Goal: Task Accomplishment & Management: Complete application form

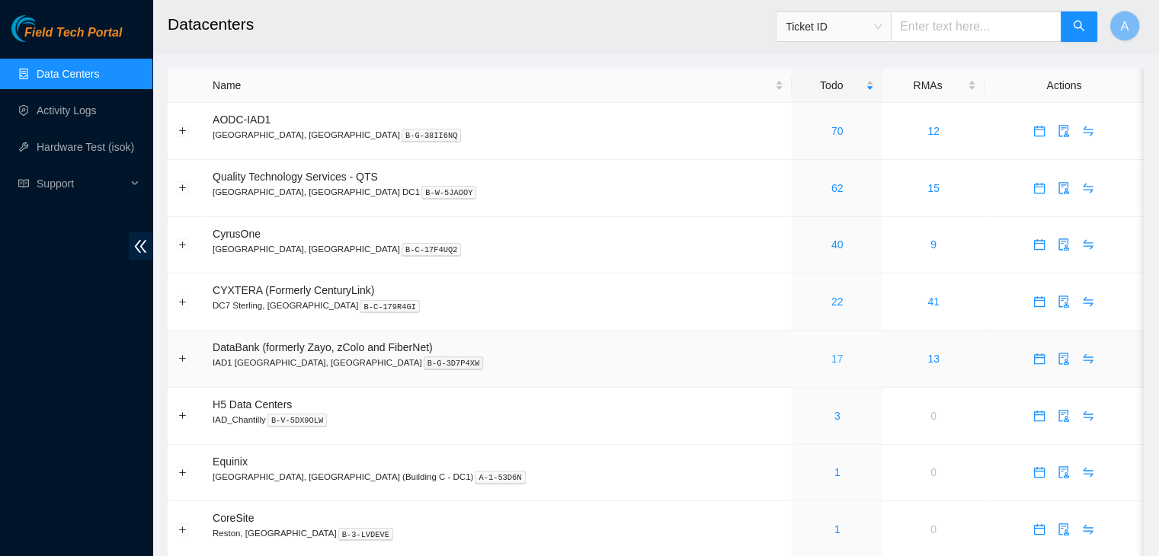
click at [831, 361] on link "17" at bounding box center [837, 359] width 12 height 12
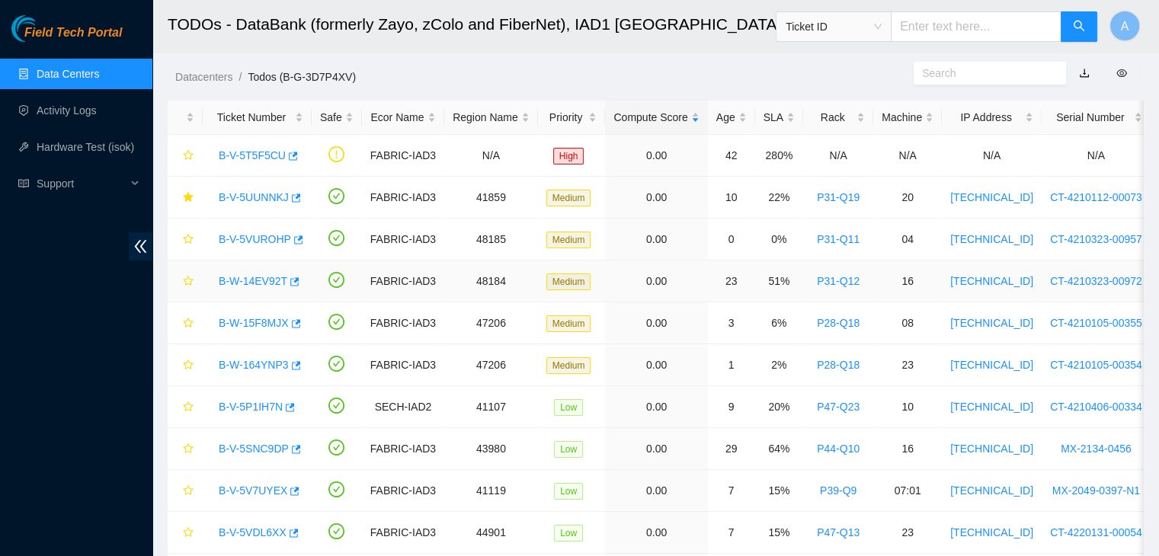
click at [258, 287] on link "B-W-14EV92T" at bounding box center [253, 281] width 69 height 12
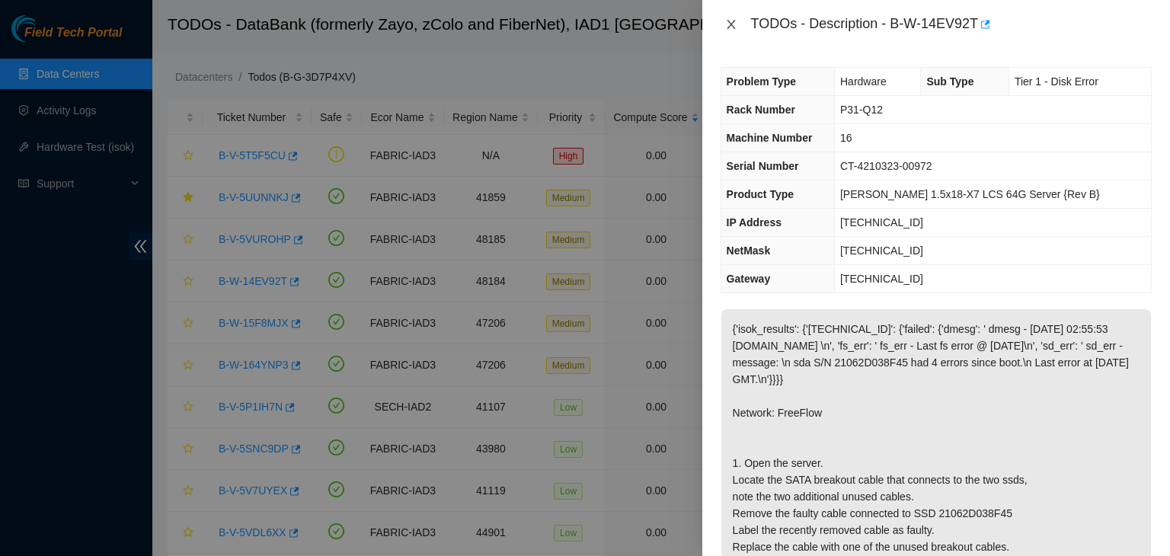
click at [728, 25] on icon "close" at bounding box center [731, 24] width 12 height 12
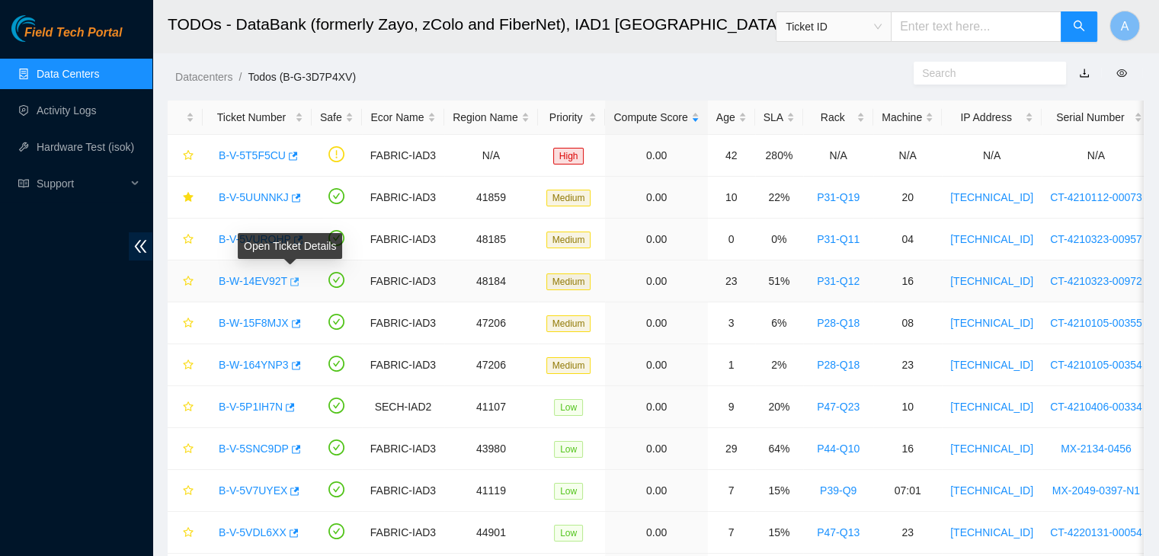
click at [293, 278] on icon "button" at bounding box center [294, 281] width 9 height 8
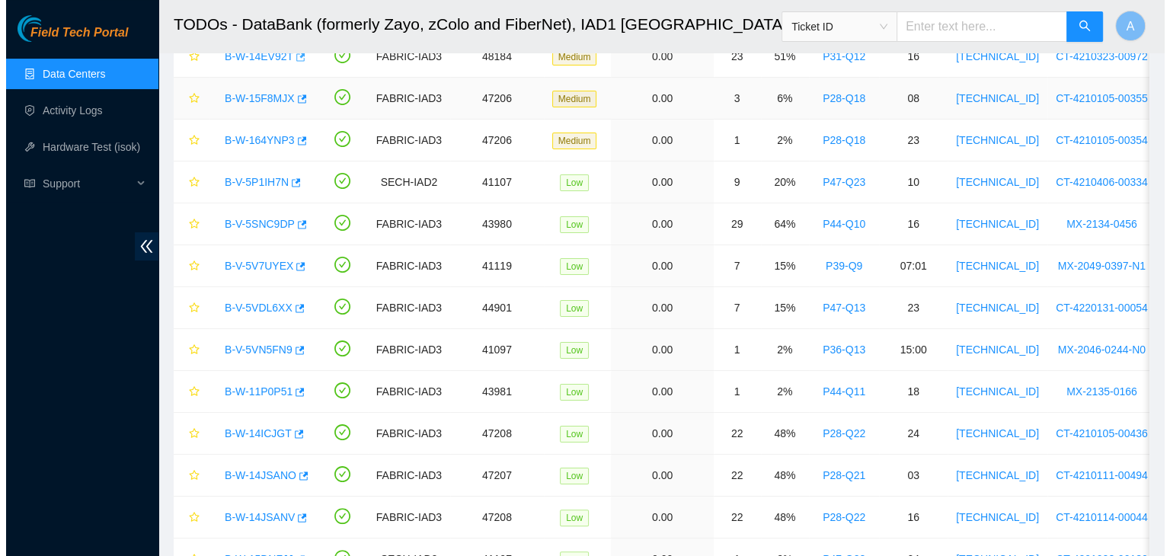
scroll to position [226, 0]
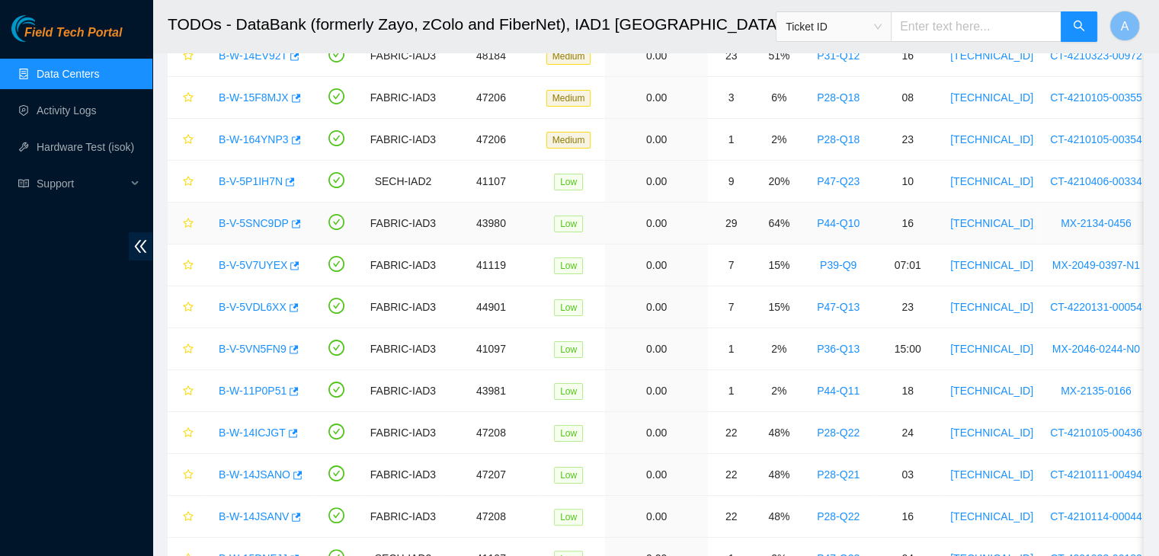
click at [263, 217] on link "B-V-5SNC9DP" at bounding box center [254, 223] width 70 height 12
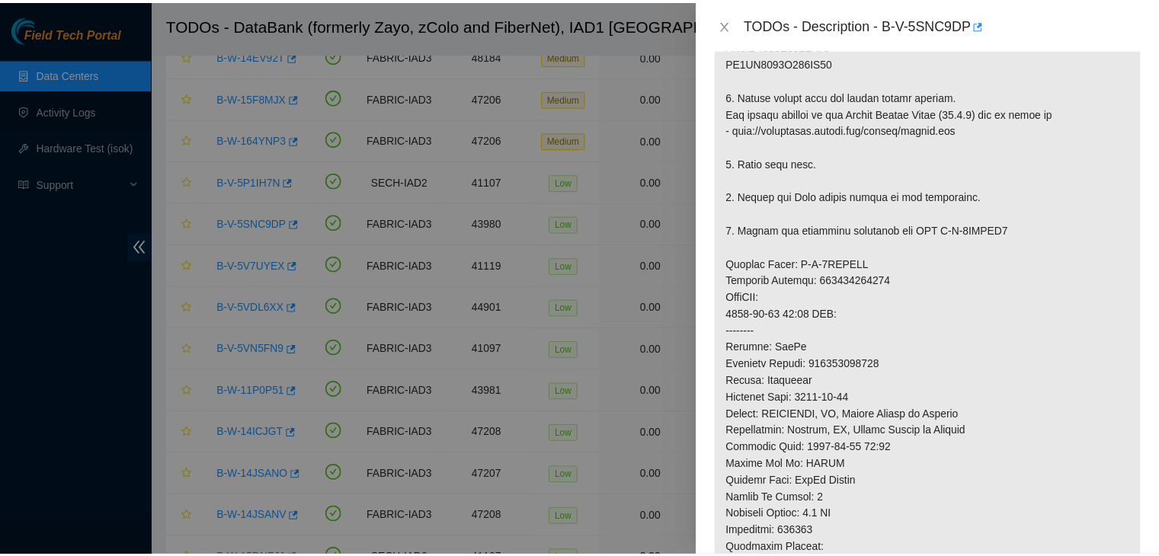
scroll to position [536, 0]
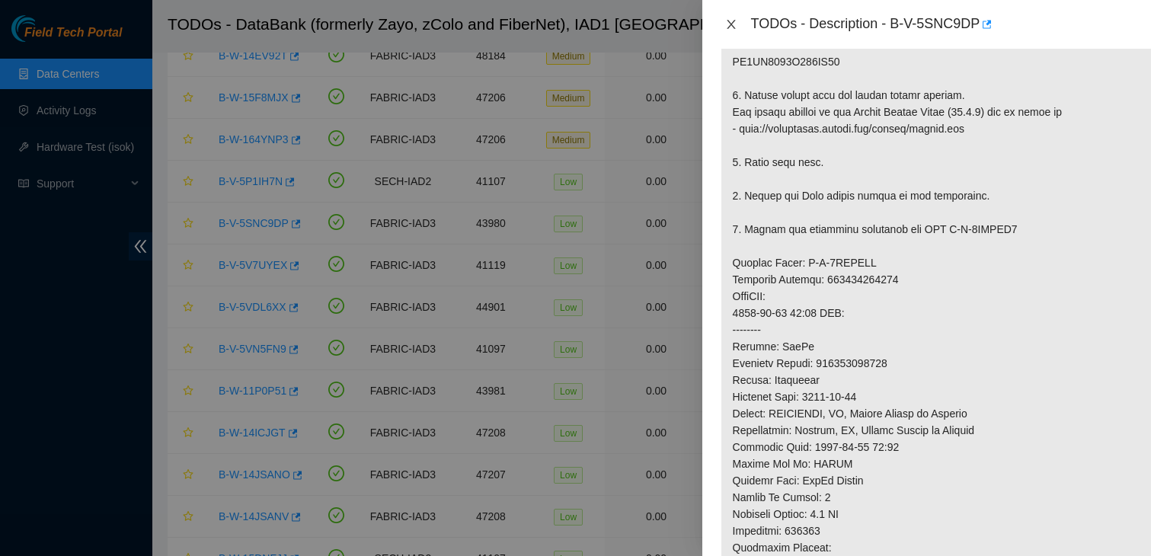
click at [738, 22] on button "Close" at bounding box center [731, 25] width 21 height 14
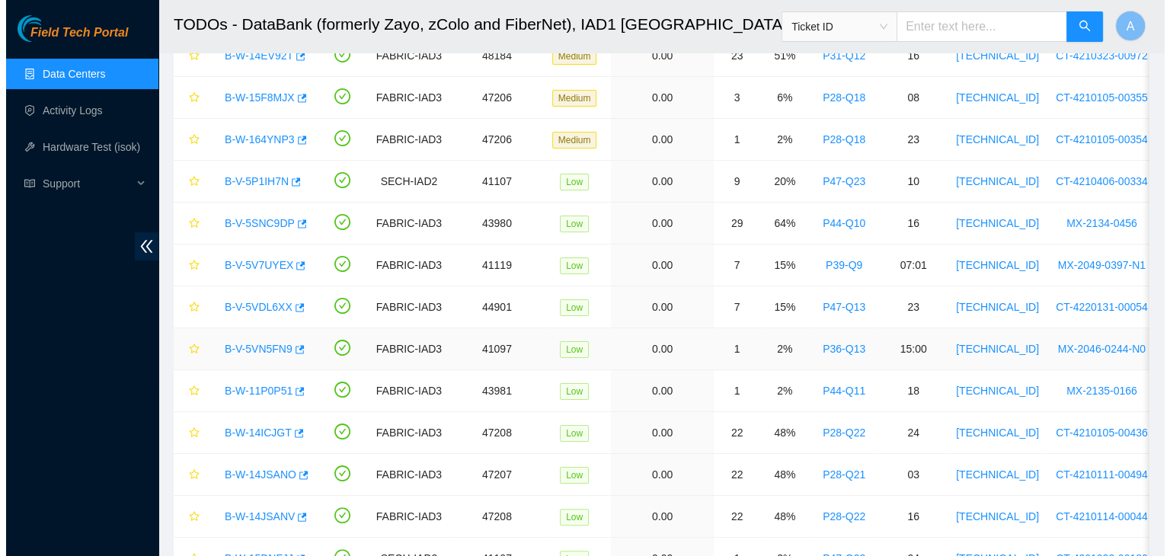
scroll to position [347, 0]
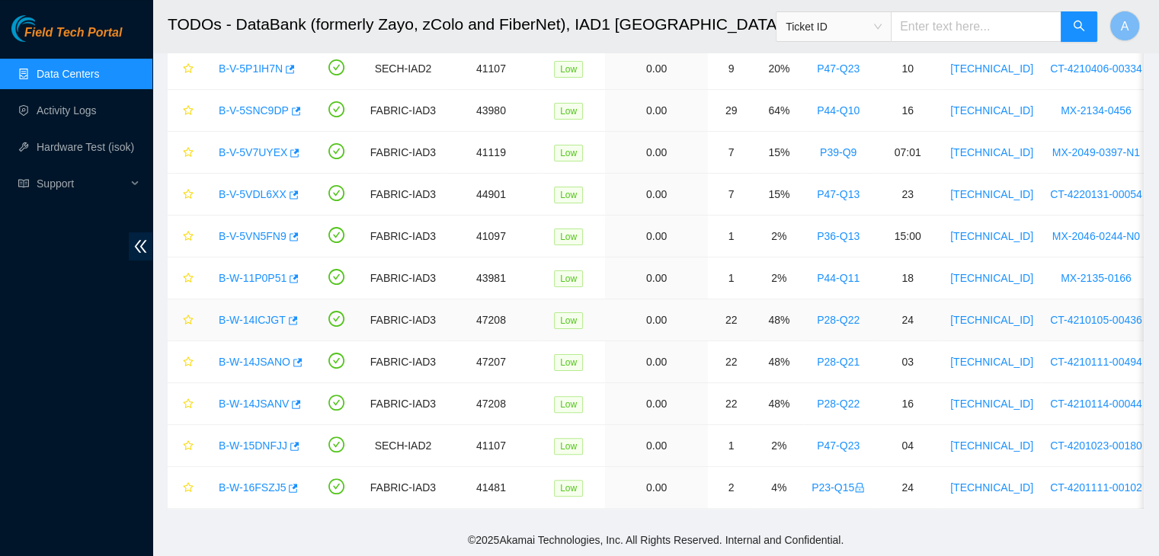
click at [267, 314] on link "B-W-14ICJGT" at bounding box center [252, 320] width 67 height 12
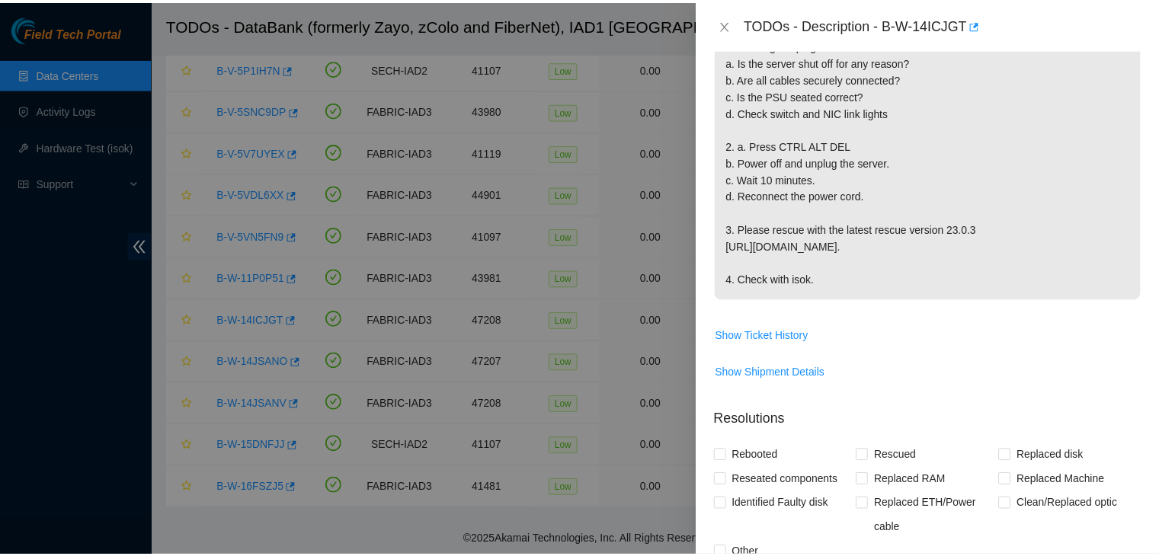
scroll to position [417, 0]
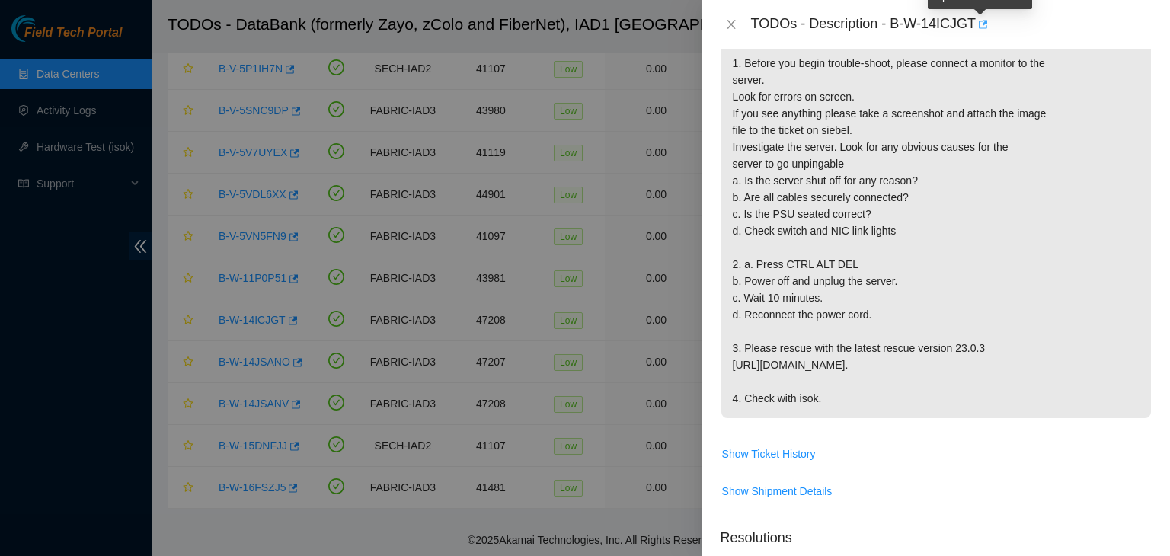
click at [980, 19] on icon "button" at bounding box center [982, 24] width 11 height 11
click at [725, 29] on icon "close" at bounding box center [731, 24] width 12 height 12
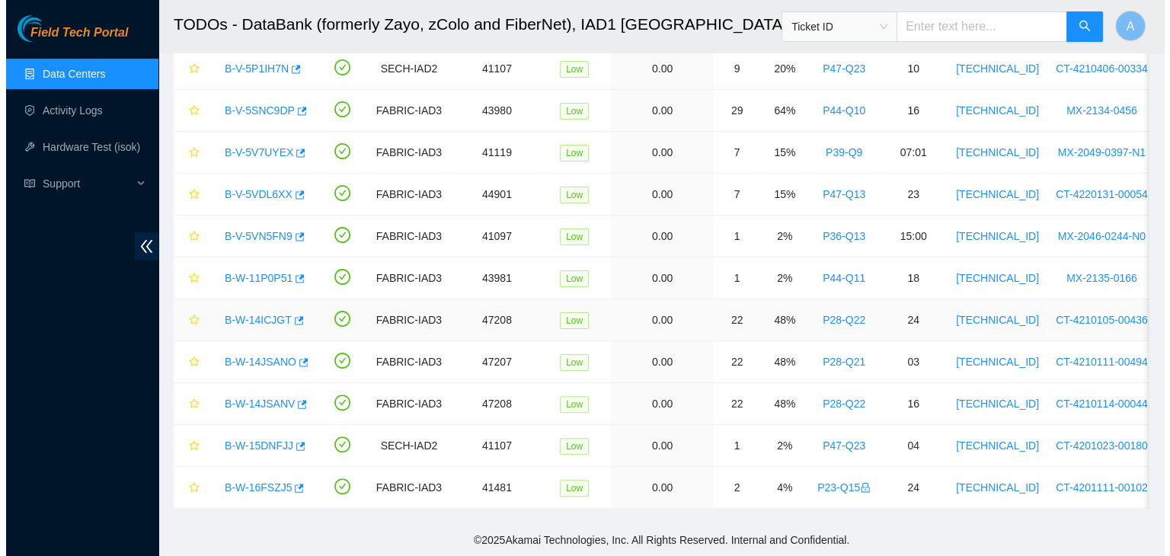
scroll to position [439, 0]
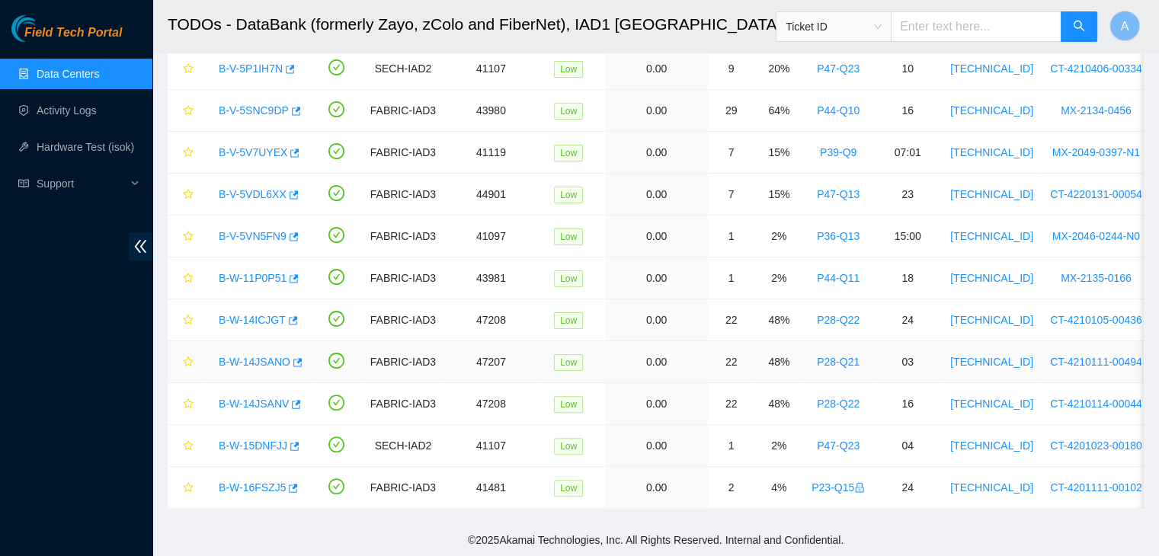
click at [265, 356] on link "B-W-14JSANO" at bounding box center [255, 362] width 72 height 12
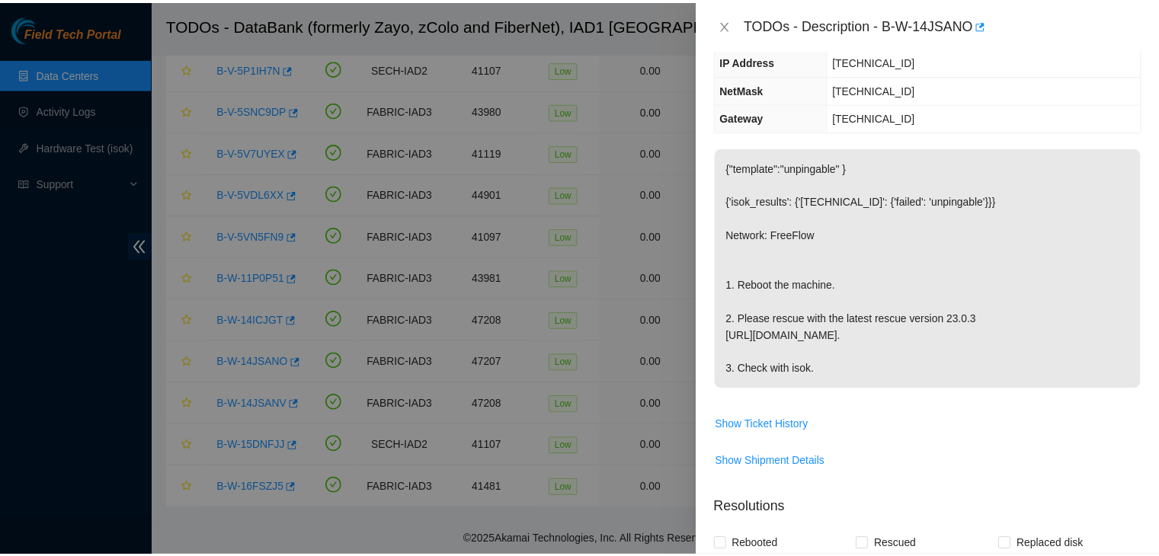
scroll to position [162, 0]
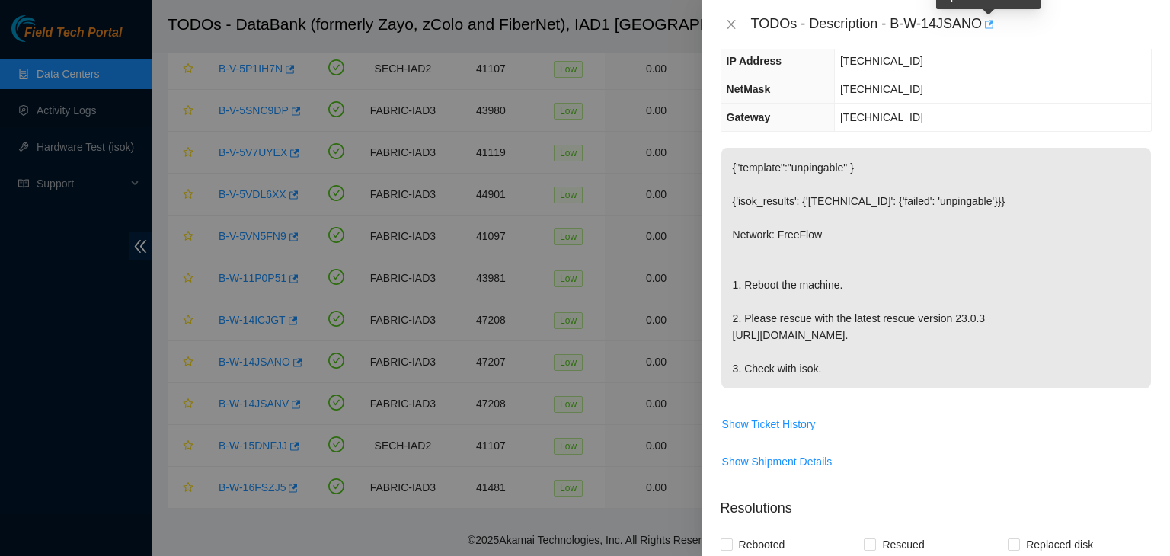
click at [984, 25] on icon "button" at bounding box center [988, 24] width 11 height 11
click at [727, 18] on icon "close" at bounding box center [731, 24] width 12 height 12
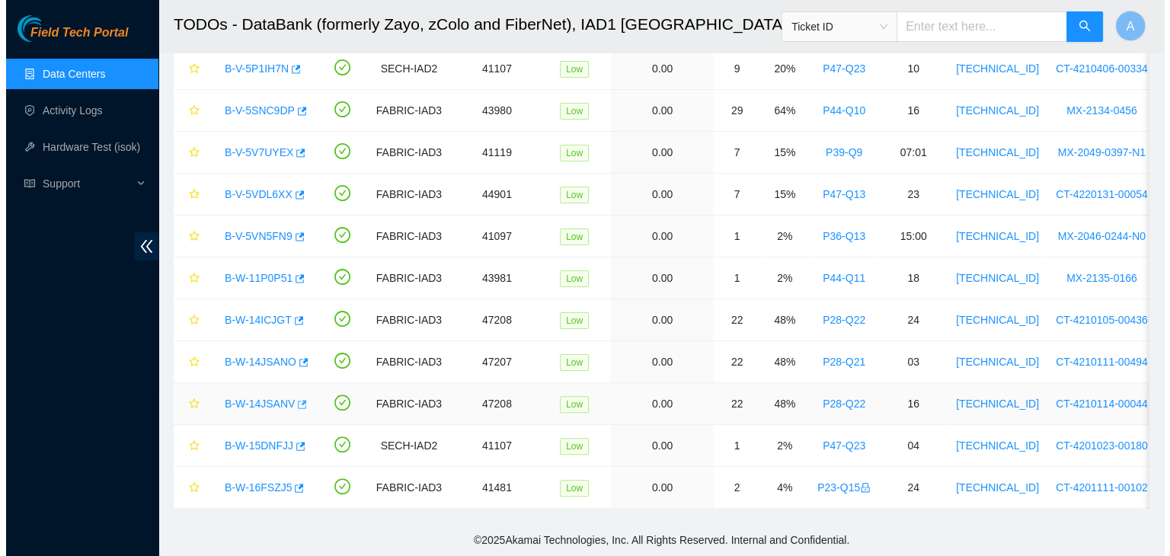
scroll to position [211, 0]
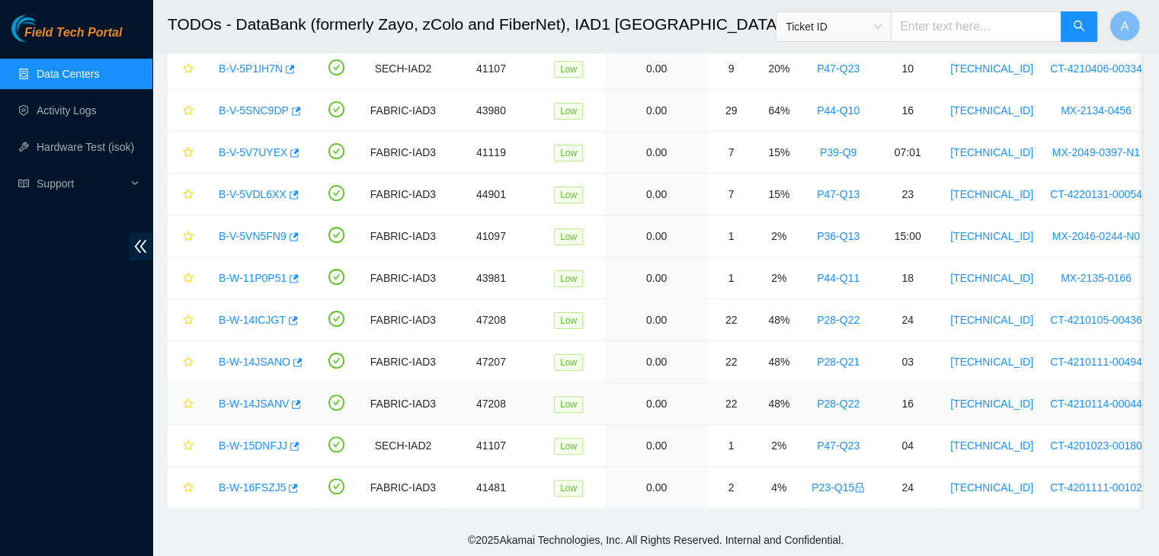
click at [267, 398] on link "B-W-14JSANV" at bounding box center [254, 404] width 70 height 12
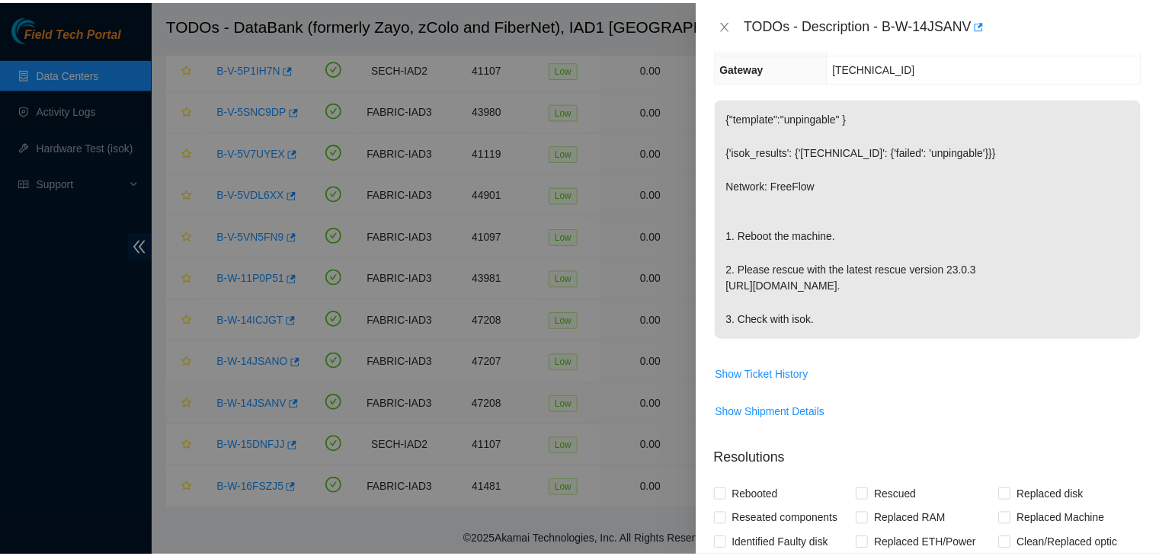
scroll to position [162, 0]
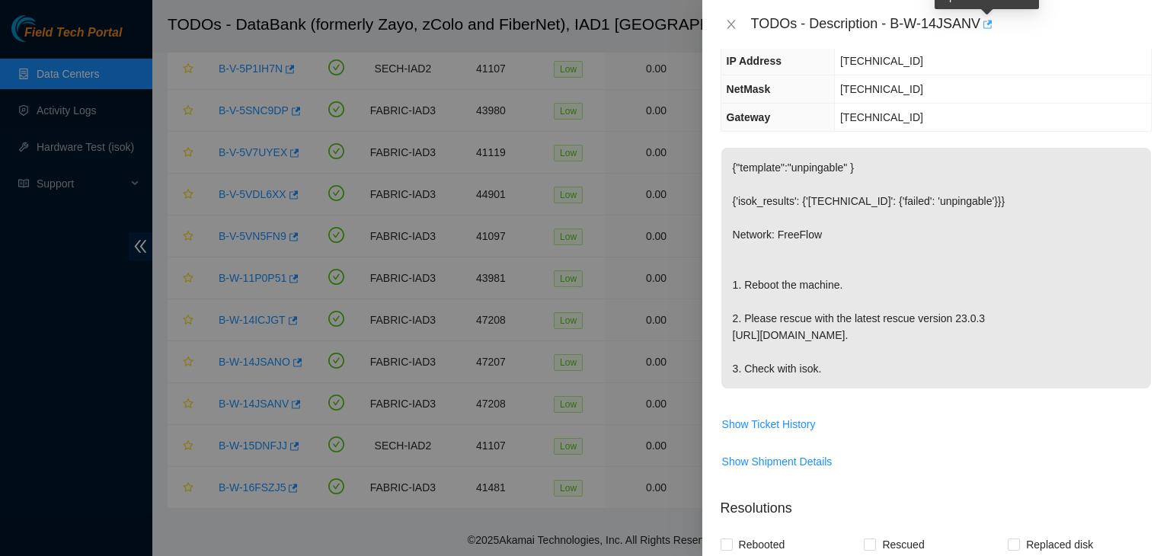
click at [987, 24] on icon "button" at bounding box center [986, 24] width 11 height 11
click at [728, 28] on icon "close" at bounding box center [731, 24] width 8 height 9
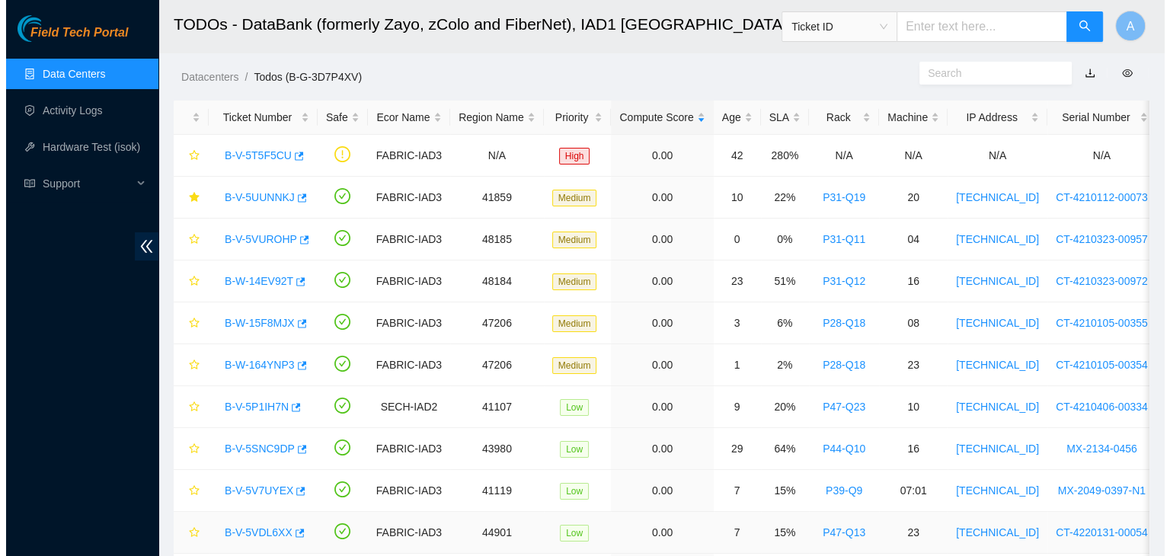
scroll to position [0, 0]
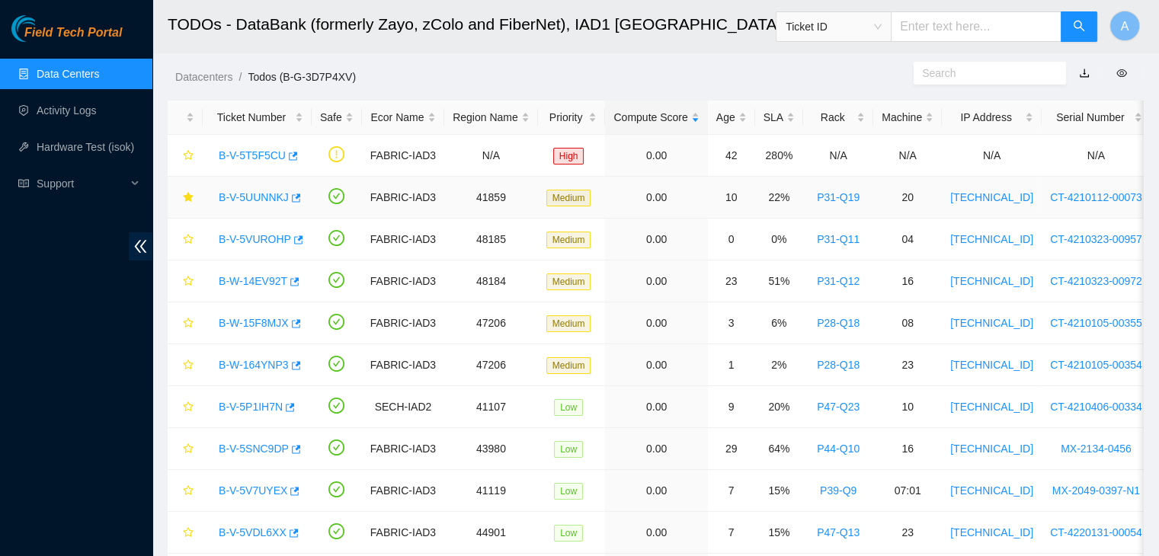
click at [265, 193] on link "B-V-5UUNNKJ" at bounding box center [254, 197] width 70 height 12
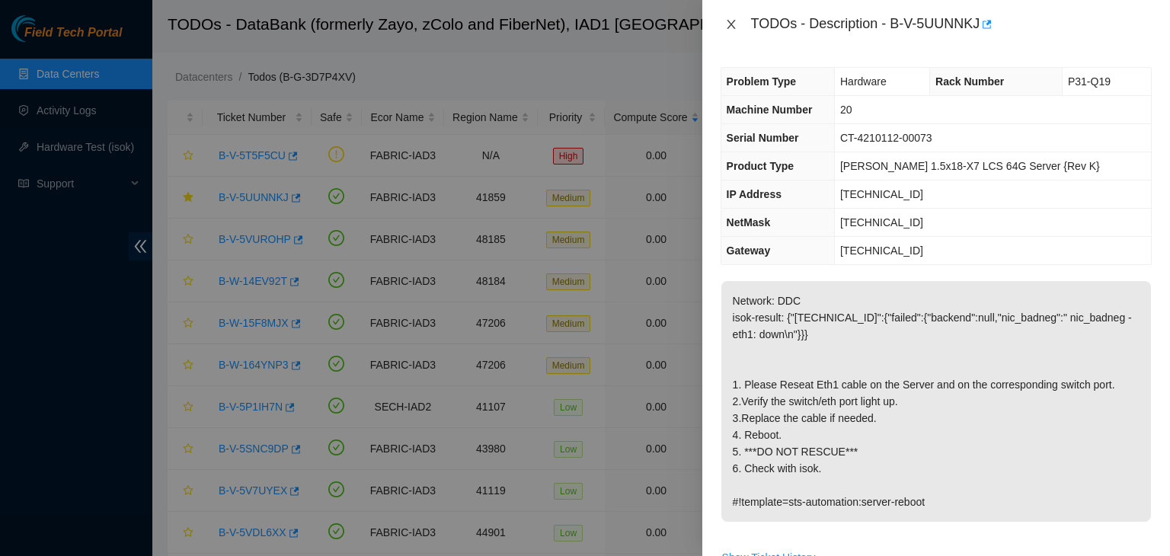
click at [736, 27] on icon "close" at bounding box center [731, 24] width 12 height 12
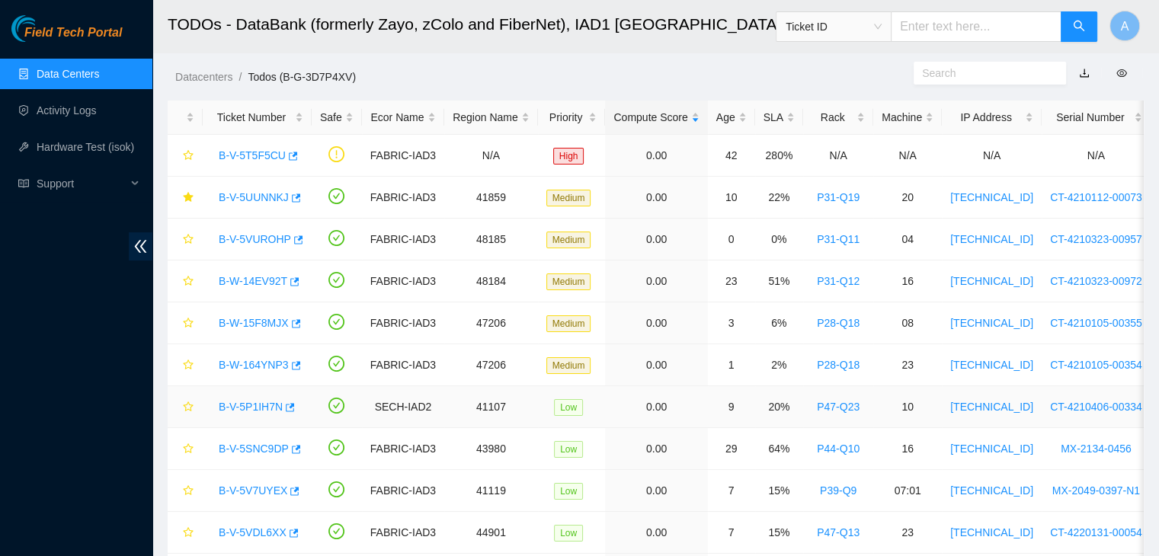
click at [256, 401] on link "B-V-5P1IH7N" at bounding box center [251, 407] width 64 height 12
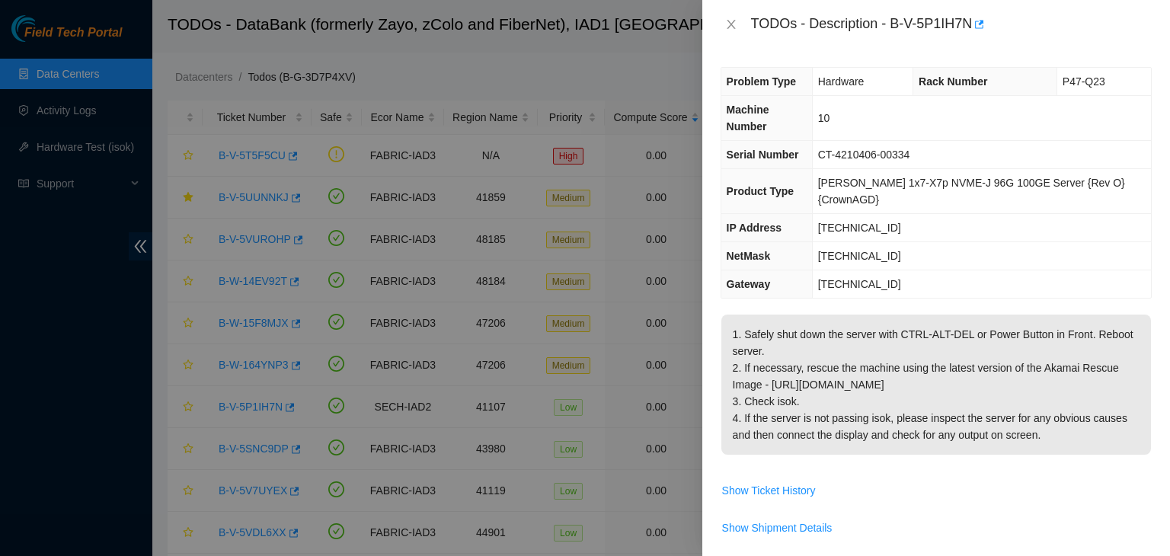
click at [735, 34] on div "TODOs - Description - B-V-5P1IH7N" at bounding box center [936, 24] width 431 height 24
click at [734, 30] on icon "close" at bounding box center [731, 24] width 12 height 12
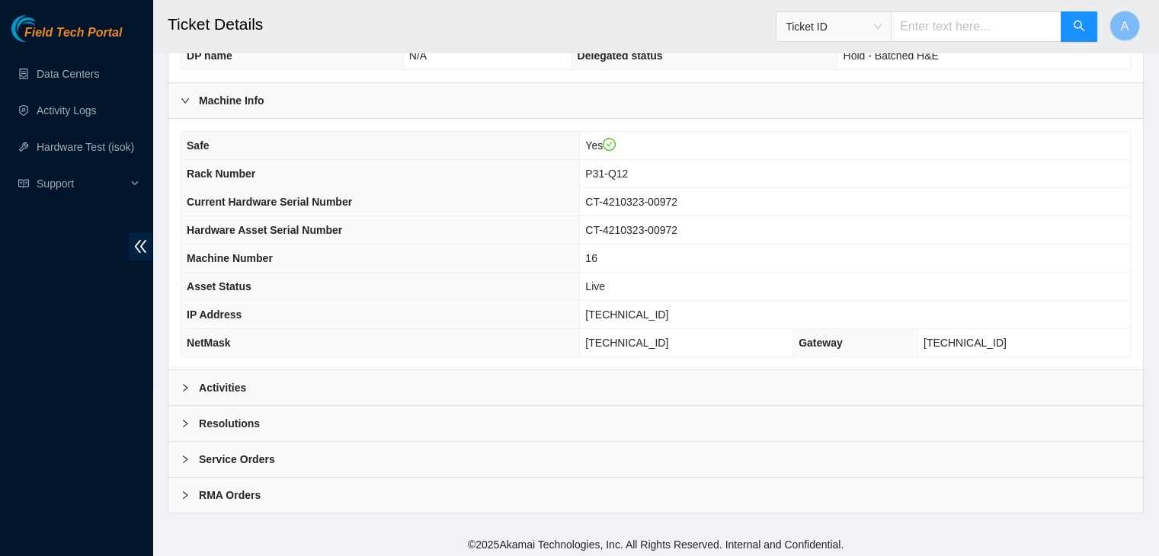
scroll to position [422, 0]
click at [605, 360] on div "Safe Yes Rack Number P31-Q12 Current Hardware Serial Number CT-4210323-00972 Ha…" at bounding box center [655, 245] width 974 height 251
click at [604, 378] on div "Activities" at bounding box center [655, 388] width 974 height 35
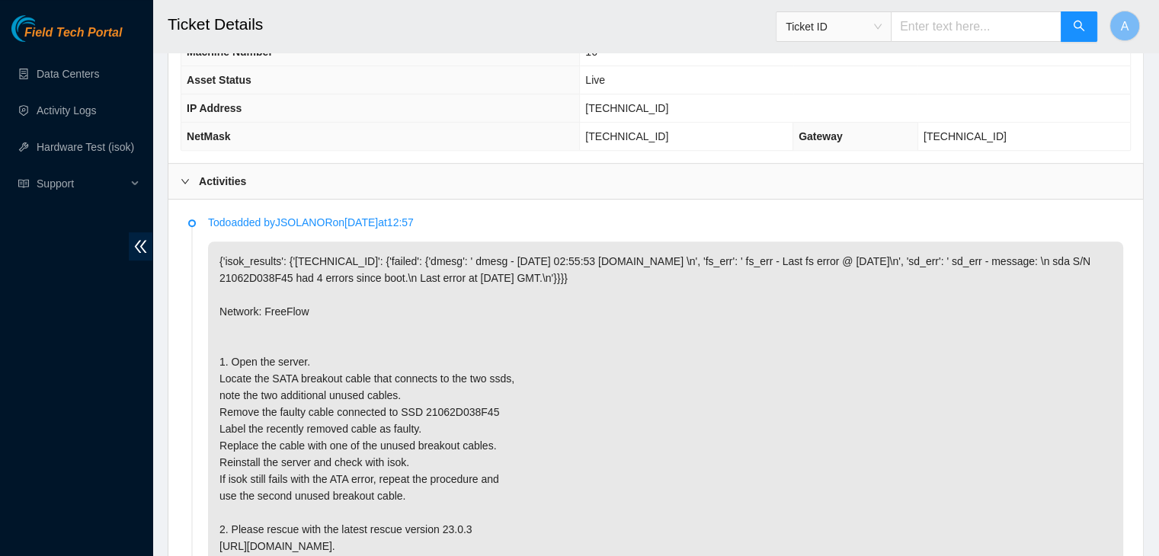
scroll to position [624, 0]
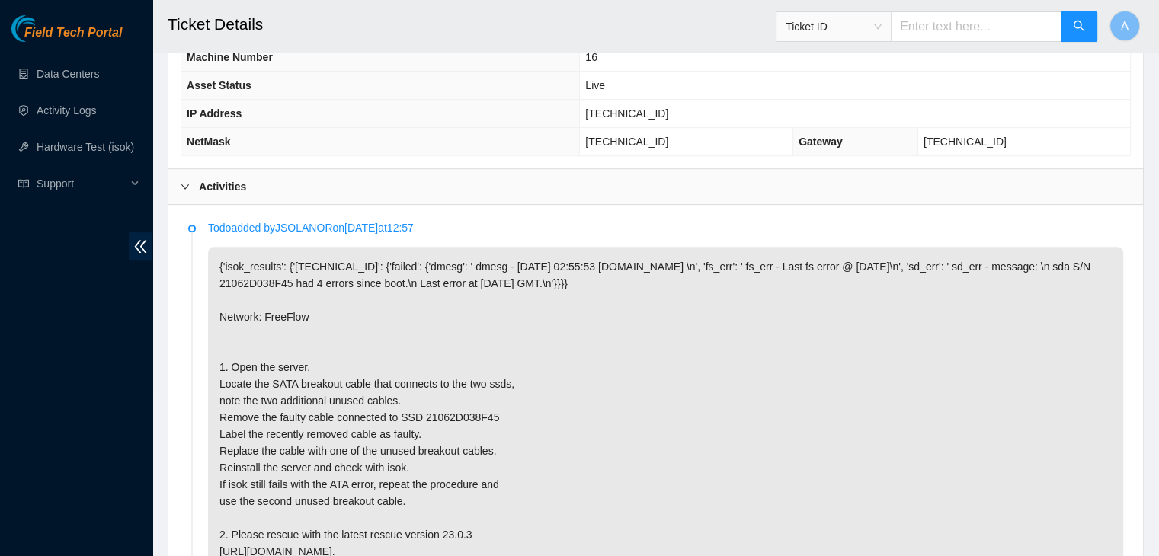
click at [661, 181] on div "Activities" at bounding box center [655, 186] width 974 height 35
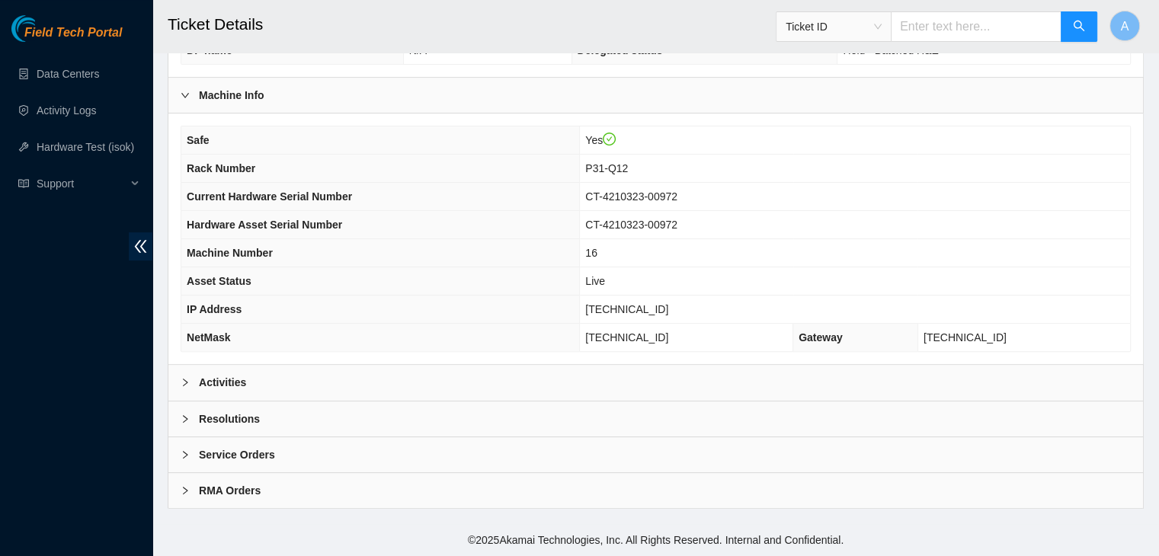
scroll to position [423, 0]
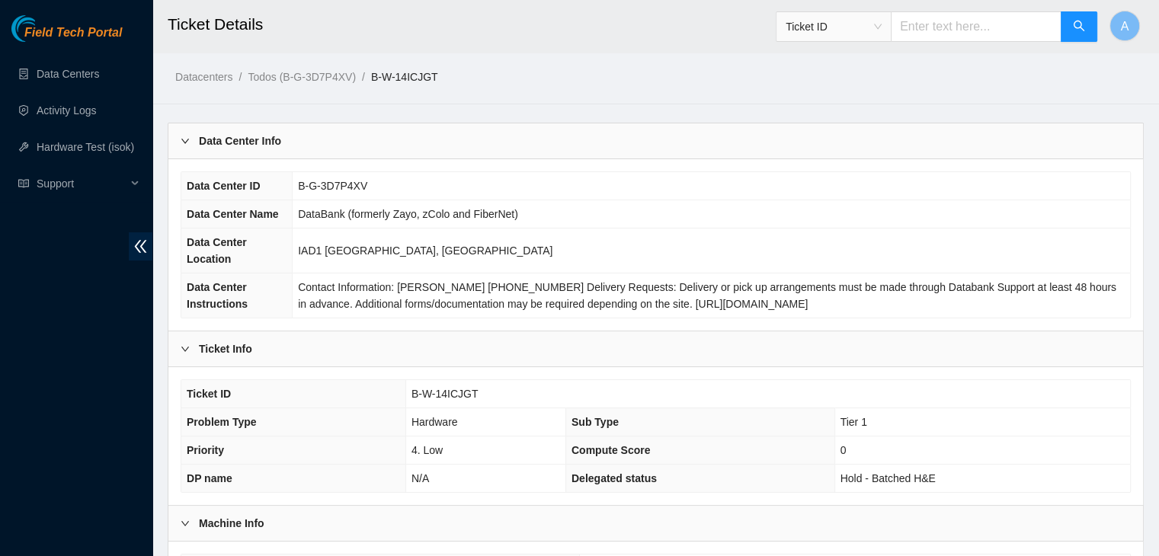
scroll to position [423, 0]
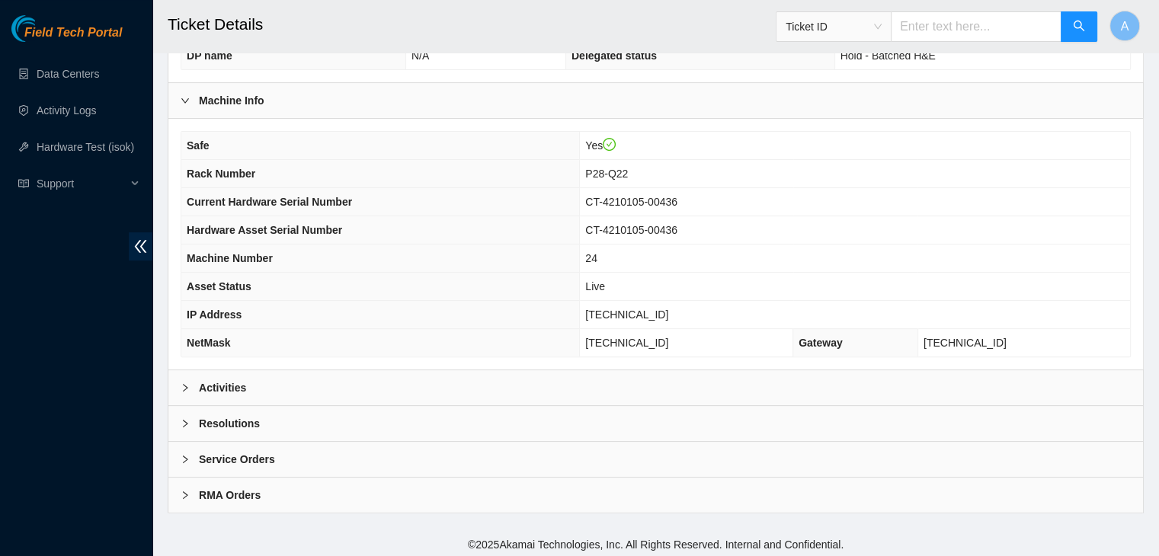
click at [593, 394] on div "Activities" at bounding box center [655, 387] width 974 height 35
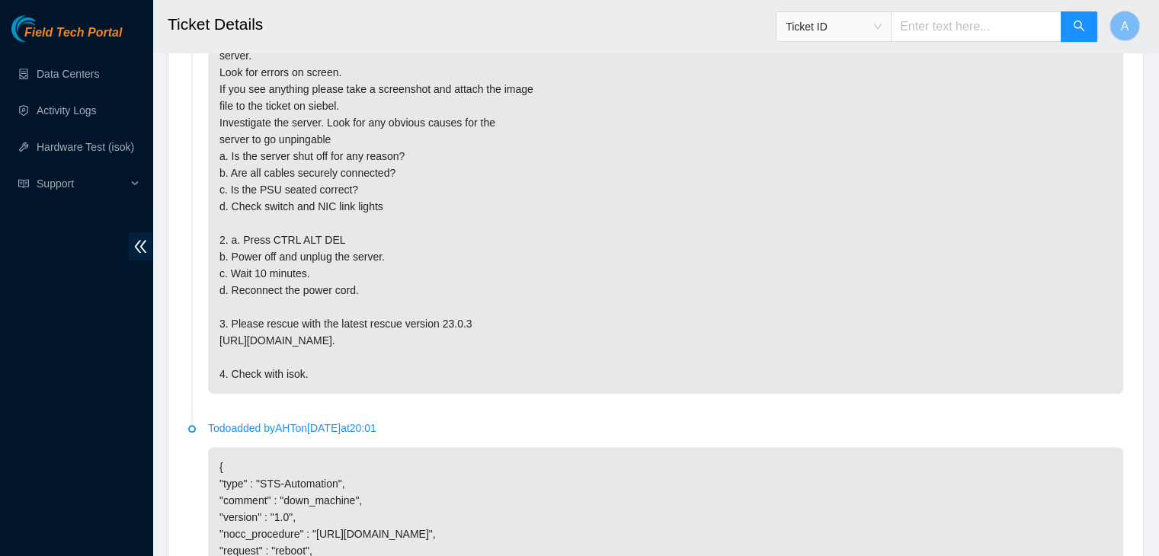
scroll to position [1387, 0]
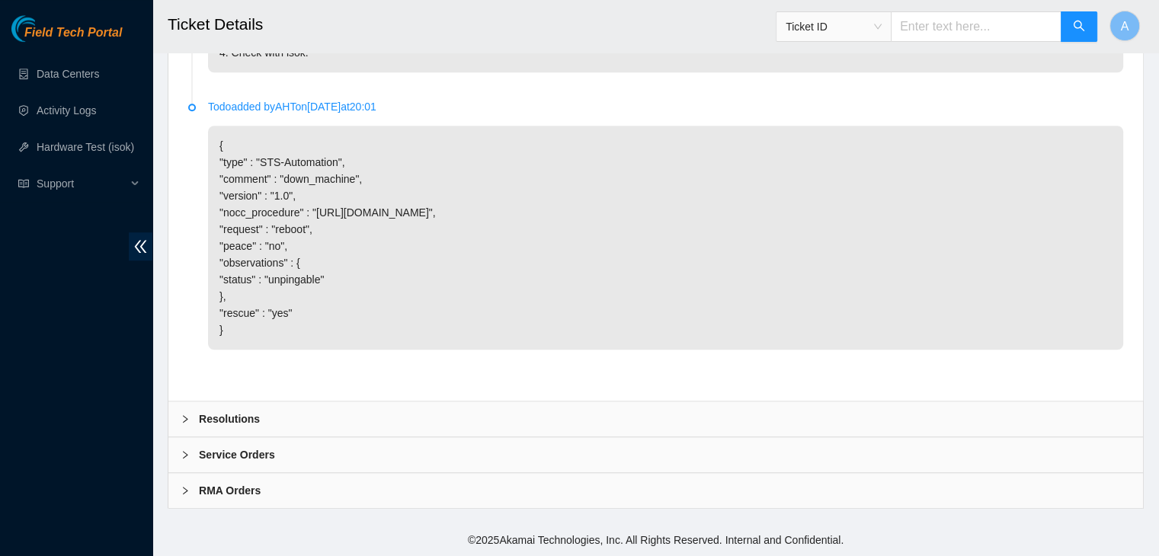
click at [551, 412] on div "Resolutions" at bounding box center [655, 419] width 974 height 35
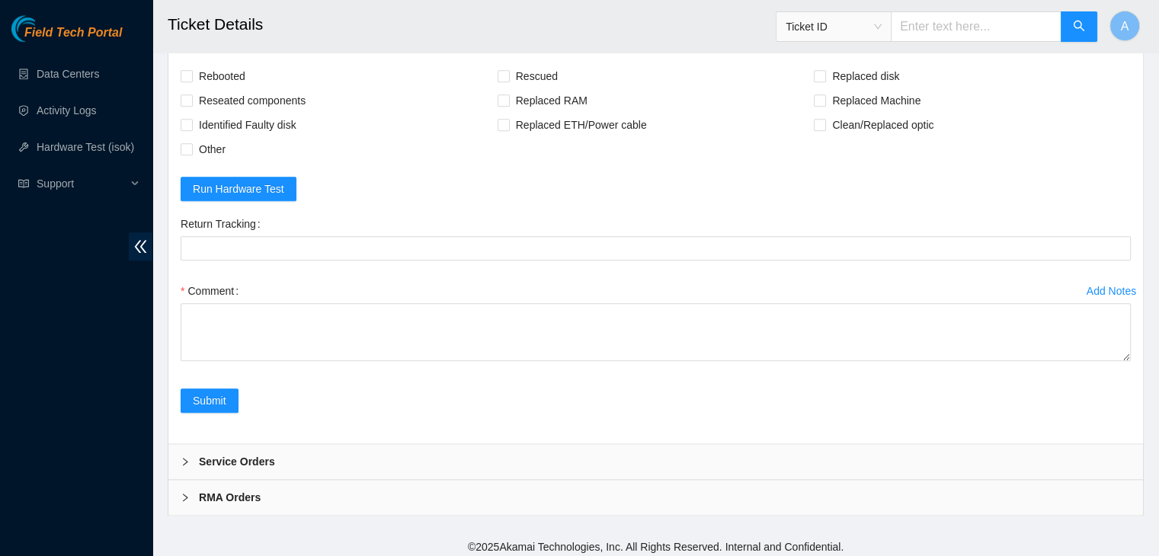
scroll to position [1711, 0]
click at [238, 87] on span "Rebooted" at bounding box center [222, 74] width 59 height 24
click at [191, 79] on input "Rebooted" at bounding box center [186, 74] width 11 height 11
click at [238, 87] on span "Rebooted" at bounding box center [222, 74] width 59 height 24
click at [191, 79] on input "Rebooted" at bounding box center [186, 74] width 11 height 11
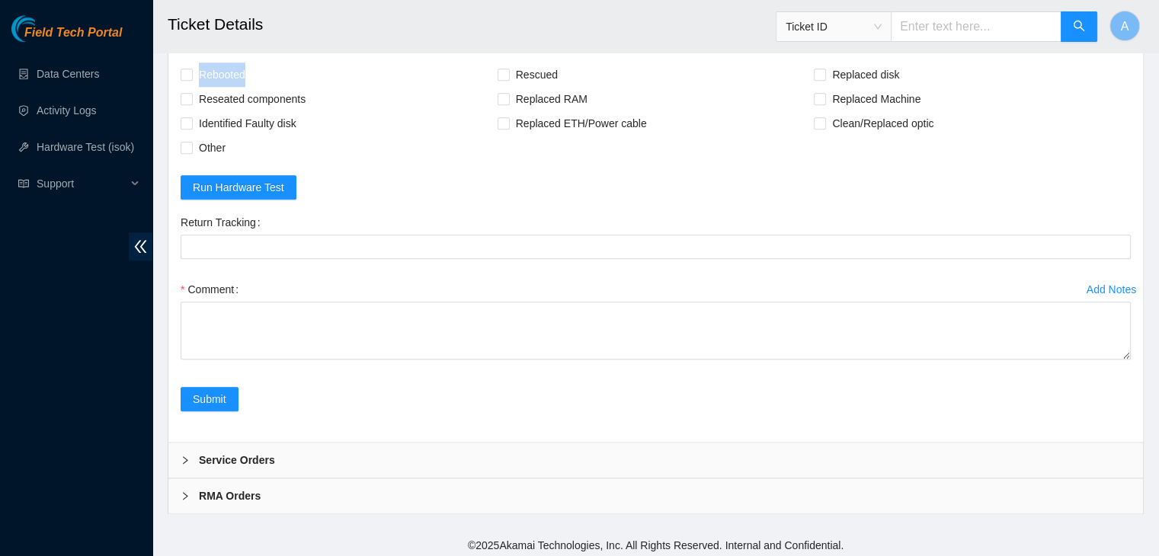
checkbox input "false"
click at [542, 87] on span "Rescued" at bounding box center [537, 74] width 54 height 24
click at [508, 79] on input "Rescued" at bounding box center [503, 74] width 11 height 11
checkbox input "true"
click at [240, 87] on span "Rebooted" at bounding box center [222, 74] width 59 height 24
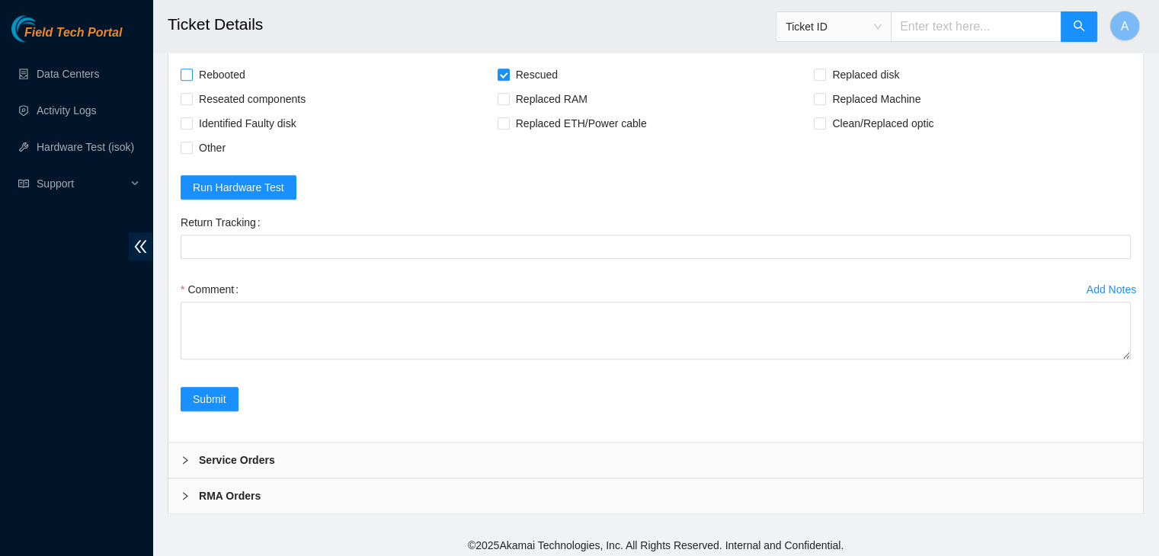
click at [191, 79] on input "Rebooted" at bounding box center [186, 74] width 11 height 11
checkbox input "true"
click at [255, 111] on span "Reseated components" at bounding box center [252, 99] width 119 height 24
click at [191, 104] on input "Reseated components" at bounding box center [186, 98] width 11 height 11
checkbox input "true"
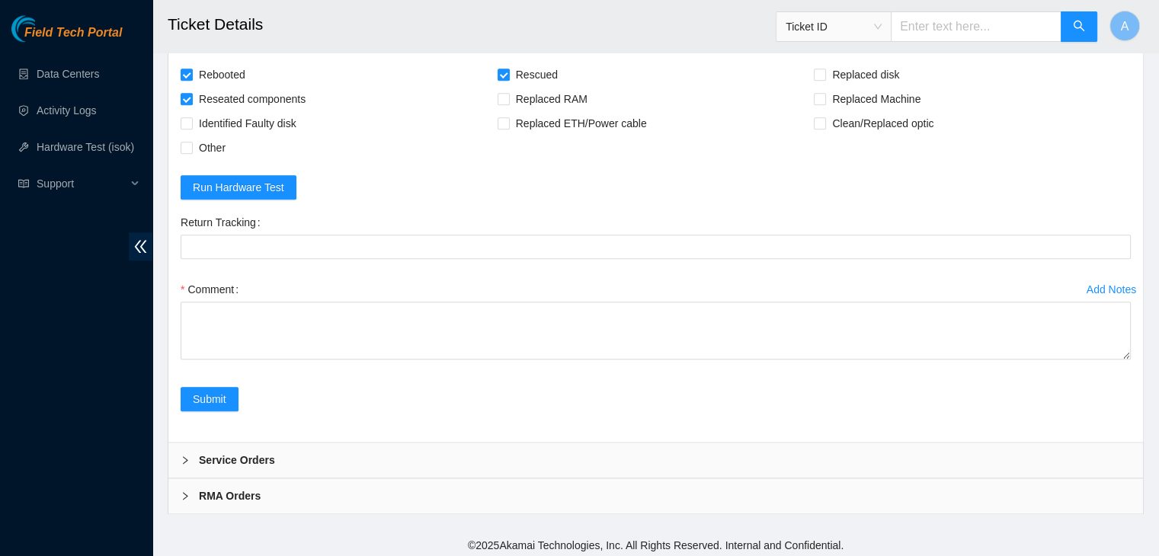
scroll to position [1778, 0]
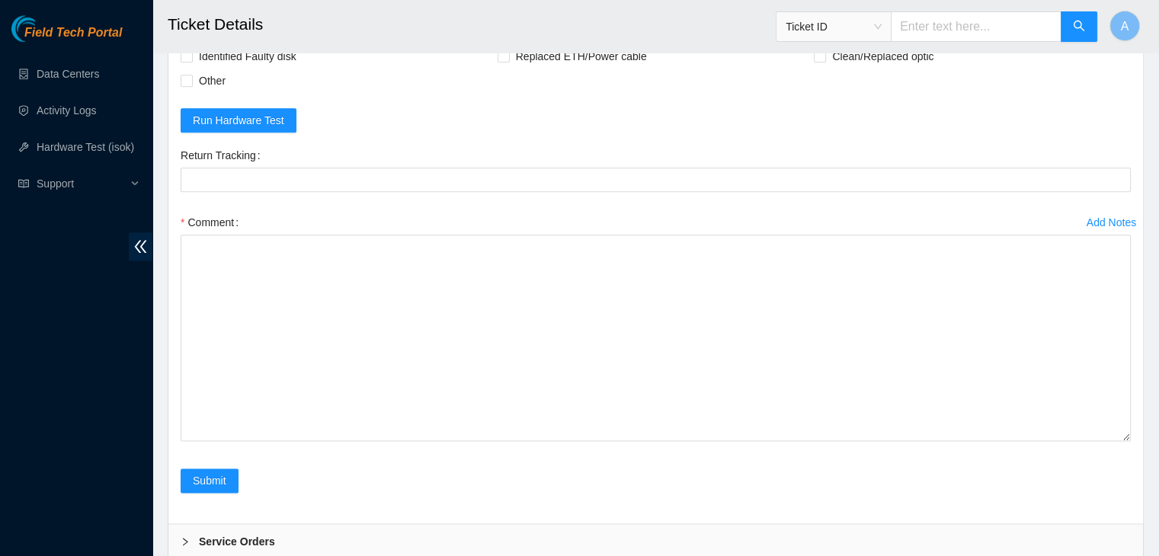
drag, startPoint x: 1125, startPoint y: 350, endPoint x: 1087, endPoint y: 565, distance: 217.5
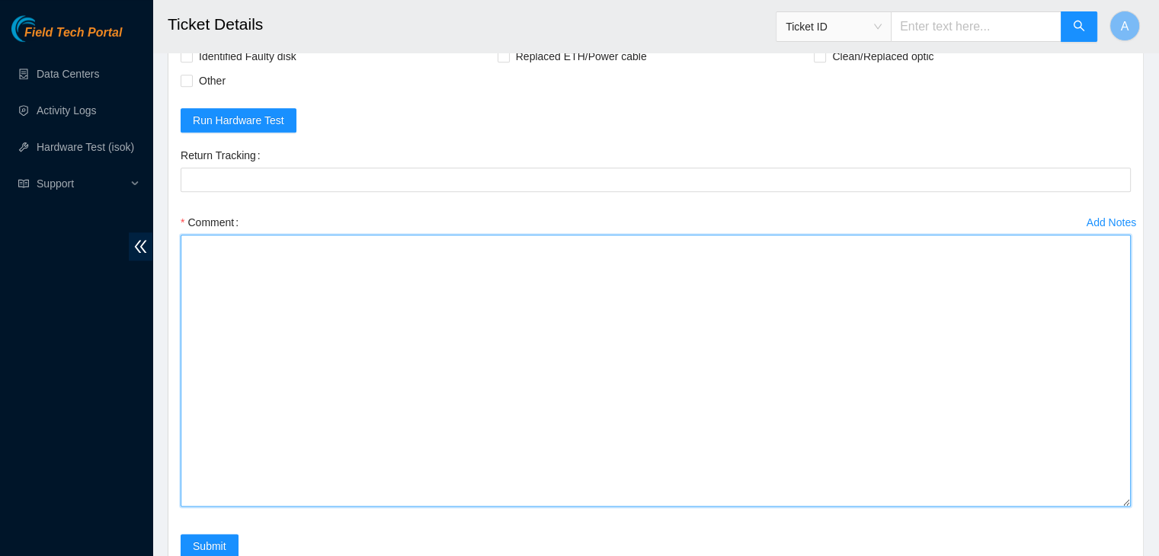
click at [878, 460] on textarea "Comment" at bounding box center [656, 371] width 950 height 272
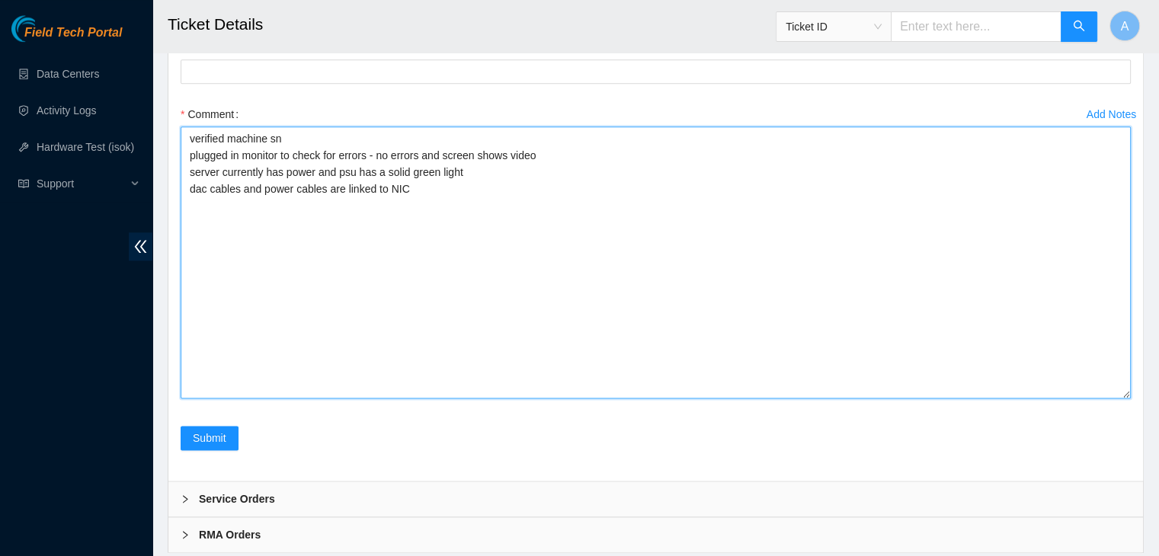
scroll to position [1891, 0]
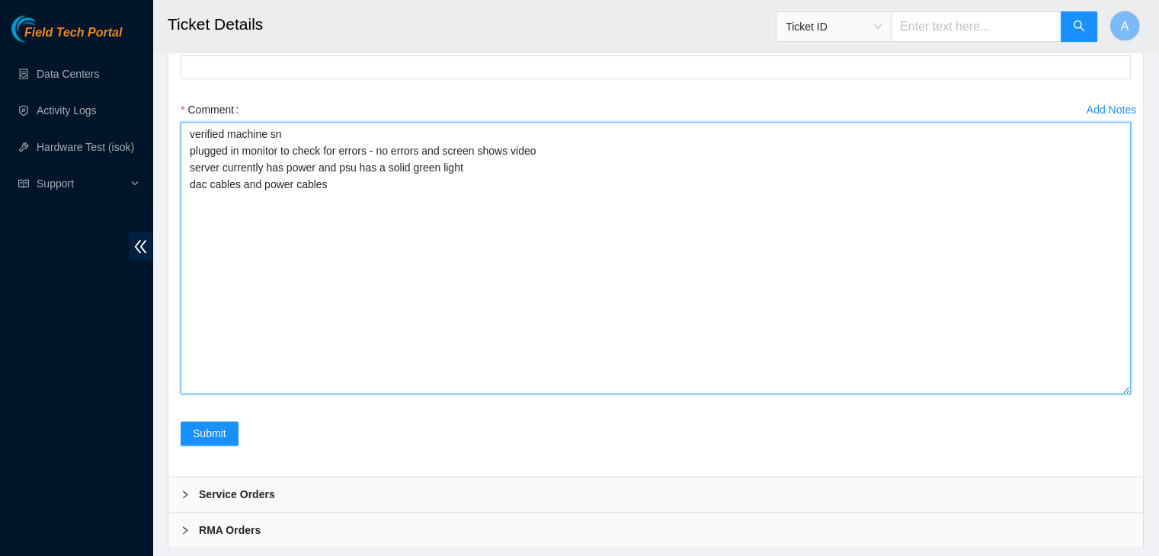
click at [236, 245] on textarea "verified machine sn plugged in monitor to check for errors - no errors and scre…" at bounding box center [656, 258] width 950 height 272
click at [336, 227] on textarea "verified machine sn plugged in monitor to check for errors - no errors and scre…" at bounding box center [656, 258] width 950 height 272
drag, startPoint x: 552, startPoint y: 248, endPoint x: 430, endPoint y: 251, distance: 122.7
click at [430, 251] on textarea "verified machine sn plugged in monitor to check for errors - no errors and scre…" at bounding box center [656, 258] width 950 height 272
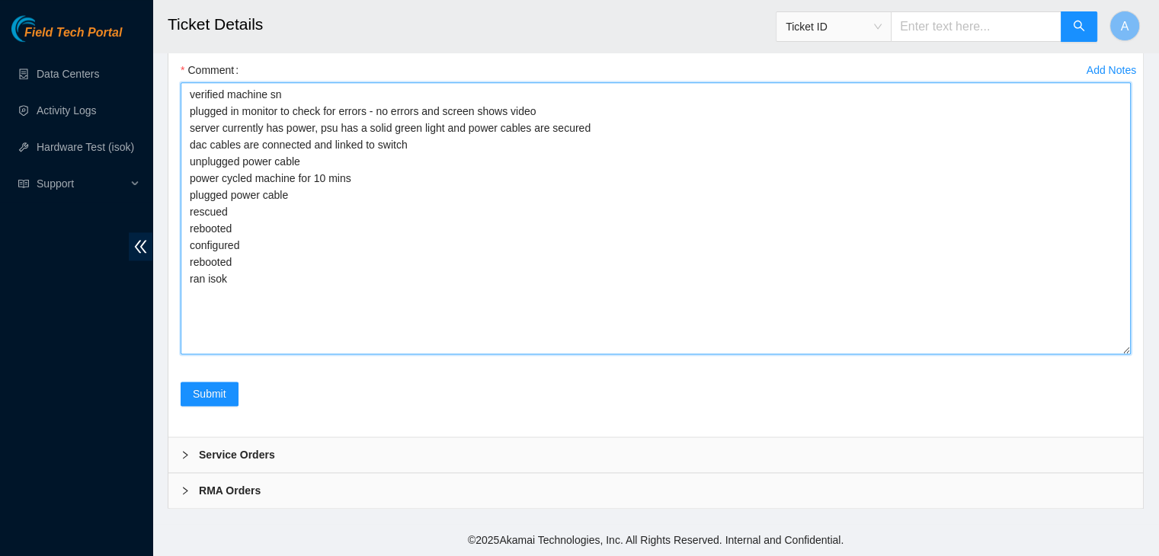
scroll to position [1989, 0]
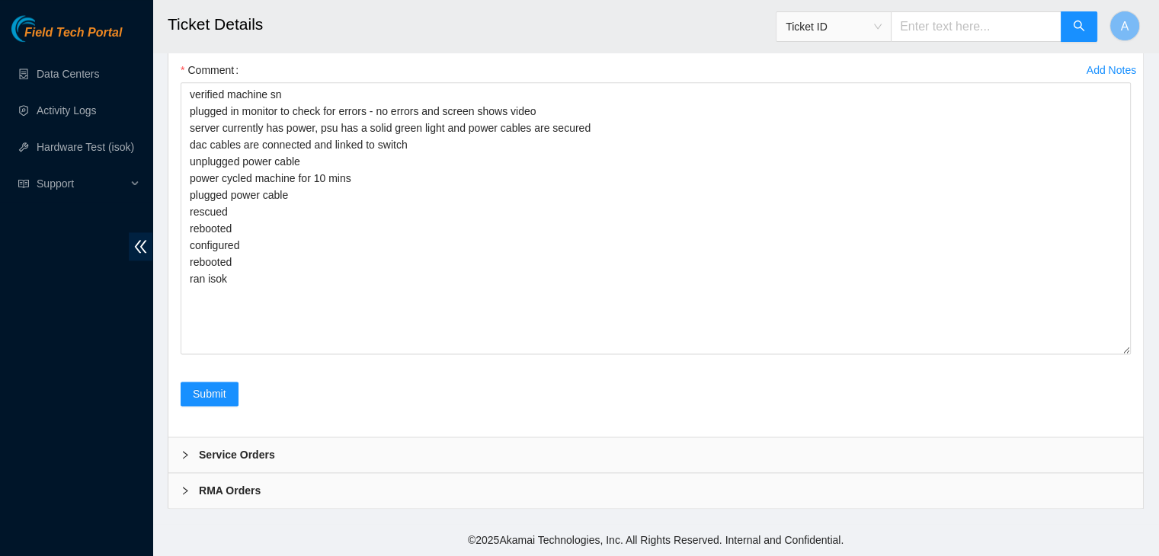
click at [1127, 357] on div "Comment verified machine sn plugged in monitor to check for errors - no errors …" at bounding box center [656, 211] width 950 height 306
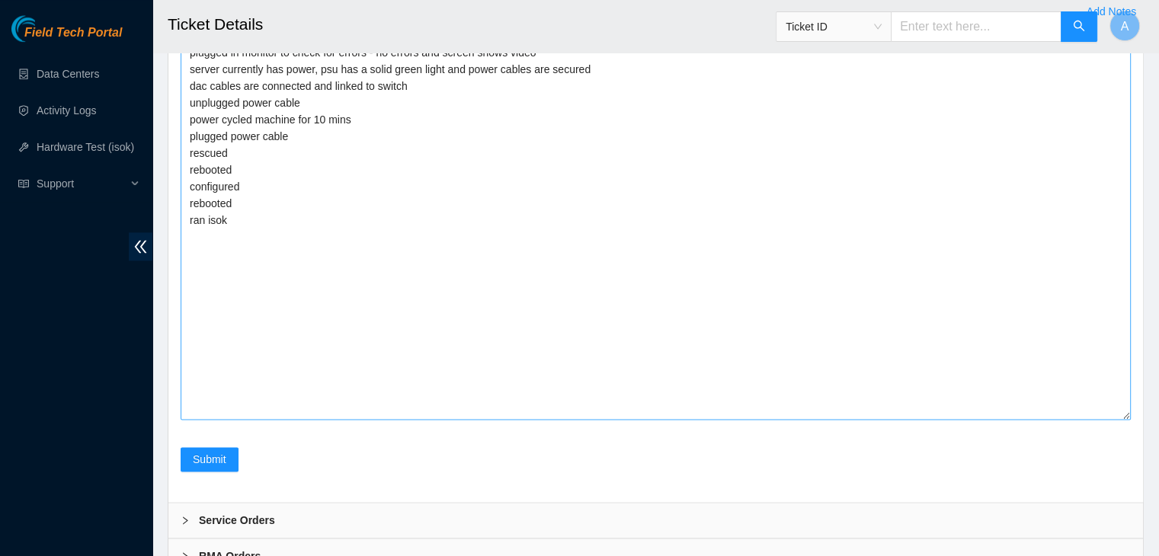
drag, startPoint x: 1125, startPoint y: 356, endPoint x: 1125, endPoint y: 484, distance: 128.0
click at [1125, 420] on textarea "verified machine sn plugged in monitor to check for errors - no errors and scre…" at bounding box center [656, 222] width 950 height 396
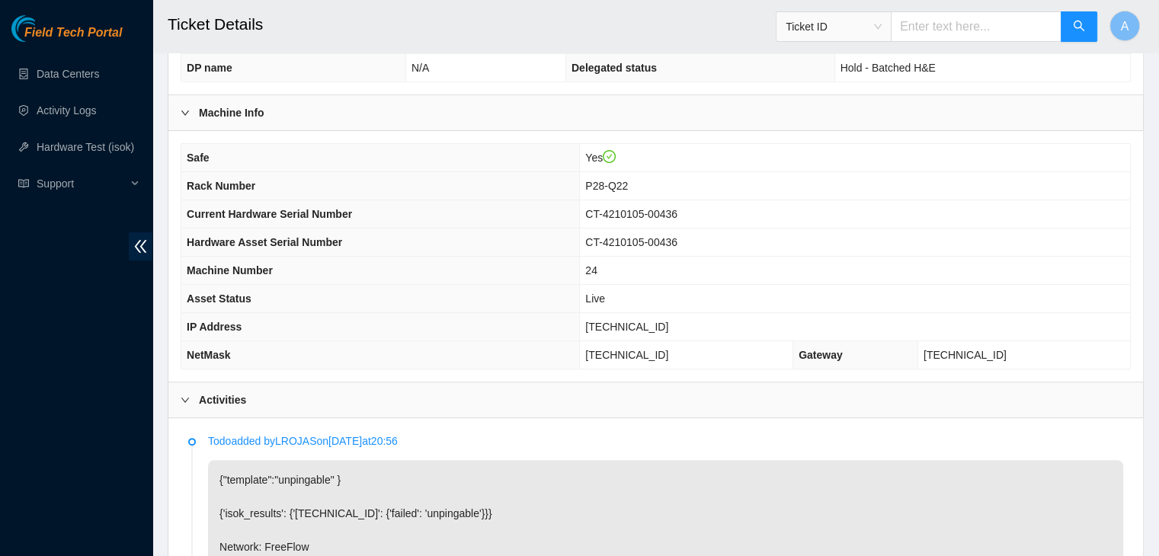
scroll to position [360, 0]
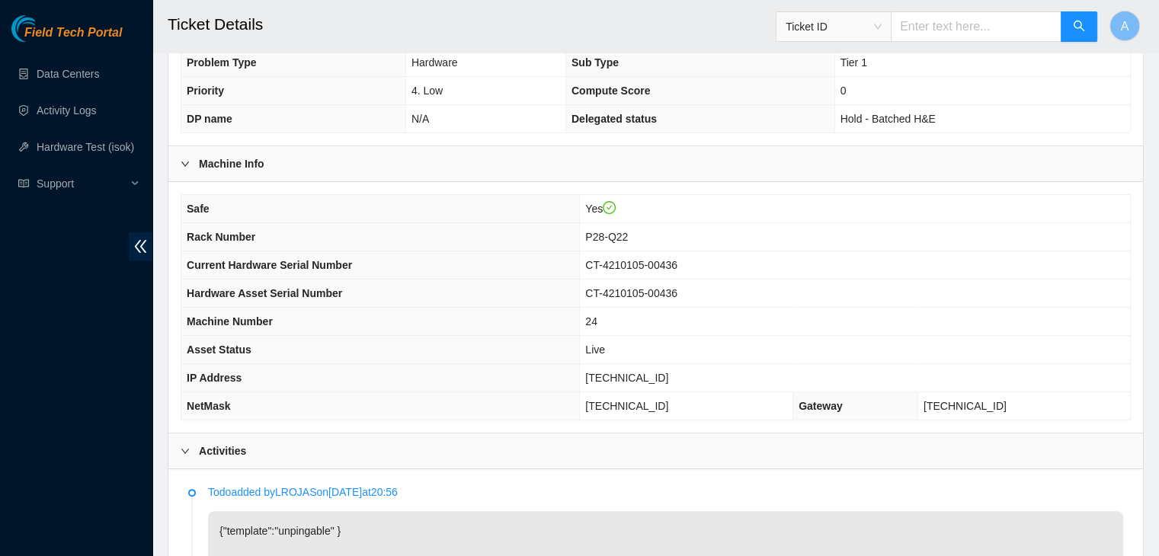
click at [648, 373] on span "[TECHNICAL_ID]" at bounding box center [626, 378] width 83 height 12
copy span "[TECHNICAL_ID]"
click at [648, 373] on span "[TECHNICAL_ID]" at bounding box center [626, 378] width 83 height 12
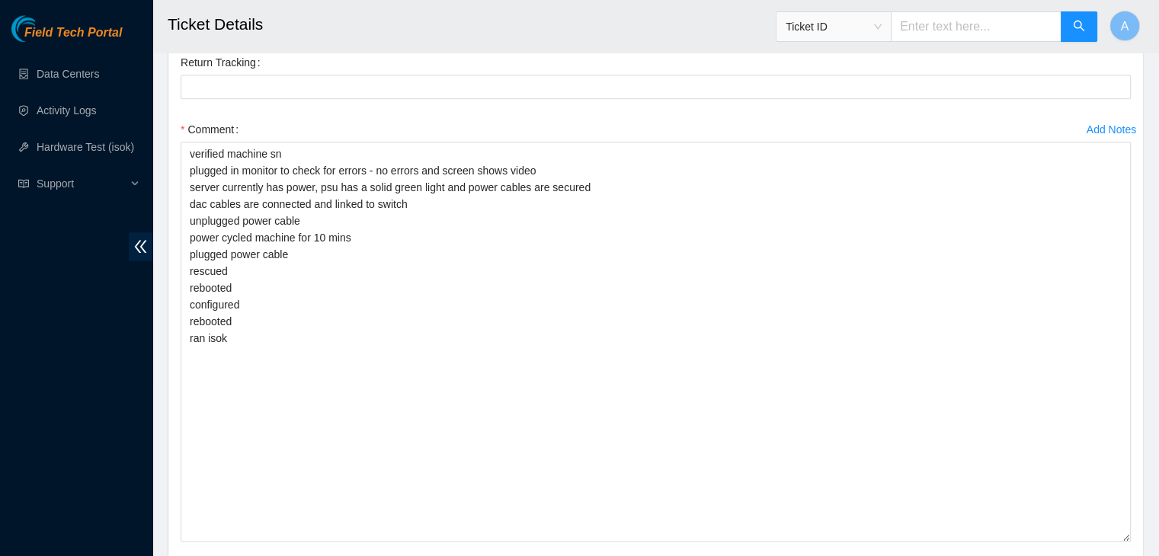
scroll to position [2121, 0]
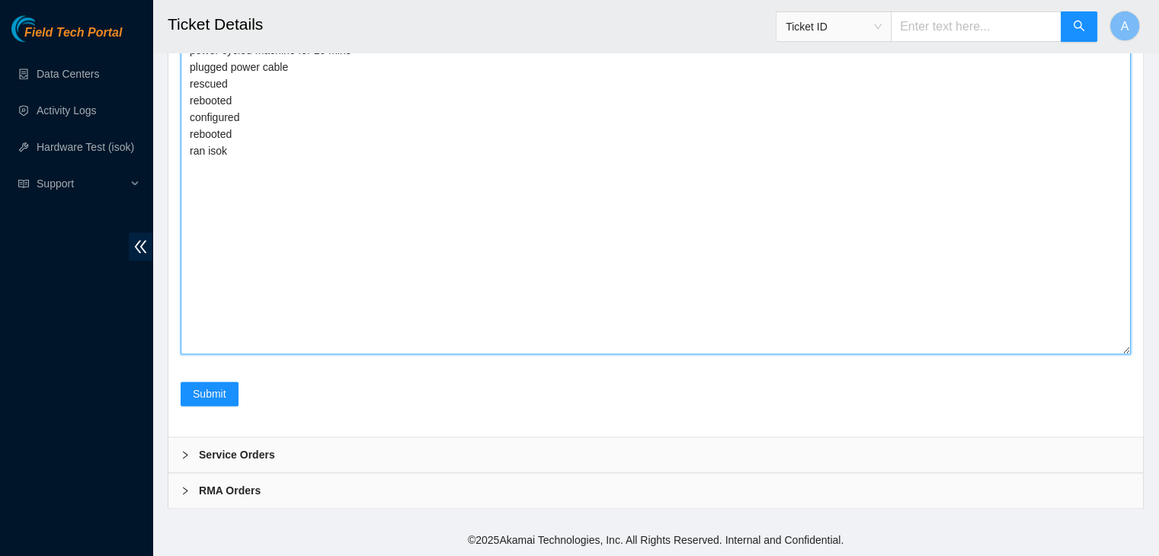
click at [613, 312] on textarea "verified machine sn plugged in monitor to check for errors - no errors and scre…" at bounding box center [656, 154] width 950 height 400
paste textarea "339513 19-09-2025 07:16:59 23.73.204.91 COMPLETE Result Detail Message Ticket I…"
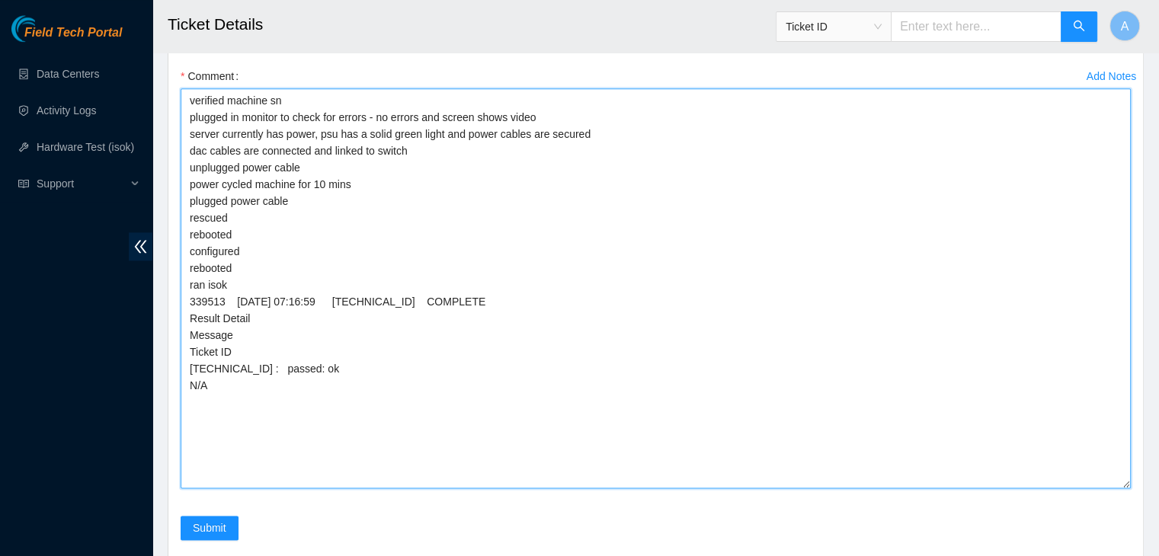
scroll to position [1923, 0]
click at [485, 215] on textarea "verified machine sn plugged in monitor to check for errors - no errors and scre…" at bounding box center [656, 290] width 950 height 400
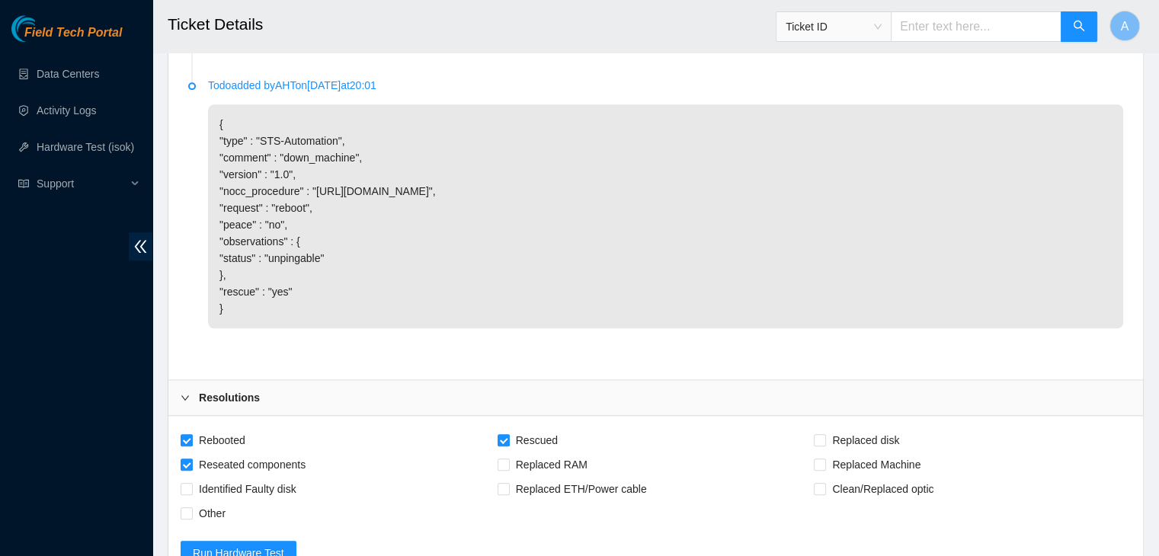
type textarea "verified machine sn plugged in monitor to check for errors - no errors and scre…"
click at [436, 238] on p "{ "type" : "STS-Automation", "comment" : "down_machine", "version" : "1.0", "no…" at bounding box center [665, 216] width 915 height 224
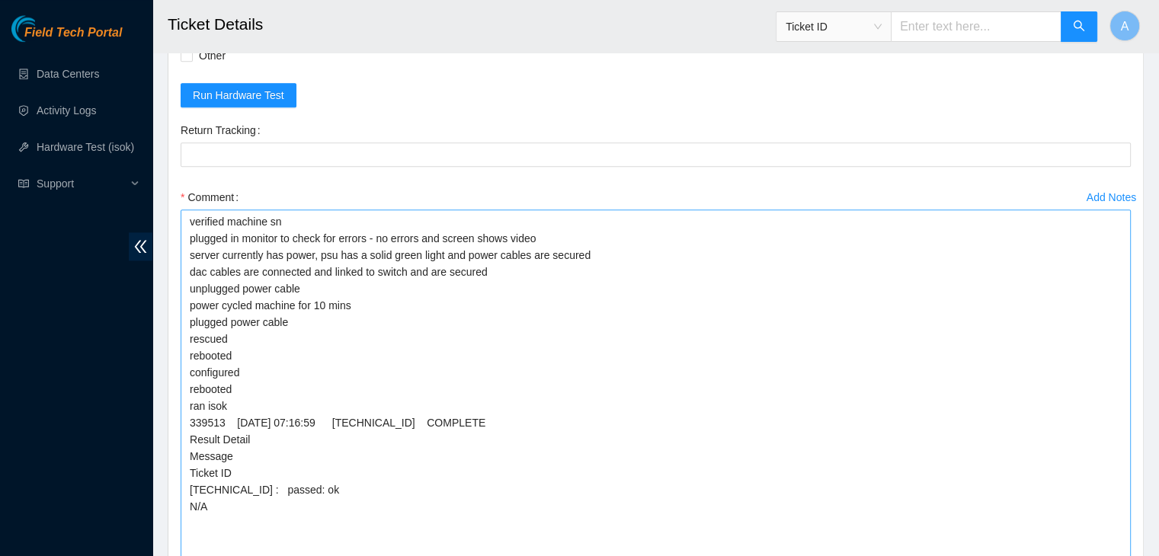
scroll to position [1736, 0]
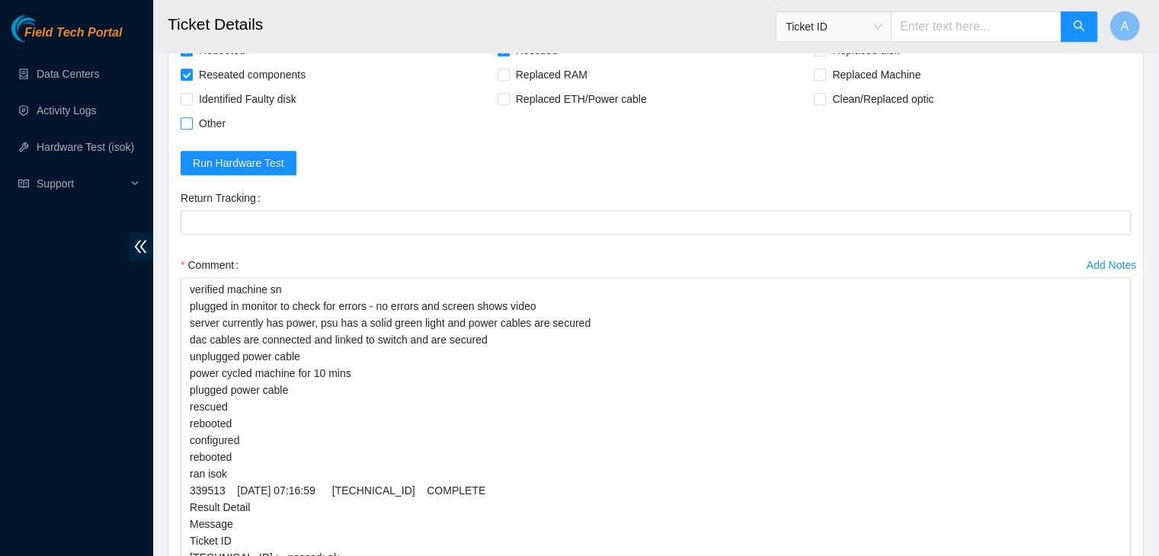
click at [223, 136] on span "Other" at bounding box center [212, 123] width 39 height 24
click at [191, 128] on input "Other" at bounding box center [186, 122] width 11 height 11
checkbox input "true"
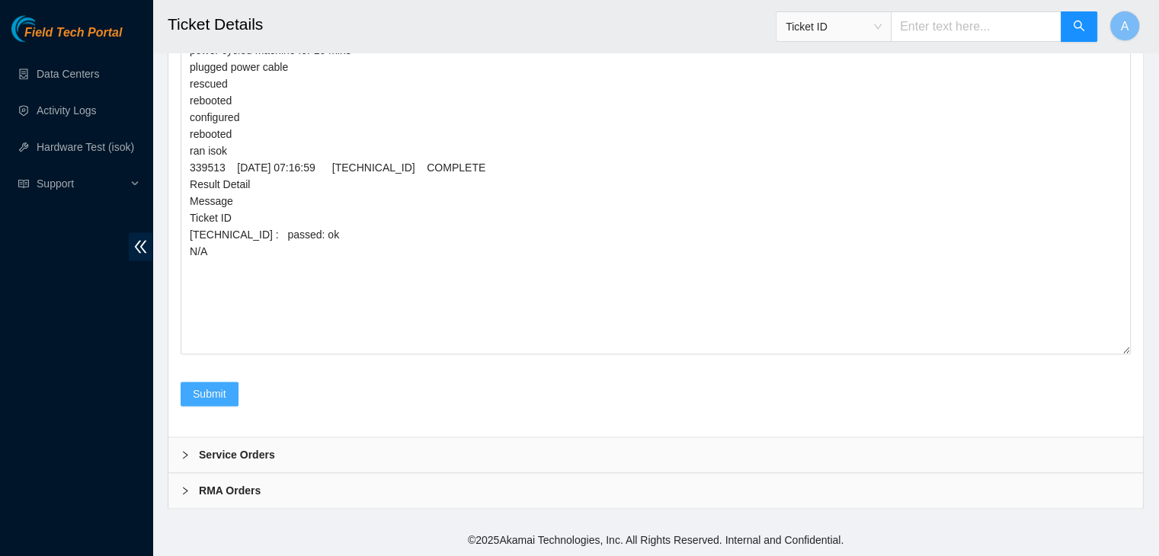
click at [214, 392] on span "Submit" at bounding box center [210, 394] width 34 height 17
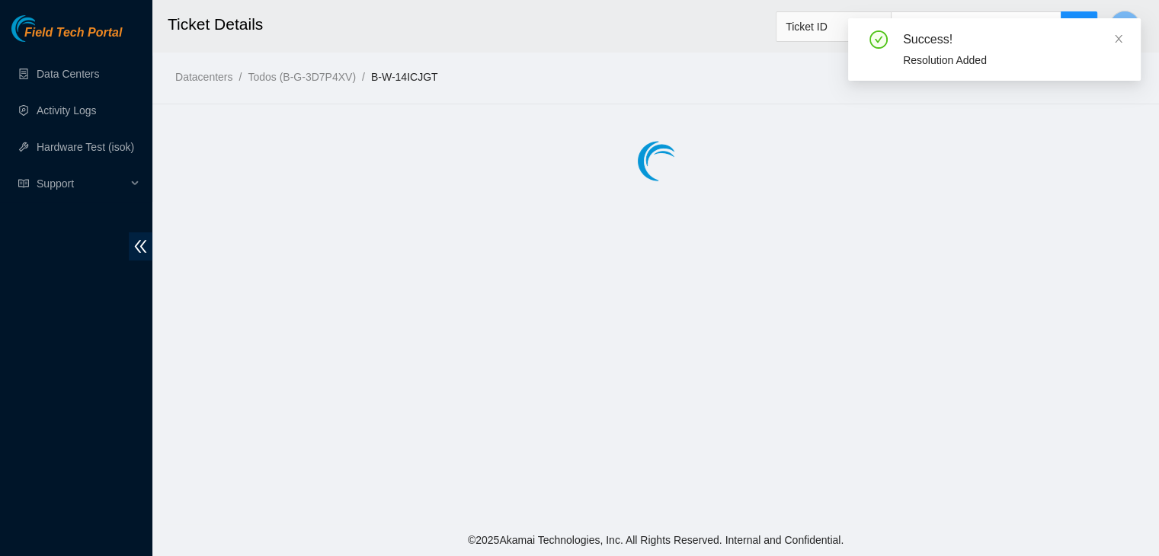
scroll to position [0, 0]
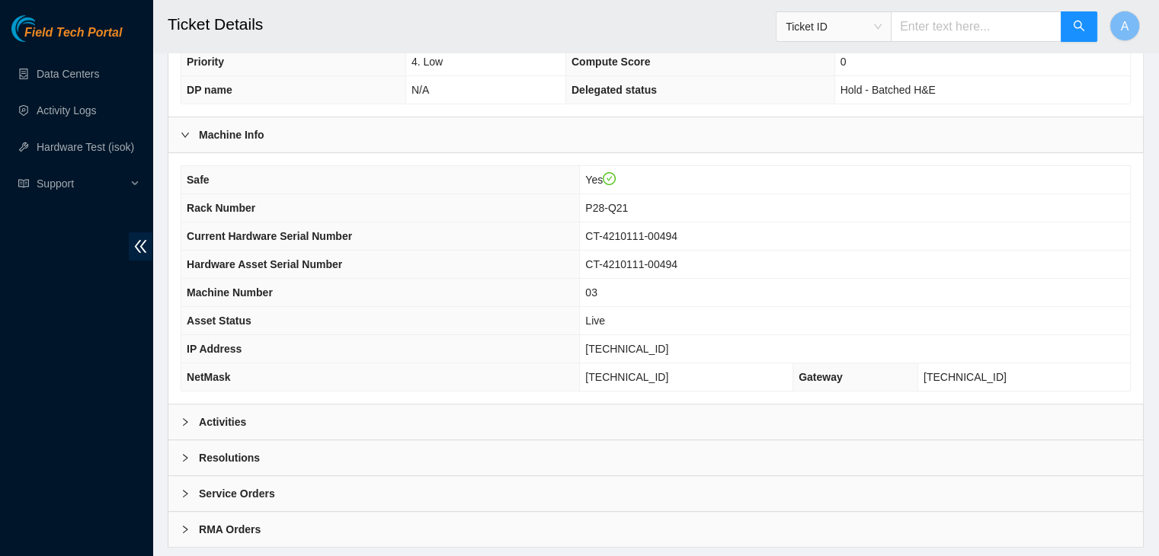
scroll to position [423, 0]
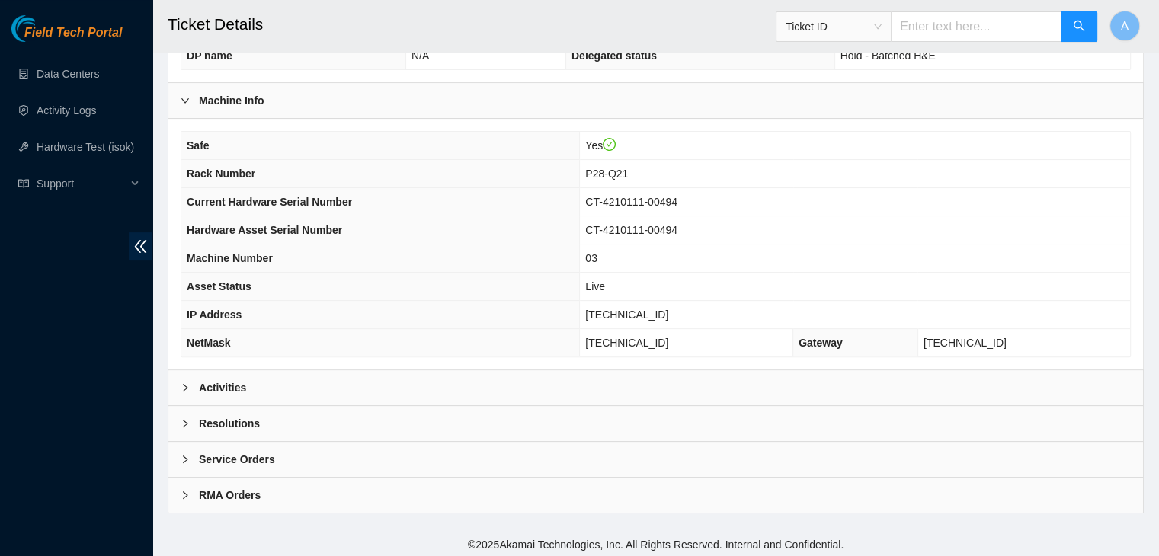
click at [536, 380] on div "Activities" at bounding box center [655, 387] width 974 height 35
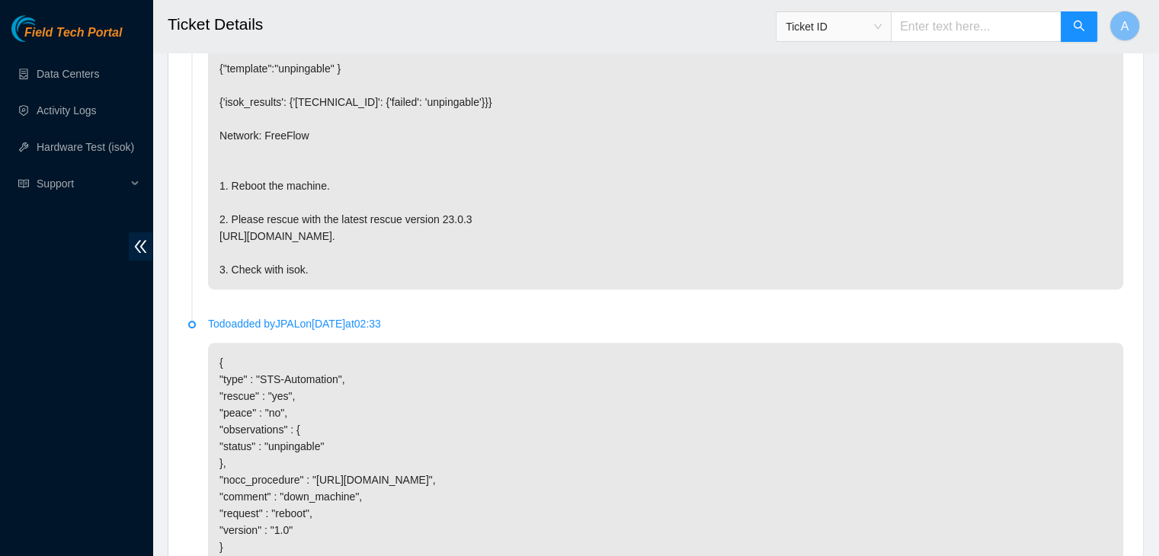
scroll to position [1085, 0]
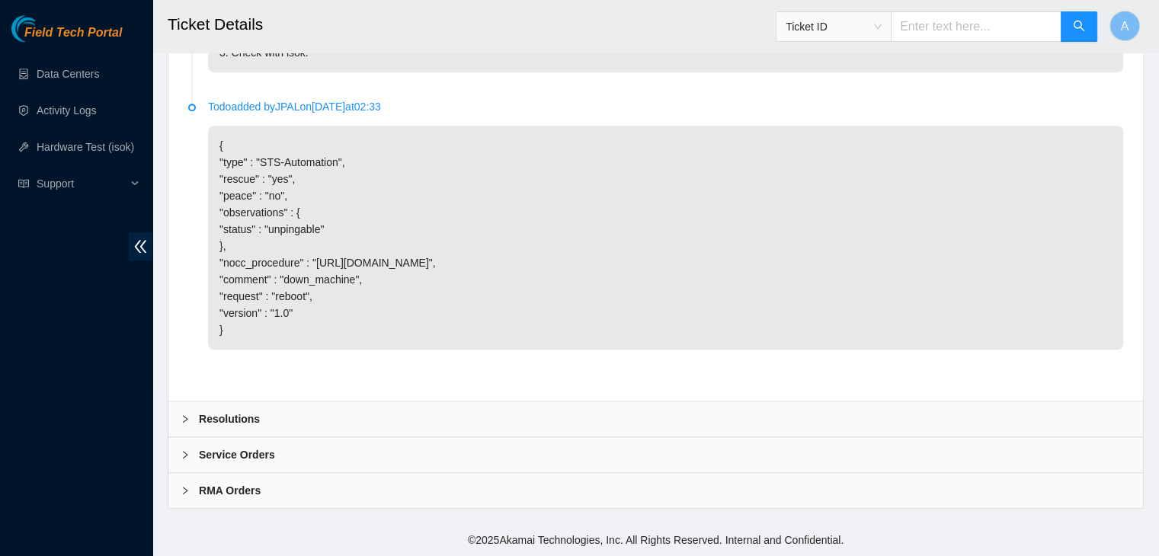
click at [606, 411] on div "Resolutions" at bounding box center [655, 419] width 974 height 35
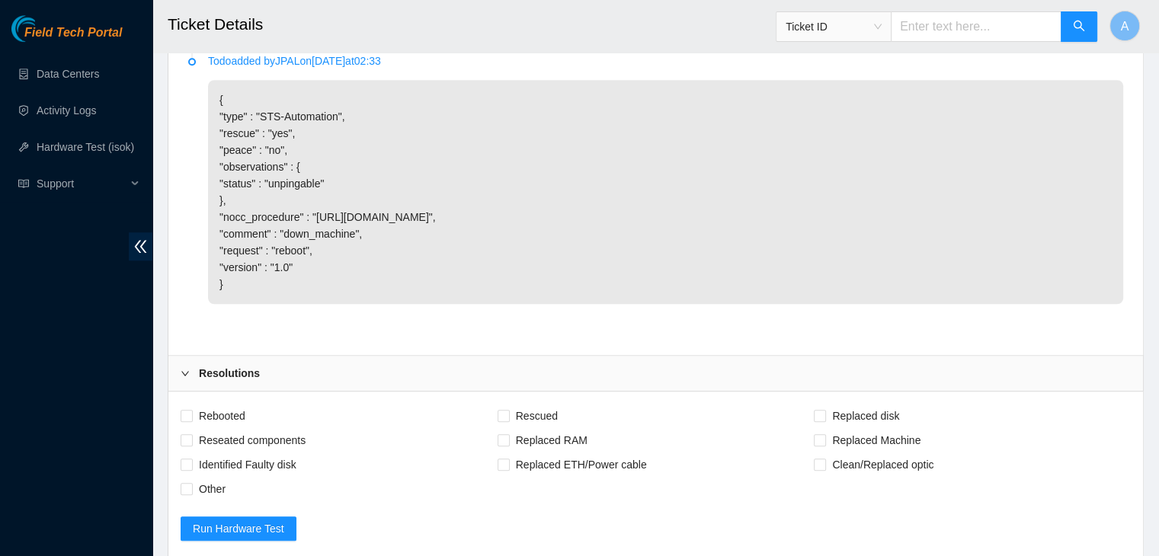
scroll to position [1210, 0]
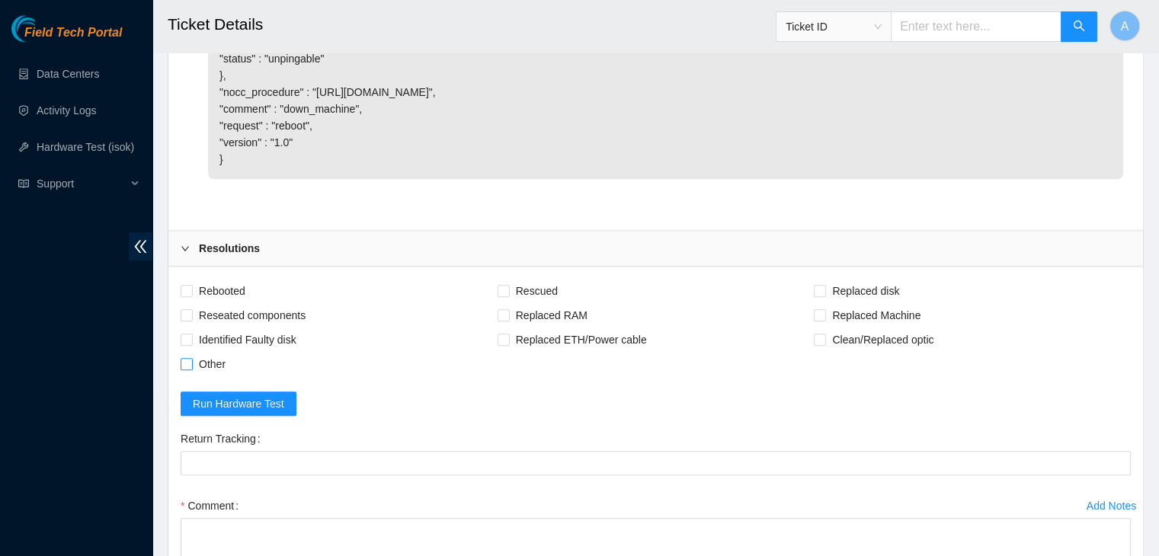
click at [224, 376] on span "Other" at bounding box center [212, 364] width 39 height 24
click at [191, 369] on input "Other" at bounding box center [186, 363] width 11 height 11
checkbox input "true"
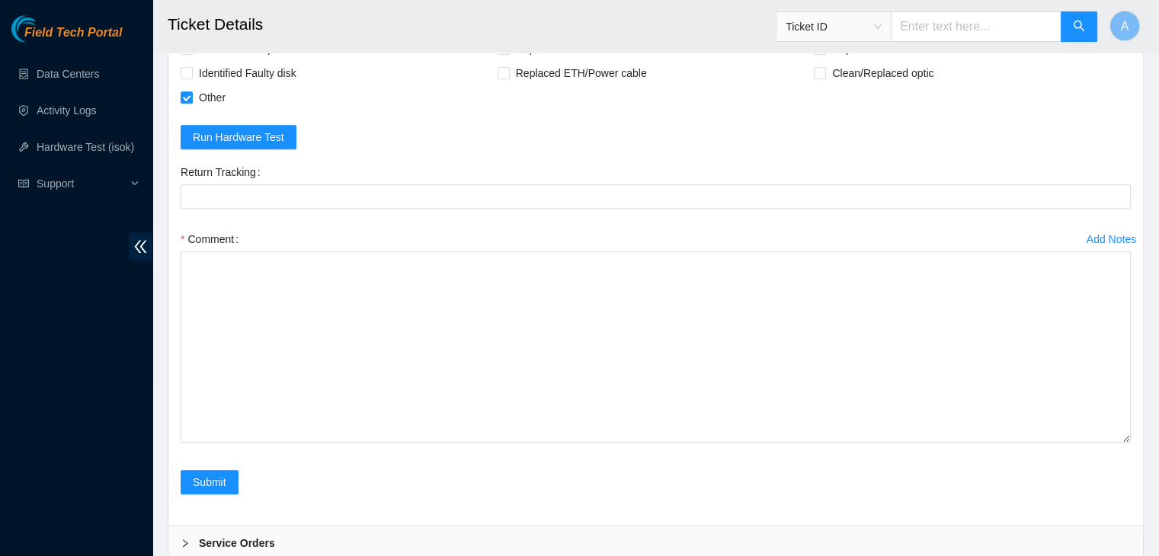
drag, startPoint x: 1129, startPoint y: 352, endPoint x: 1128, endPoint y: 520, distance: 167.6
click at [1128, 443] on textarea "Comment" at bounding box center [656, 346] width 950 height 191
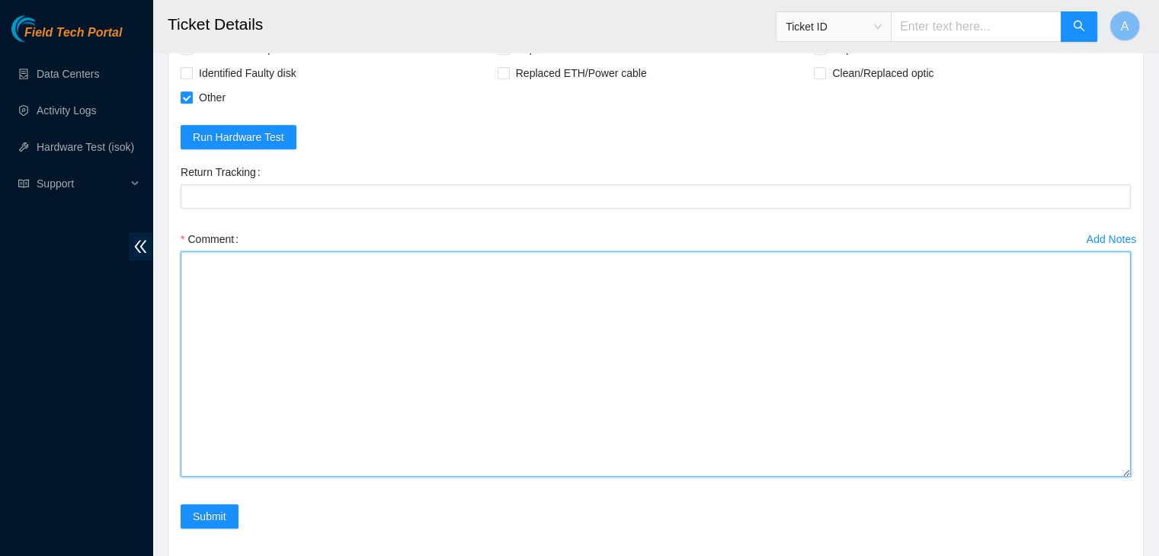
click at [1003, 441] on textarea "Comment" at bounding box center [656, 364] width 950 height 226
paste textarea "verified machine sn noticed no light on psu and power switch is currently in th…"
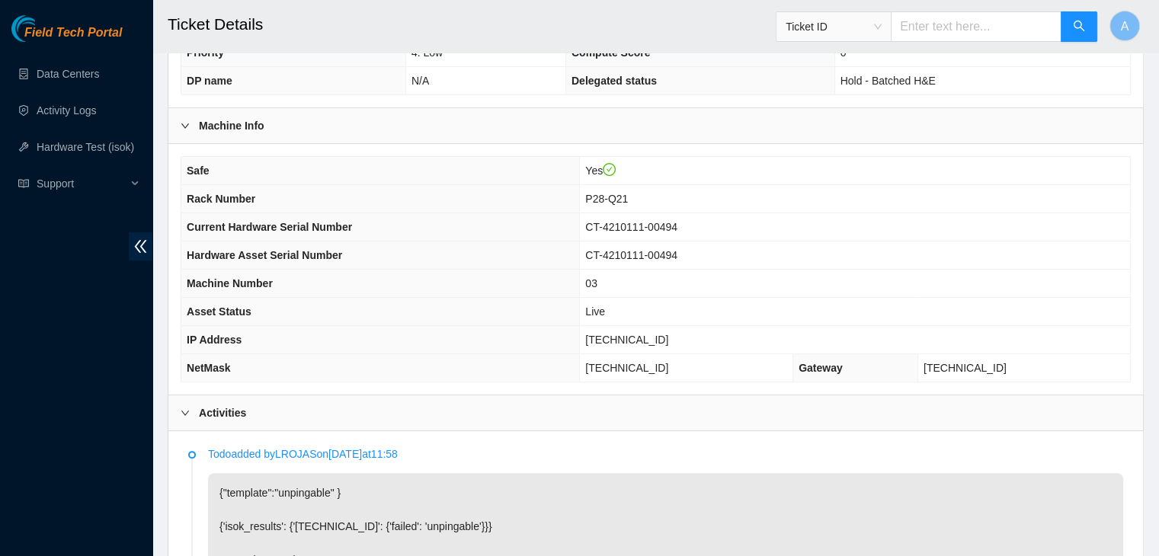
scroll to position [393, 0]
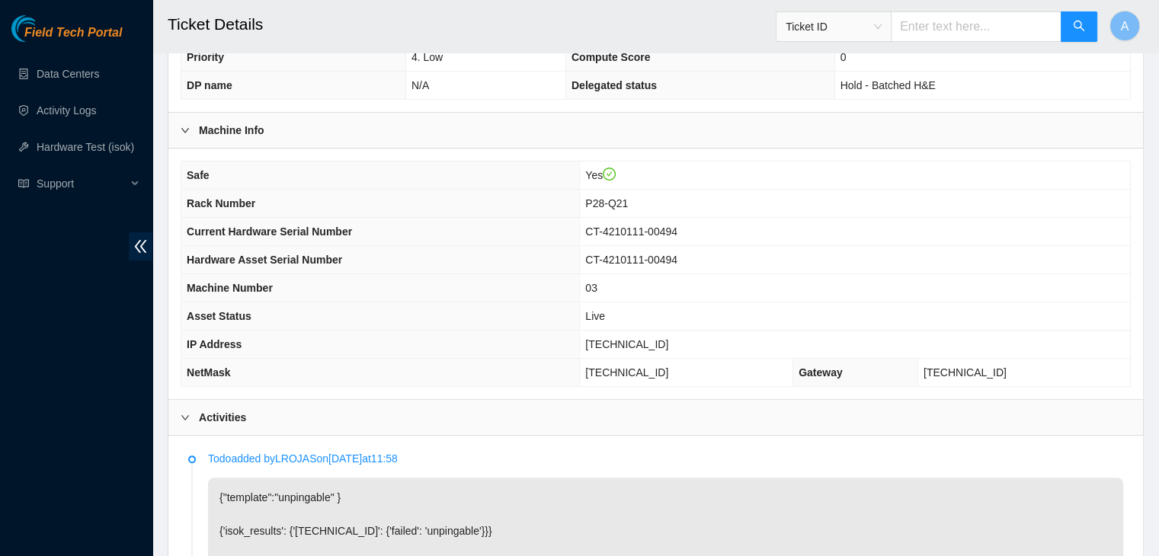
type textarea "verified machine sn noticed no light on psu and power switch is currently in th…"
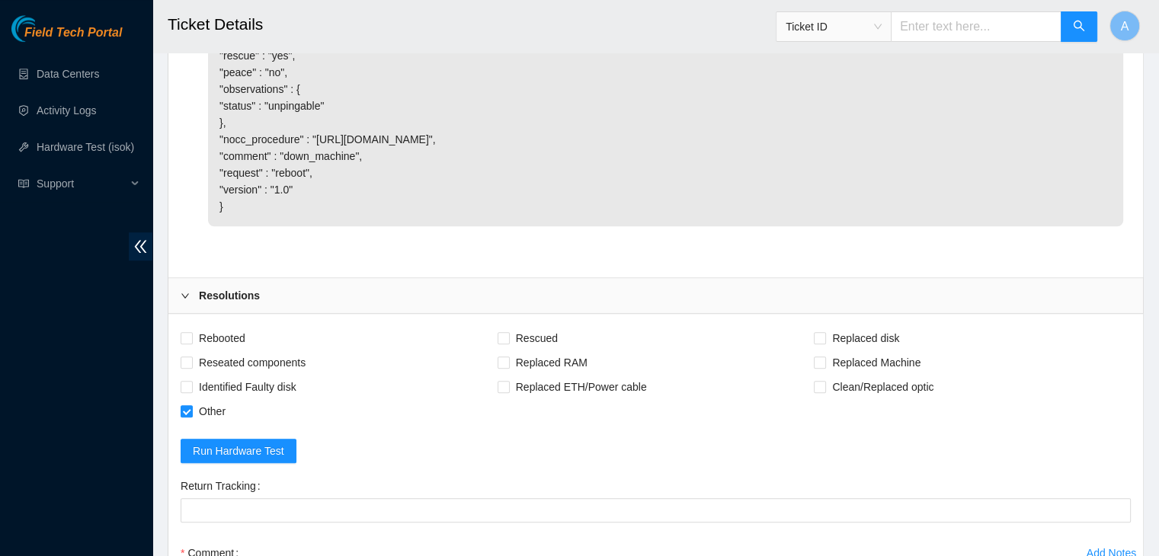
scroll to position [1490, 0]
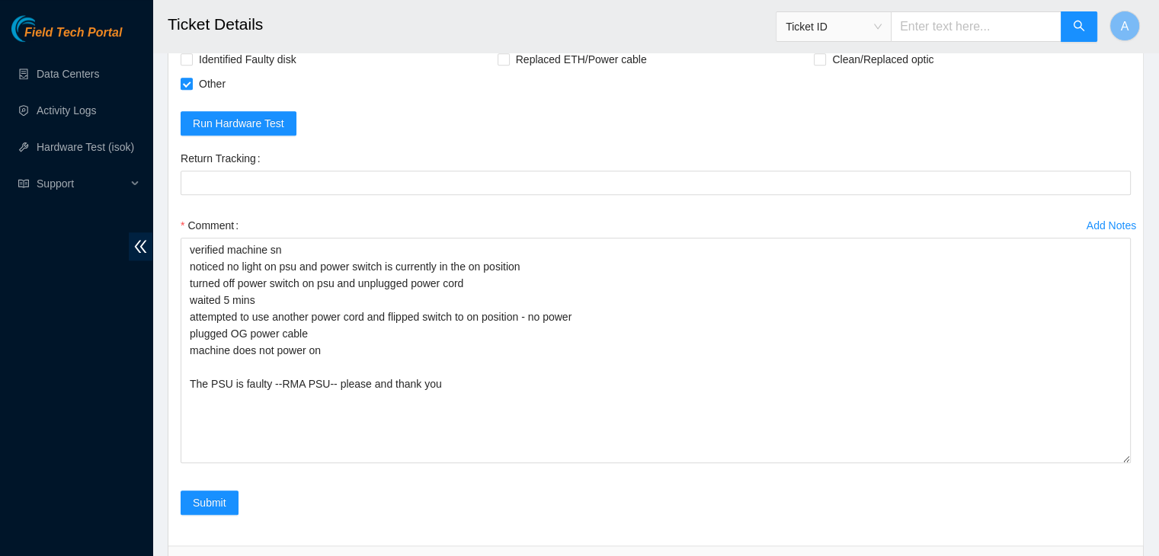
click at [290, 47] on span "Reseated components" at bounding box center [252, 35] width 119 height 24
click at [191, 40] on input "Reseated components" at bounding box center [186, 34] width 11 height 11
checkbox input "true"
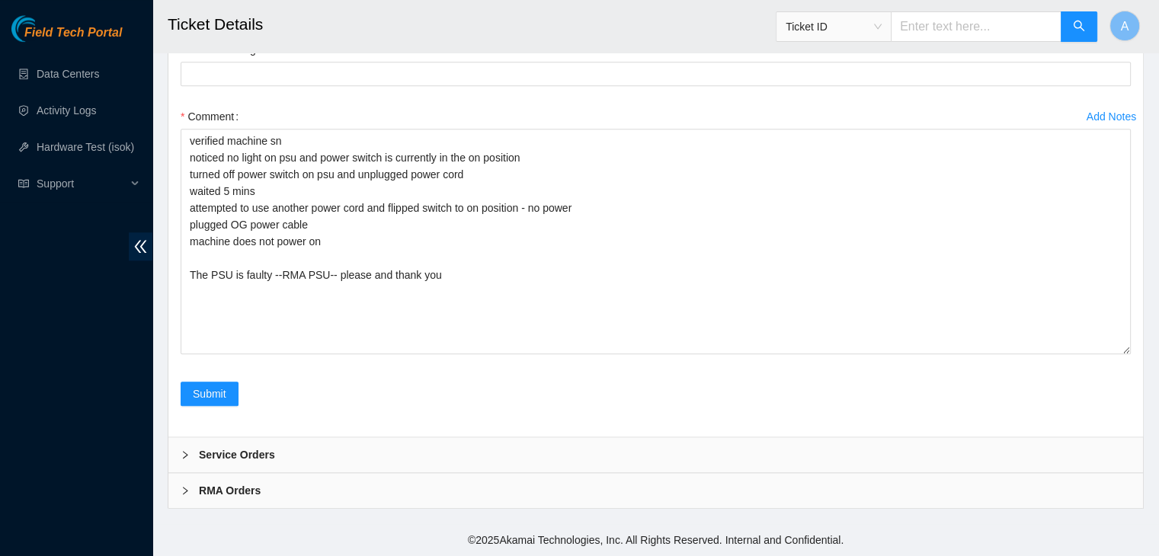
scroll to position [1644, 0]
click at [211, 403] on button "Submit" at bounding box center [210, 394] width 58 height 24
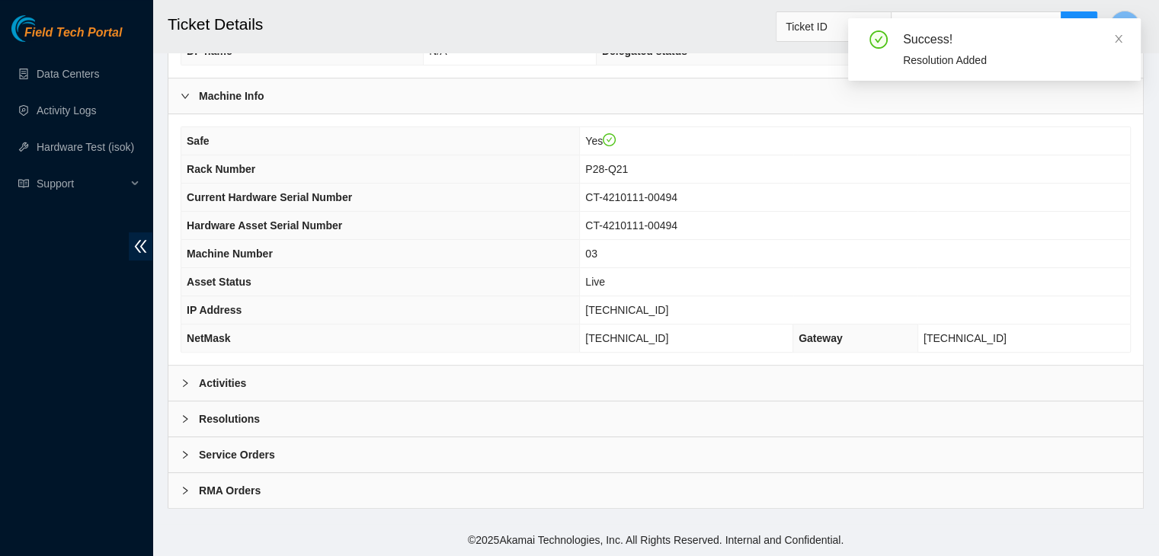
scroll to position [423, 0]
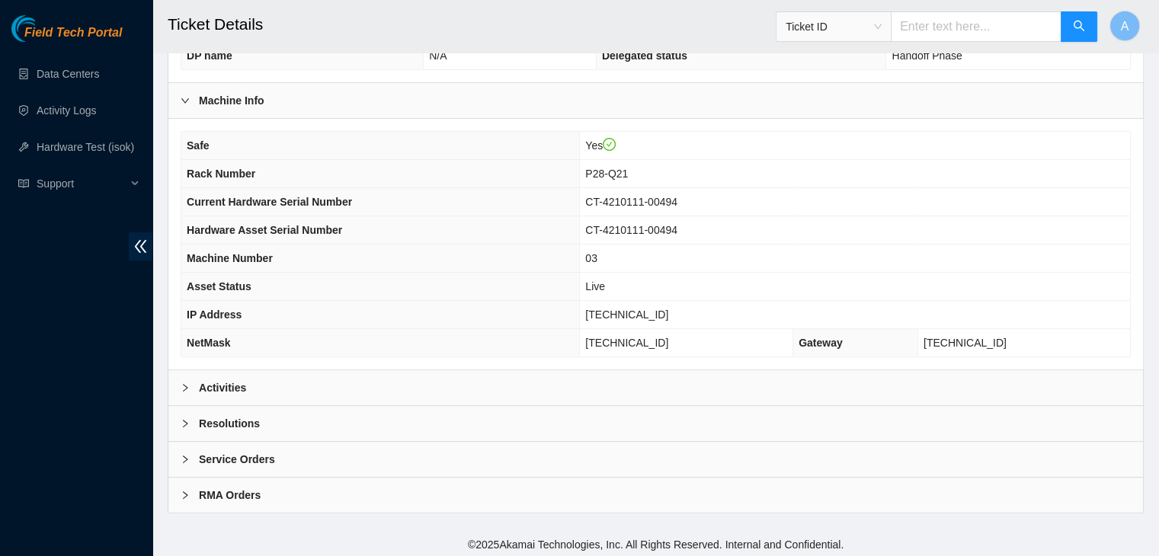
click at [503, 373] on div "Activities" at bounding box center [655, 387] width 974 height 35
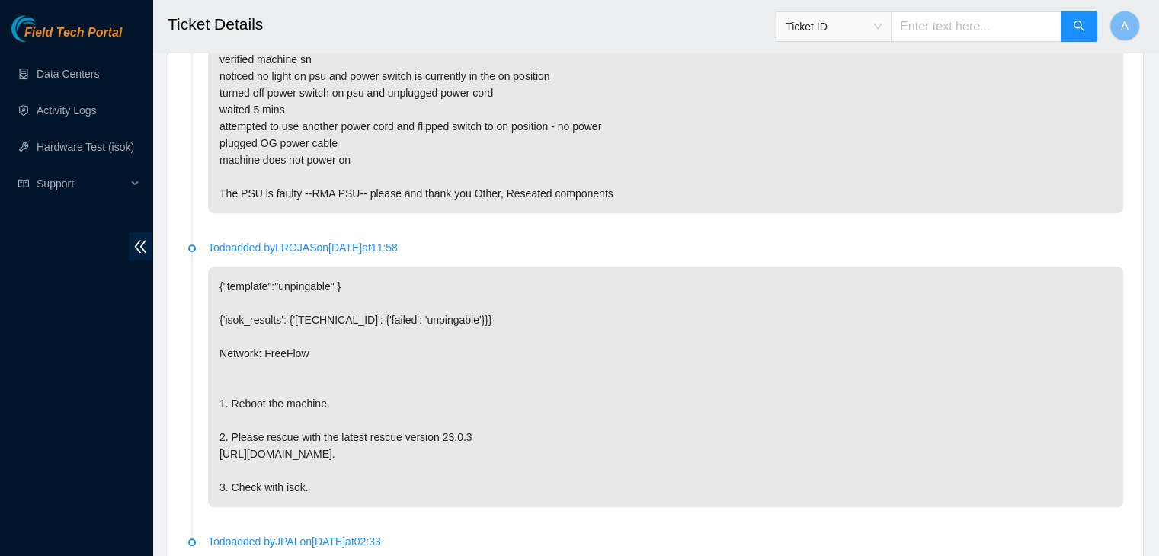
scroll to position [622, 0]
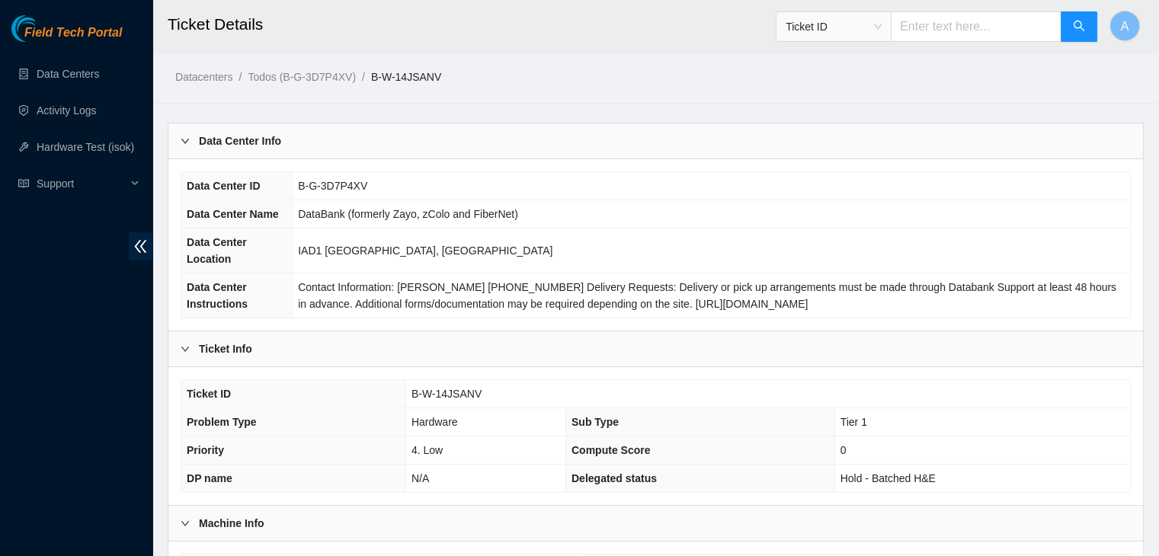
scroll to position [423, 0]
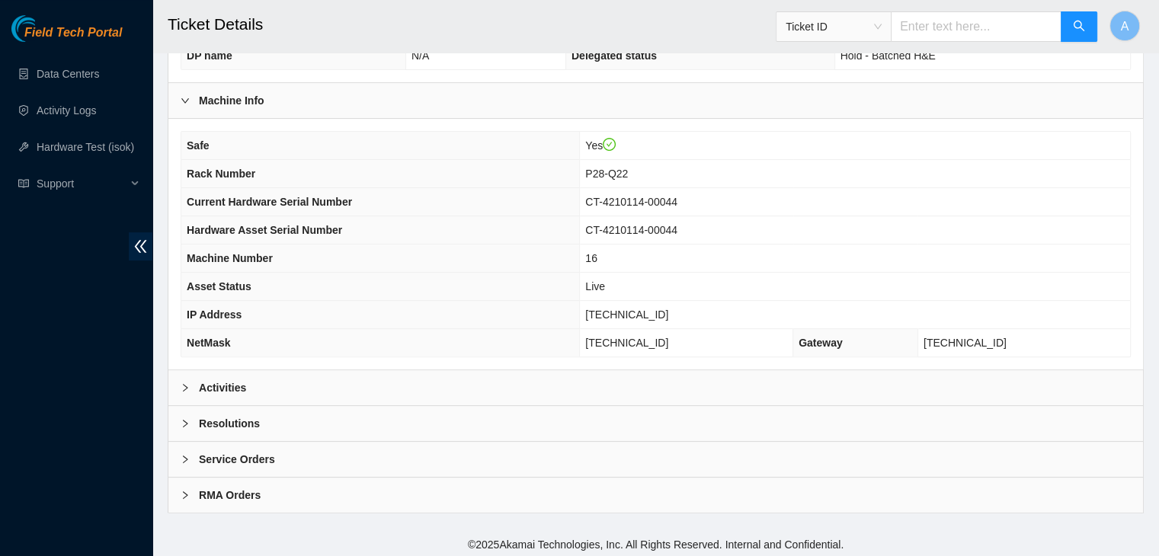
click at [528, 389] on div "Activities" at bounding box center [655, 387] width 974 height 35
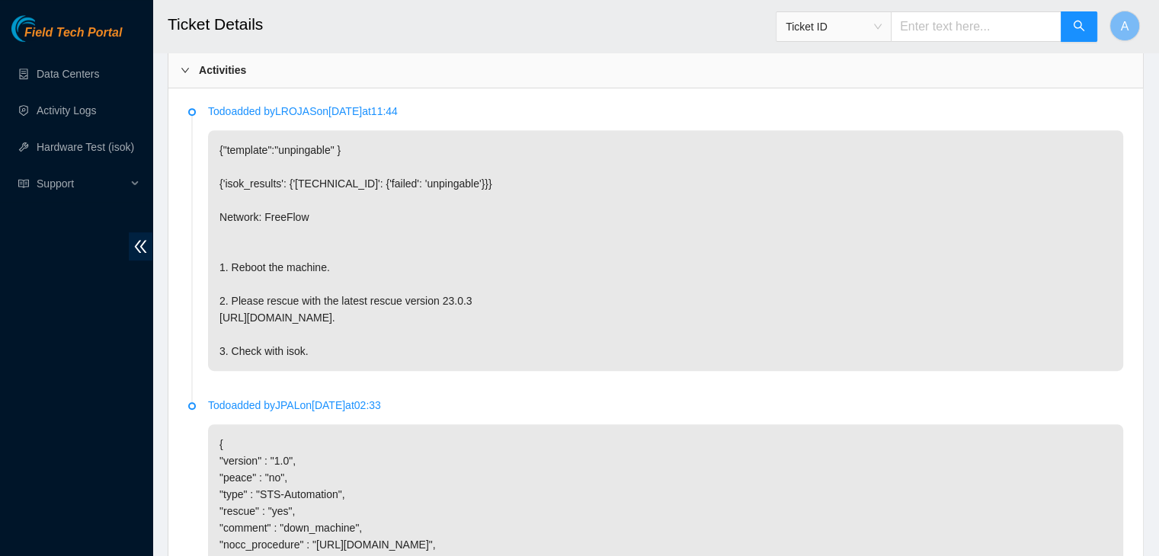
scroll to position [1085, 0]
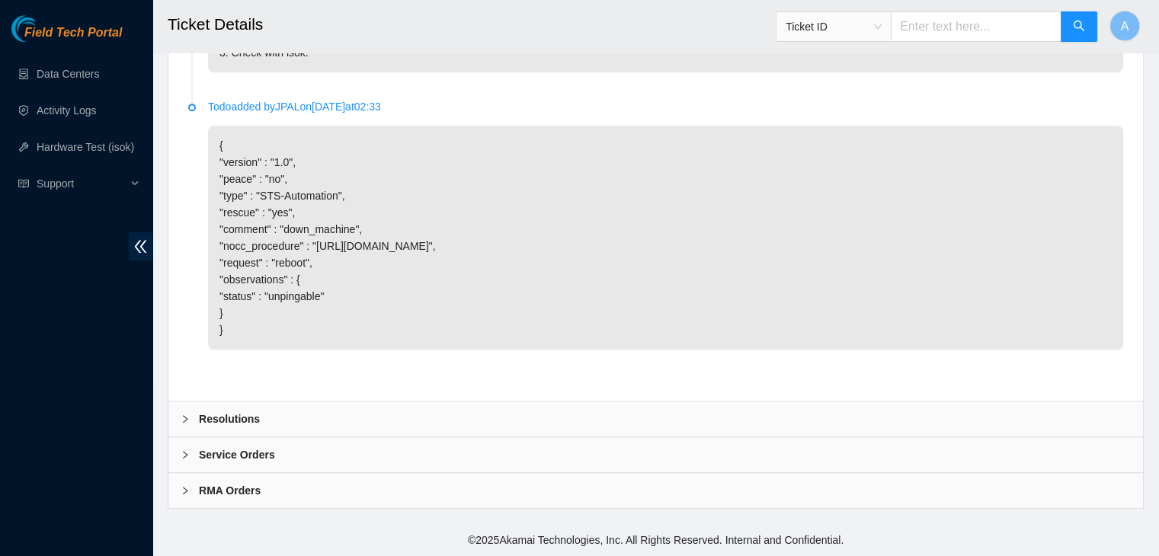
click at [610, 406] on div "Resolutions" at bounding box center [655, 419] width 974 height 35
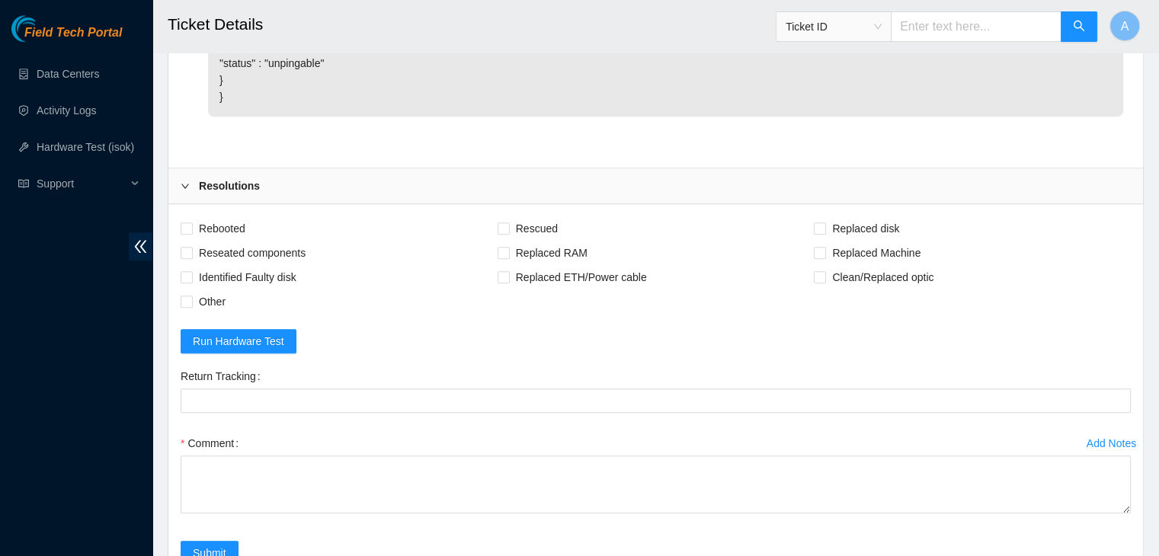
scroll to position [1274, 0]
click at [216, 312] on span "Other" at bounding box center [212, 300] width 39 height 24
click at [191, 305] on input "Other" at bounding box center [186, 299] width 11 height 11
checkbox input "true"
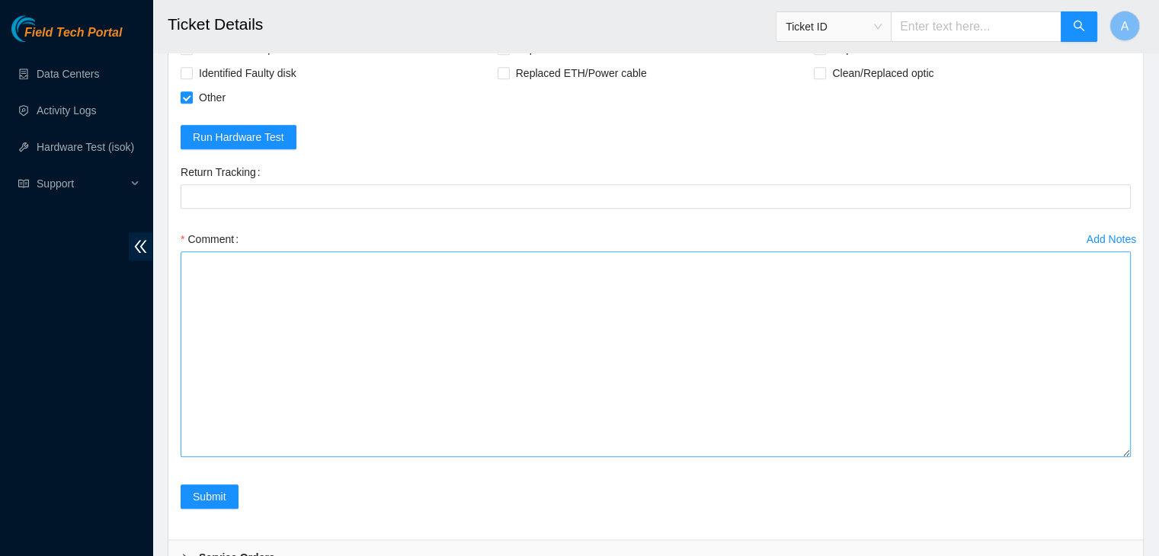
drag, startPoint x: 1125, startPoint y: 351, endPoint x: 1053, endPoint y: 539, distance: 201.6
click at [1053, 457] on textarea "Comment" at bounding box center [656, 354] width 950 height 206
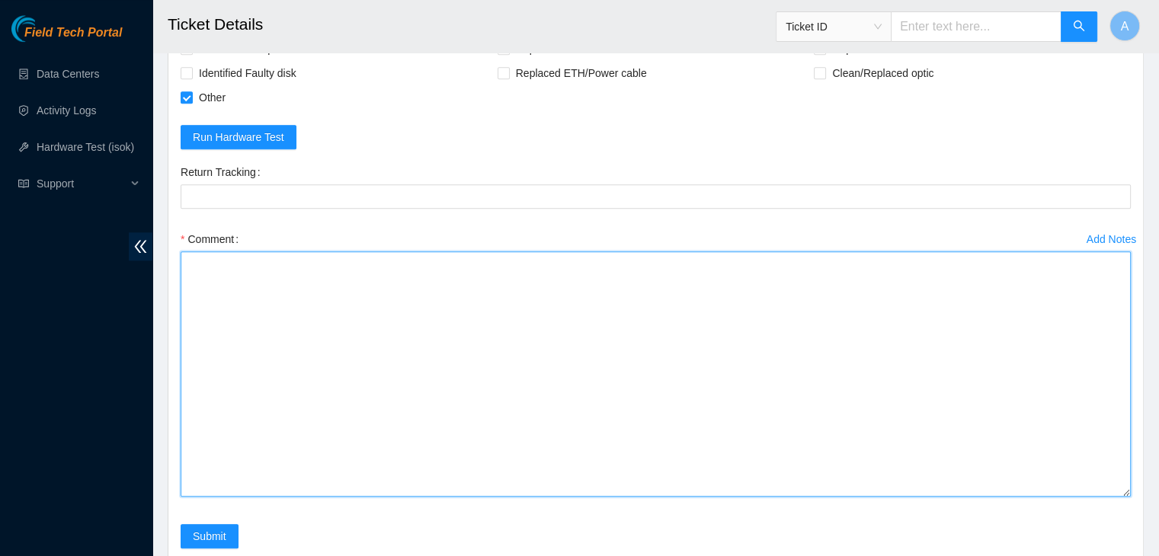
click at [925, 459] on textarea "Comment" at bounding box center [656, 373] width 950 height 245
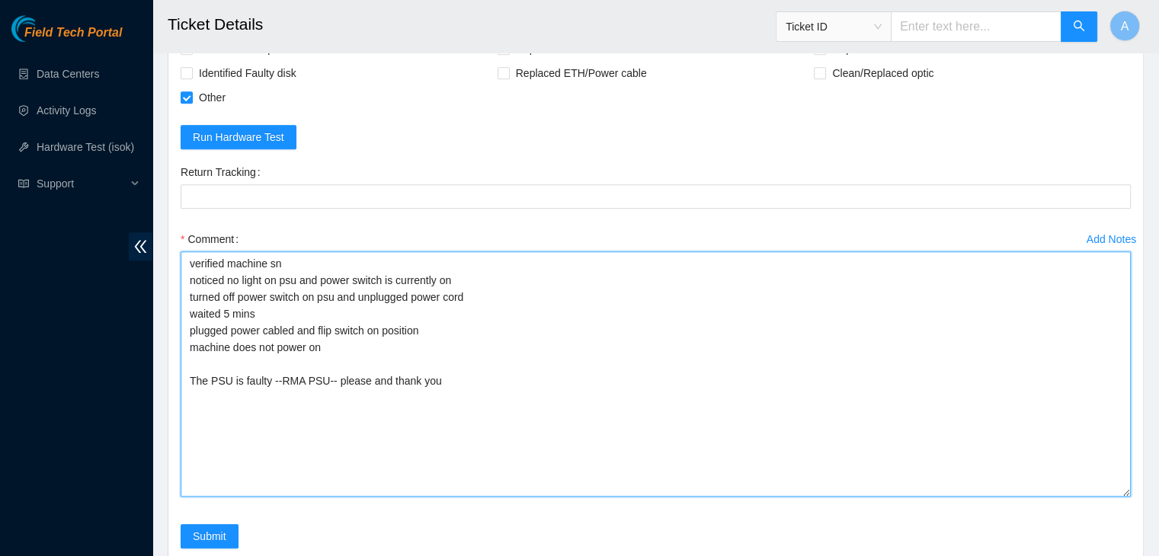
click at [500, 323] on textarea "verified machine sn noticed no light on psu and power switch is currently on tu…" at bounding box center [656, 373] width 950 height 245
click at [581, 352] on textarea "verified machine sn noticed no light on psu and power switch is currently in th…" at bounding box center [656, 373] width 950 height 245
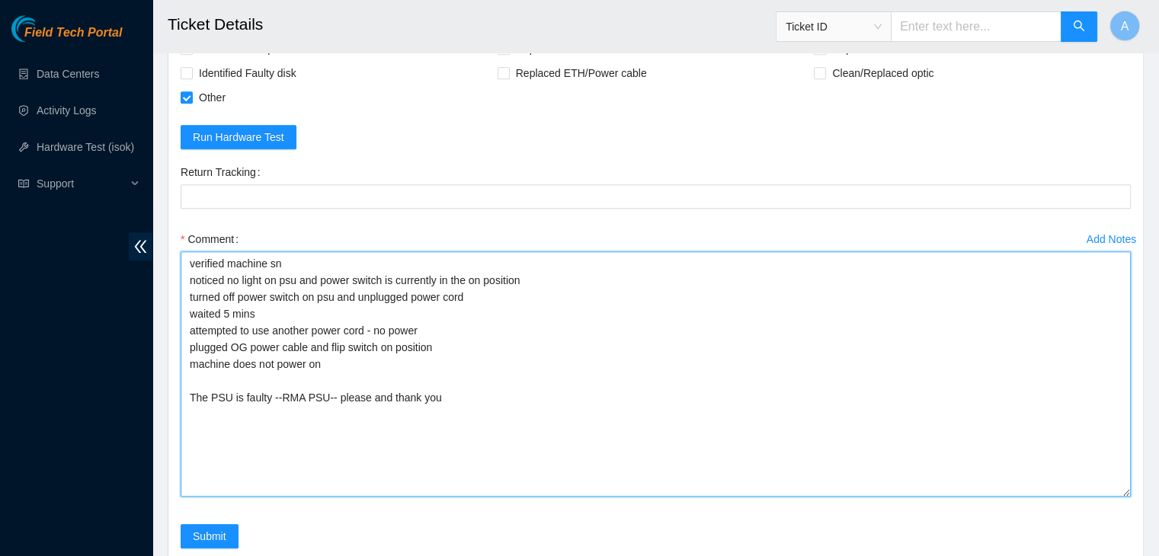
click at [476, 389] on textarea "verified machine sn noticed no light on psu and power switch is currently in th…" at bounding box center [656, 373] width 950 height 245
drag, startPoint x: 466, startPoint y: 378, endPoint x: 431, endPoint y: 375, distance: 34.4
click at [431, 375] on textarea "verified machine sn noticed no light on psu and power switch is currently in th…" at bounding box center [656, 373] width 950 height 245
click at [364, 381] on textarea "verified machine sn noticed no light on psu and power switch is currently in th…" at bounding box center [656, 373] width 950 height 245
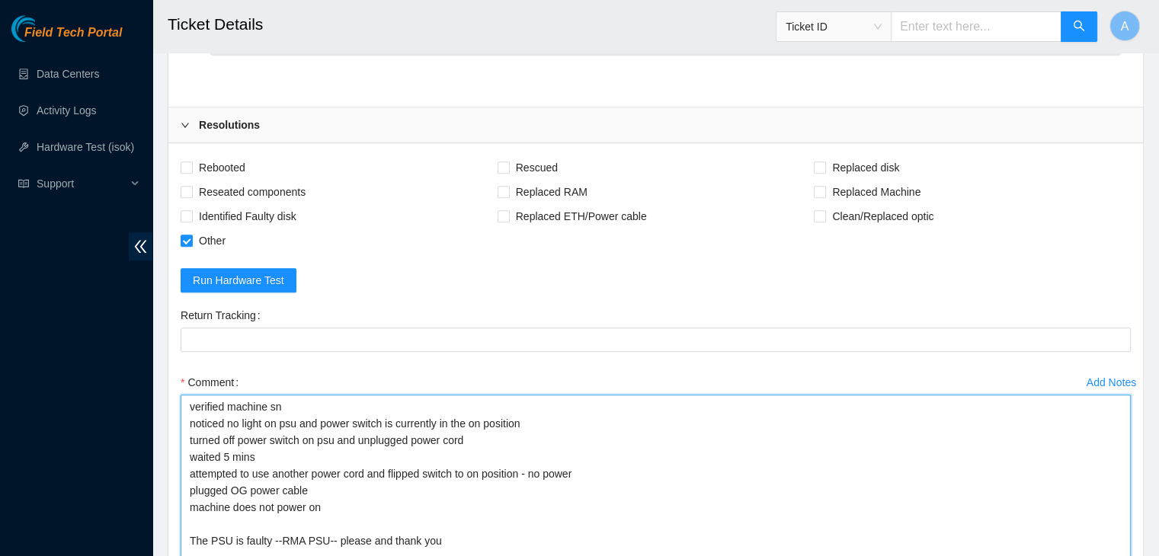
scroll to position [1332, 0]
type textarea "verified machine sn noticed no light on psu and power switch is currently in th…"
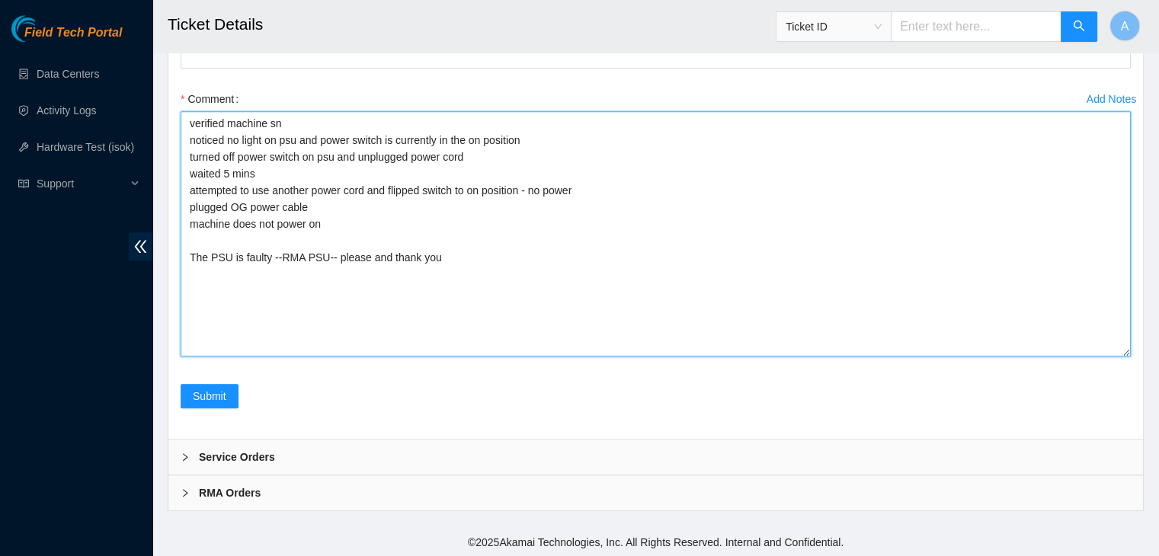
drag, startPoint x: 484, startPoint y: 309, endPoint x: 189, endPoint y: 174, distance: 323.9
click at [189, 174] on textarea "verified machine sn noticed no light on psu and power switch is currently in th…" at bounding box center [656, 233] width 950 height 245
click at [219, 229] on textarea "verified machine sn noticed no light on psu and power switch is currently in th…" at bounding box center [656, 233] width 950 height 245
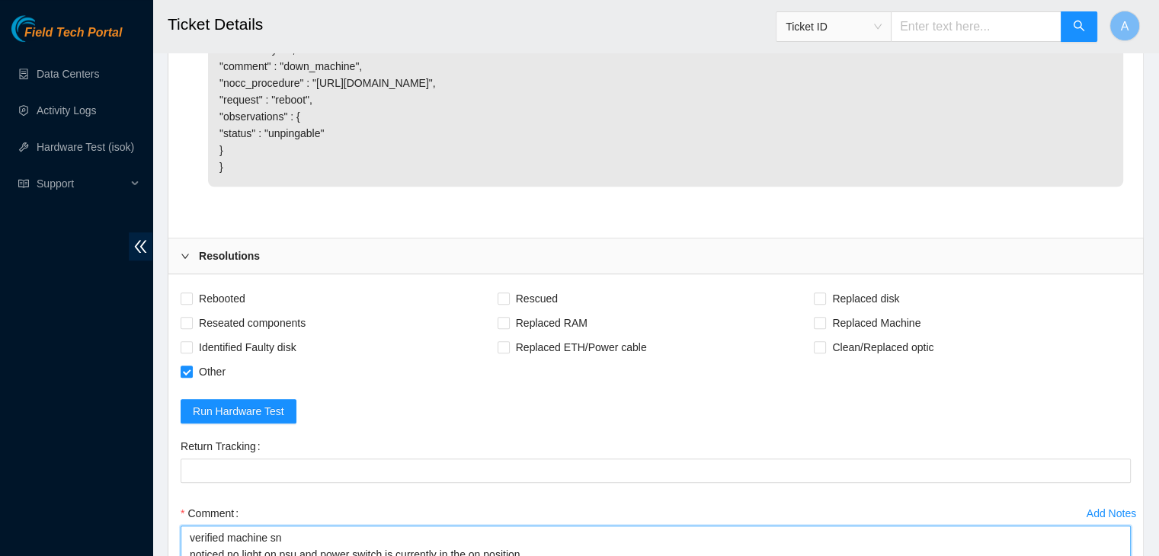
scroll to position [1372, 0]
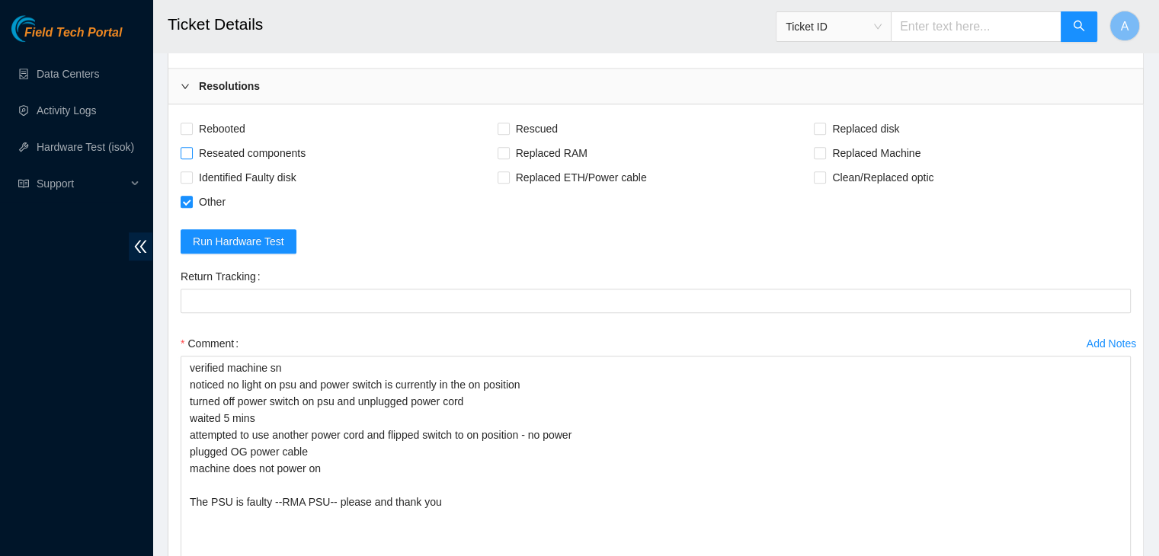
click at [258, 165] on span "Reseated components" at bounding box center [252, 153] width 119 height 24
click at [191, 158] on input "Reseated components" at bounding box center [186, 152] width 11 height 11
checkbox input "true"
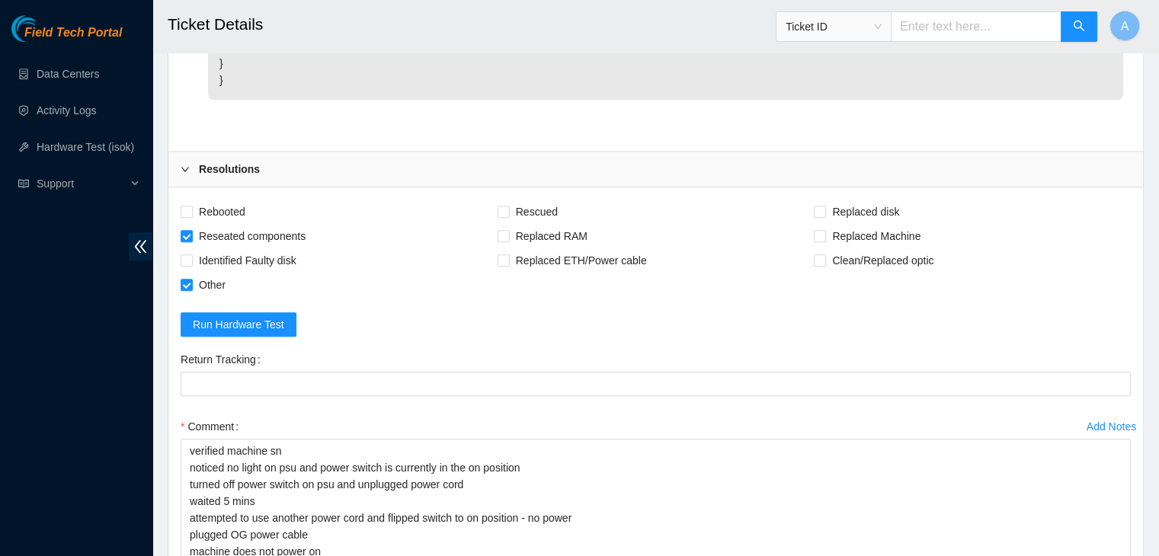
scroll to position [1664, 0]
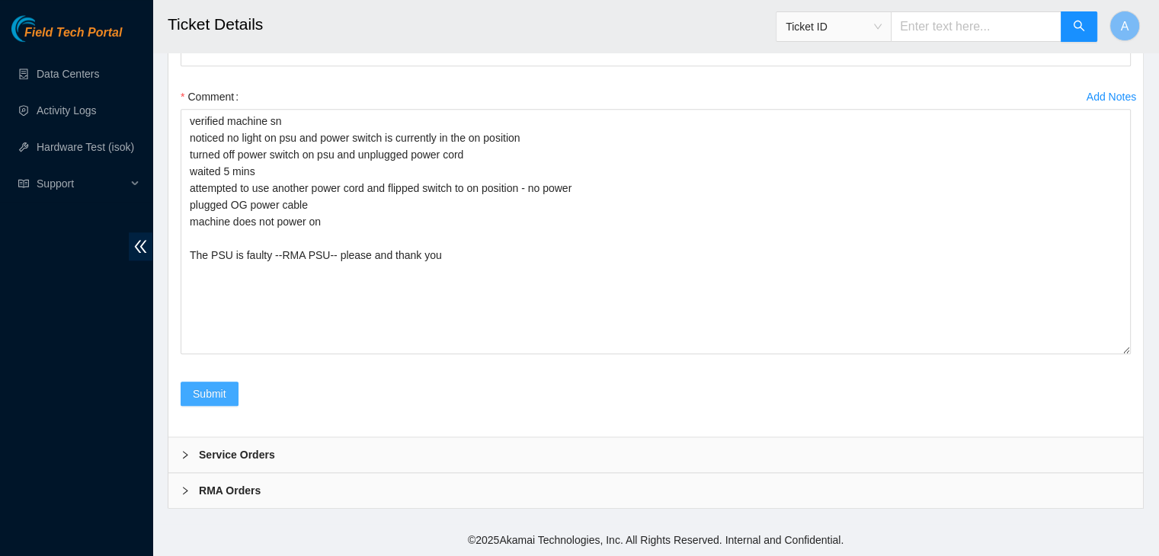
click at [225, 383] on button "Submit" at bounding box center [210, 394] width 58 height 24
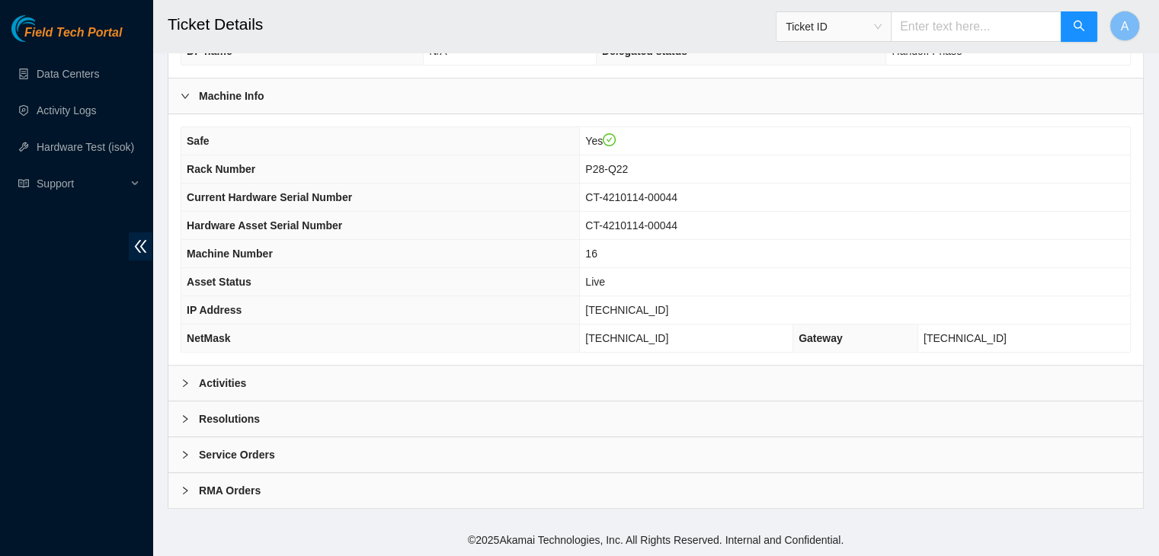
scroll to position [423, 0]
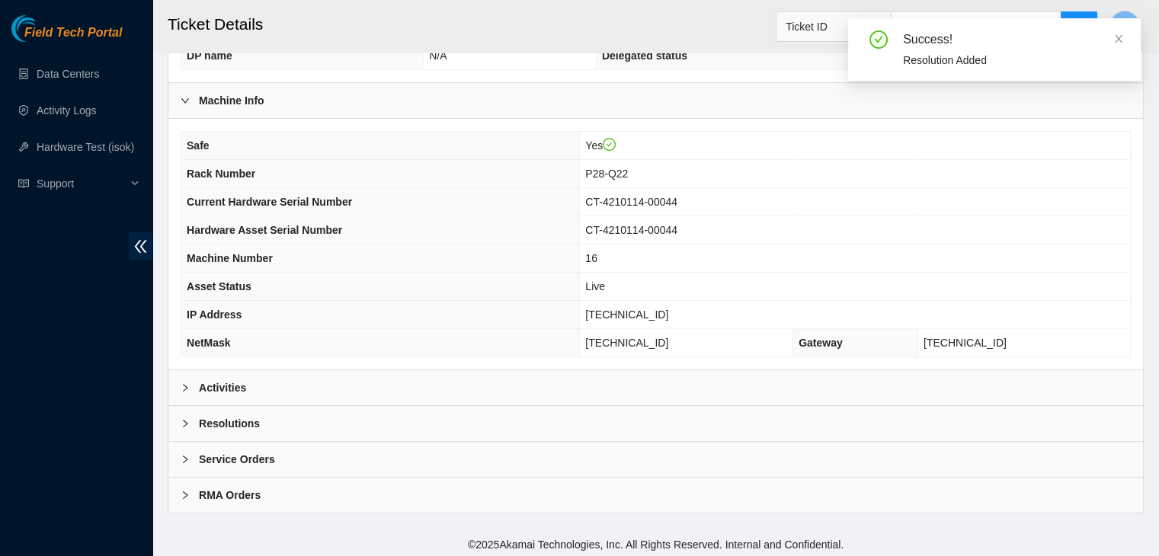
click at [524, 384] on div "Activities" at bounding box center [655, 387] width 974 height 35
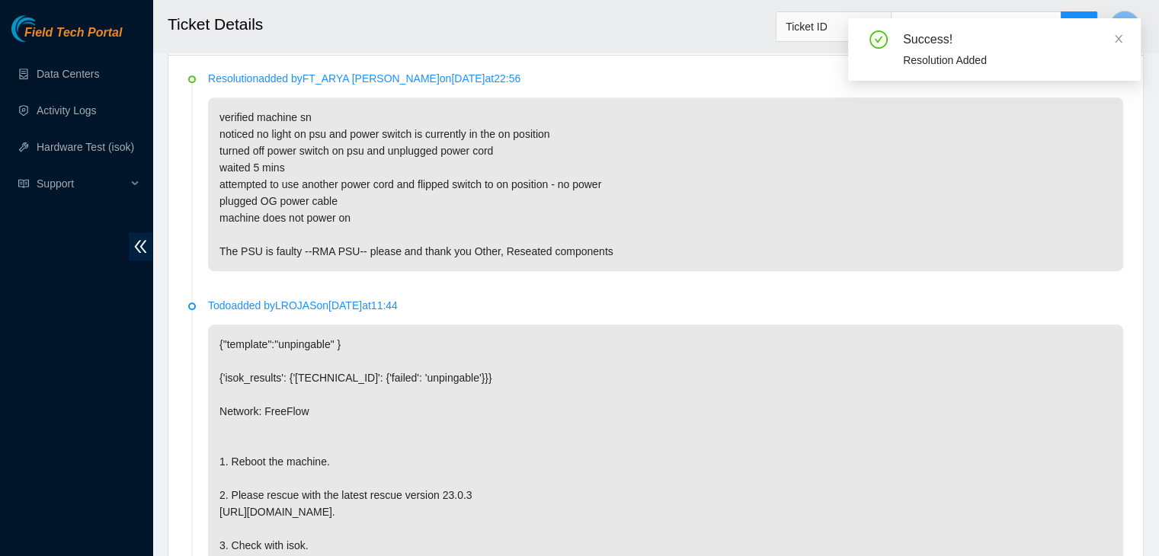
scroll to position [0, 0]
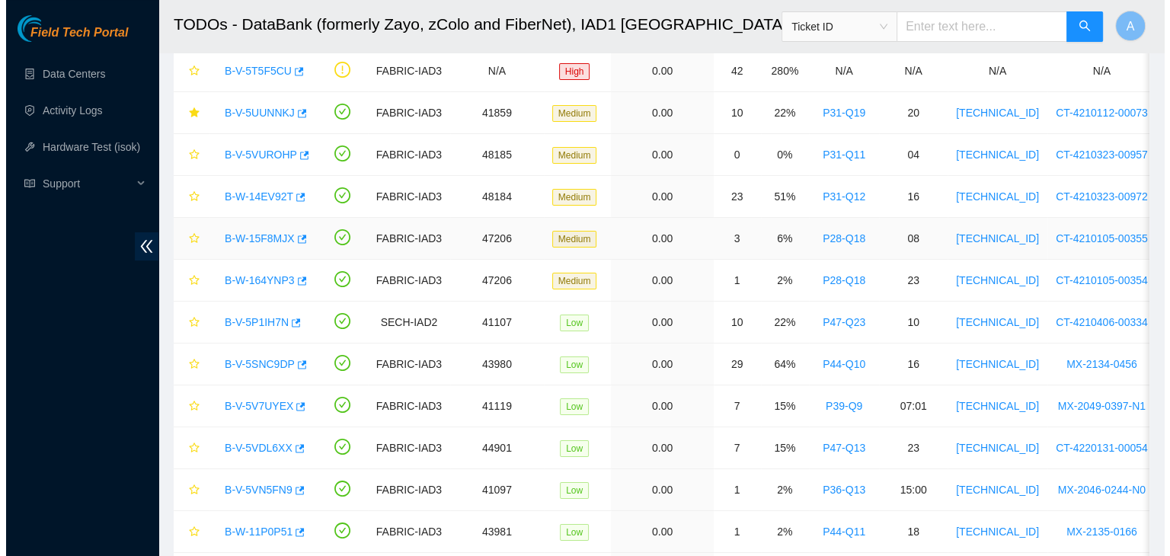
scroll to position [84, 0]
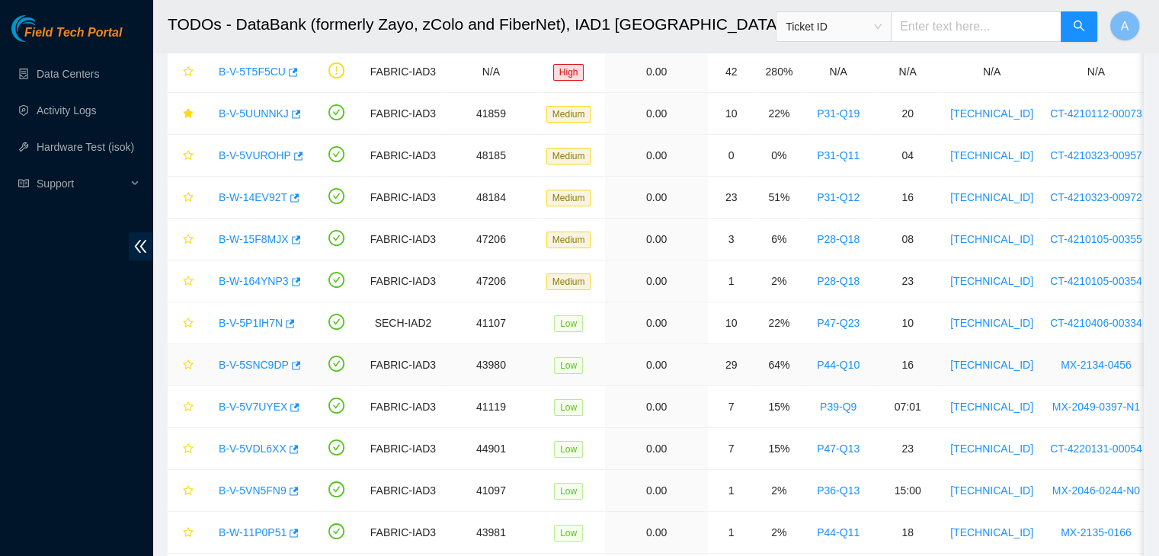
click at [238, 366] on link "B-V-5SNC9DP" at bounding box center [254, 365] width 70 height 12
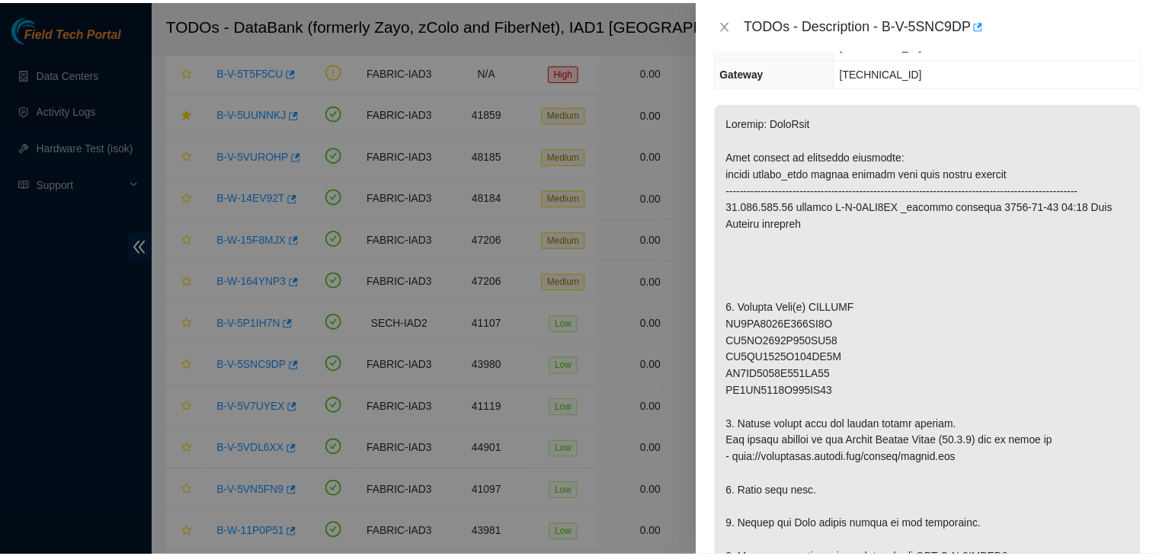
scroll to position [204, 0]
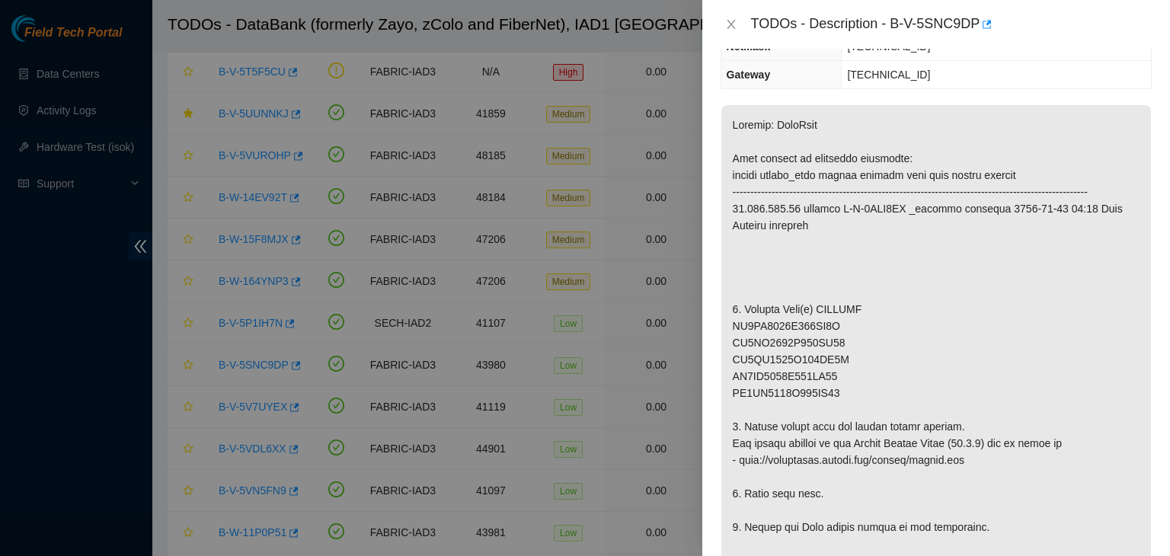
click at [730, 14] on div "TODOs - Description - B-V-5SNC9DP" at bounding box center [936, 24] width 431 height 24
click at [731, 19] on icon "close" at bounding box center [731, 24] width 12 height 12
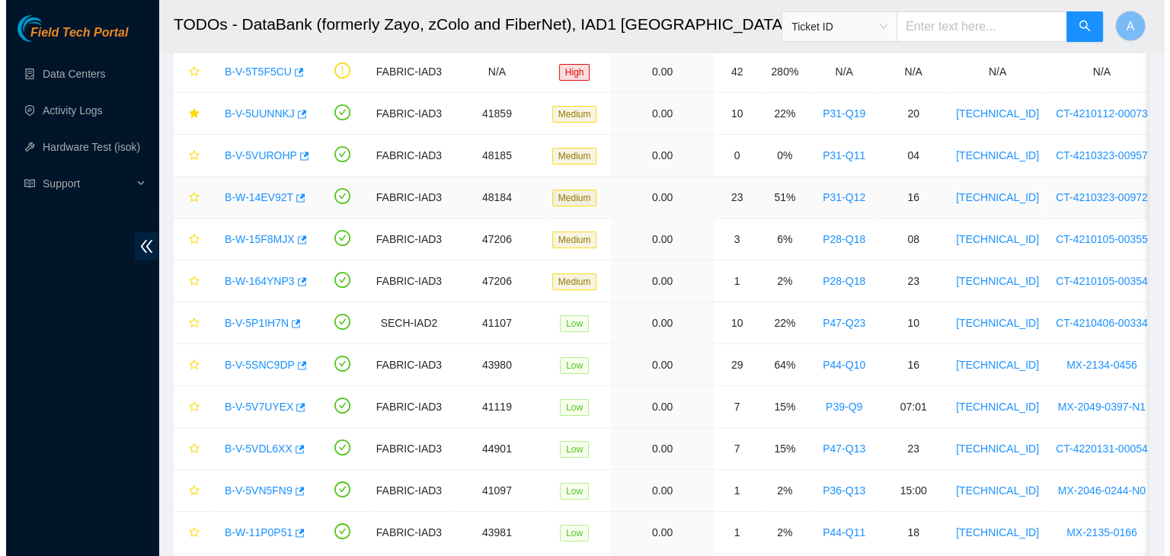
scroll to position [0, 0]
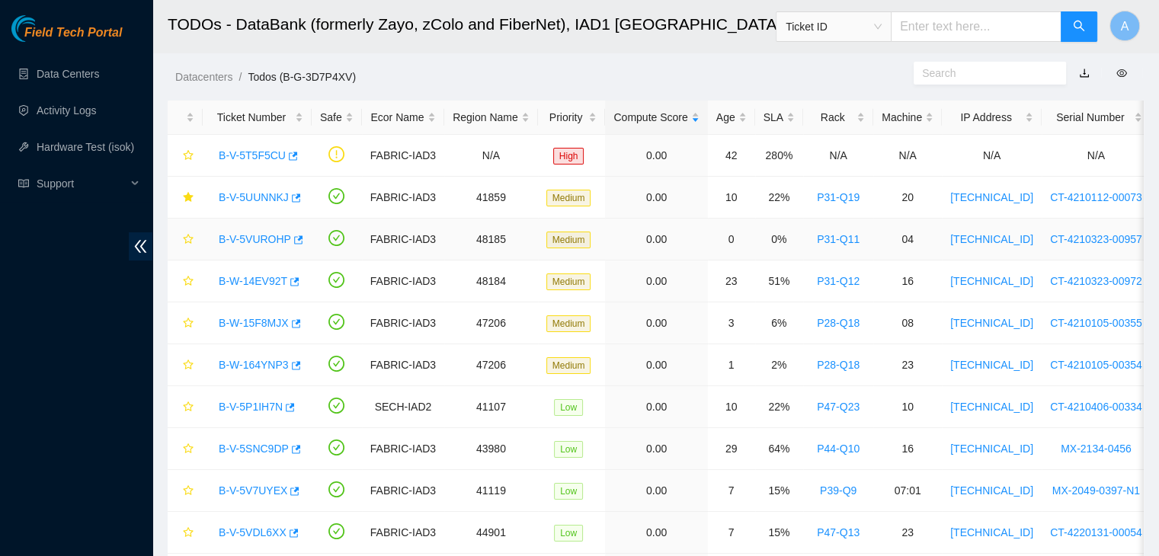
click at [262, 242] on link "B-V-5VUROHP" at bounding box center [255, 239] width 72 height 12
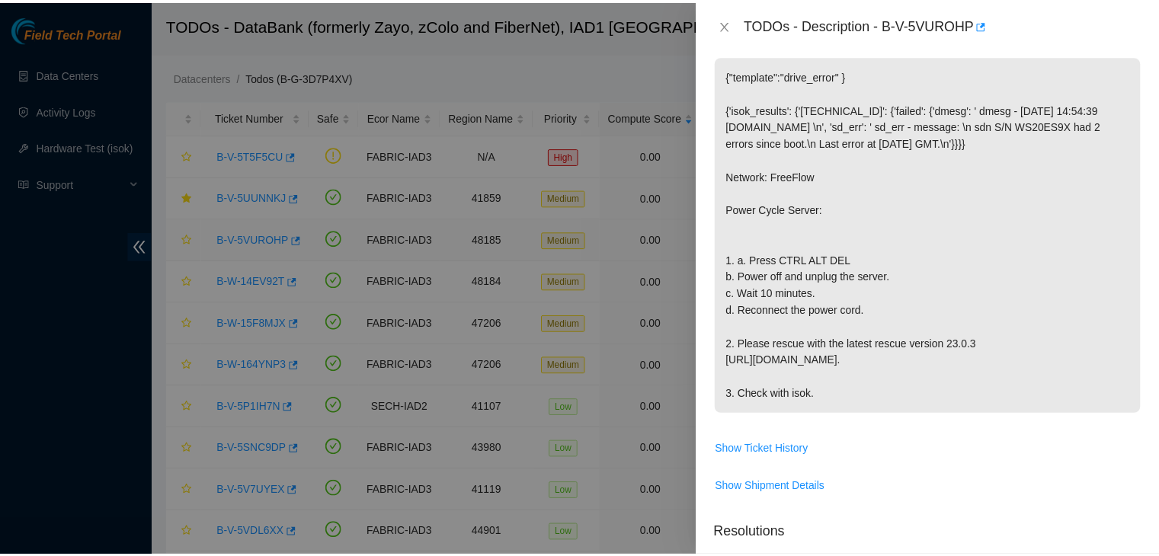
scroll to position [204, 0]
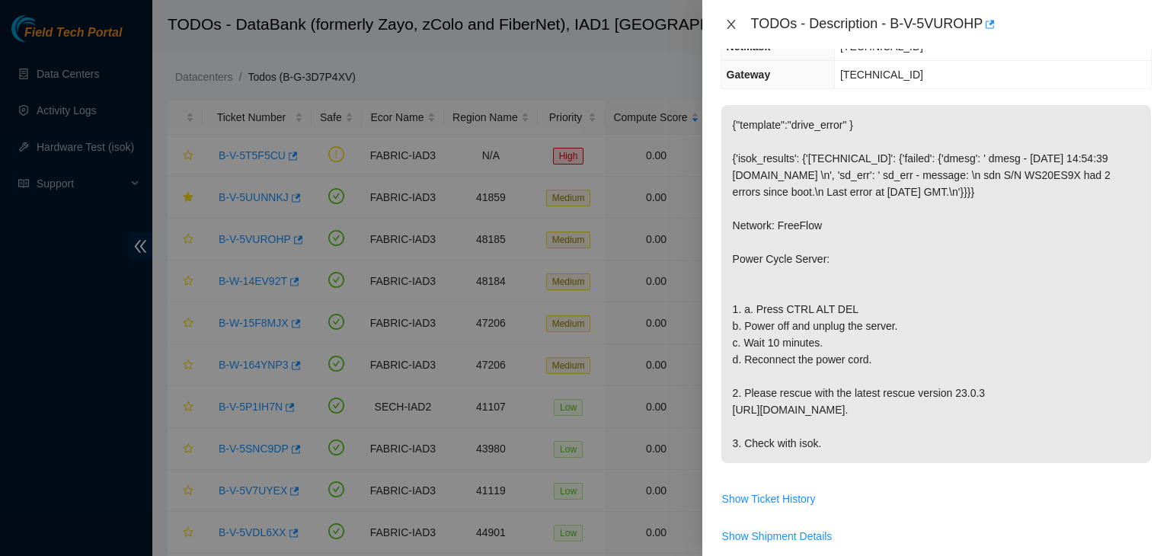
click at [728, 29] on icon "close" at bounding box center [731, 24] width 12 height 12
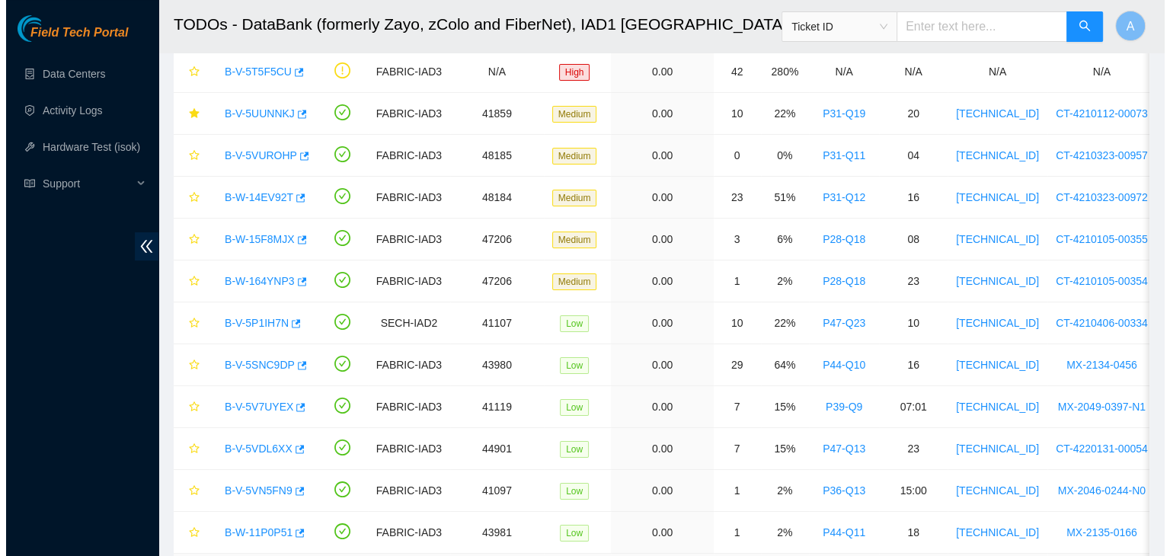
scroll to position [63, 0]
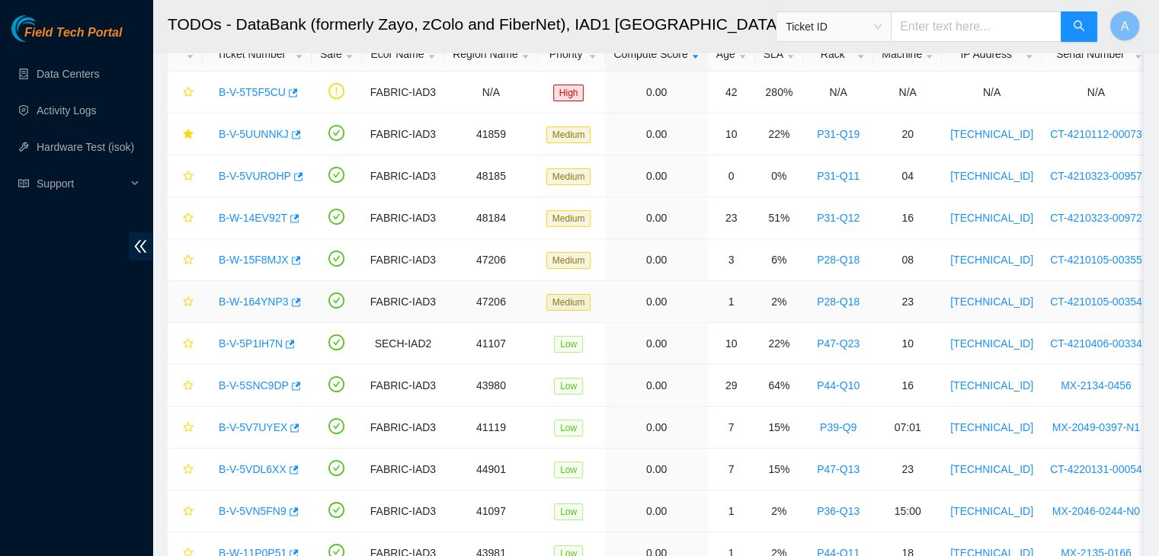
click at [259, 293] on div "B-W-164YNP3" at bounding box center [257, 302] width 92 height 24
click at [261, 299] on link "B-W-164YNP3" at bounding box center [254, 302] width 70 height 12
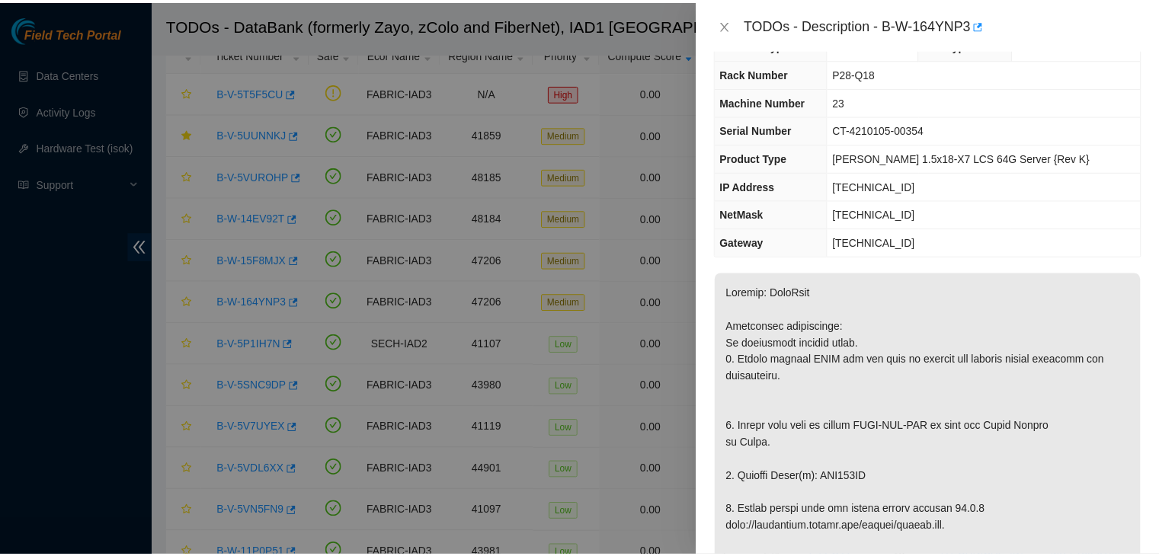
scroll to position [37, 0]
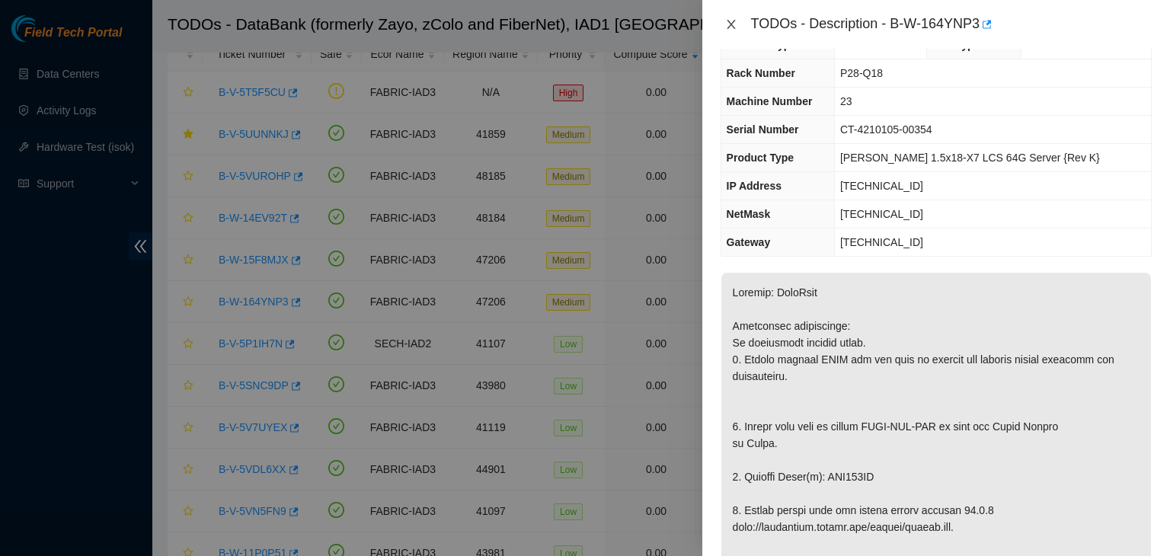
click at [738, 21] on button "Close" at bounding box center [731, 25] width 21 height 14
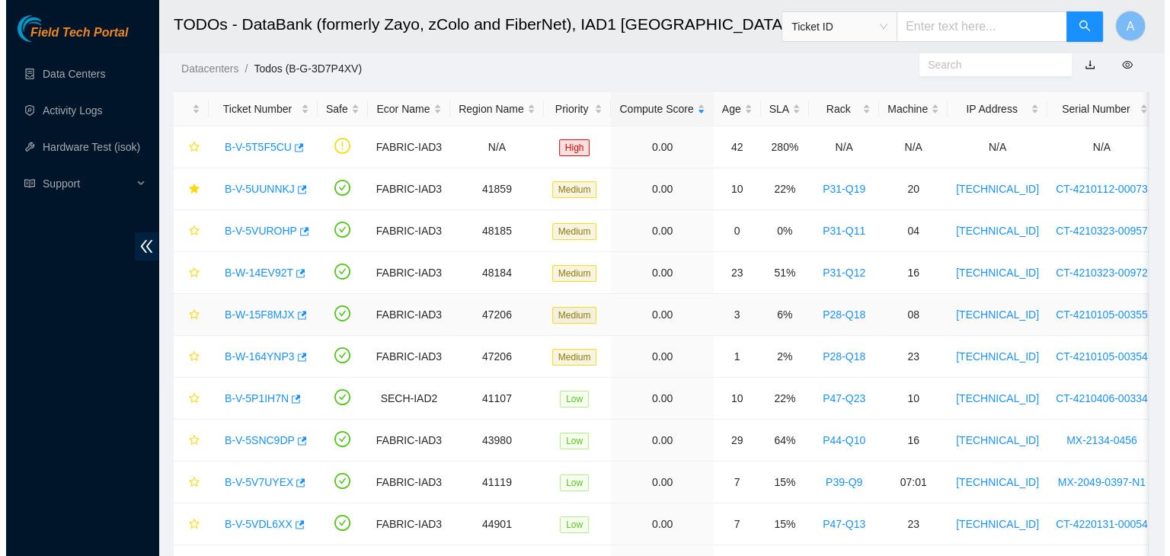
scroll to position [0, 0]
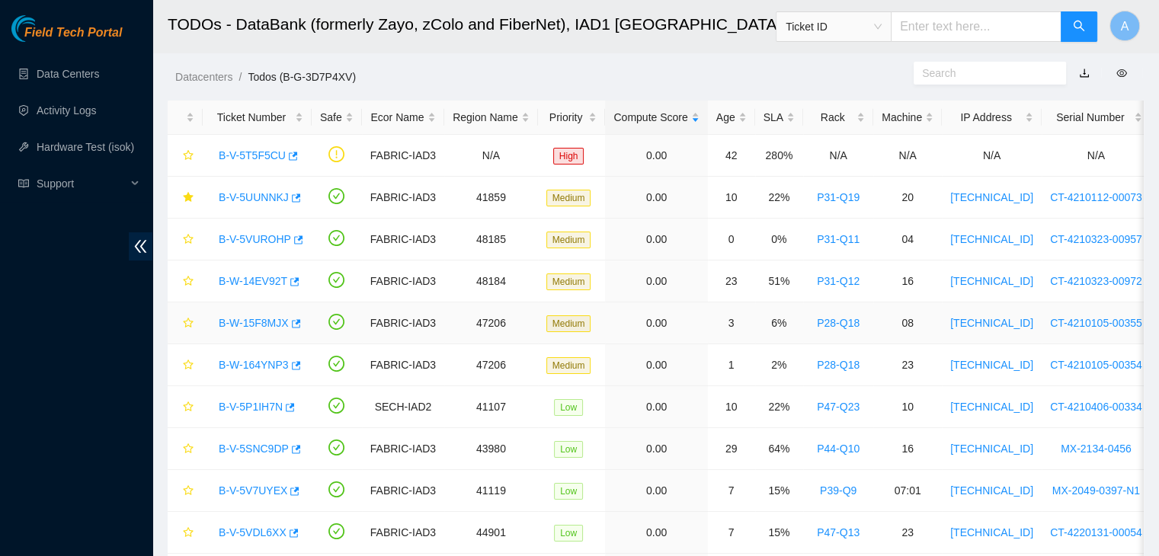
click at [253, 319] on link "B-W-15F8MJX" at bounding box center [254, 323] width 70 height 12
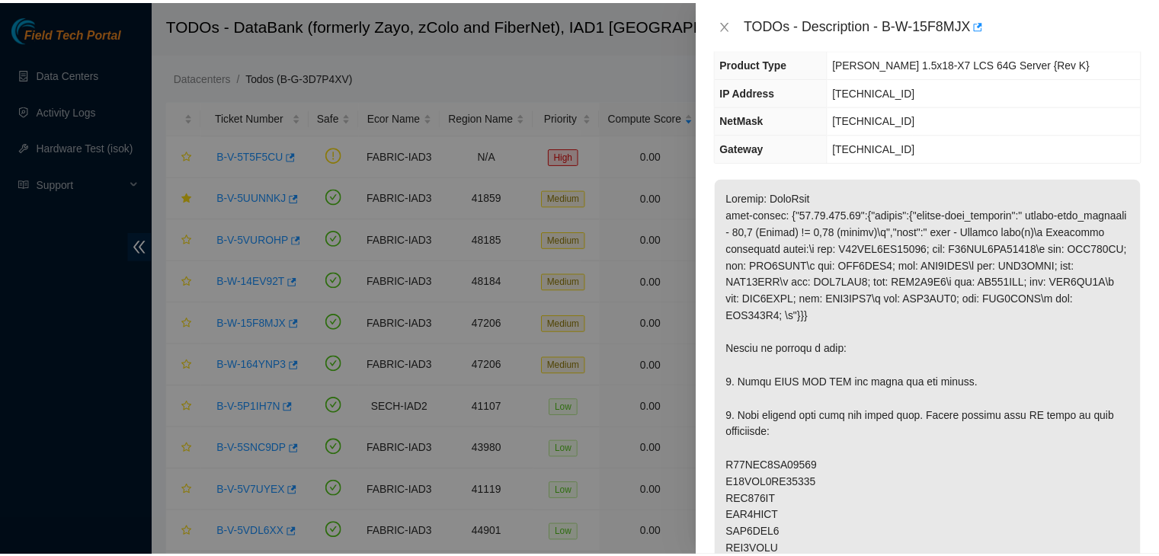
scroll to position [131, 0]
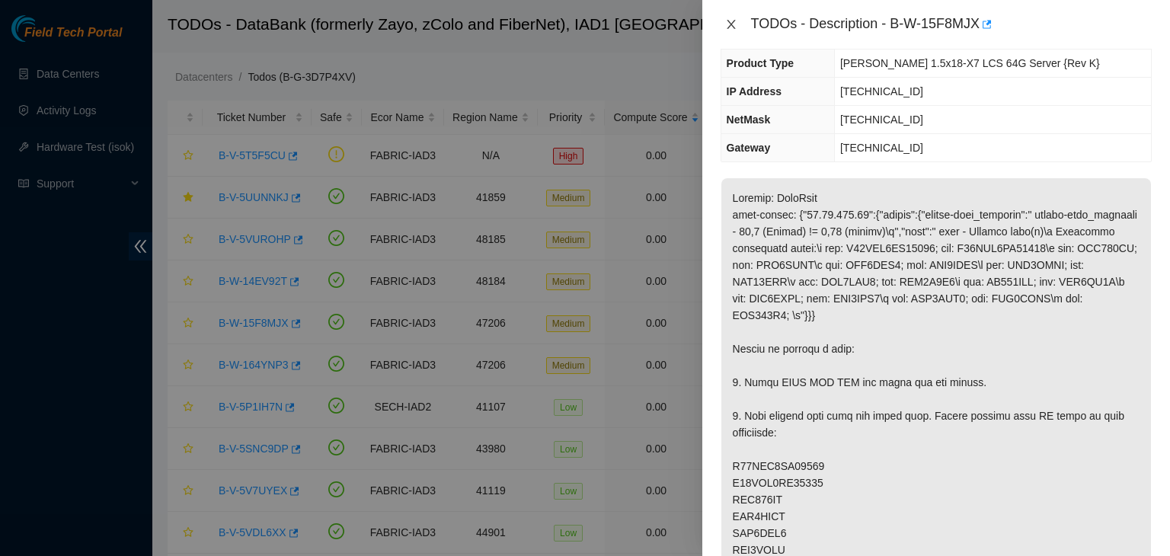
click at [738, 19] on button "Close" at bounding box center [731, 25] width 21 height 14
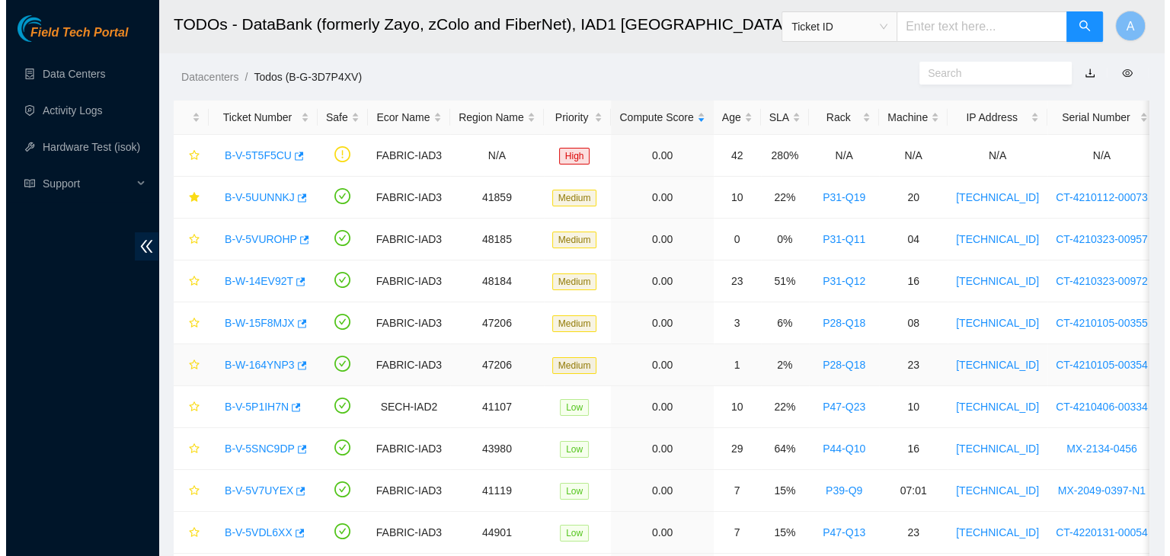
scroll to position [181, 0]
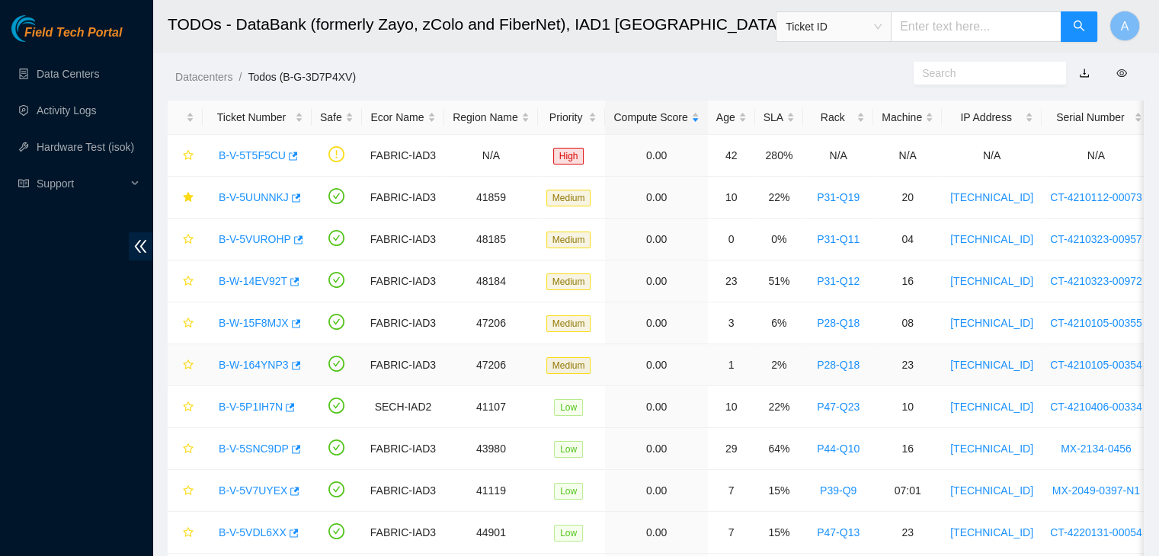
click at [270, 363] on link "B-W-164YNP3" at bounding box center [254, 365] width 70 height 12
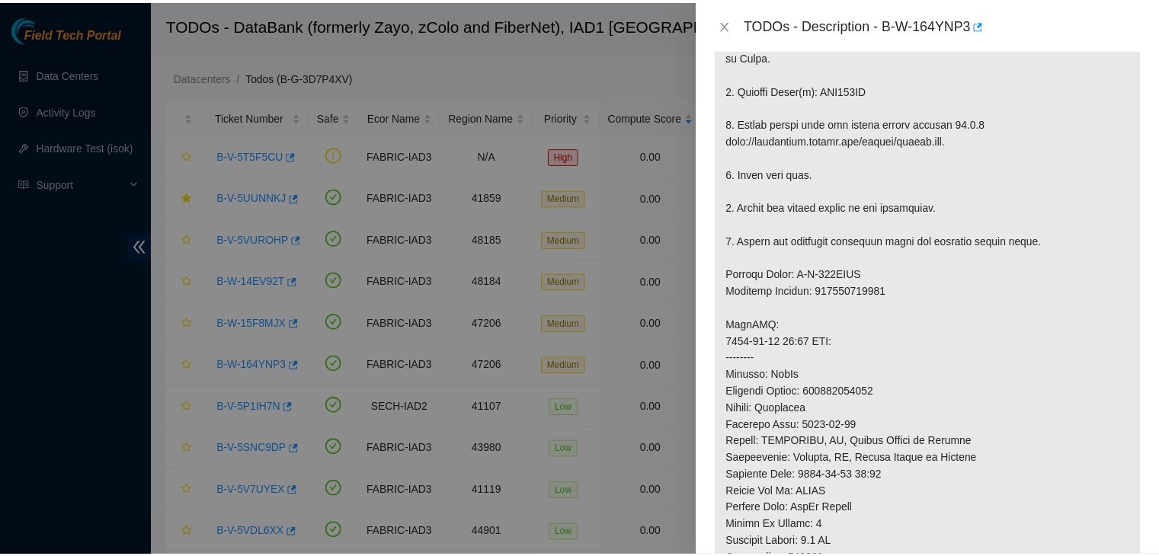
scroll to position [203, 0]
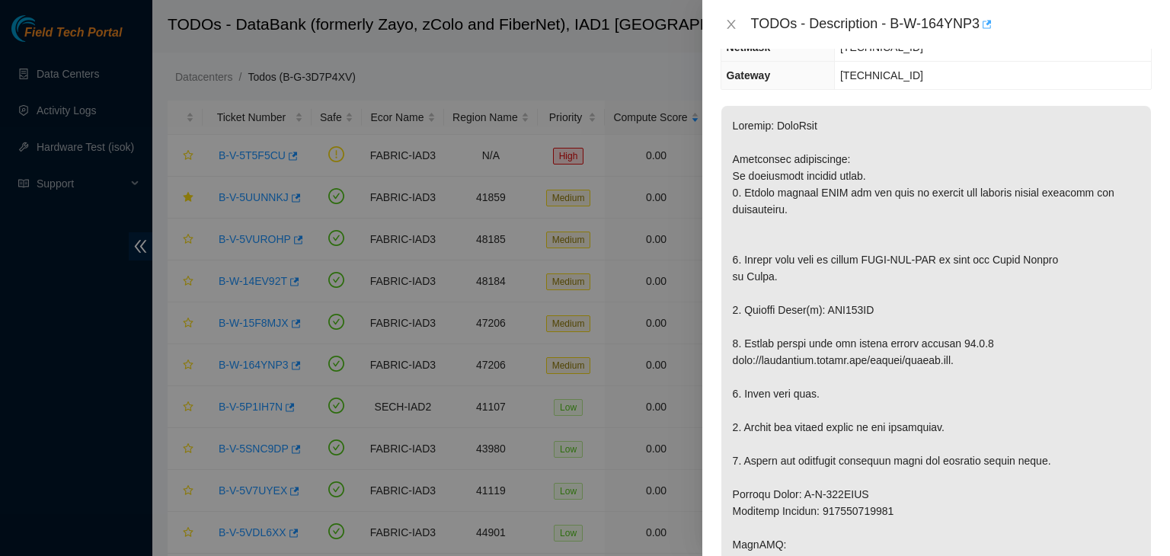
click at [989, 27] on icon "button" at bounding box center [986, 24] width 11 height 11
click at [730, 26] on icon "close" at bounding box center [731, 24] width 8 height 9
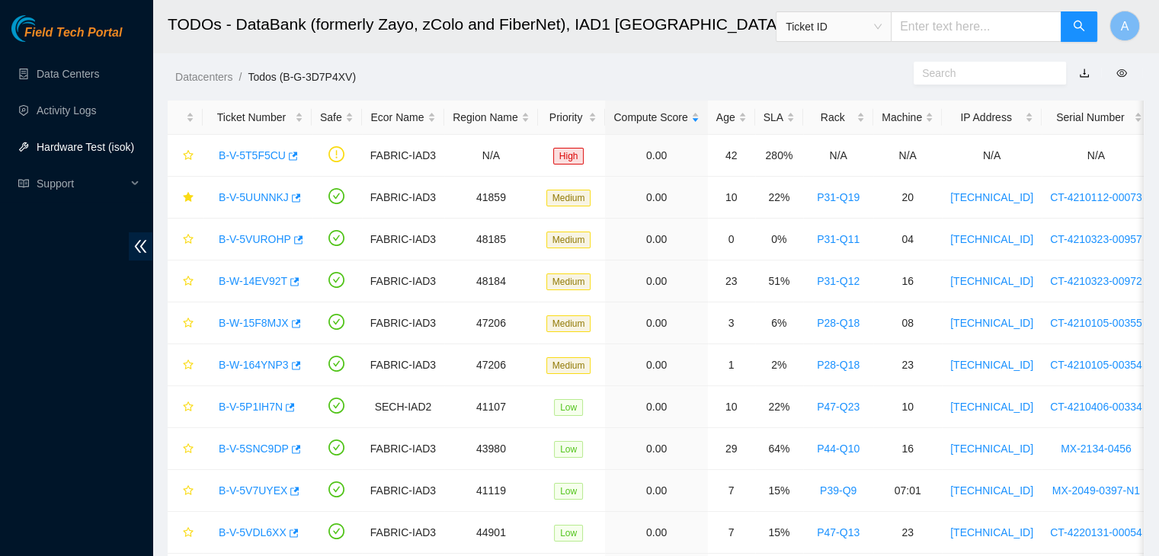
scroll to position [253, 0]
click at [50, 150] on link "Hardware Test (isok)" at bounding box center [86, 147] width 98 height 12
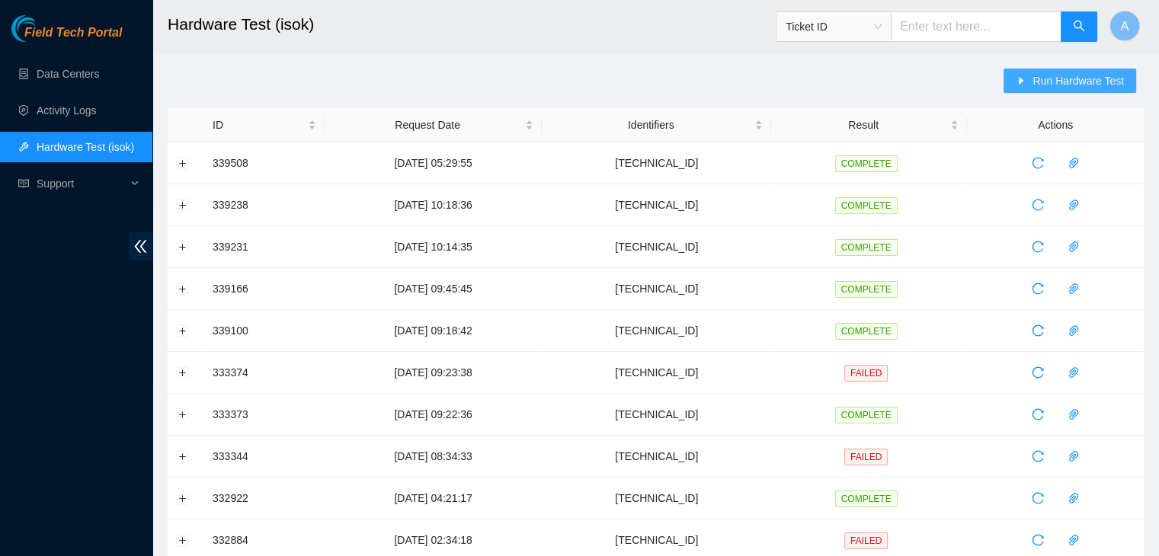
click at [1042, 85] on span "Run Hardware Test" at bounding box center [1077, 80] width 91 height 17
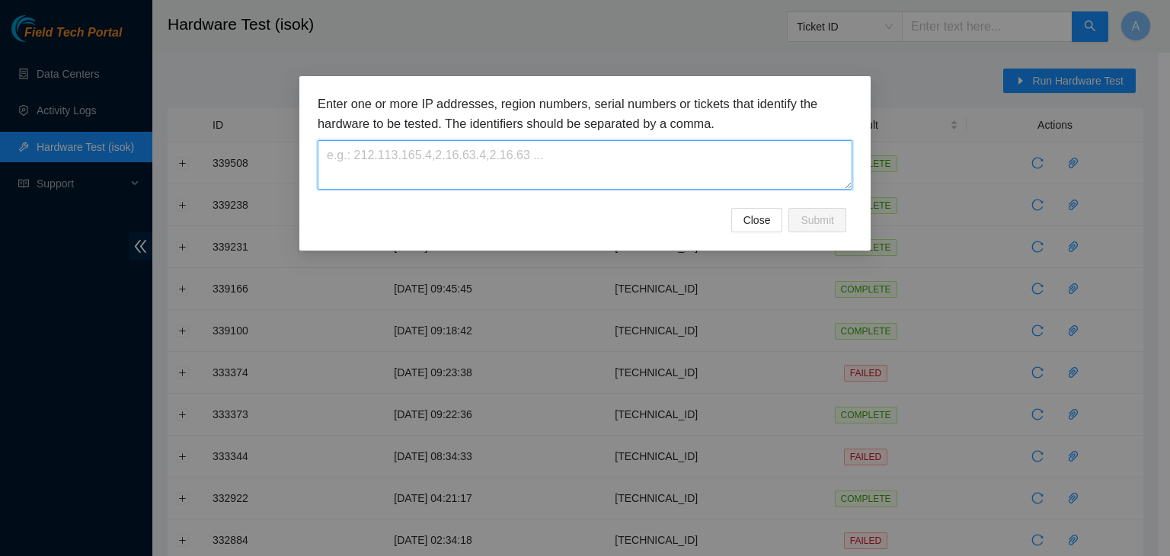
click at [731, 171] on textarea at bounding box center [585, 165] width 535 height 50
paste textarea "23.73.204.91"
type textarea "23.73.204.91"
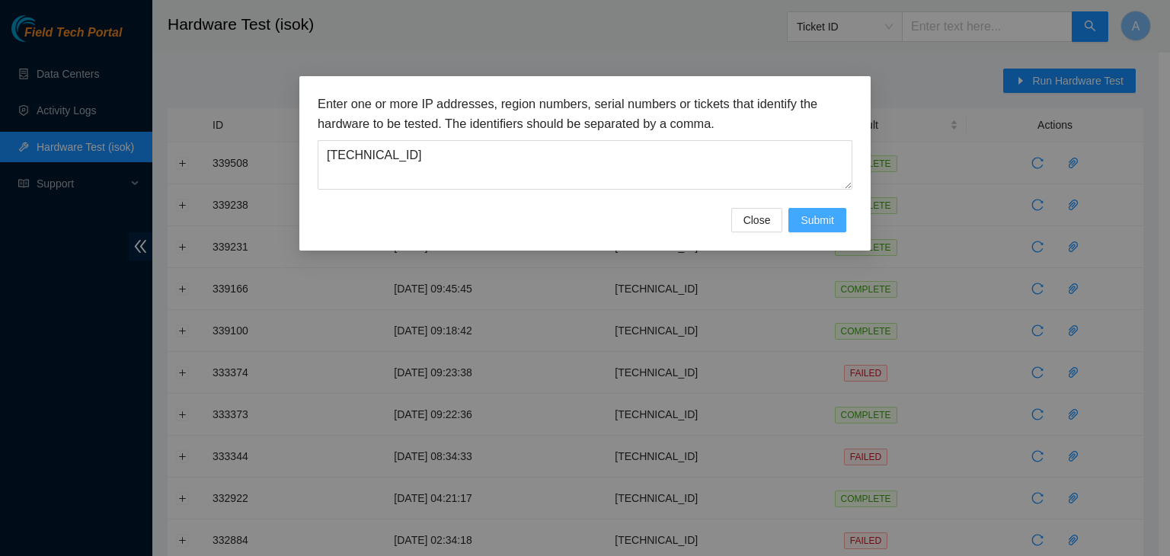
click at [825, 216] on span "Submit" at bounding box center [818, 220] width 34 height 17
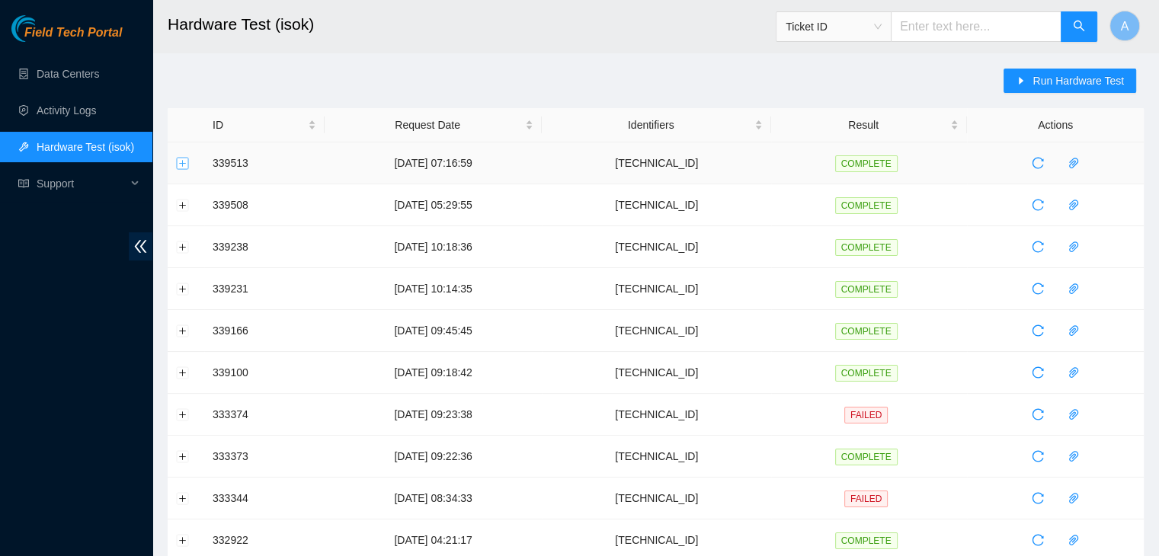
click at [184, 157] on button "Expand row" at bounding box center [183, 163] width 12 height 12
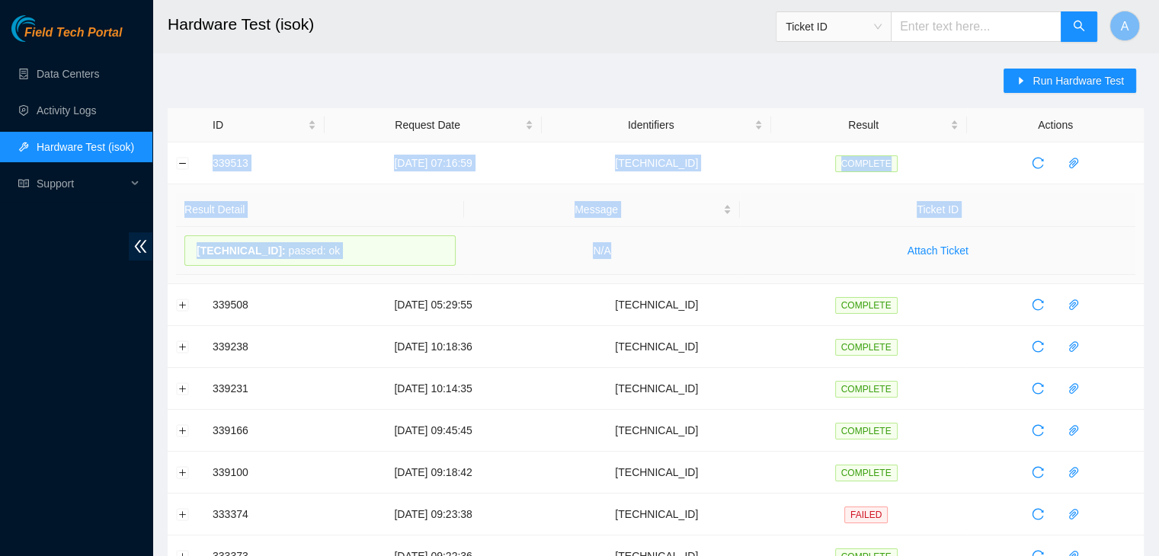
drag, startPoint x: 206, startPoint y: 156, endPoint x: 731, endPoint y: 265, distance: 535.4
copy tbody "339513 19-09-2025 07:16:59 23.73.204.91 COMPLETE Result Detail Message Ticket I…"
click at [731, 265] on td "N/A" at bounding box center [602, 251] width 277 height 48
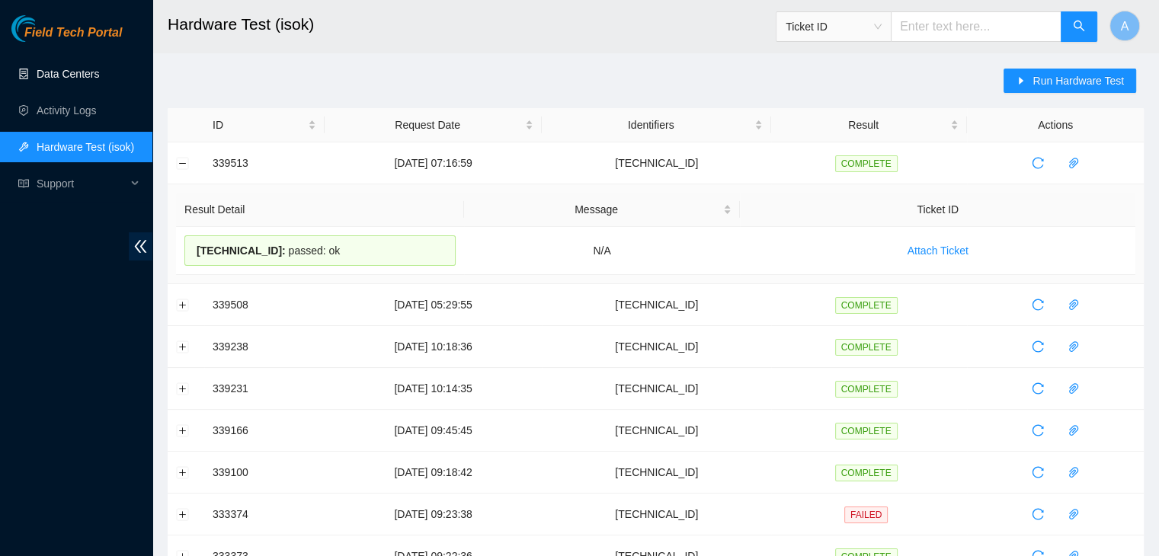
click at [99, 76] on link "Data Centers" at bounding box center [68, 74] width 62 height 12
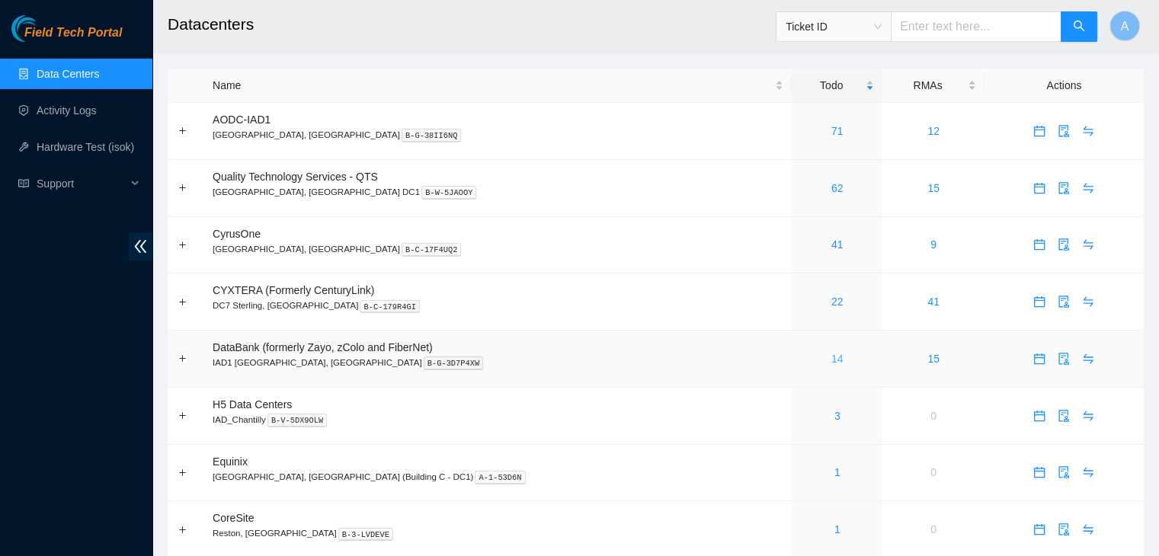
click at [831, 355] on link "14" at bounding box center [837, 359] width 12 height 12
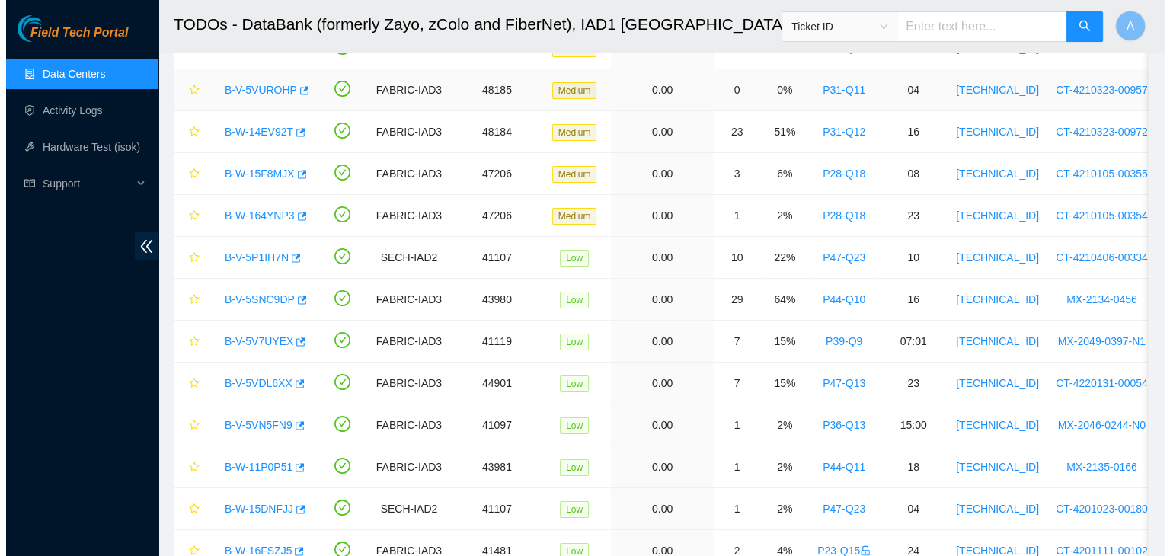
scroll to position [151, 0]
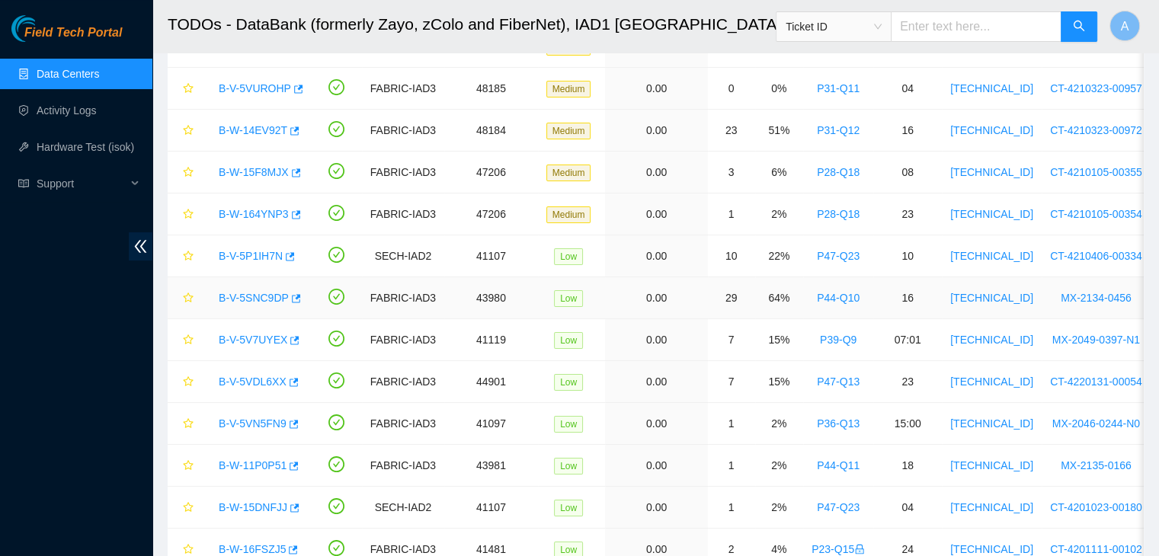
click at [264, 292] on link "B-V-5SNC9DP" at bounding box center [254, 298] width 70 height 12
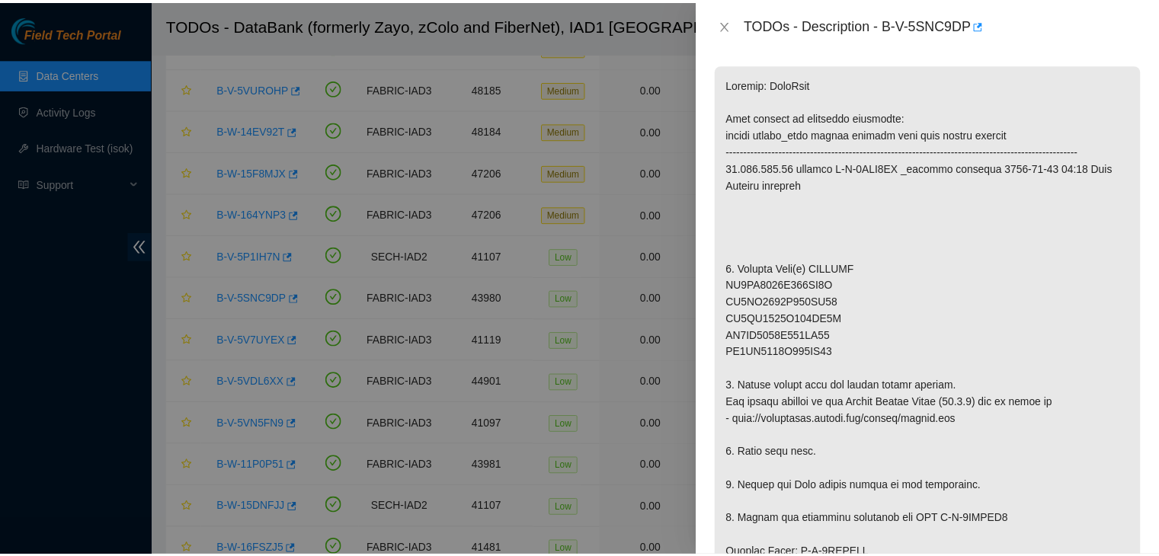
scroll to position [270, 0]
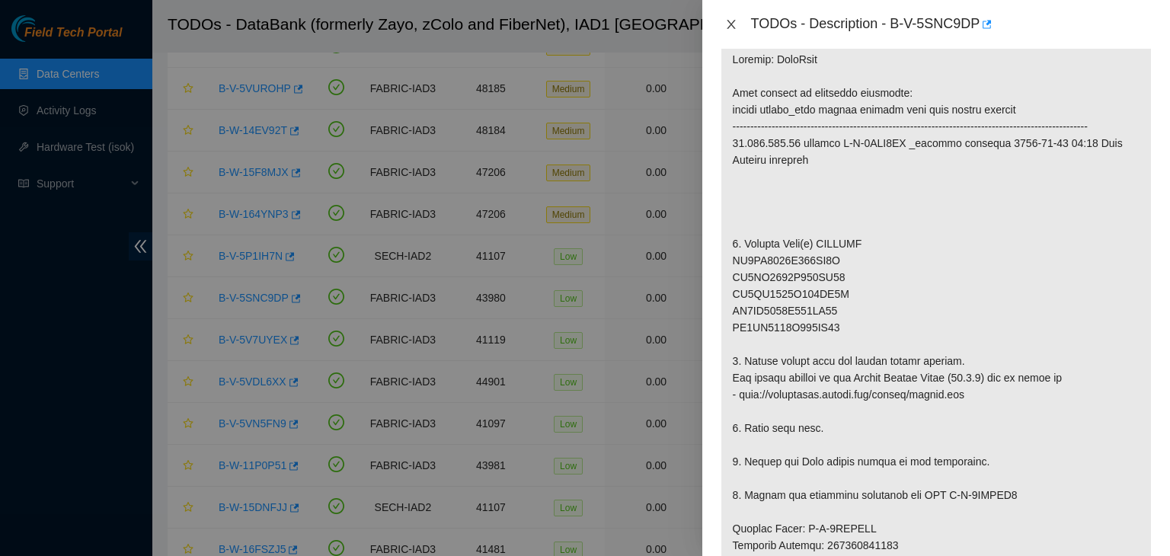
click at [738, 18] on button "Close" at bounding box center [731, 25] width 21 height 14
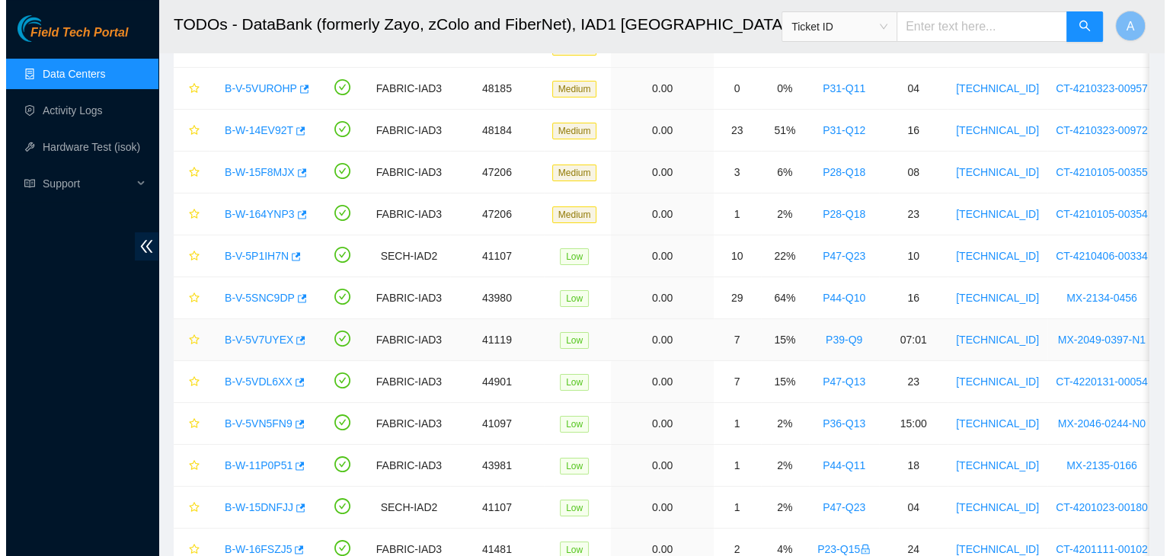
scroll to position [293, 0]
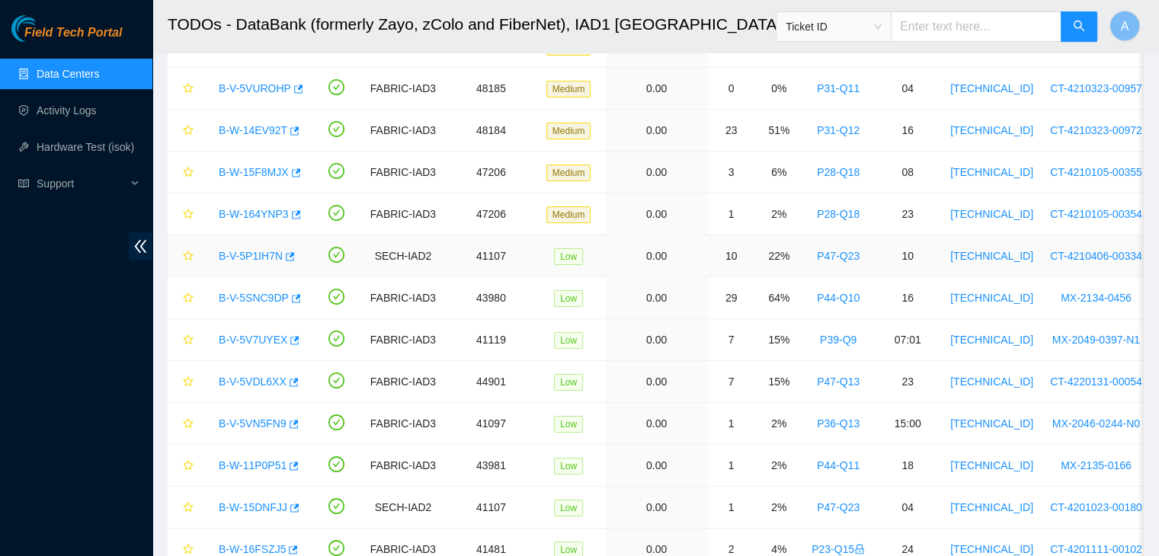
click at [227, 252] on link "B-V-5P1IH7N" at bounding box center [251, 256] width 64 height 12
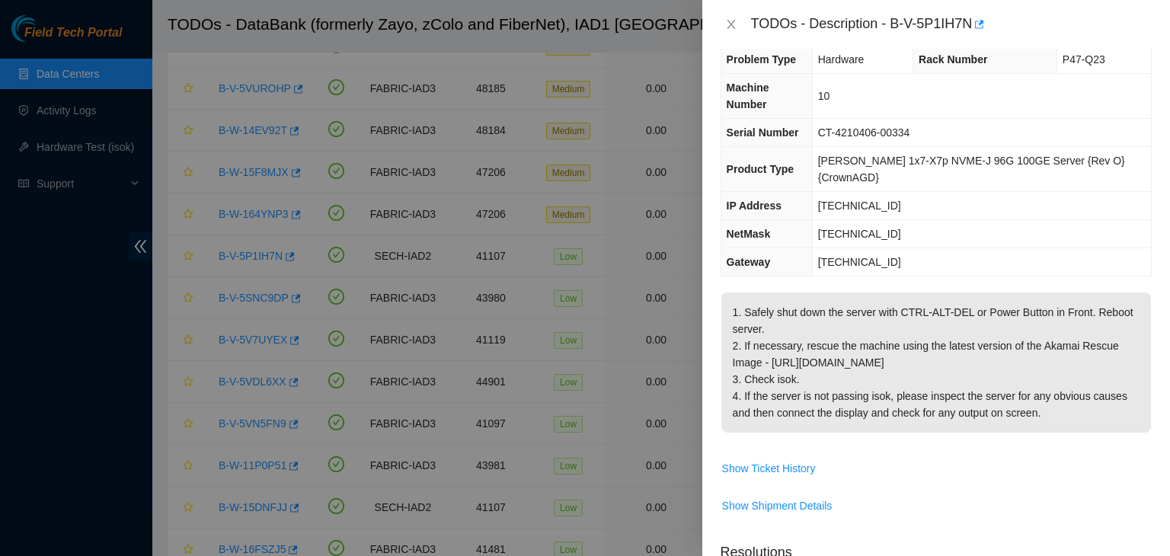
scroll to position [0, 0]
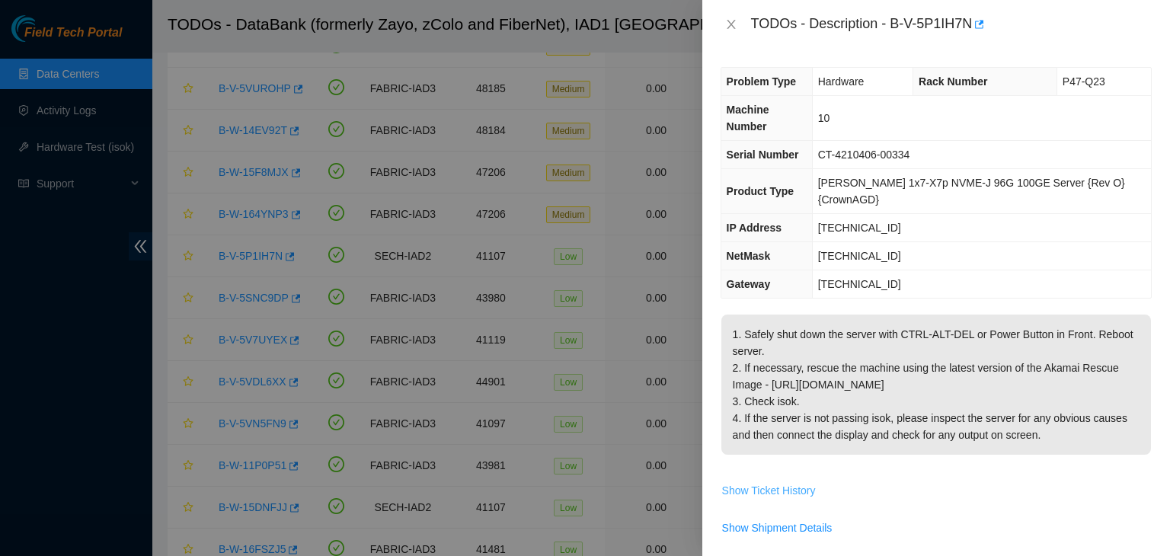
click at [788, 482] on span "Show Ticket History" at bounding box center [769, 490] width 94 height 17
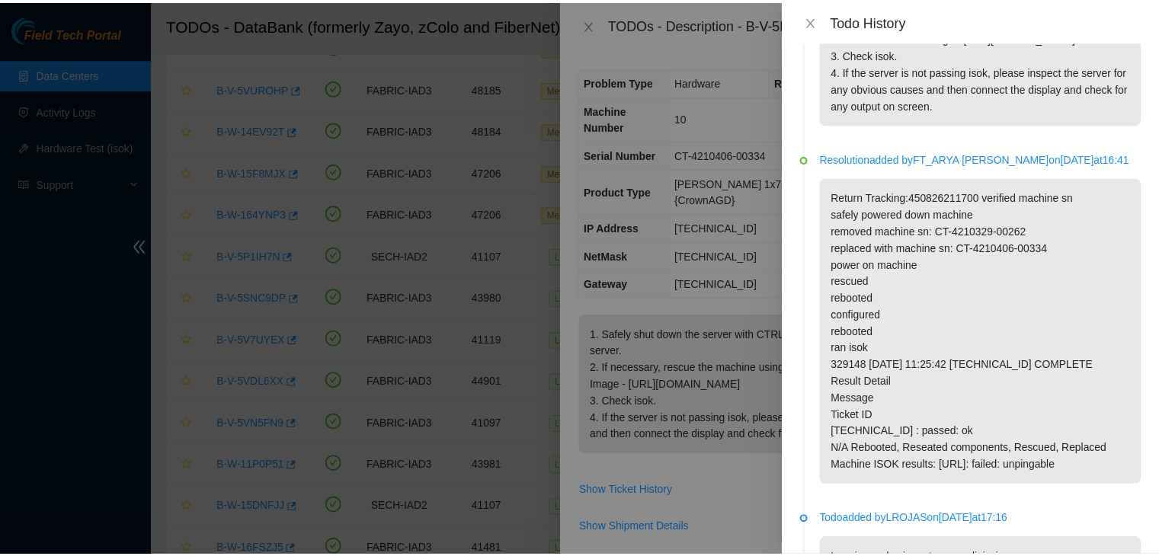
scroll to position [130, 0]
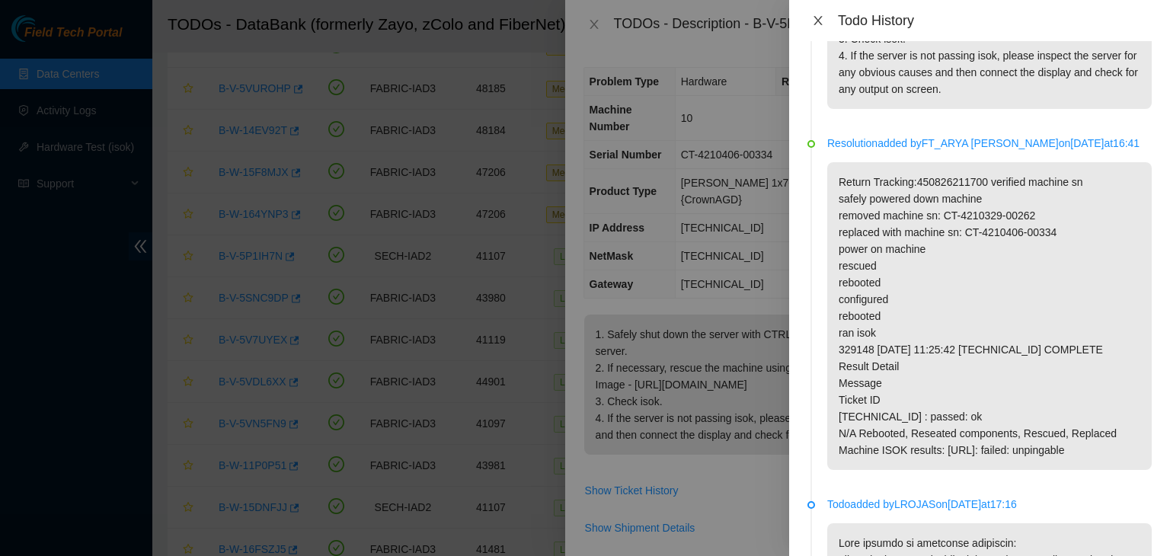
click at [819, 22] on icon "close" at bounding box center [818, 20] width 8 height 9
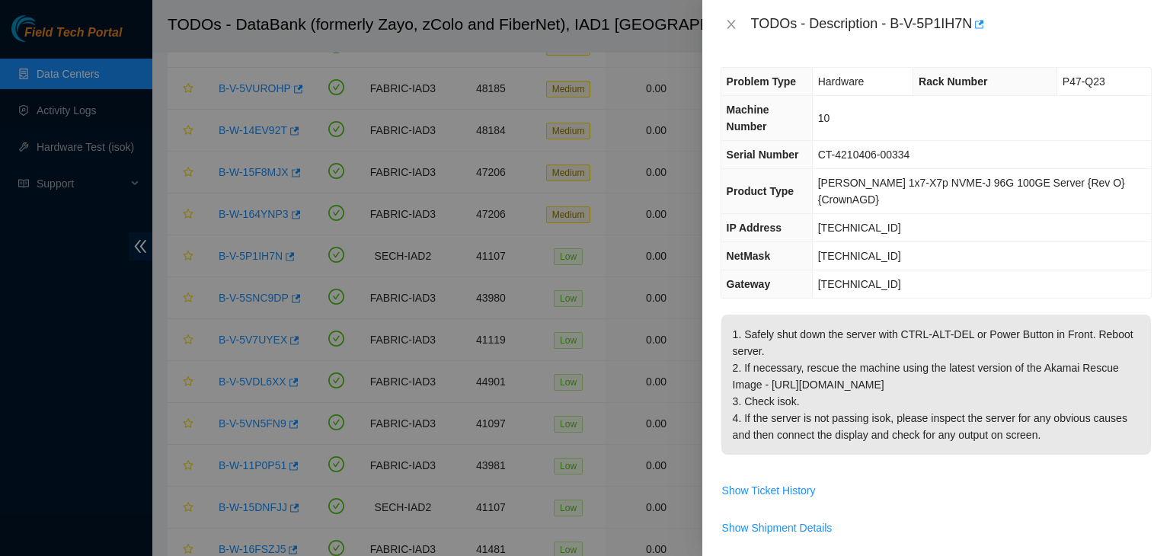
click at [733, 16] on div "TODOs - Description - B-V-5P1IH7N" at bounding box center [936, 24] width 431 height 24
click at [733, 19] on icon "close" at bounding box center [731, 24] width 12 height 12
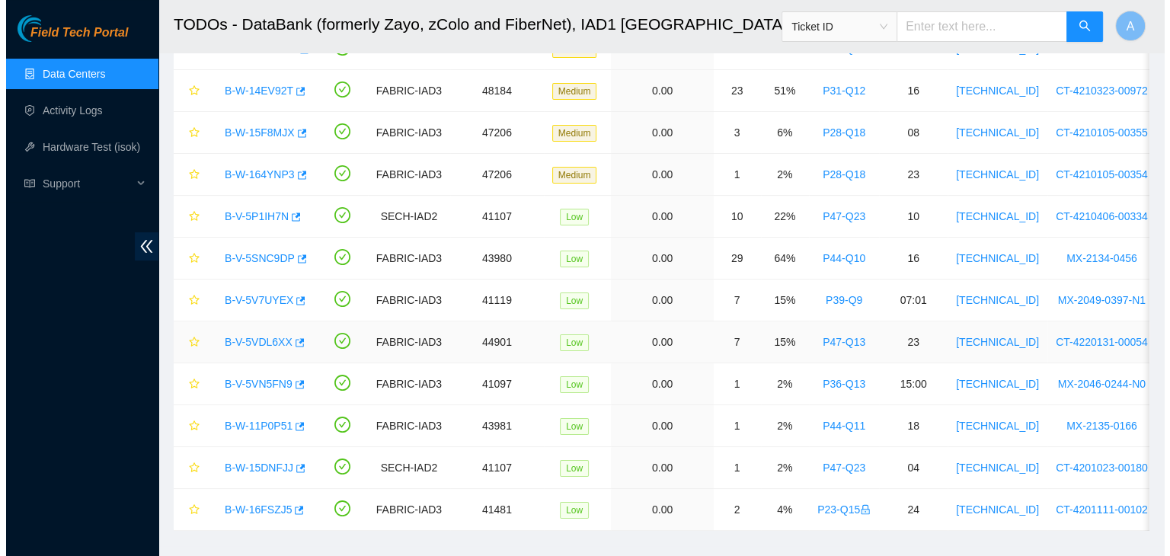
scroll to position [192, 0]
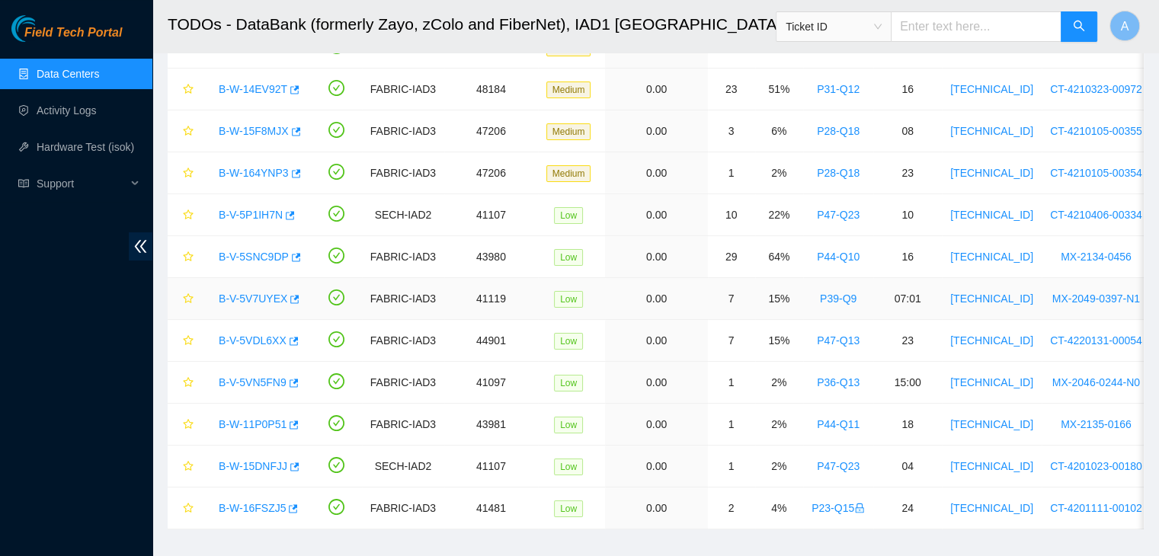
click at [260, 296] on link "B-V-5V7UYEX" at bounding box center [253, 299] width 69 height 12
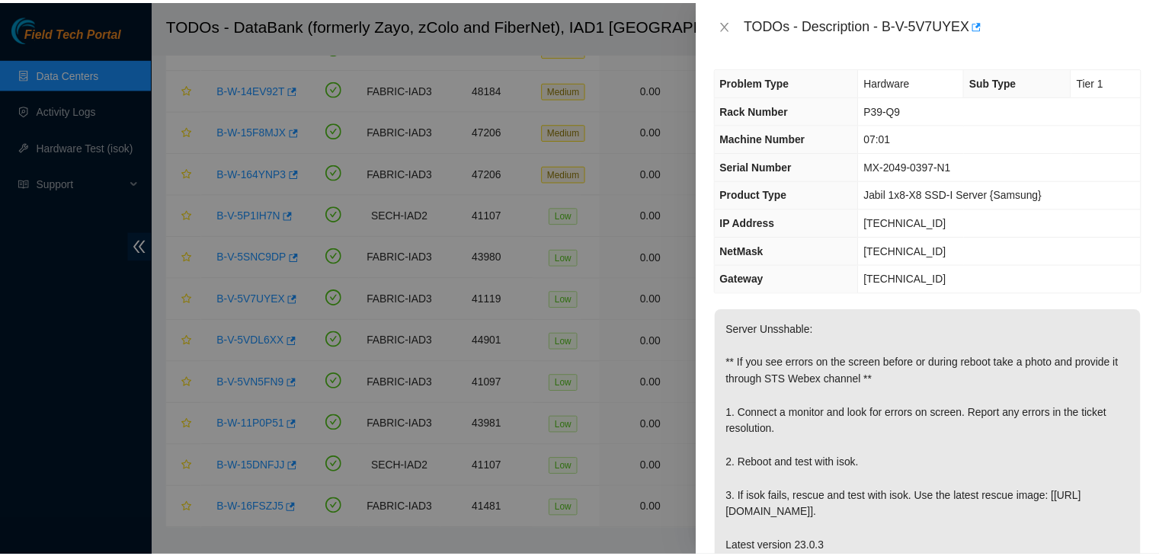
scroll to position [158, 0]
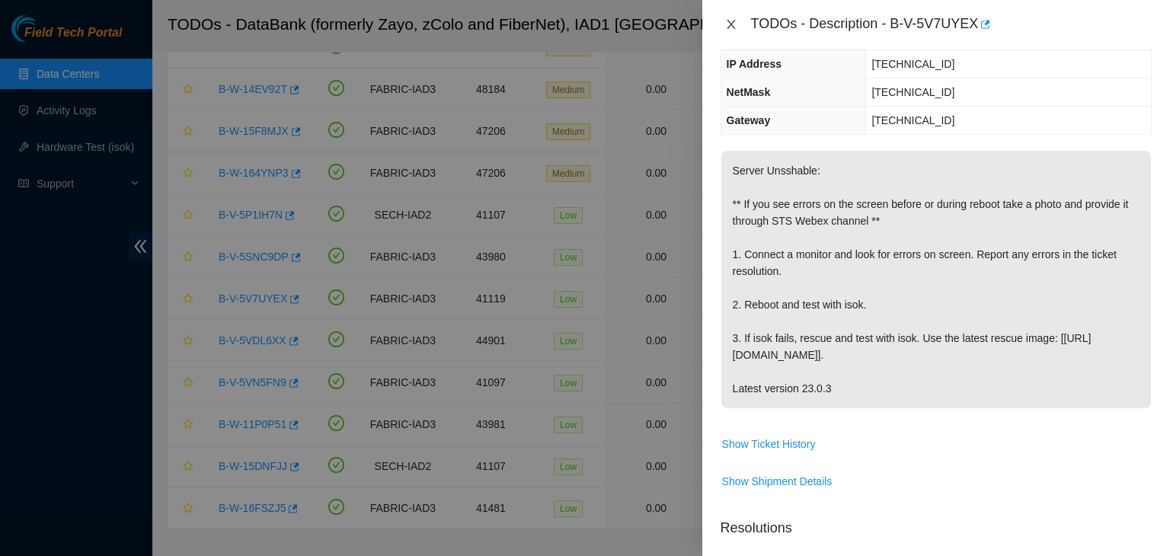
click at [735, 28] on icon "close" at bounding box center [731, 24] width 12 height 12
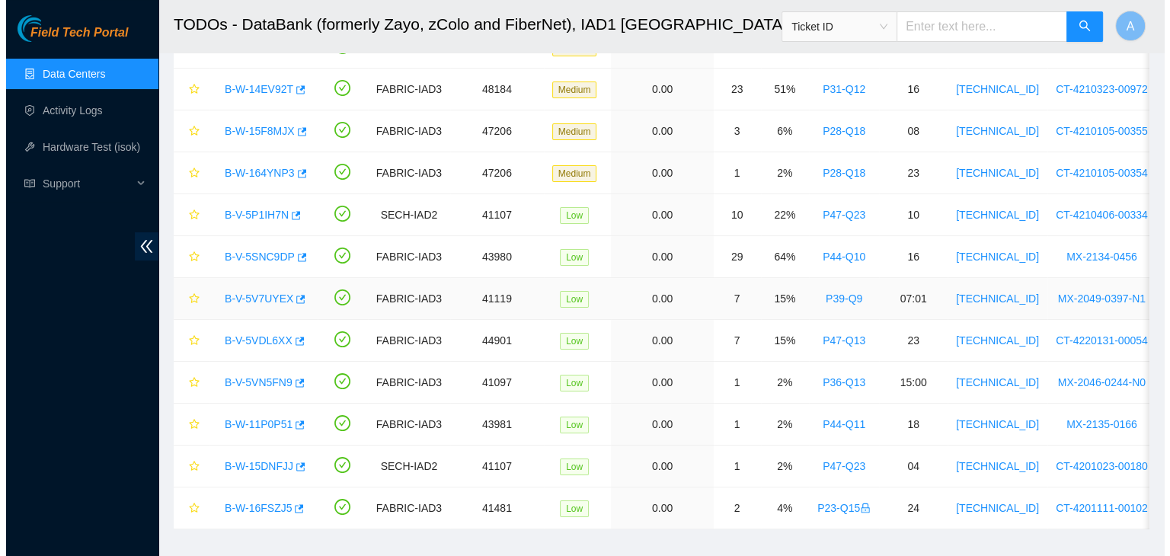
scroll to position [208, 0]
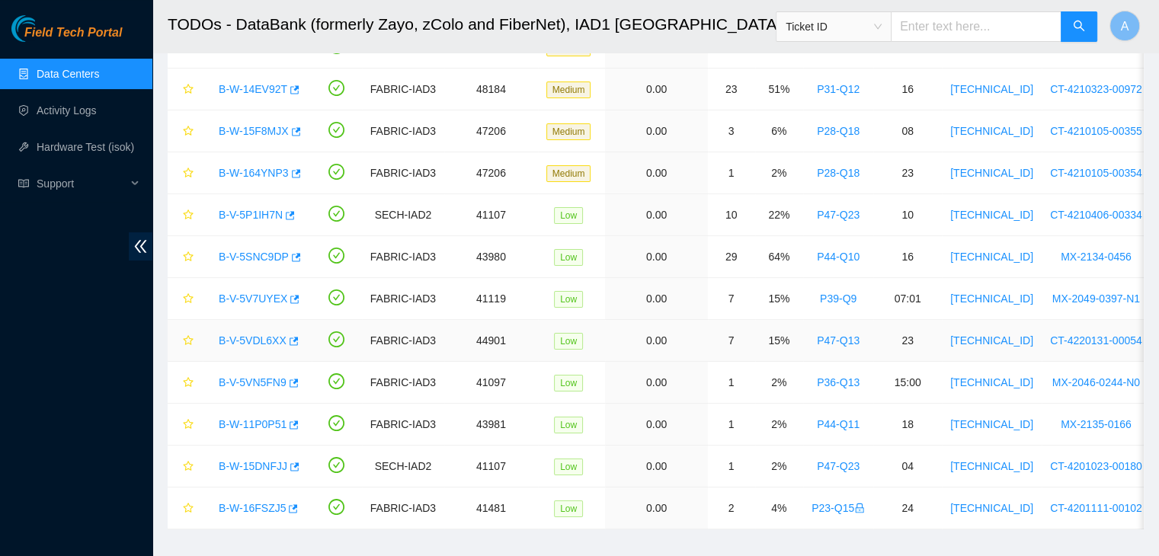
click at [259, 341] on link "B-V-5VDL6XX" at bounding box center [253, 340] width 68 height 12
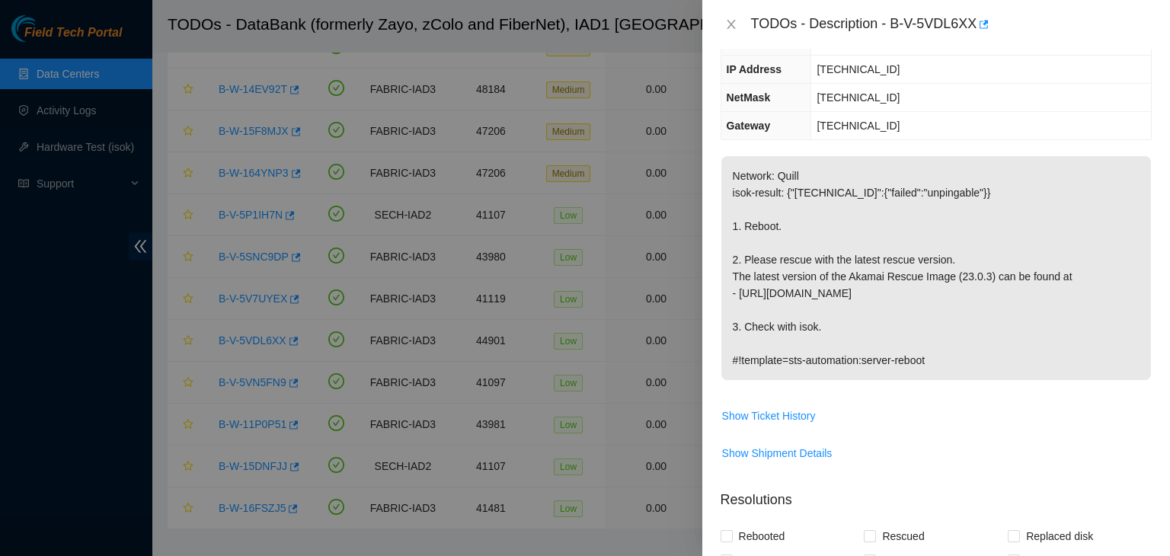
scroll to position [0, 0]
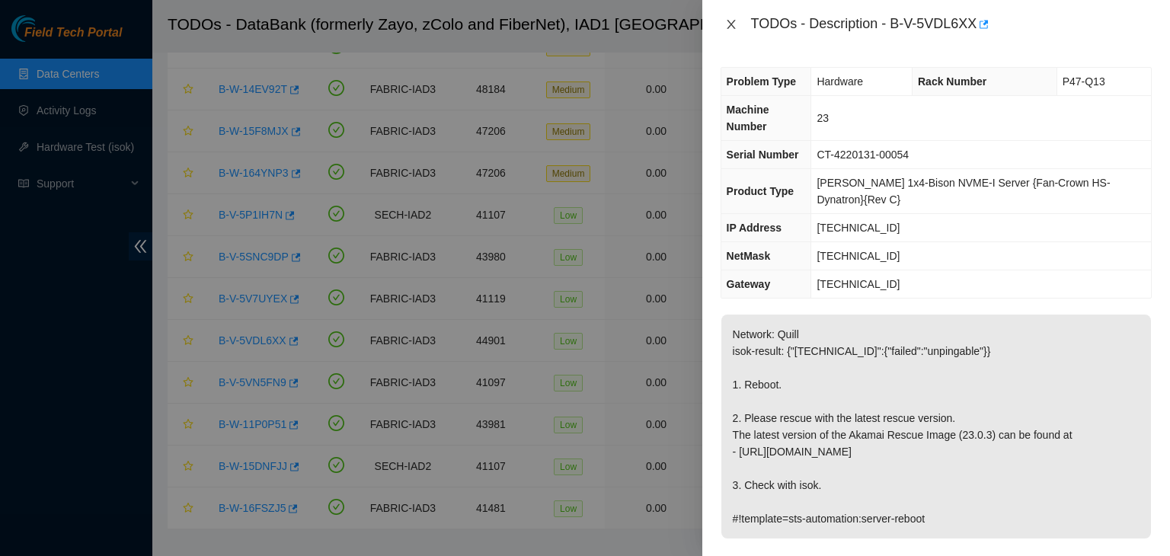
click at [727, 22] on icon "close" at bounding box center [731, 24] width 12 height 12
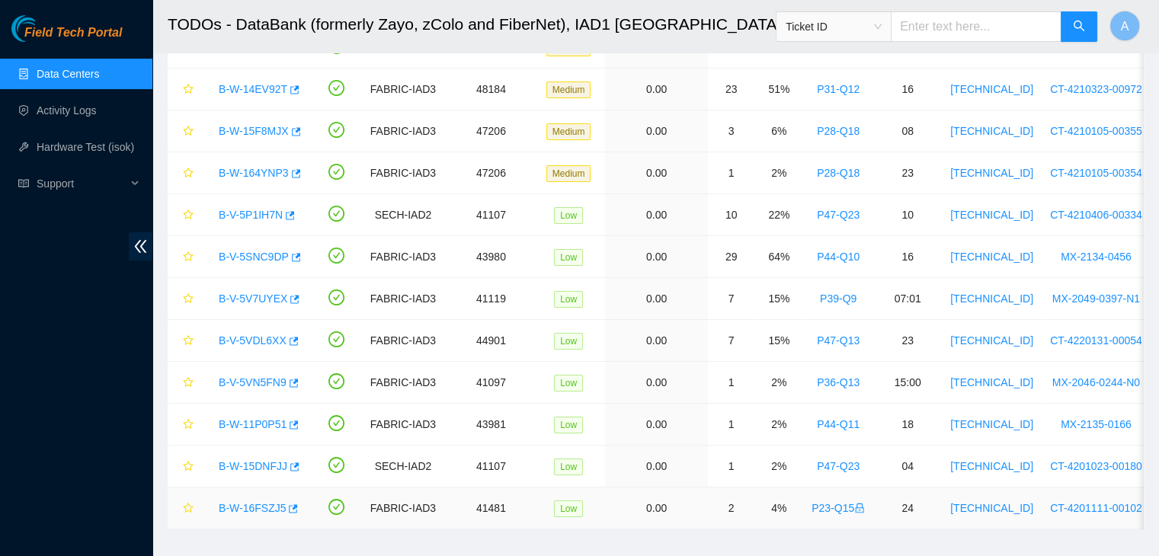
click at [253, 510] on link "B-W-16FSZJ5" at bounding box center [252, 508] width 67 height 12
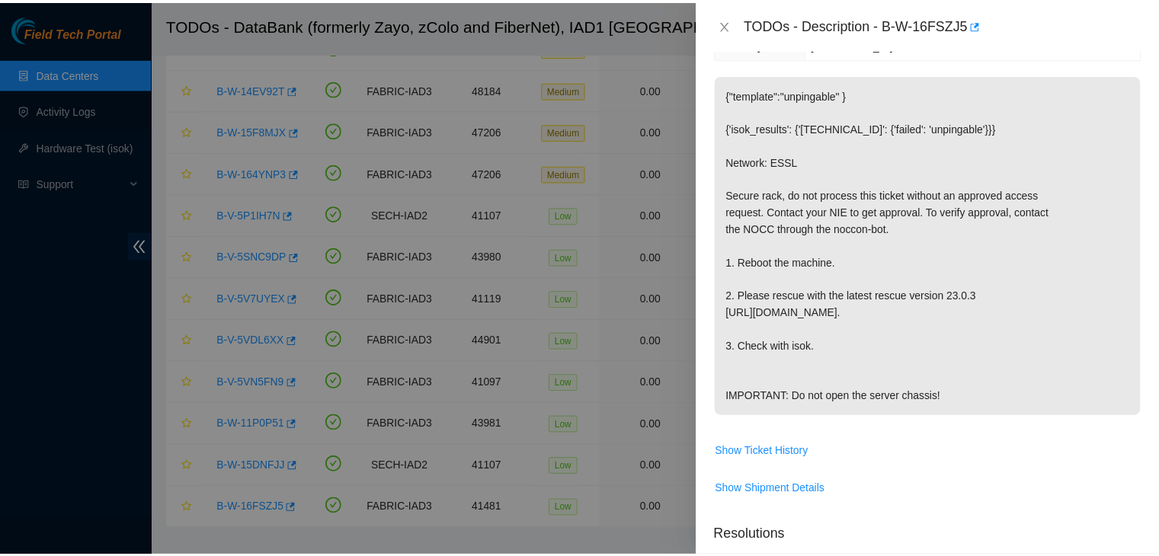
scroll to position [277, 0]
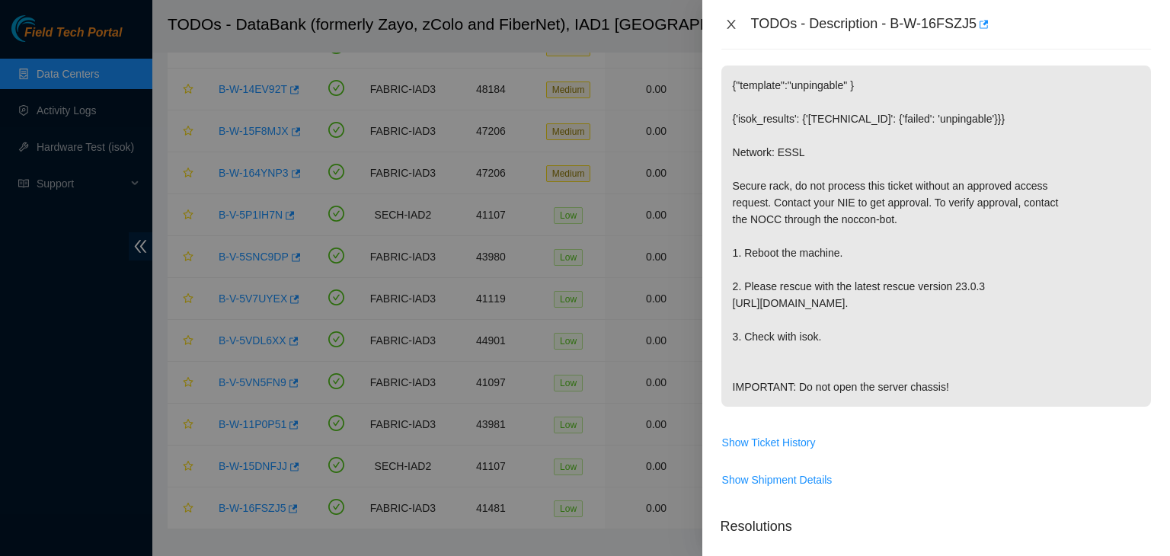
click at [731, 23] on icon "close" at bounding box center [731, 24] width 12 height 12
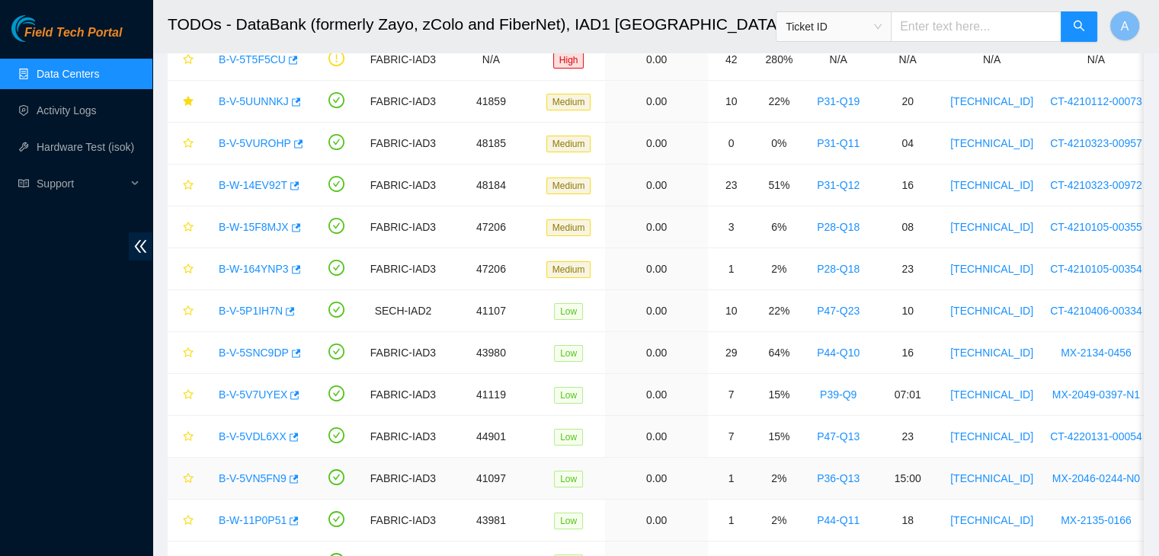
scroll to position [94, 0]
click at [82, 148] on link "Hardware Test (isok)" at bounding box center [86, 147] width 98 height 12
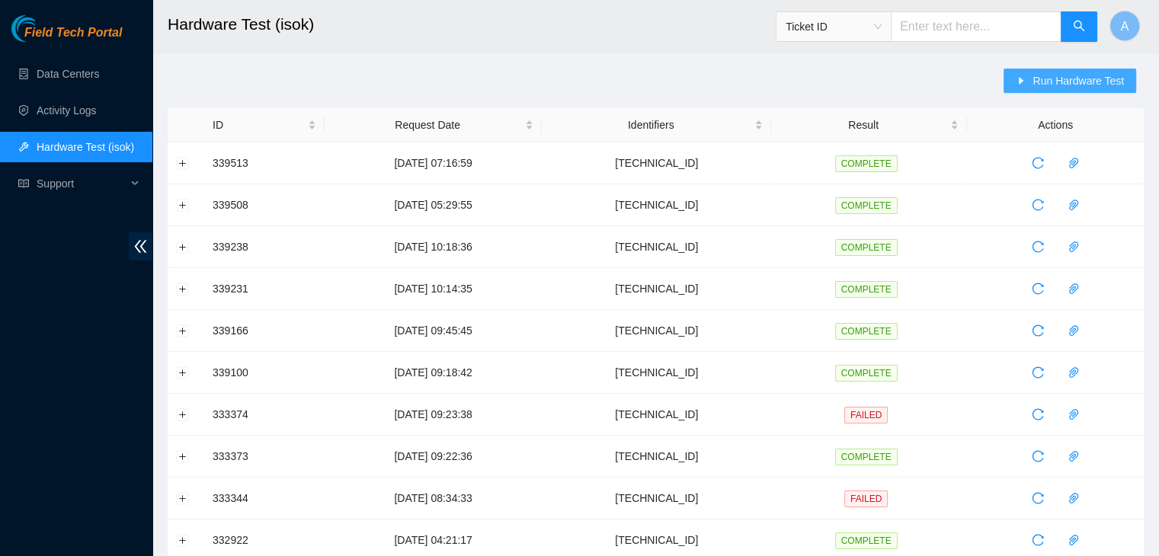
drag, startPoint x: 1029, startPoint y: 98, endPoint x: 1067, endPoint y: 75, distance: 44.0
click at [1067, 75] on div "Run Hardware Test" at bounding box center [1073, 89] width 140 height 40
click at [1067, 75] on span "Run Hardware Test" at bounding box center [1077, 80] width 91 height 17
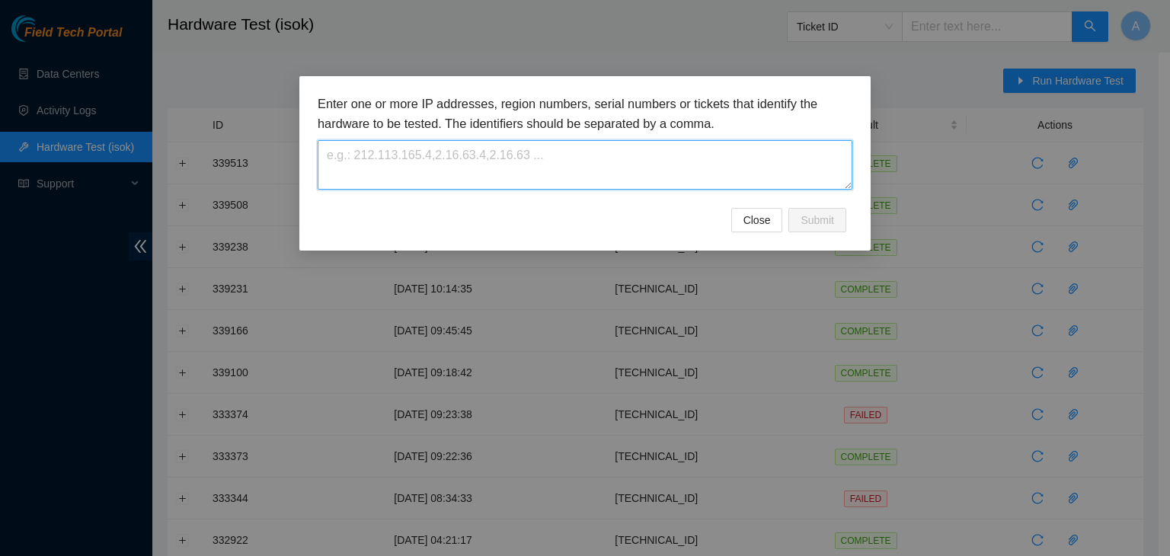
click at [664, 153] on textarea at bounding box center [585, 165] width 535 height 50
paste textarea "[TECHNICAL_ID]"
type textarea "[TECHNICAL_ID]"
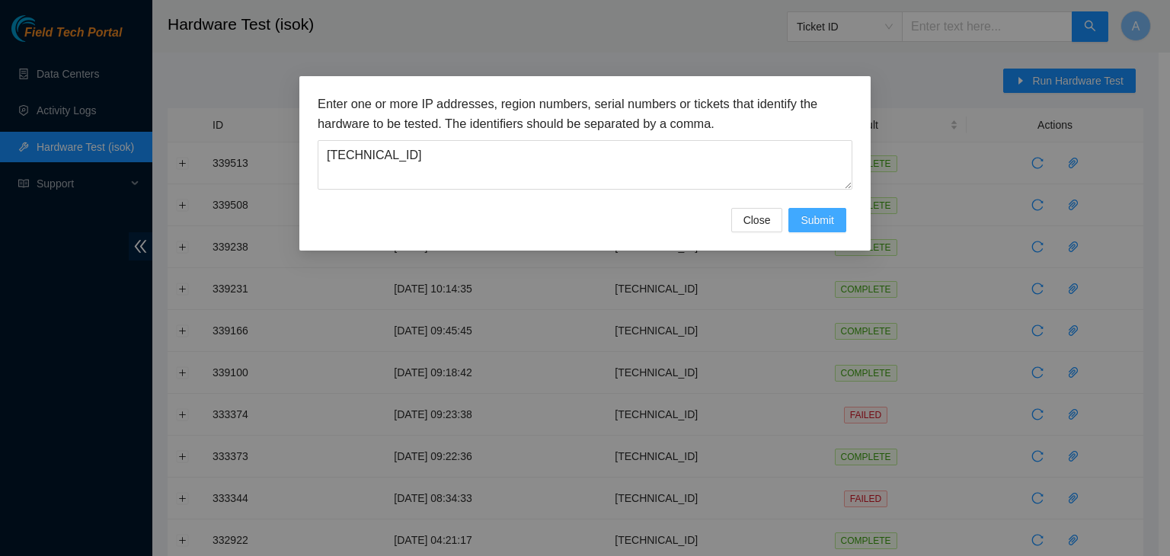
click at [802, 223] on span "Submit" at bounding box center [818, 220] width 34 height 17
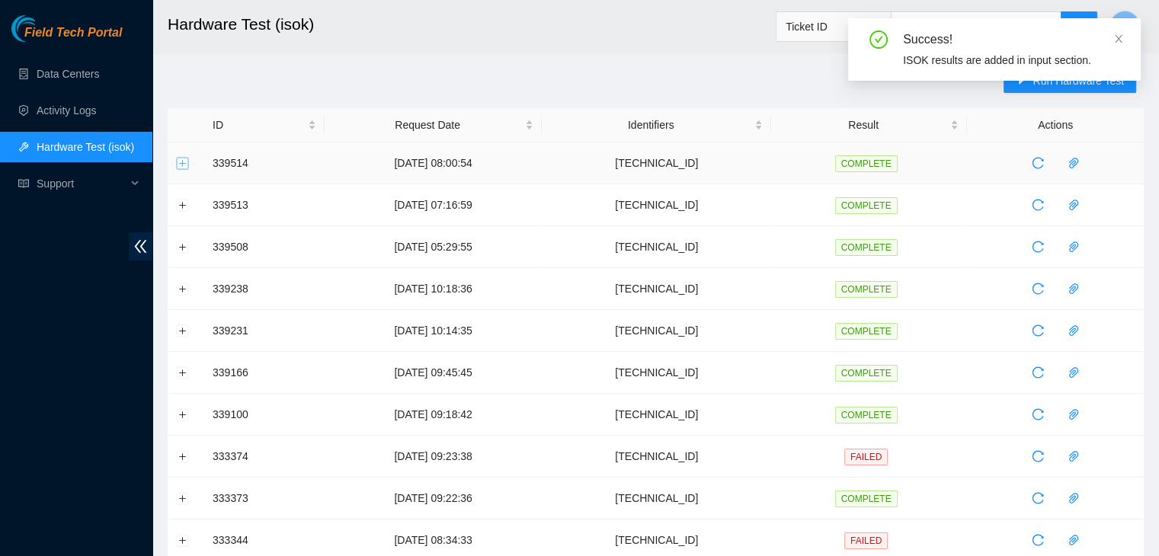
click at [177, 164] on button "Expand row" at bounding box center [183, 163] width 12 height 12
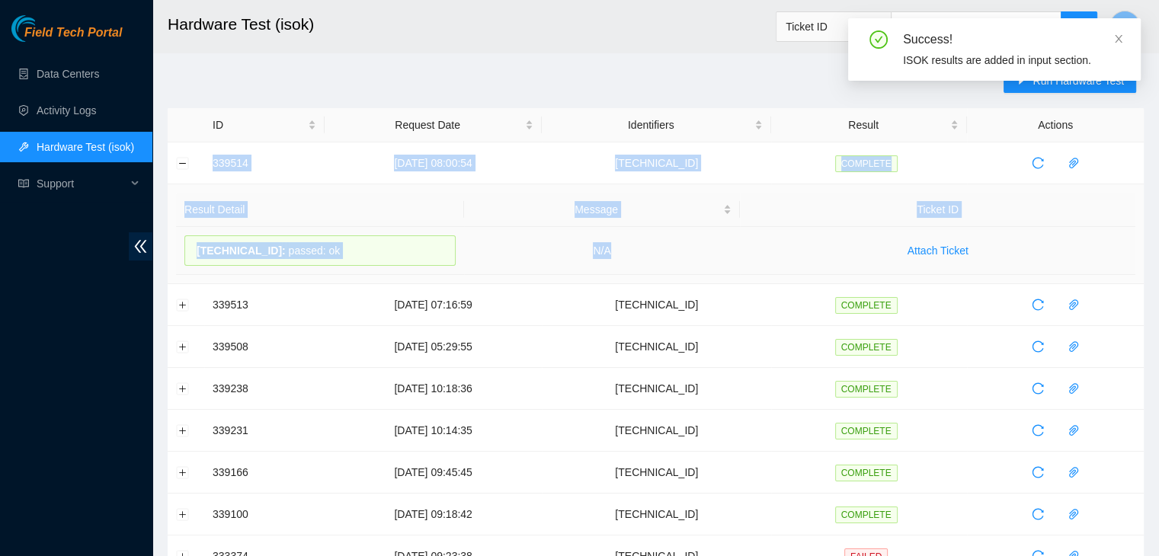
drag, startPoint x: 204, startPoint y: 164, endPoint x: 681, endPoint y: 248, distance: 484.3
copy tbody "339514 19-09-2025 08:00:54 23.205.69.46 COMPLETE Result Detail Message Ticket I…"
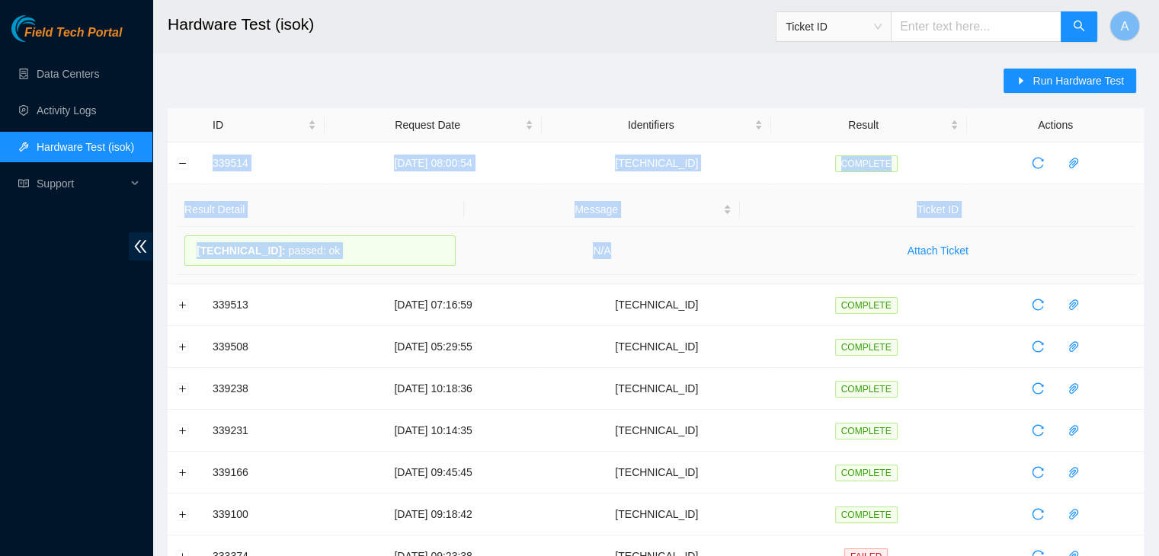
click at [681, 248] on td "N/A" at bounding box center [602, 251] width 277 height 48
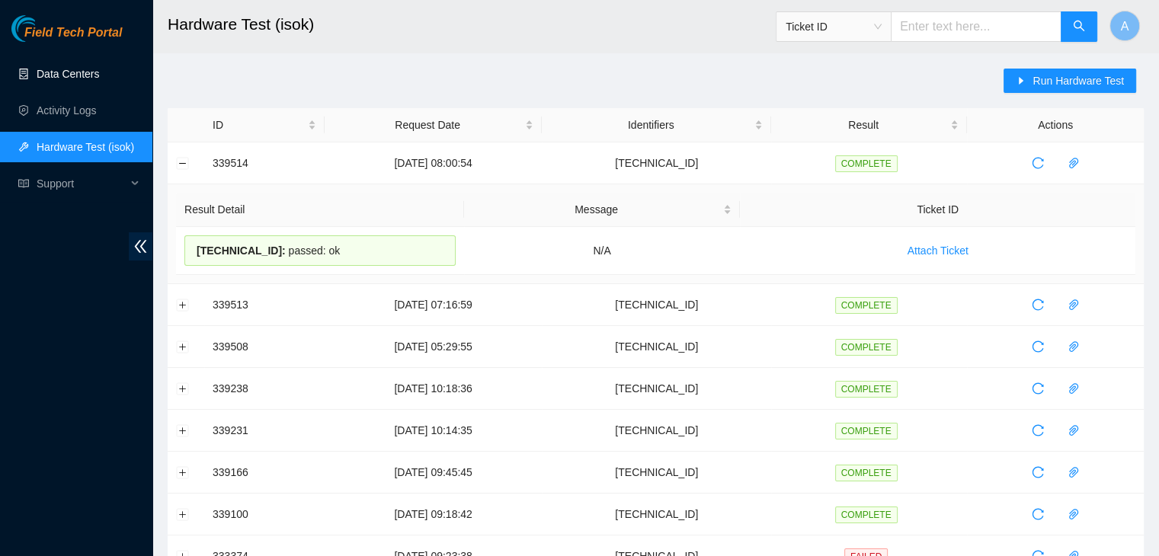
click at [84, 77] on link "Data Centers" at bounding box center [68, 74] width 62 height 12
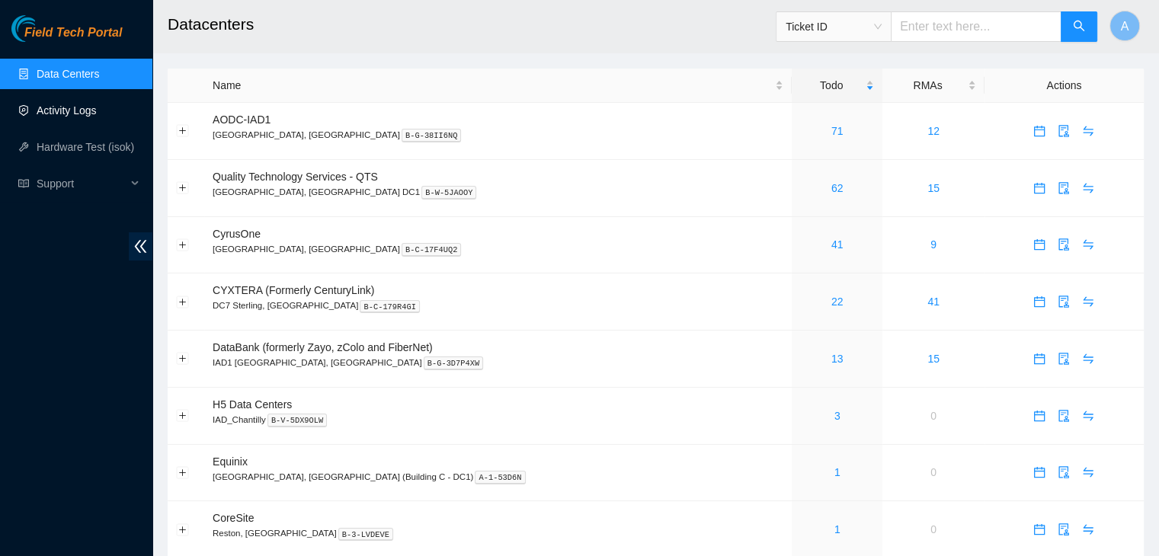
click at [95, 112] on link "Activity Logs" at bounding box center [67, 110] width 60 height 12
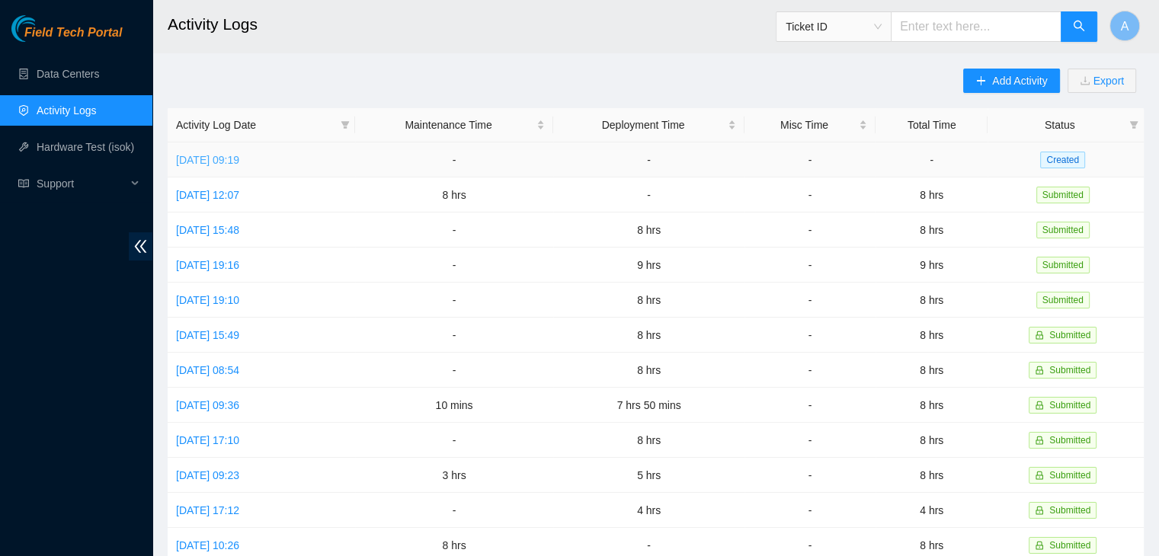
click at [239, 159] on link "Fri, 19 Sep 2025 09:19" at bounding box center [207, 160] width 63 height 12
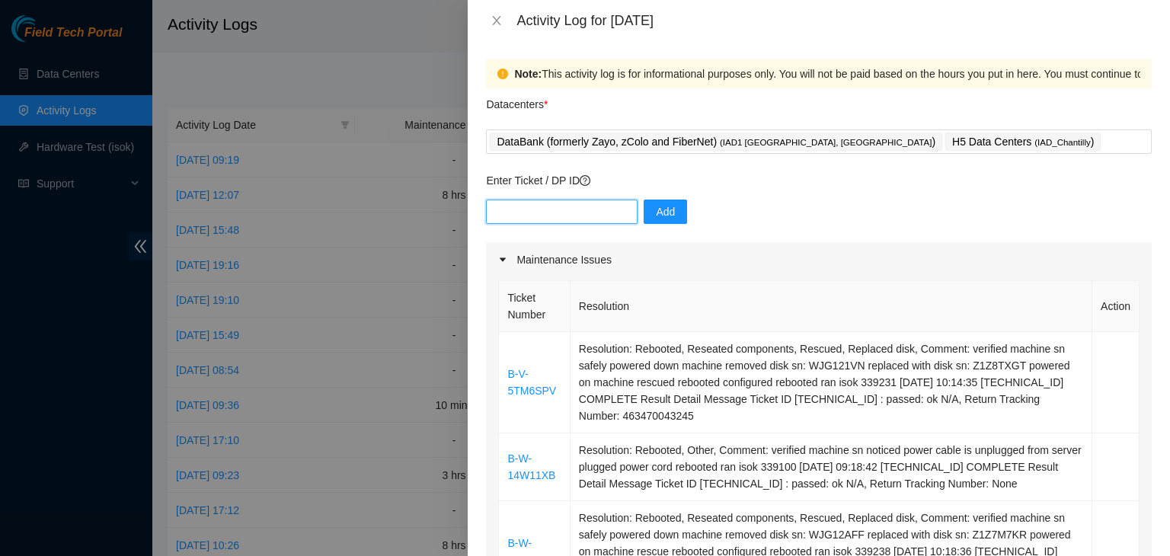
click at [595, 205] on input "text" at bounding box center [562, 212] width 152 height 24
paste input "DP82711"
type input "DP82711"
click at [576, 210] on input "text" at bounding box center [562, 212] width 152 height 24
paste input "DP82712"
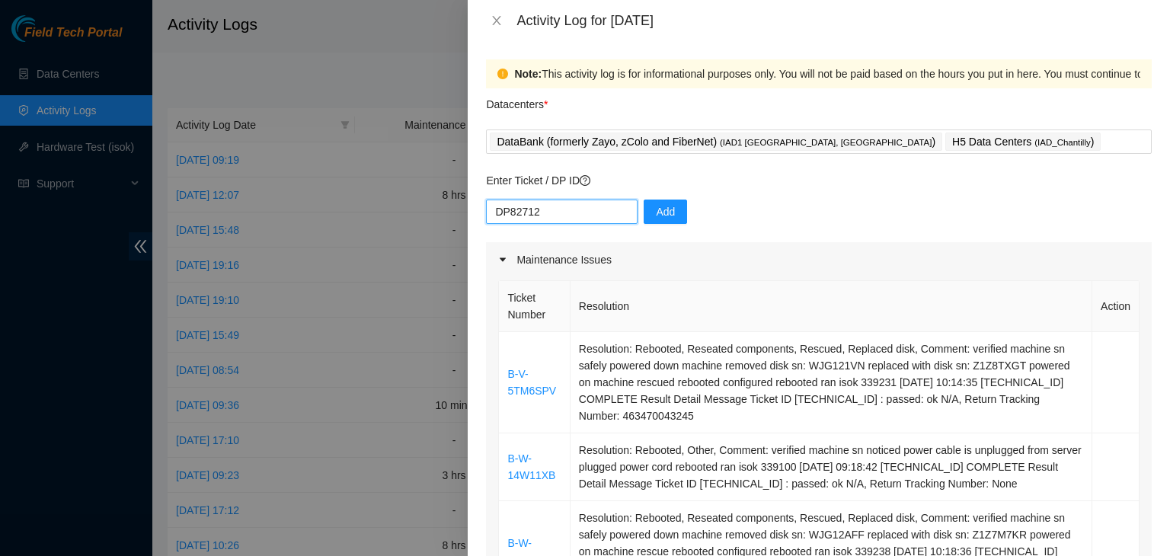
type input "DP82712"
click at [558, 213] on input "text" at bounding box center [562, 212] width 152 height 24
paste input "DP82713"
type input "DP82713"
click at [536, 211] on input "text" at bounding box center [562, 212] width 152 height 24
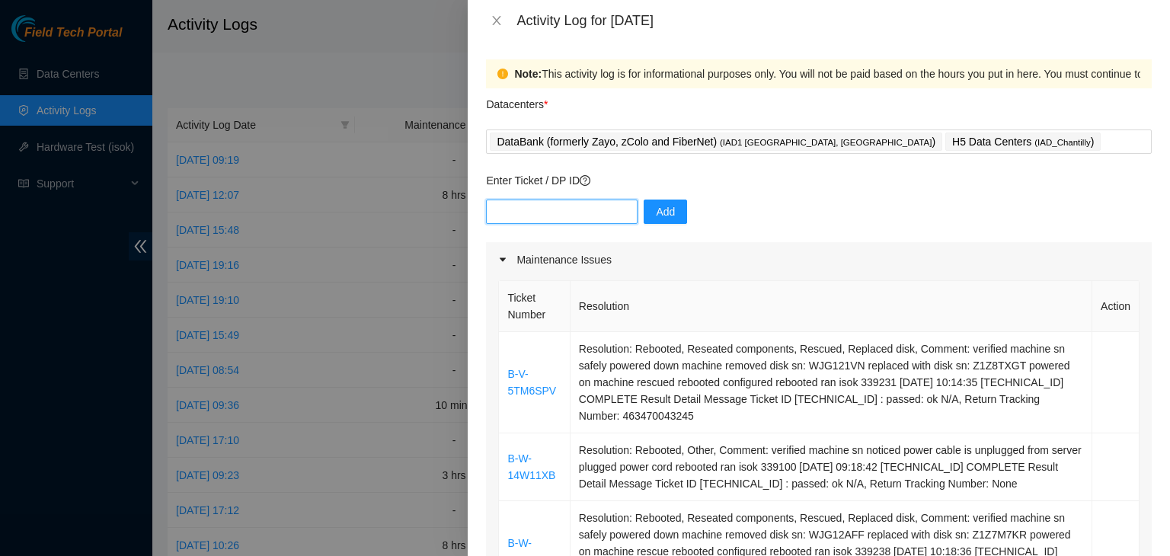
paste input "DP82714"
type input "DP82714"
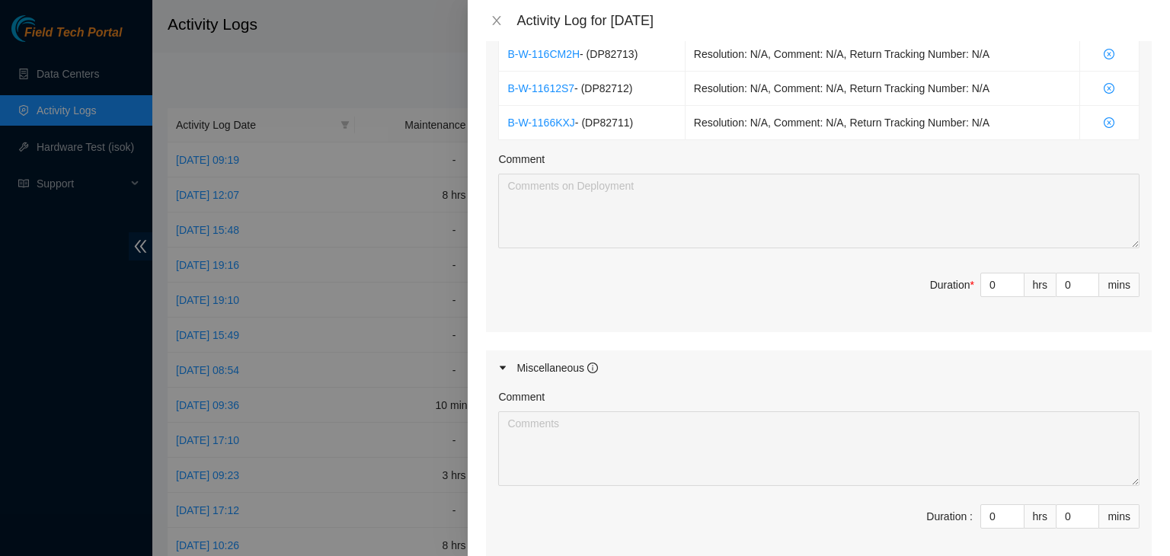
scroll to position [1544, 0]
click at [1039, 555] on html "Field Tech Portal Data Centers Activity Logs Hardware Test (isok) Support Activ…" at bounding box center [585, 278] width 1170 height 556
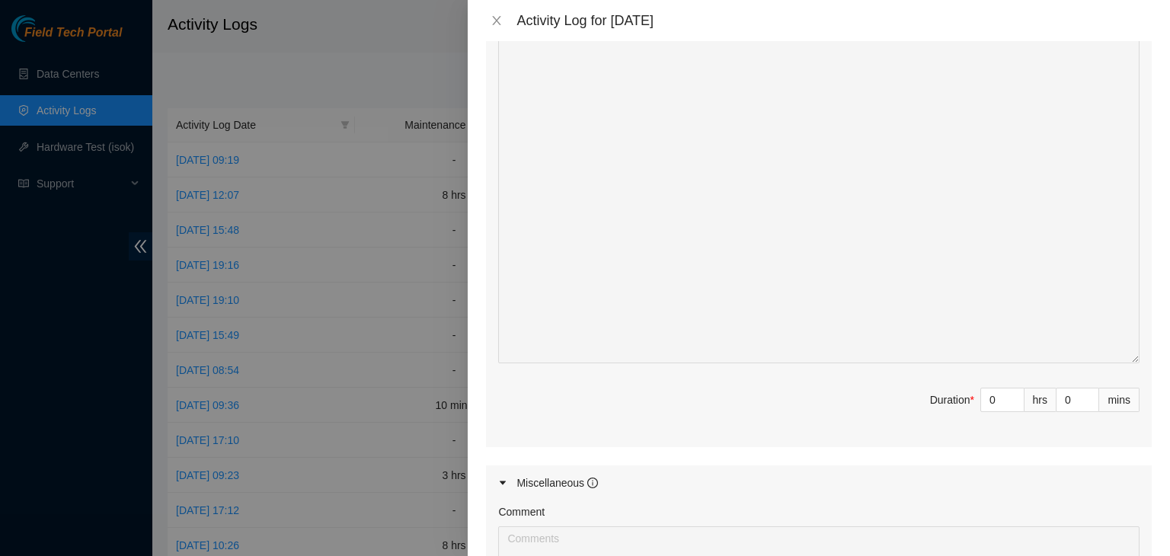
scroll to position [1782, 0]
click at [987, 397] on input "0" at bounding box center [1002, 397] width 43 height 23
type input "10"
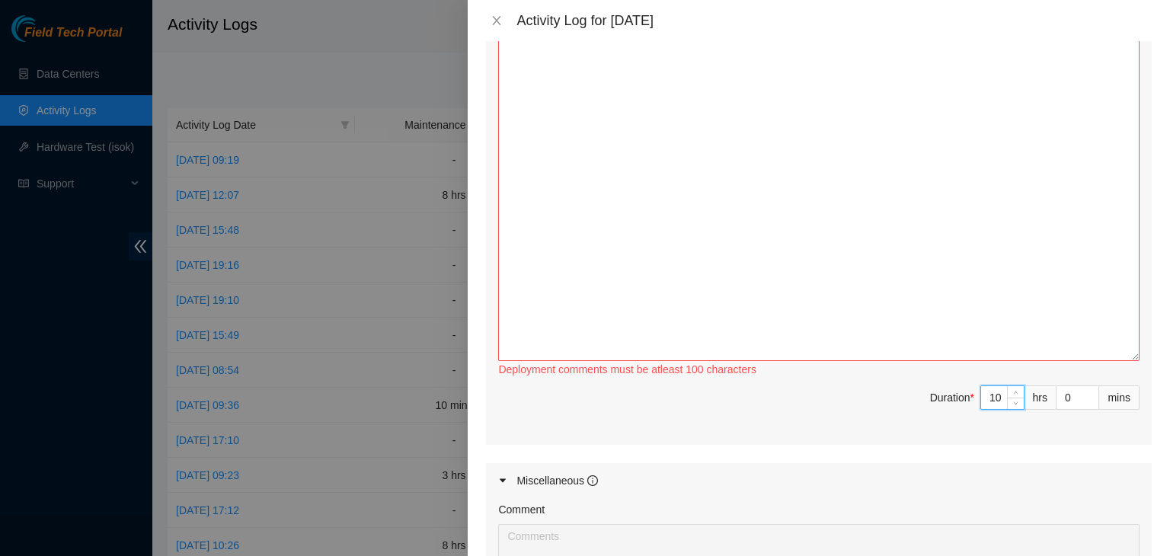
type input "1"
type input "0"
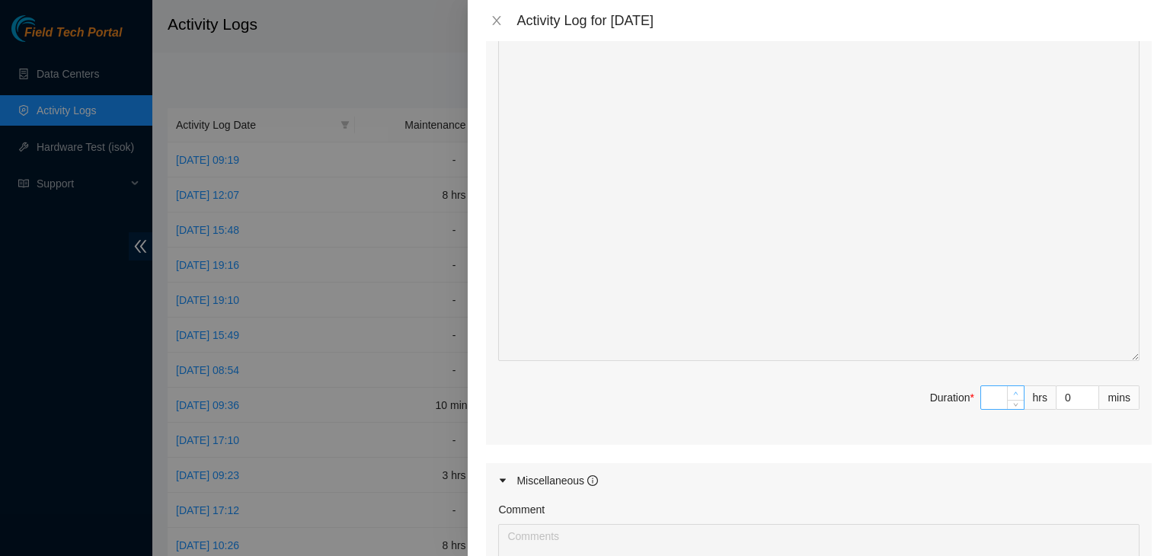
type input "1"
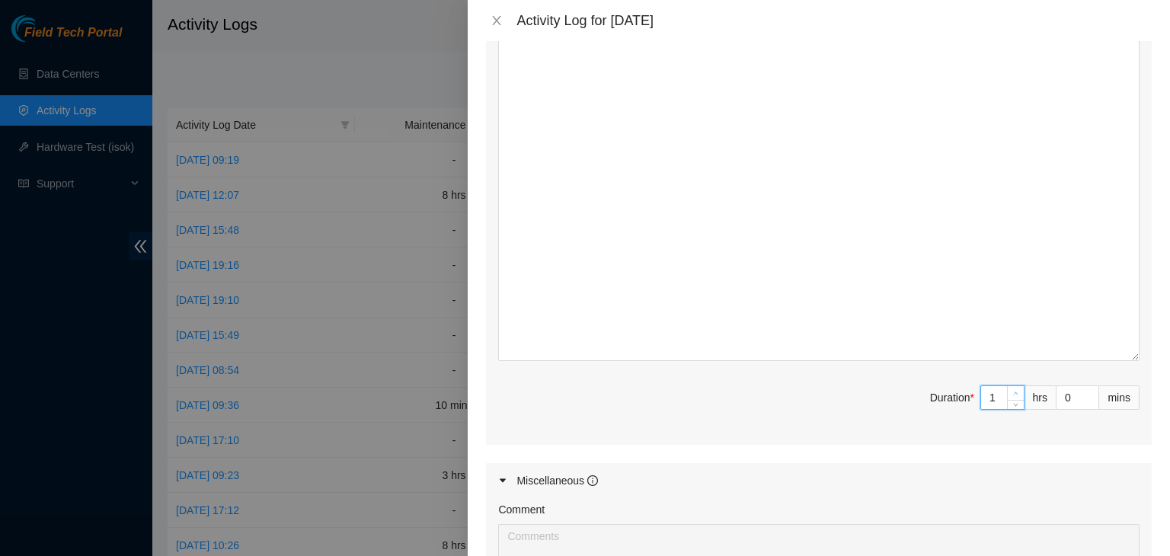
click at [1007, 391] on span "Increase Value" at bounding box center [1015, 393] width 17 height 14
type input "0"
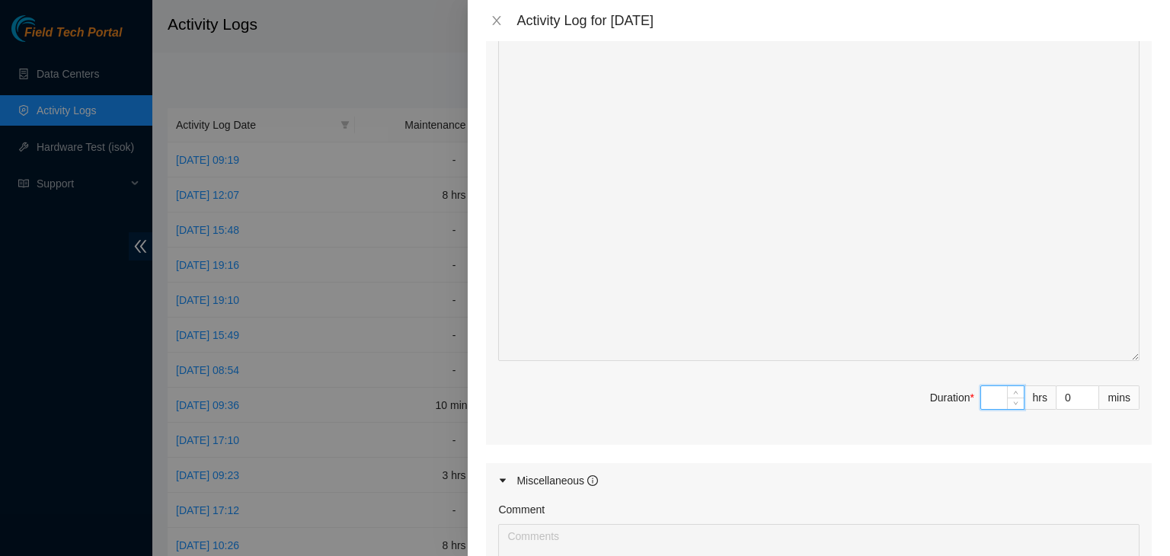
type input "5"
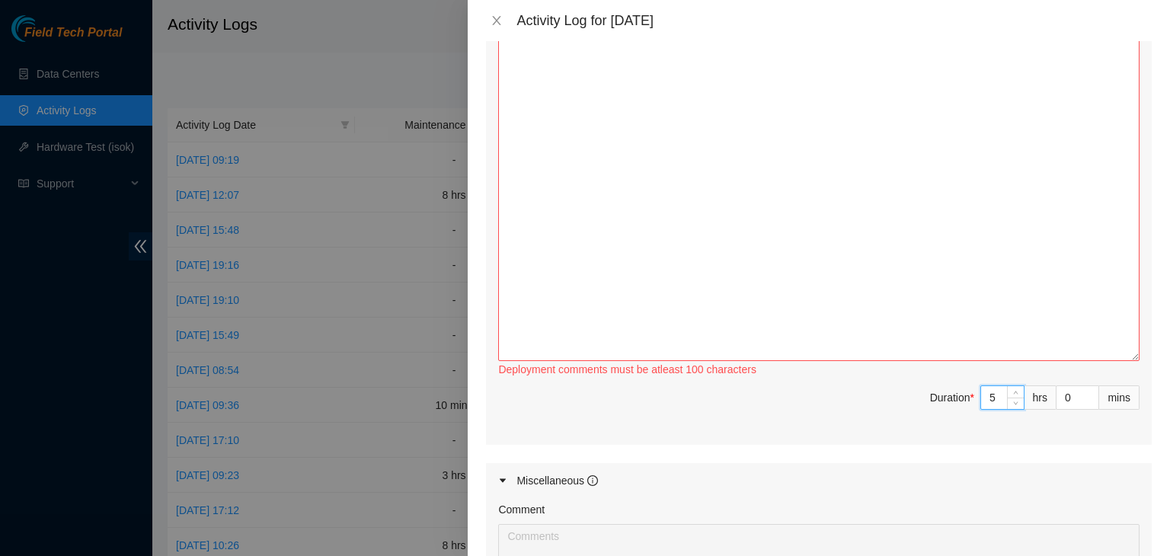
scroll to position [1691, 0]
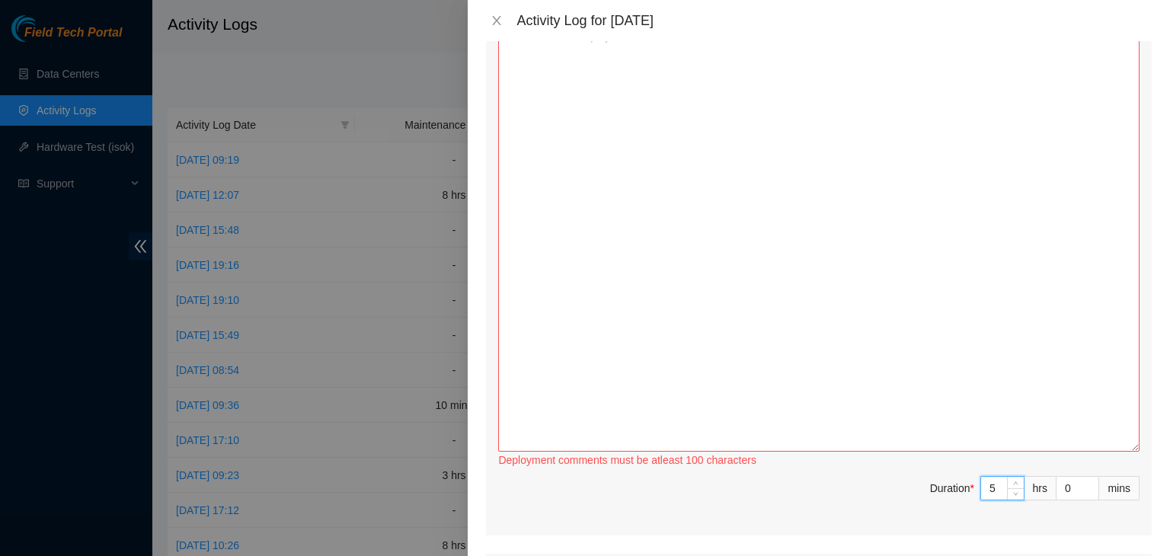
type input "5"
click at [904, 286] on textarea "Comment" at bounding box center [819, 237] width 642 height 427
paste textarea "DP82714"
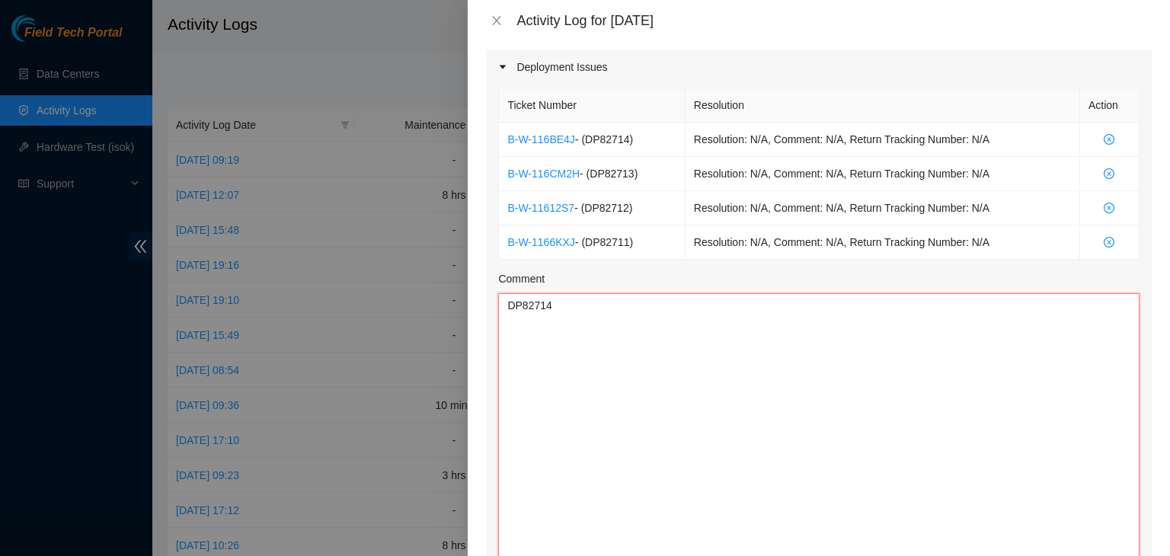
scroll to position [1413, 0]
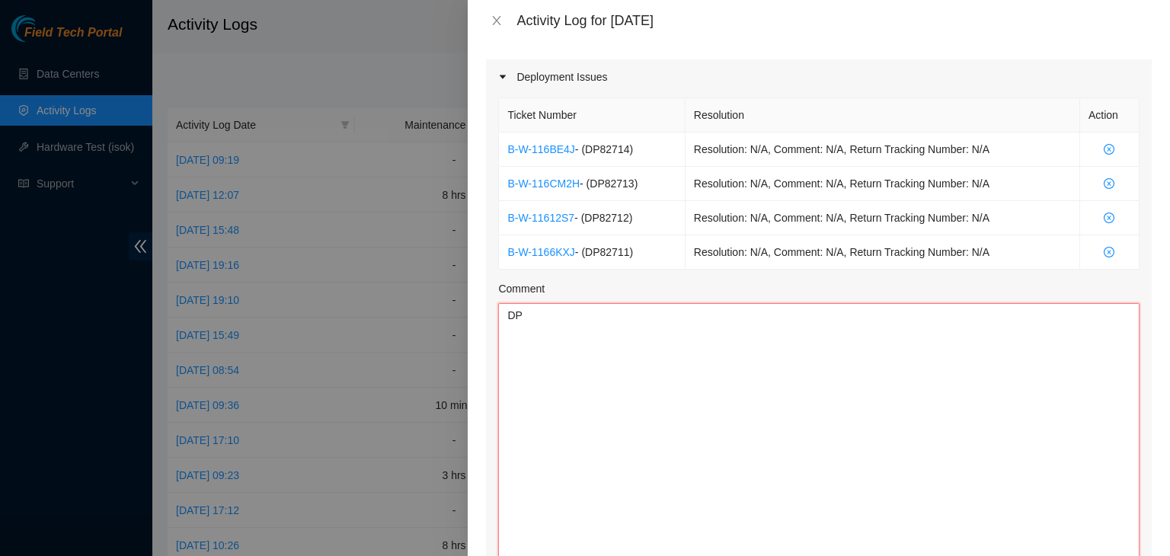
type textarea "D"
paste textarea "EOD Update: -Installed new firmware and Tshooted any issue to the RPDUs with Ja…"
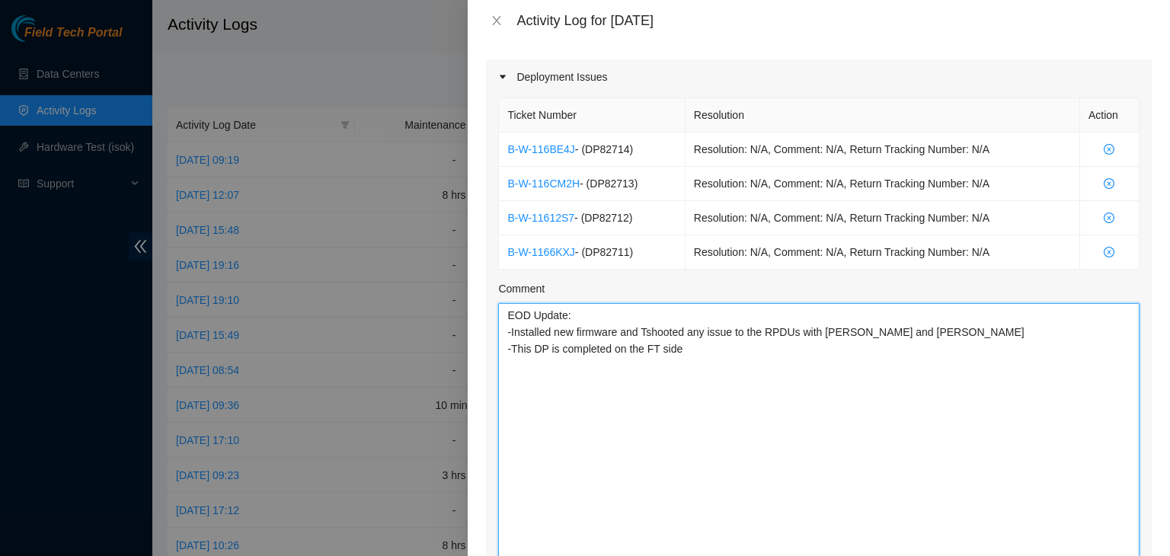
click at [583, 312] on textarea "EOD Update: -Installed new firmware and Tshooted any issue to the RPDUs with Ja…" at bounding box center [819, 516] width 642 height 427
drag, startPoint x: 624, startPoint y: 148, endPoint x: 588, endPoint y: 152, distance: 36.0
click at [588, 152] on span "- ( DP82714 )" at bounding box center [604, 149] width 58 height 12
click at [596, 150] on span "- ( DP82714 )" at bounding box center [604, 149] width 58 height 12
click at [609, 143] on span "- ( DP82714 )" at bounding box center [604, 149] width 58 height 12
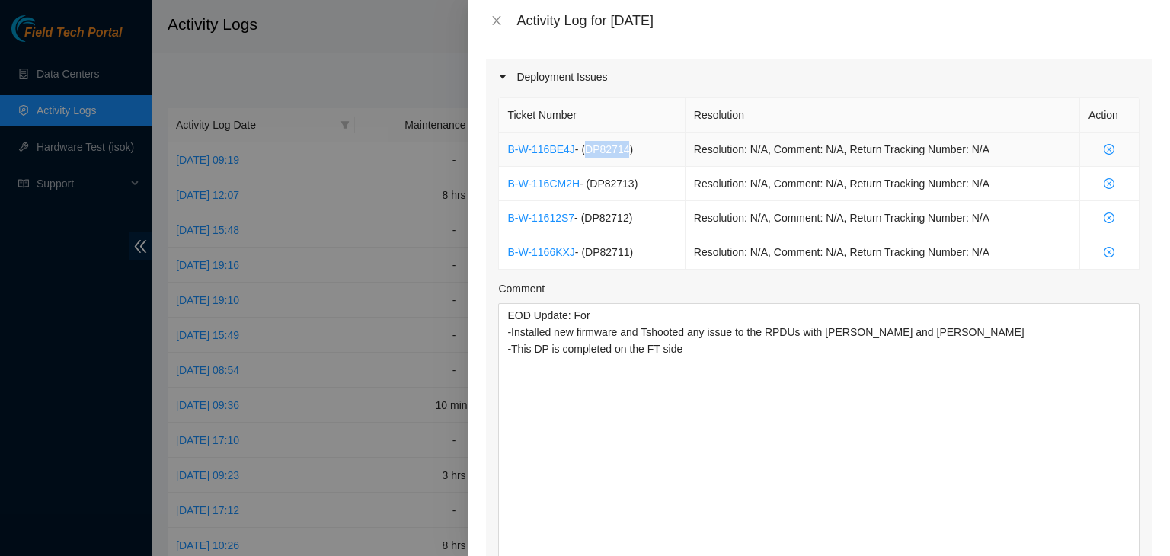
click at [609, 143] on span "- ( DP82714 )" at bounding box center [604, 149] width 58 height 12
copy span "DP82714"
click at [623, 308] on textarea "EOD Update: For -Installed new firmware and Tshooted any issue to the RPDUs wit…" at bounding box center [819, 516] width 642 height 427
paste textarea "DP82714"
click at [604, 178] on span "- ( DP82713 )" at bounding box center [609, 184] width 58 height 12
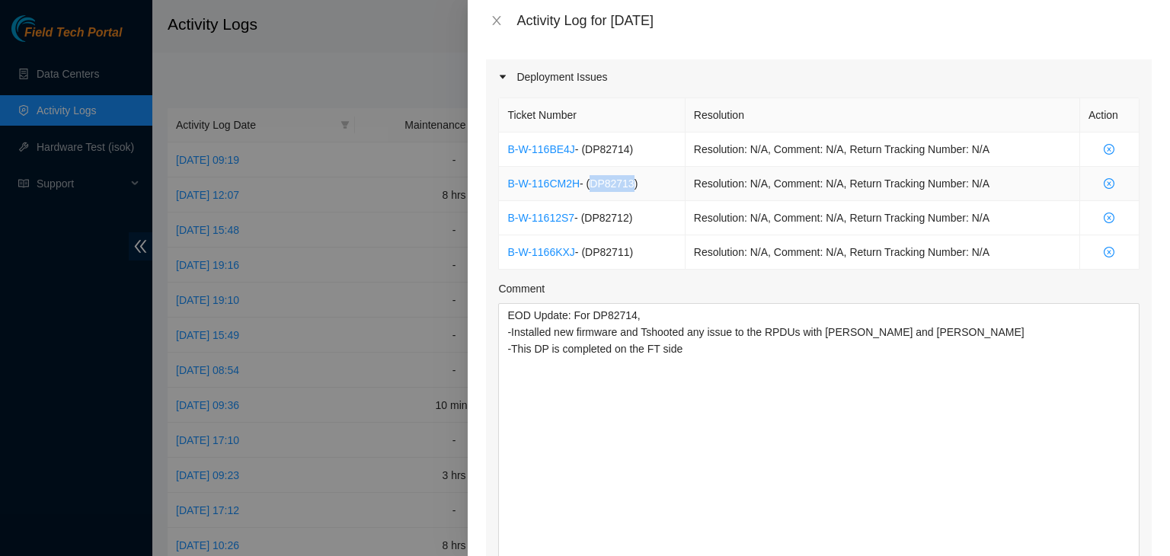
click at [604, 178] on span "- ( DP82713 )" at bounding box center [609, 184] width 58 height 12
copy span "DP82713"
click at [692, 305] on textarea "EOD Update: For DP82714, -Installed new firmware and Tshooted any issue to the …" at bounding box center [819, 516] width 642 height 427
paste textarea "DP82713"
click at [597, 217] on span "- ( DP82712 )" at bounding box center [603, 218] width 58 height 12
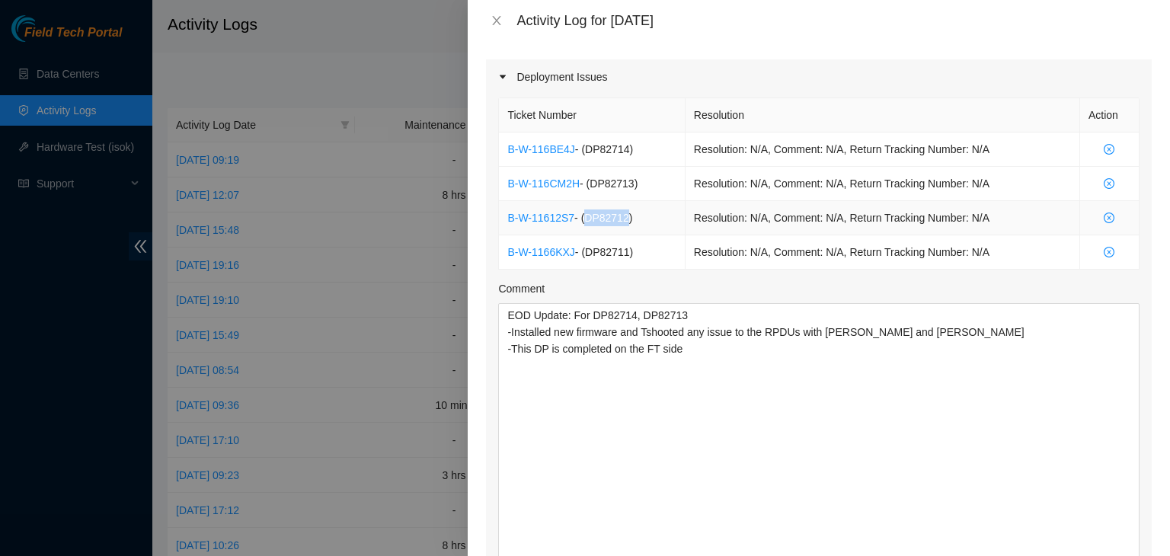
click at [597, 217] on span "- ( DP82712 )" at bounding box center [603, 218] width 58 height 12
copy span "DP82712"
click at [707, 312] on textarea "EOD Update: For DP82714, DP82713 -Installed new firmware and Tshooted any issue…" at bounding box center [819, 516] width 642 height 427
paste textarea "DP82712"
click at [616, 250] on span "- ( DP82711 )" at bounding box center [604, 252] width 58 height 12
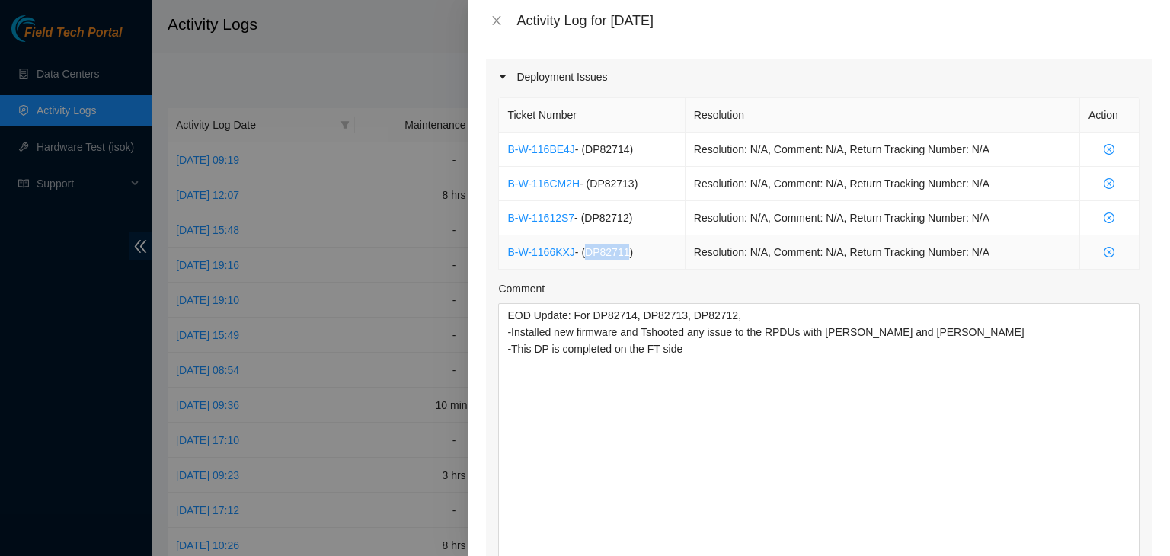
click at [616, 250] on span "- ( DP82711 )" at bounding box center [604, 252] width 58 height 12
copy span "DP82711"
click at [763, 309] on textarea "EOD Update: For DP82714, DP82713, DP82712, -Installed new firmware and Tshooted…" at bounding box center [819, 516] width 642 height 427
paste textarea "DP82711"
click at [715, 364] on textarea "EOD Update: For DP82714, DP82713, DP82712, DP82711. -Installed new firmware and…" at bounding box center [819, 516] width 642 height 427
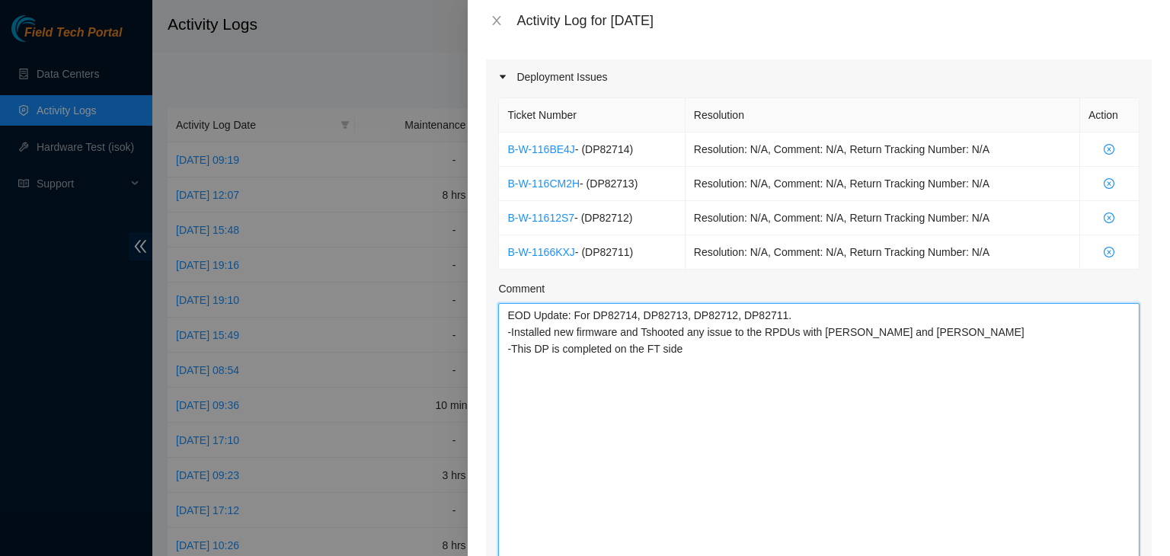
click at [658, 315] on textarea "EOD Update: For DP82714, DP82713, DP82712, DP82711. -Installed new firmware and…" at bounding box center [819, 516] width 642 height 427
click at [629, 393] on textarea "EOD Update: For DP82714, DP82713, DP82712, DP82711. -Installed new firmware and…" at bounding box center [819, 516] width 642 height 427
paste textarea "DP82713"
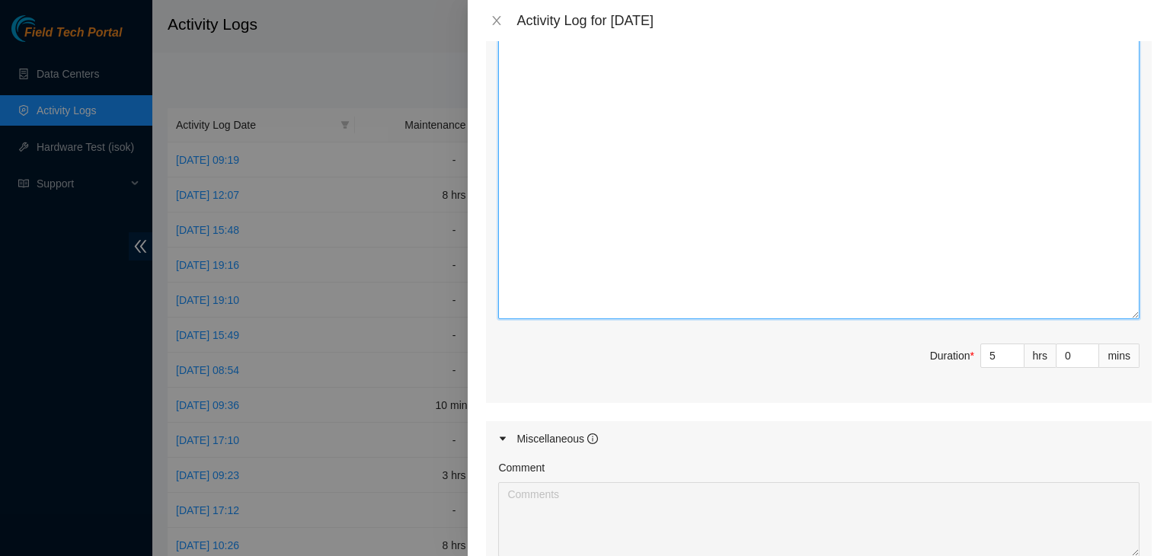
scroll to position [2033, 0]
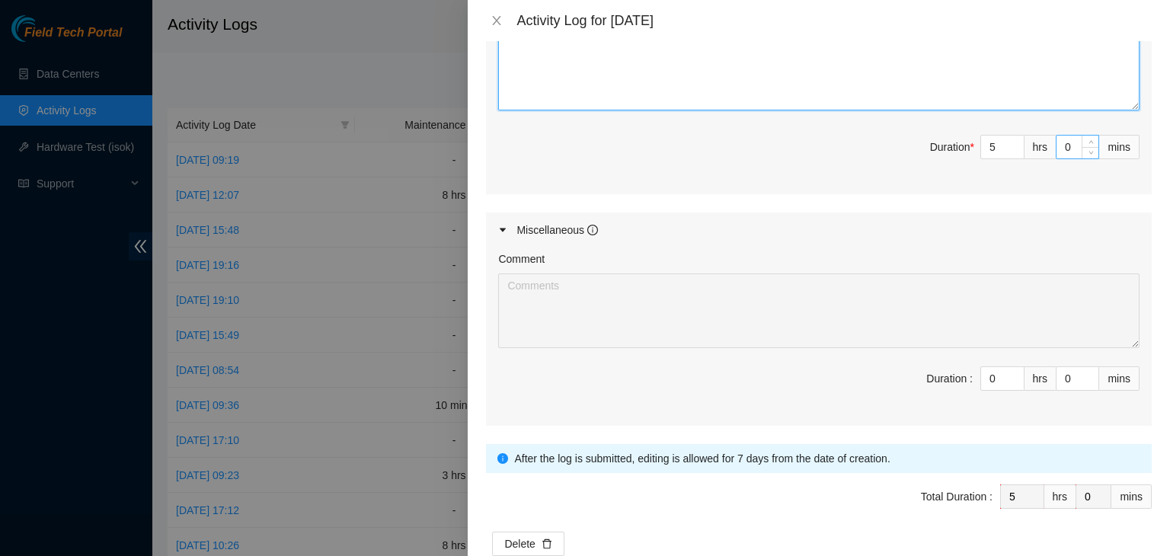
type textarea "EOD Update: For DP82714, DP82713, DP82712, DP82711. -Installed new firmware and…"
click at [1063, 146] on input "0" at bounding box center [1078, 147] width 42 height 23
type input "30"
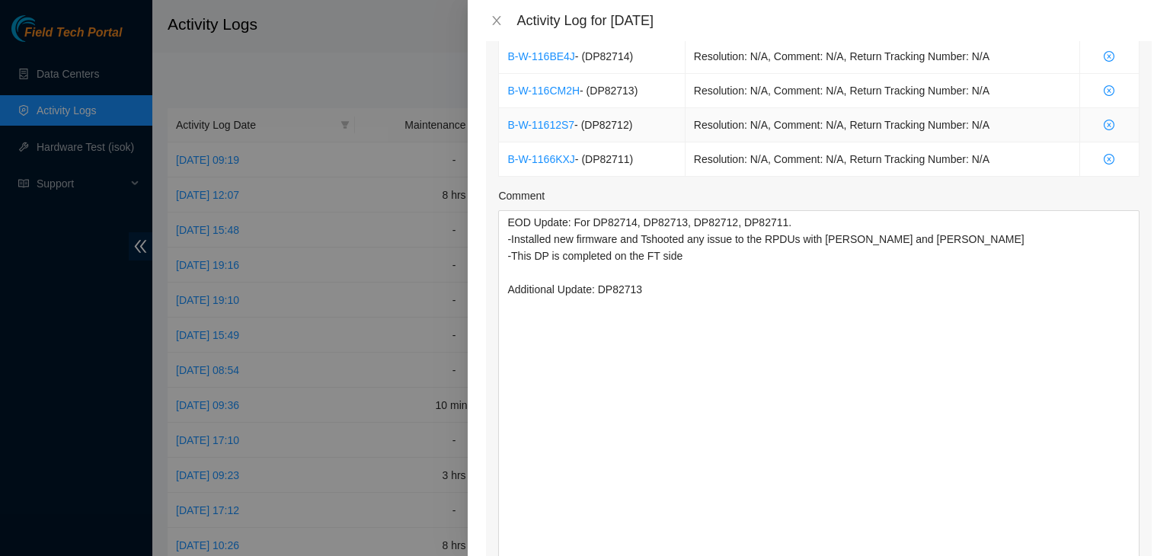
scroll to position [1506, 0]
type input "30"
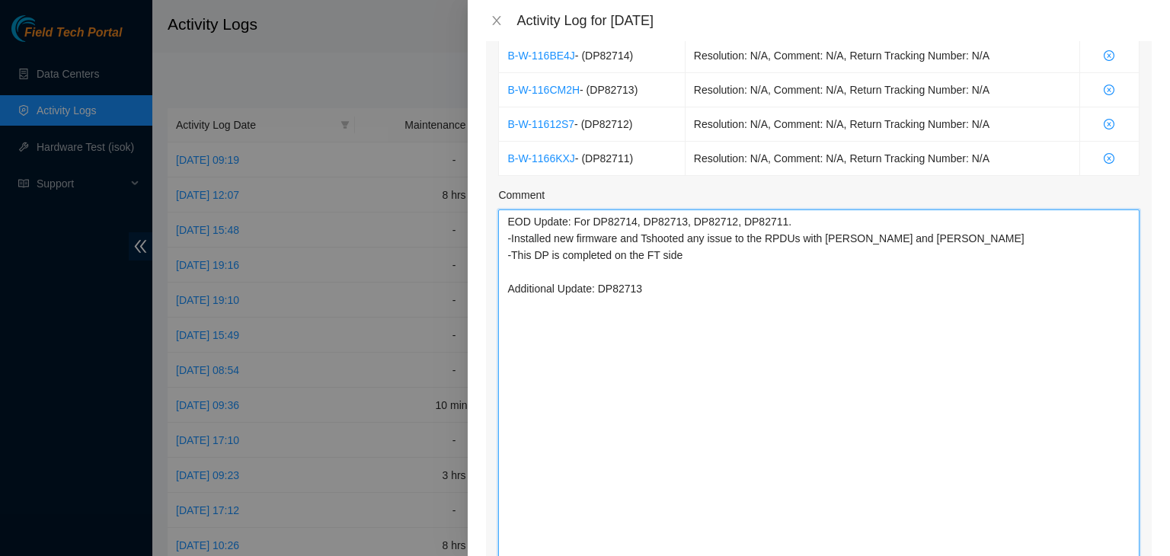
click at [750, 338] on textarea "EOD Update: For DP82714, DP82713, DP82712, DP82711. -Installed new firmware and…" at bounding box center [819, 423] width 642 height 427
paste textarea "-Worked with FT1 Nigel to Tshoot port issues, reseat cables, and verify if some…"
click at [844, 302] on textarea "EOD Update: For DP82714, DP82713, DP82712, DP82711. -Installed new firmware and…" at bounding box center [819, 423] width 642 height 427
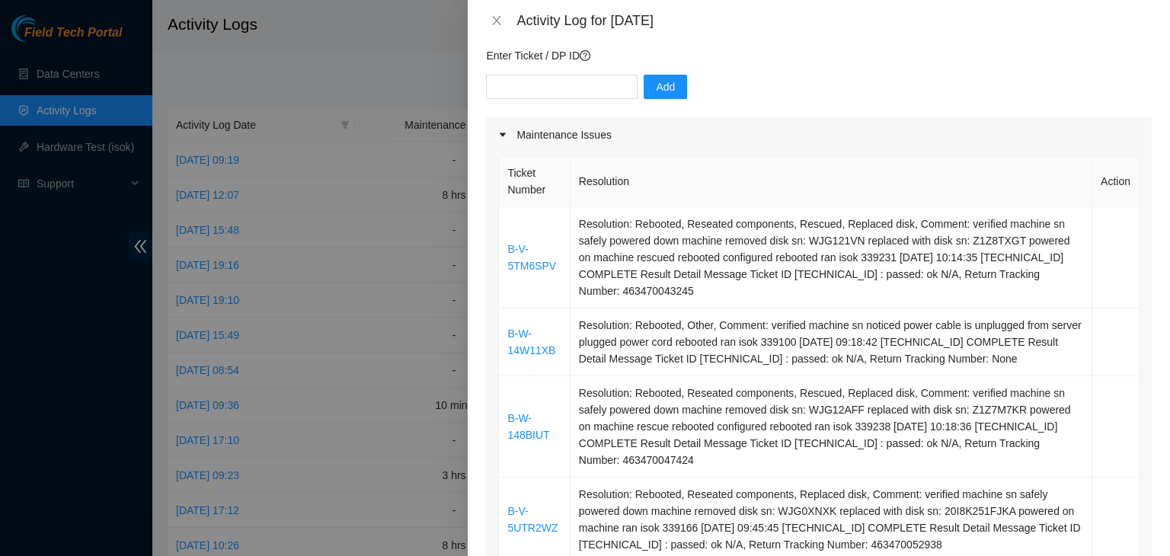
scroll to position [124, 0]
type textarea "EOD Update: For DP82714, DP82713, DP82712, DP82711. -Installed new firmware and…"
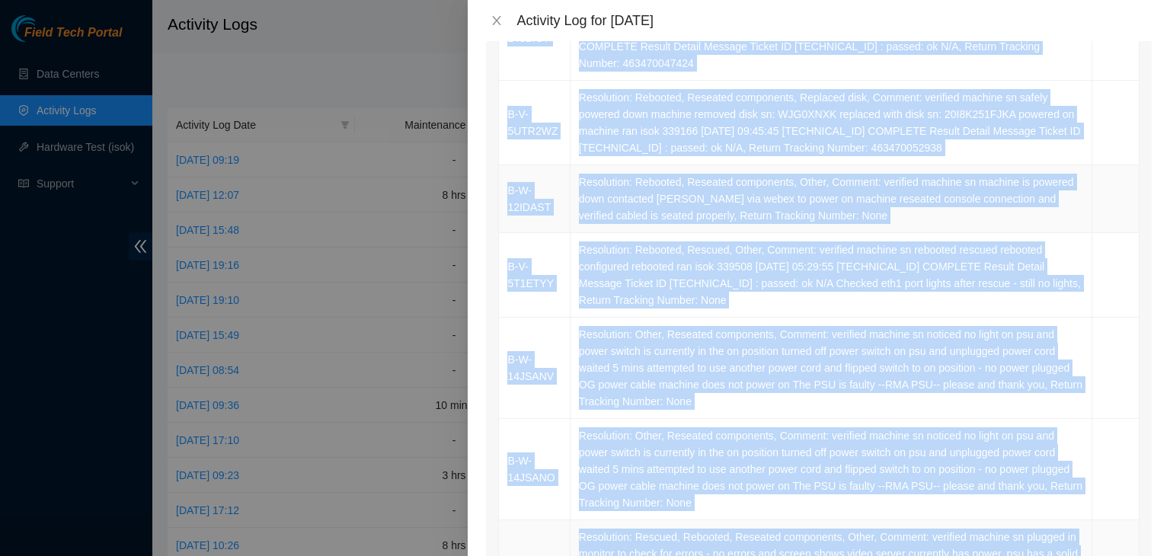
scroll to position [558, 0]
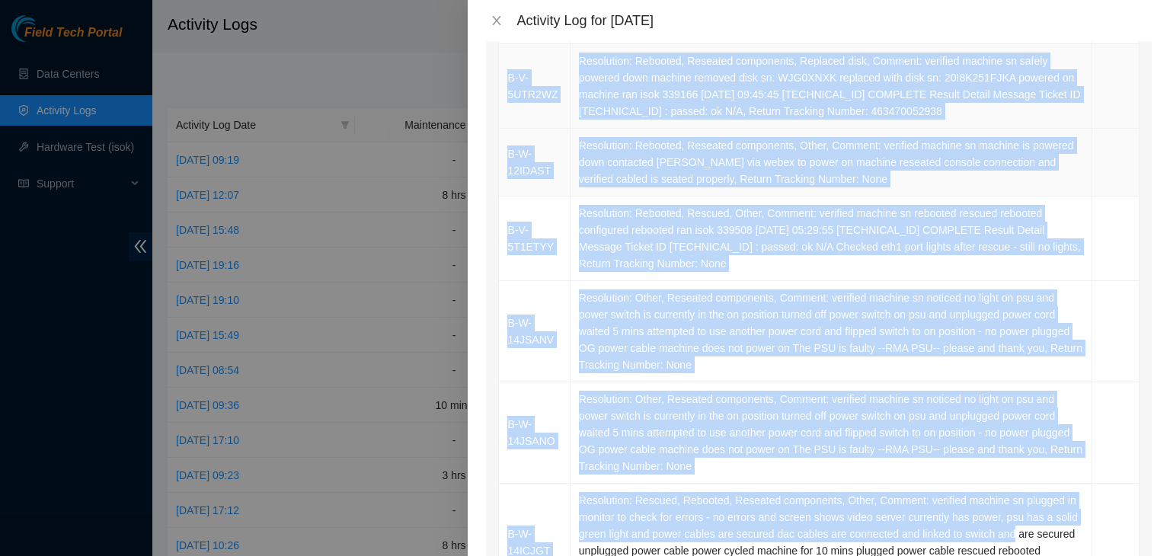
drag, startPoint x: 506, startPoint y: 164, endPoint x: 989, endPoint y: 114, distance: 485.7
click at [989, 114] on table "Ticket Number Resolution Action B-V-5TM6SPV Resolution: Rebooted, Reseated comp…" at bounding box center [819, 212] width 641 height 981
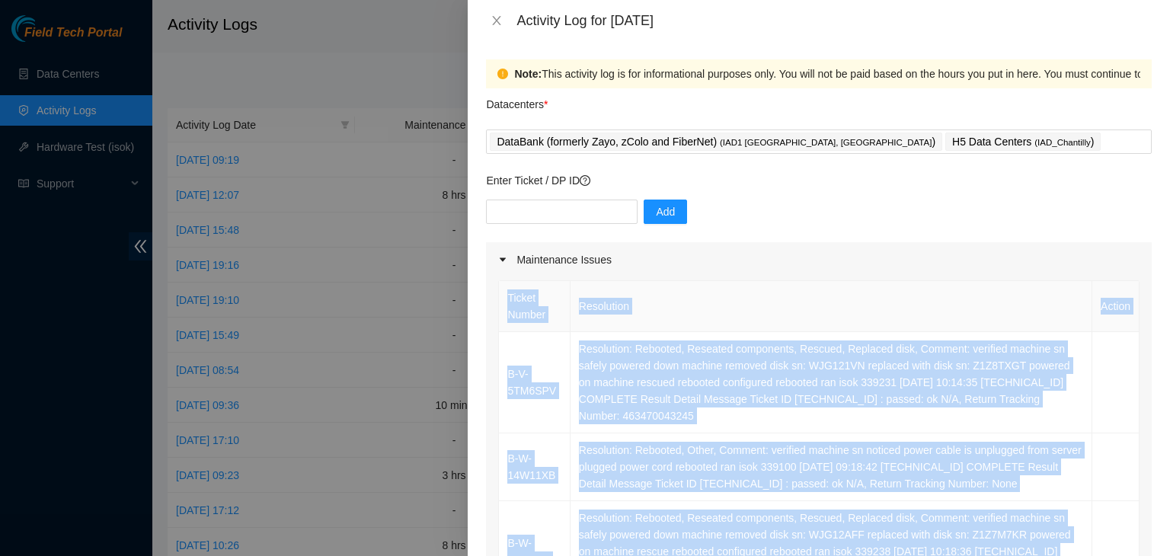
scroll to position [0, 0]
click at [770, 379] on td "Resolution: Rebooted, Reseated components, Rescued, Replaced disk, Comment: ver…" at bounding box center [832, 382] width 522 height 101
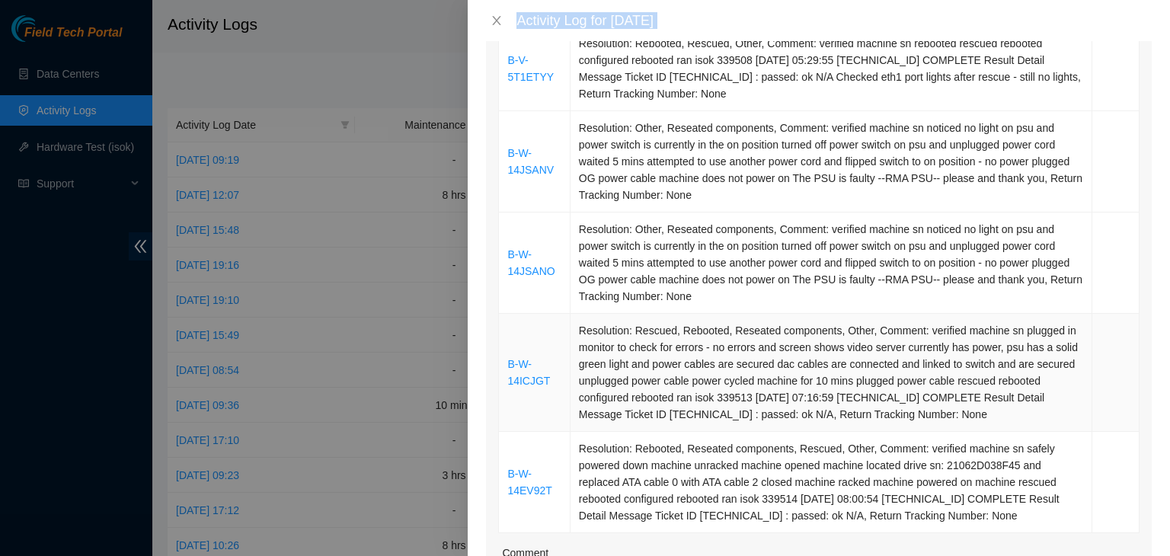
scroll to position [792, 0]
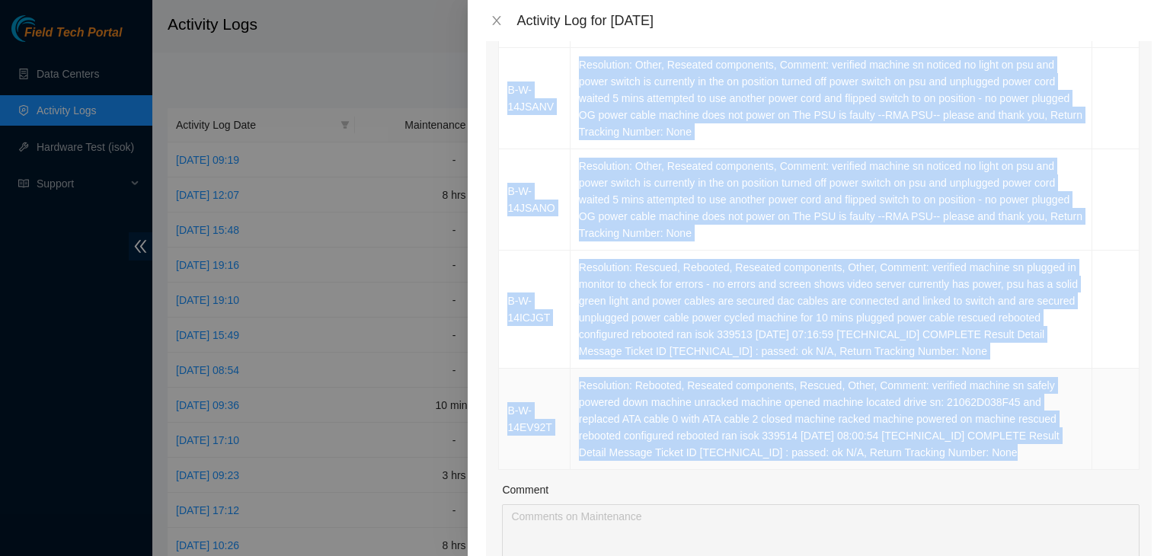
drag, startPoint x: 503, startPoint y: 294, endPoint x: 1015, endPoint y: 455, distance: 536.7
copy table "Ticket Number Resolution Action B-V-5TM6SPV Resolution: Rebooted, Reseated comp…"
click at [1015, 455] on td "Resolution: Rebooted, Reseated components, Rescued, Other, Comment: verified ma…" at bounding box center [832, 419] width 522 height 101
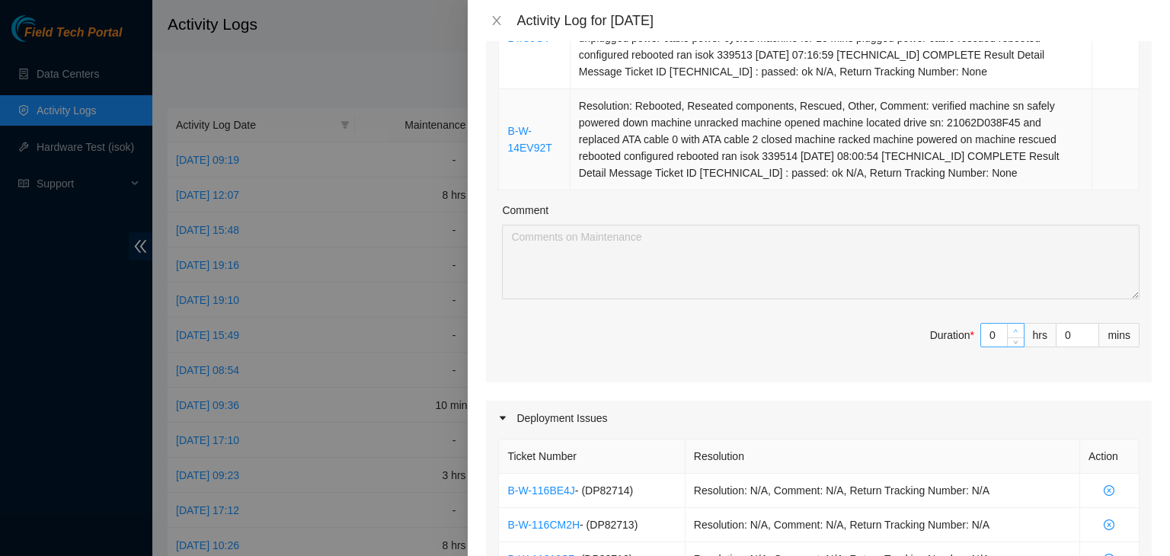
scroll to position [1072, 0]
click at [984, 338] on input "0" at bounding box center [1002, 334] width 43 height 23
click at [985, 330] on input "0" at bounding box center [1002, 334] width 43 height 23
type input "3"
type input "8"
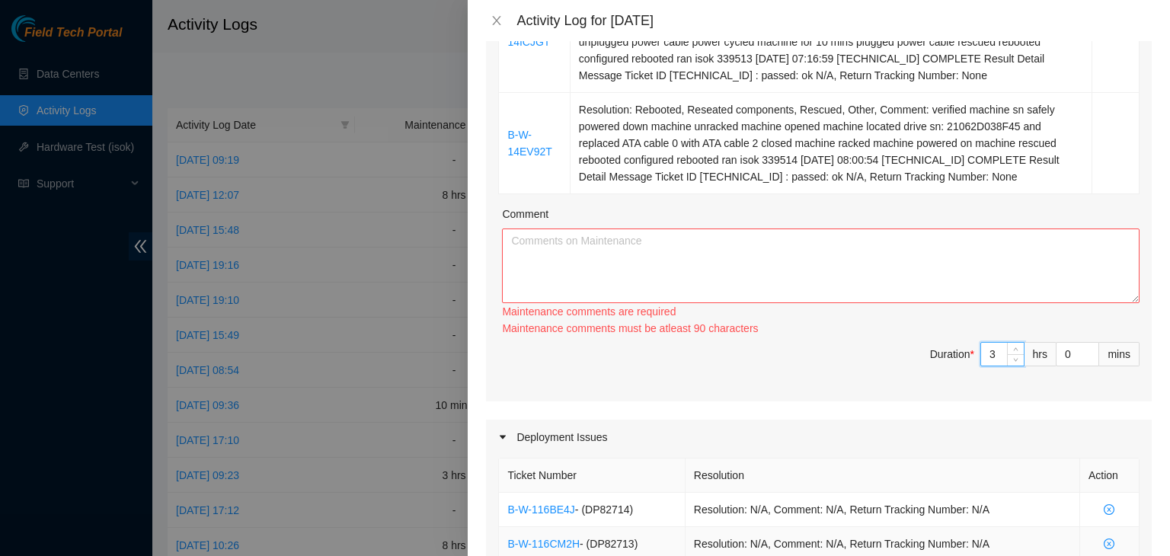
scroll to position [1067, 0]
type input "3"
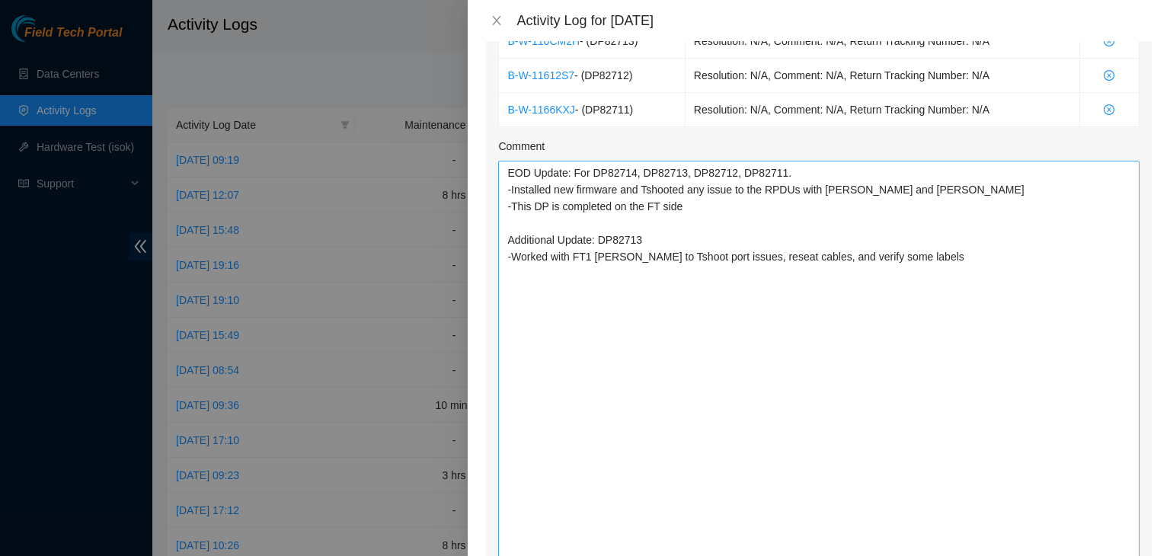
scroll to position [1915, 0]
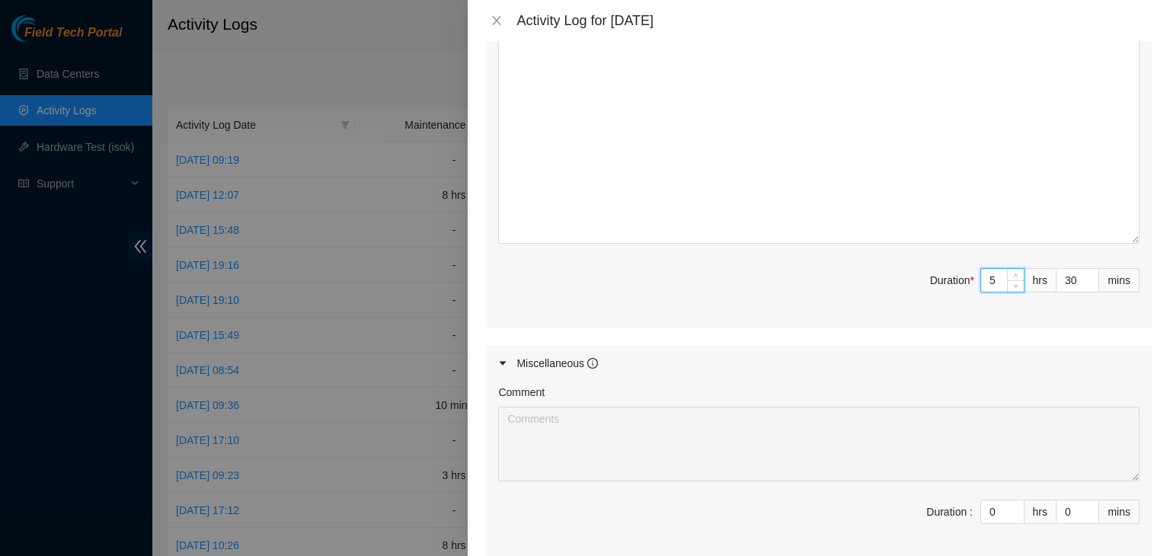
click at [988, 274] on input "5" at bounding box center [1002, 280] width 43 height 23
type input "3"
type input "6"
type input "9"
type input "6"
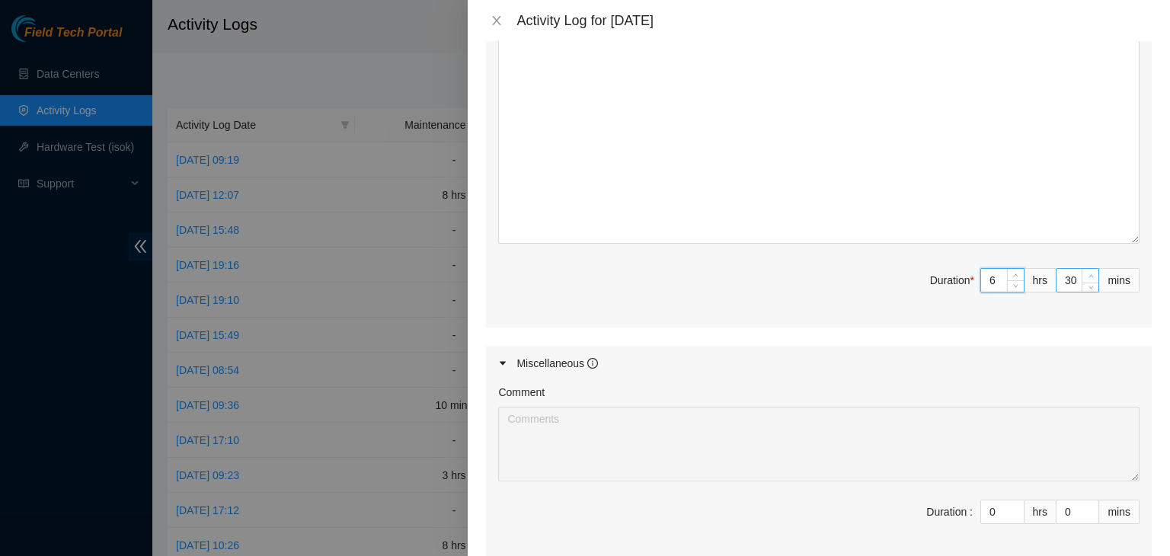
type input "31"
click at [1089, 274] on icon "up" at bounding box center [1091, 276] width 5 height 5
click at [1067, 278] on input "31" at bounding box center [1078, 280] width 42 height 23
type input "3"
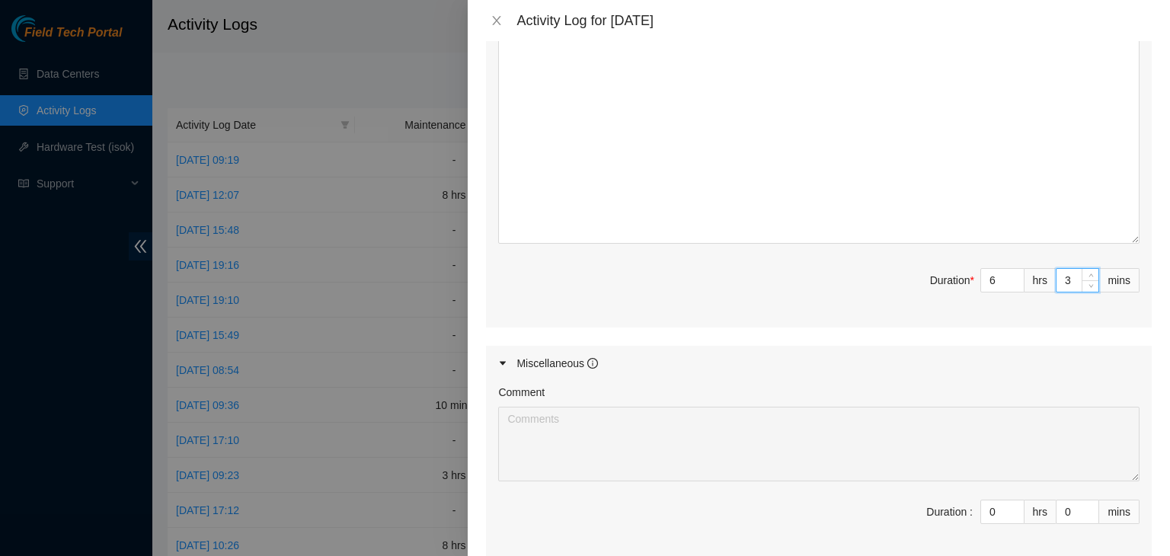
type input "3"
type input "0"
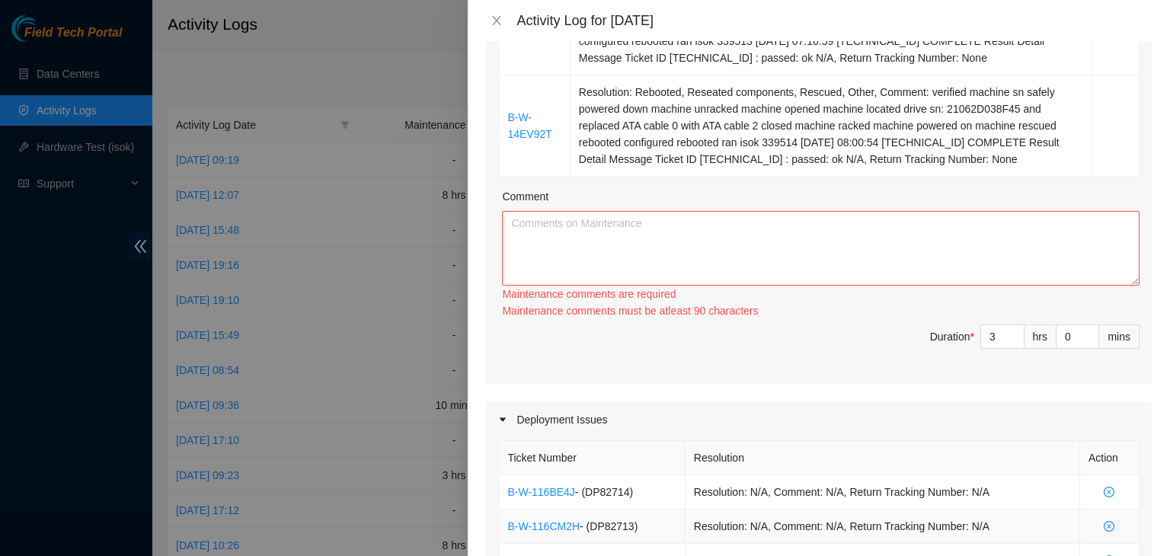
scroll to position [1085, 0]
click at [984, 334] on input "3" at bounding box center [1002, 336] width 43 height 23
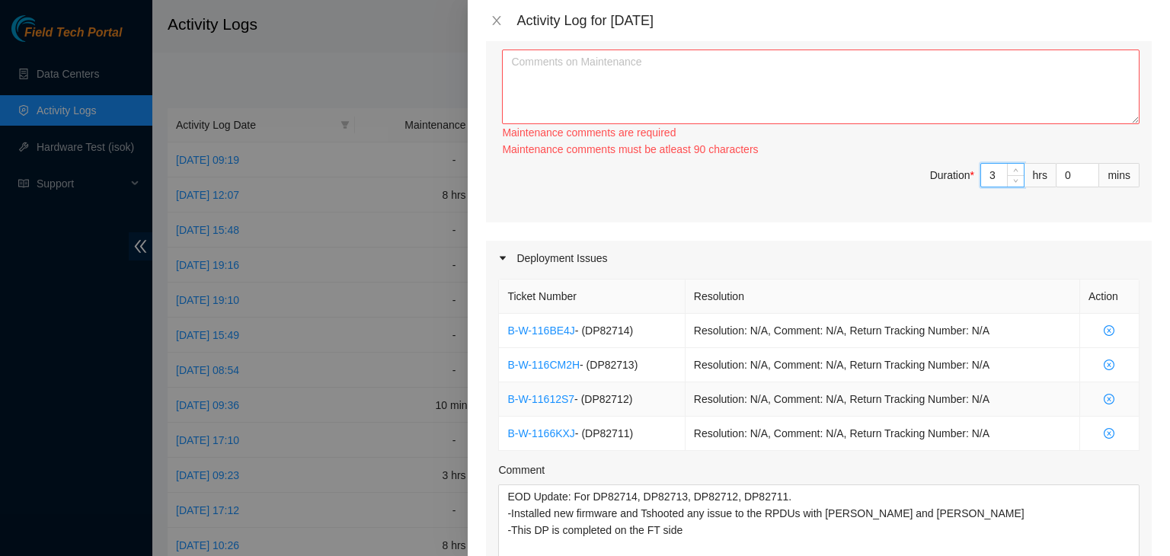
scroll to position [1250, 0]
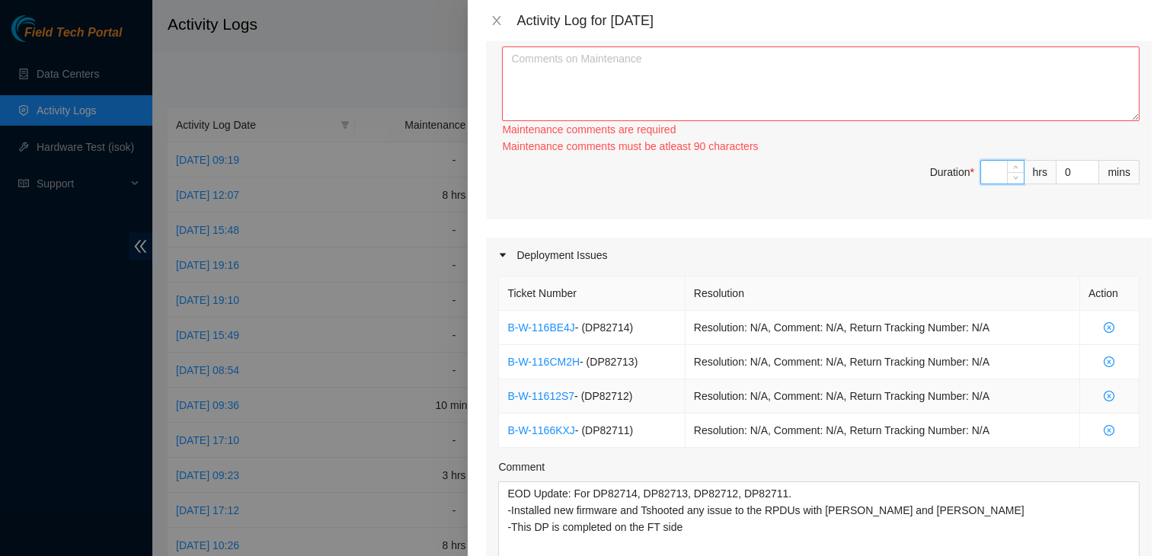
type input "6"
type input "12"
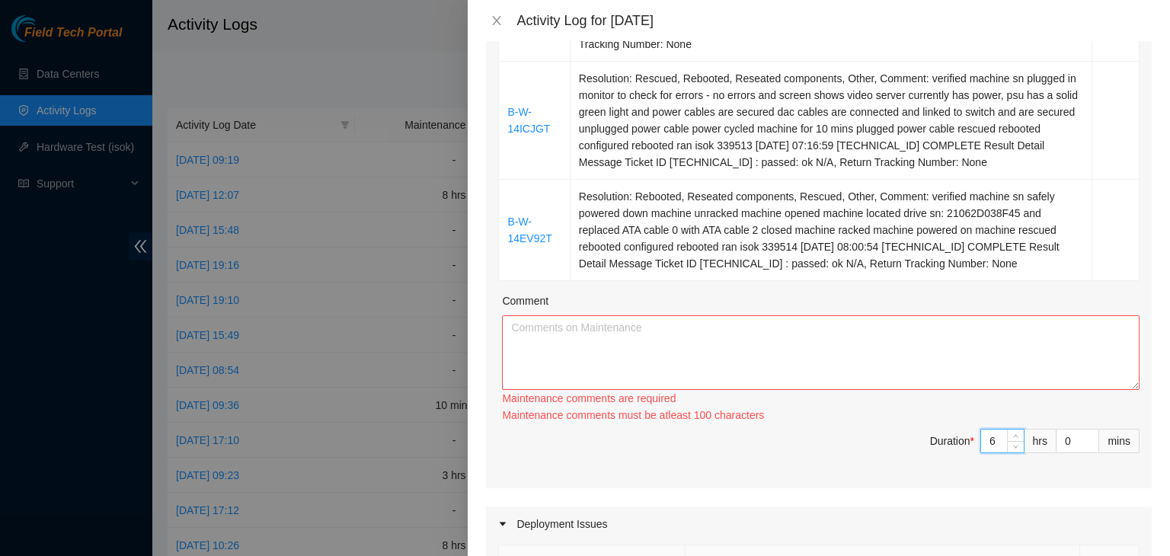
scroll to position [978, 0]
type input "6"
click at [735, 318] on textarea "Comment" at bounding box center [821, 355] width 638 height 75
paste textarea "Ticket Number Resolution Action B-V-5TM6SPV Resolution: Rebooted, Reseated comp…"
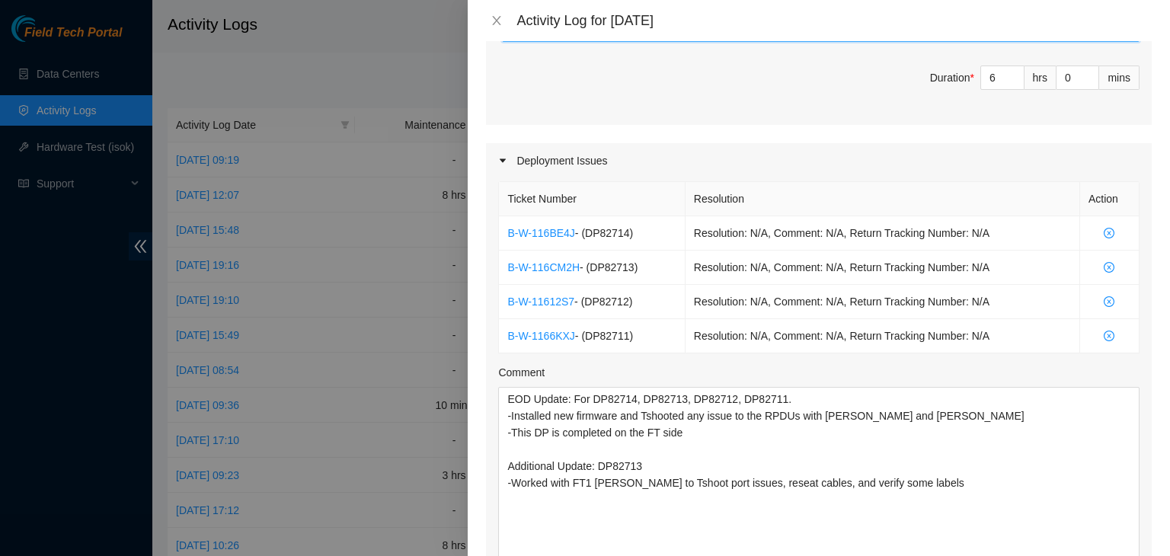
scroll to position [1332, 0]
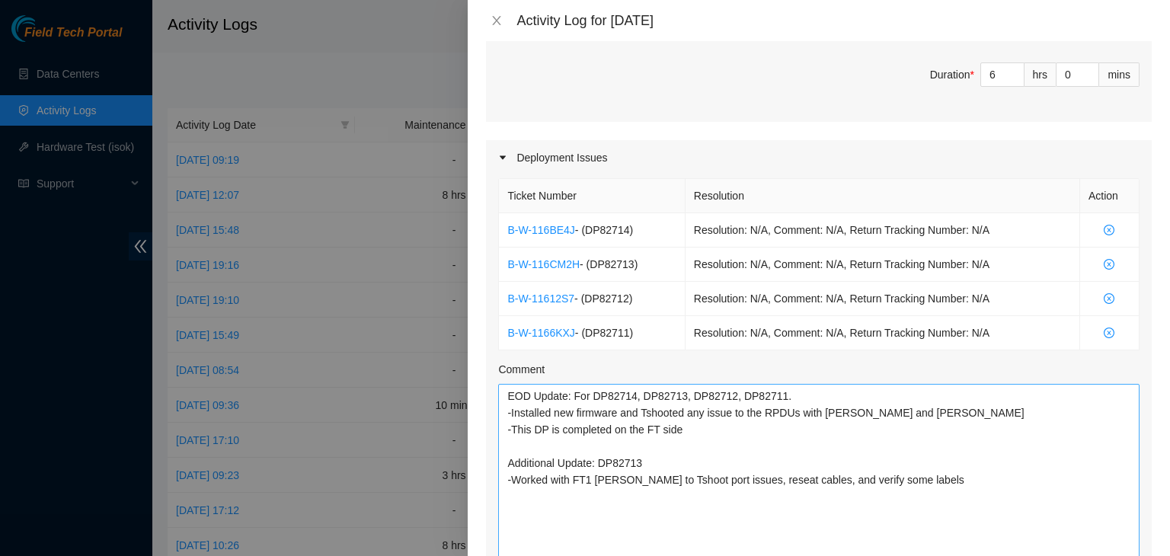
type textarea "Ticket Number Resolution Action B-V-5TM6SPV Resolution: Rebooted, Reseated comp…"
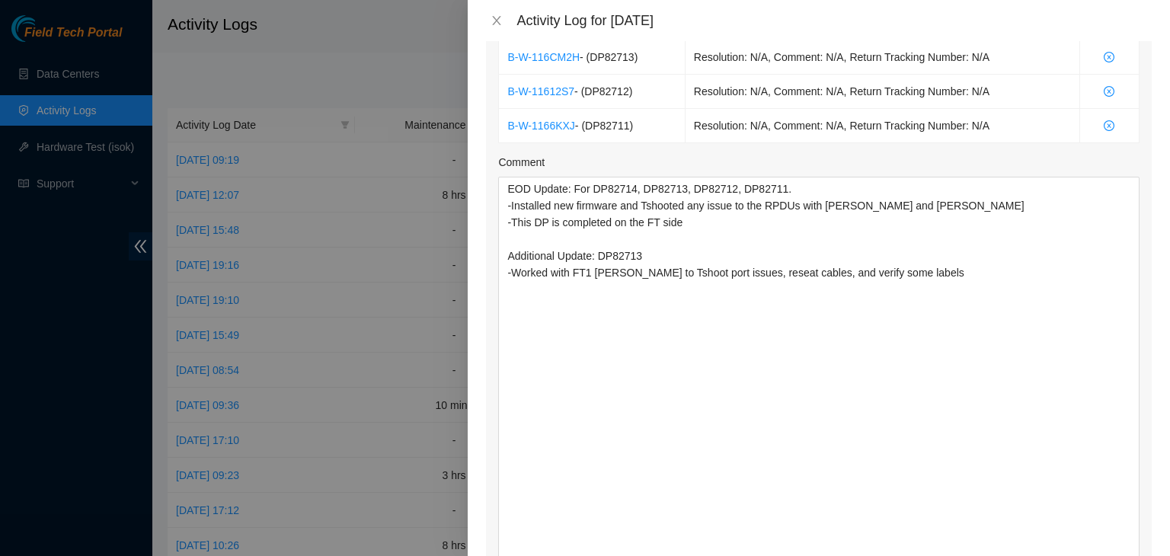
scroll to position [1533, 0]
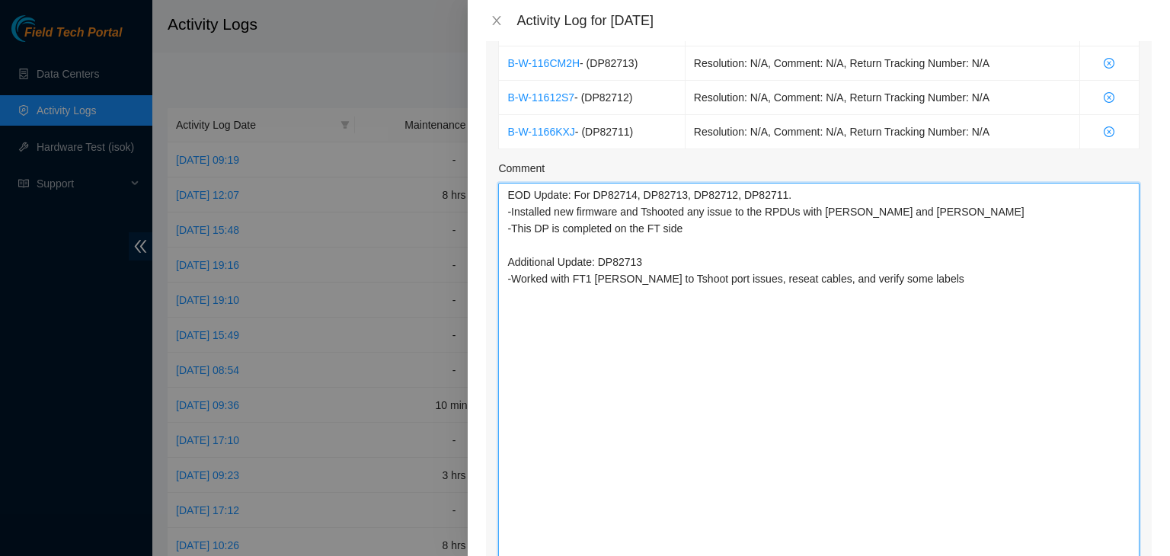
drag, startPoint x: 743, startPoint y: 222, endPoint x: 491, endPoint y: 222, distance: 252.2
click at [491, 222] on div "Ticket Number Resolution Action B-W-116BE4J - ( DP82714 ) Resolution: N/A, Comm…" at bounding box center [819, 334] width 666 height 720
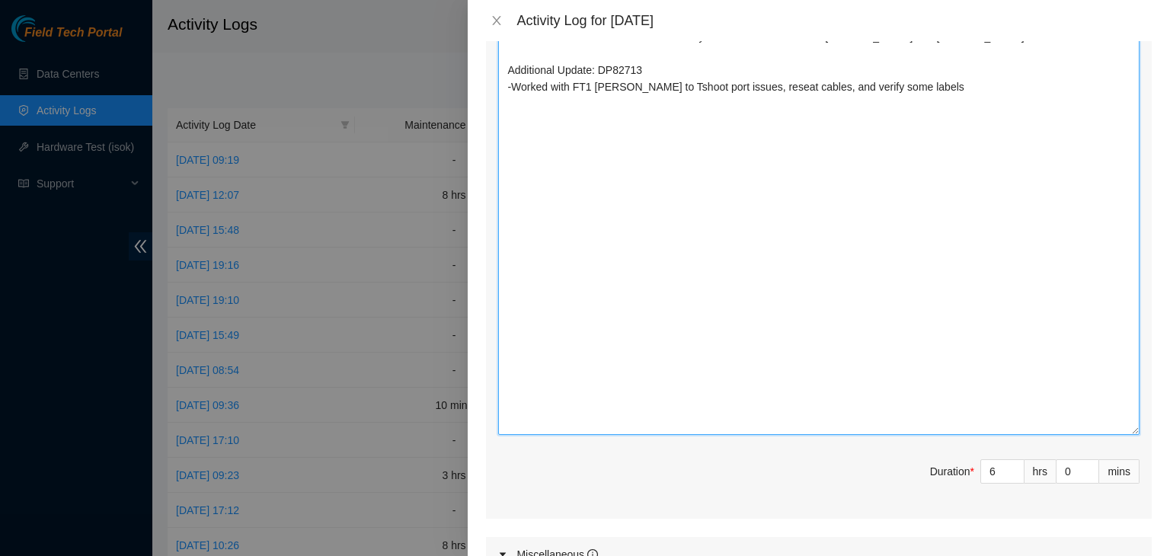
scroll to position [1709, 0]
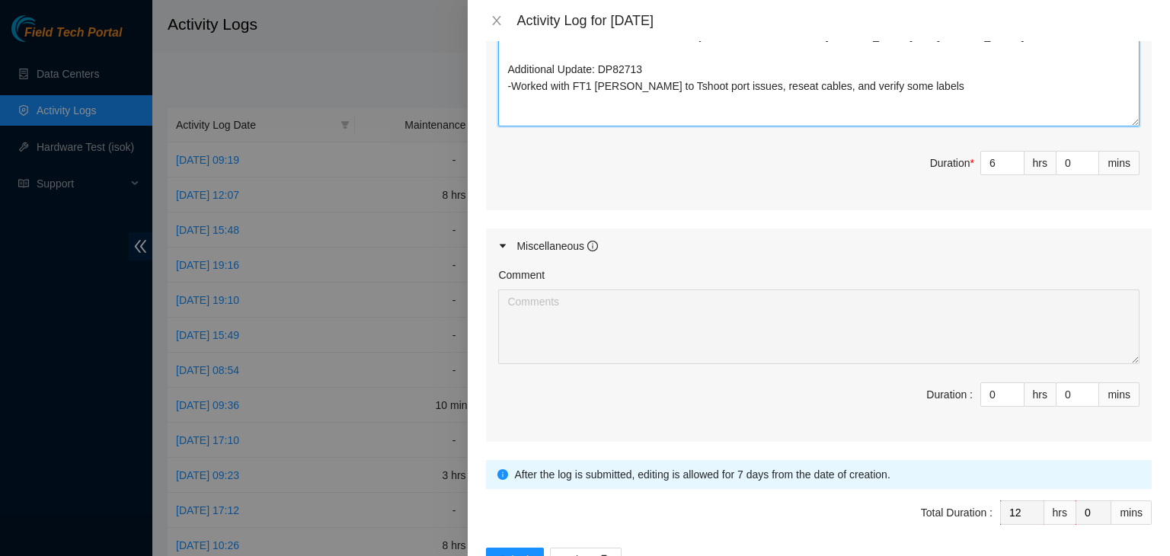
drag, startPoint x: 1119, startPoint y: 424, endPoint x: 1112, endPoint y: 83, distance: 341.4
click at [1112, 83] on textarea "EOD Update: For DP82714, DP82713, DP82712, DP82711. -Installed new firmware and…" at bounding box center [819, 67] width 642 height 120
drag, startPoint x: 1120, startPoint y: 82, endPoint x: 1116, endPoint y: 121, distance: 39.0
click at [1116, 121] on textarea "EOD Update: For DP82714, DP82713, DP82712, DP82711. -Installed new firmware and…" at bounding box center [819, 66] width 642 height 119
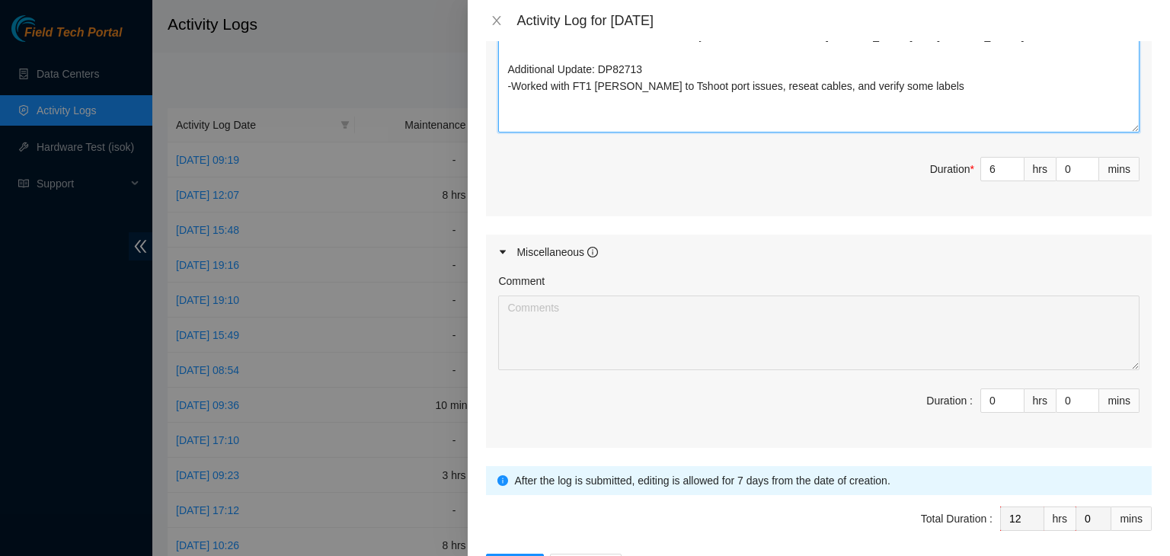
scroll to position [1762, 0]
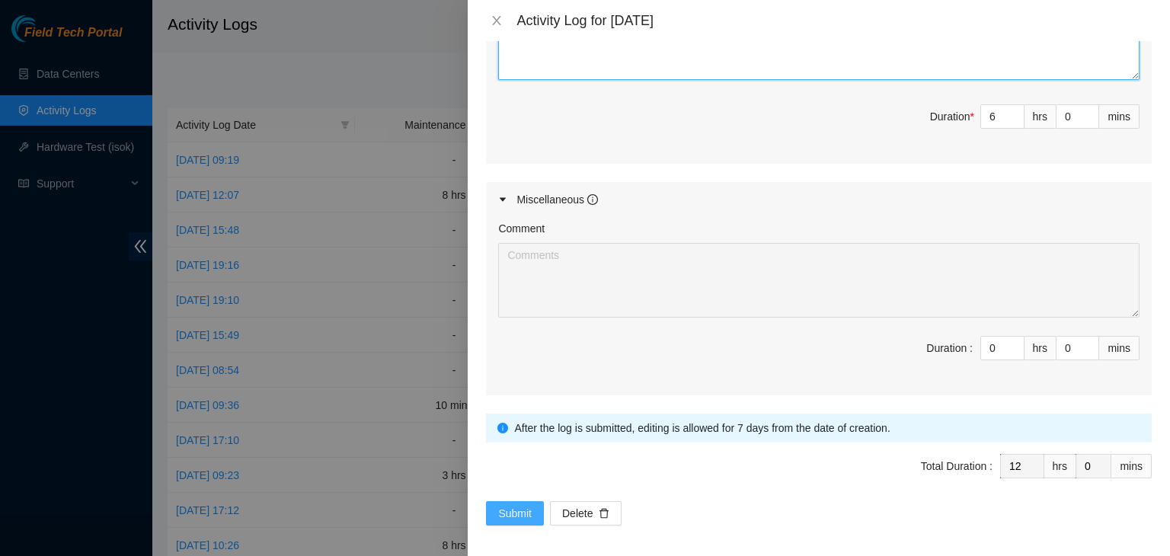
type textarea "EOD Update: For DP82714, DP82713, DP82712, DP82711. -Installed new firmware and…"
click at [511, 516] on span "Submit" at bounding box center [515, 513] width 34 height 17
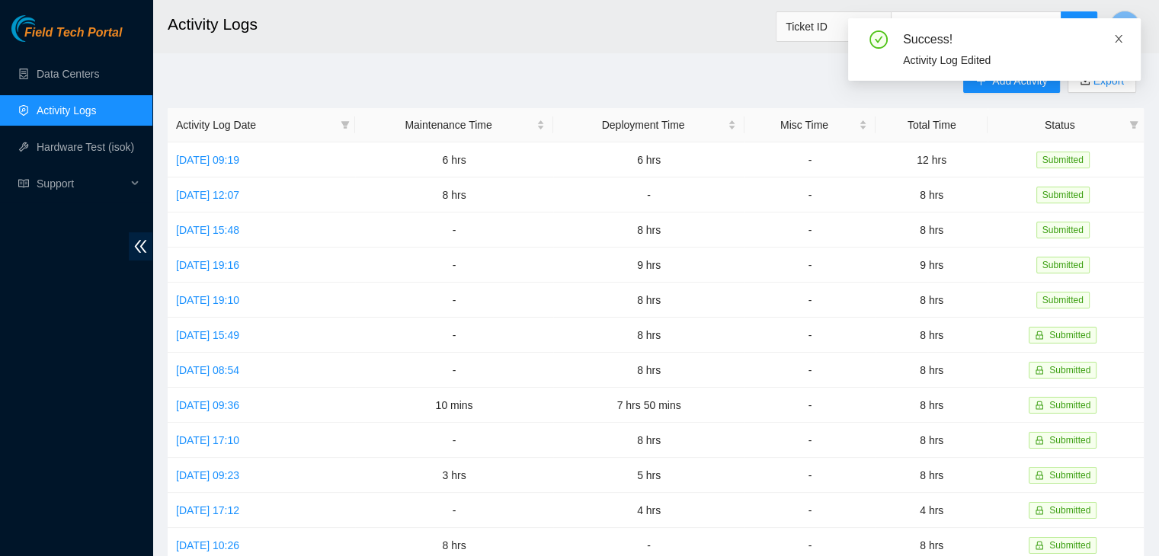
click at [1116, 38] on icon "close" at bounding box center [1118, 39] width 11 height 11
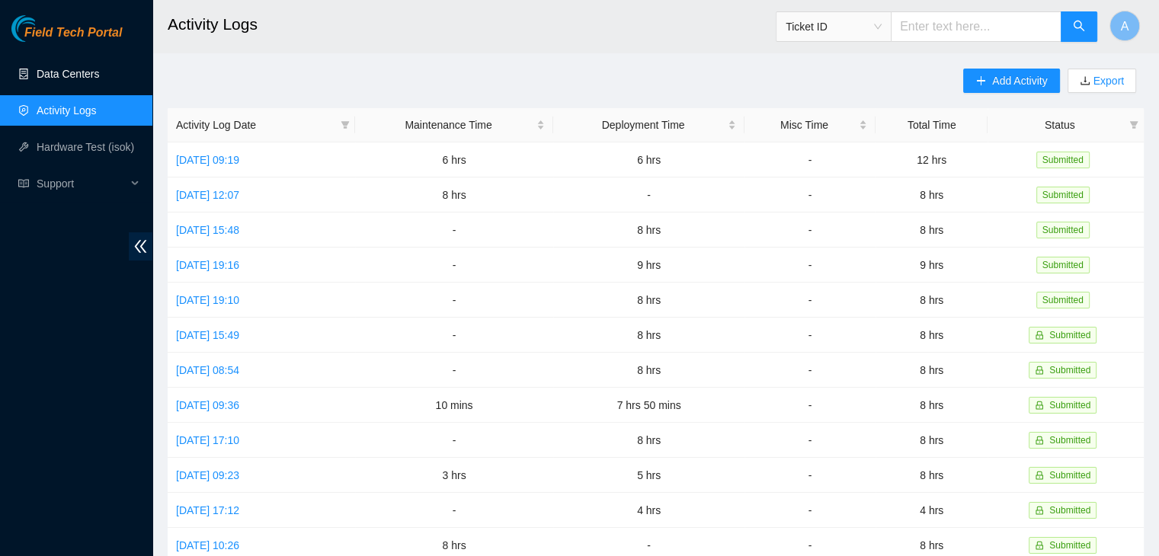
click at [99, 80] on link "Data Centers" at bounding box center [68, 74] width 62 height 12
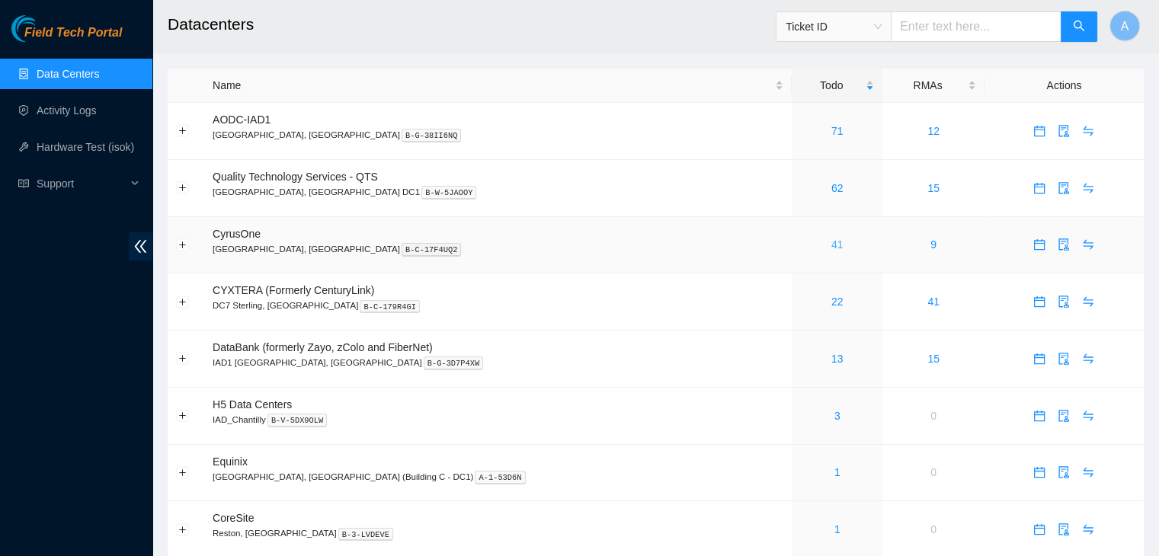
click at [831, 246] on link "41" at bounding box center [837, 244] width 12 height 12
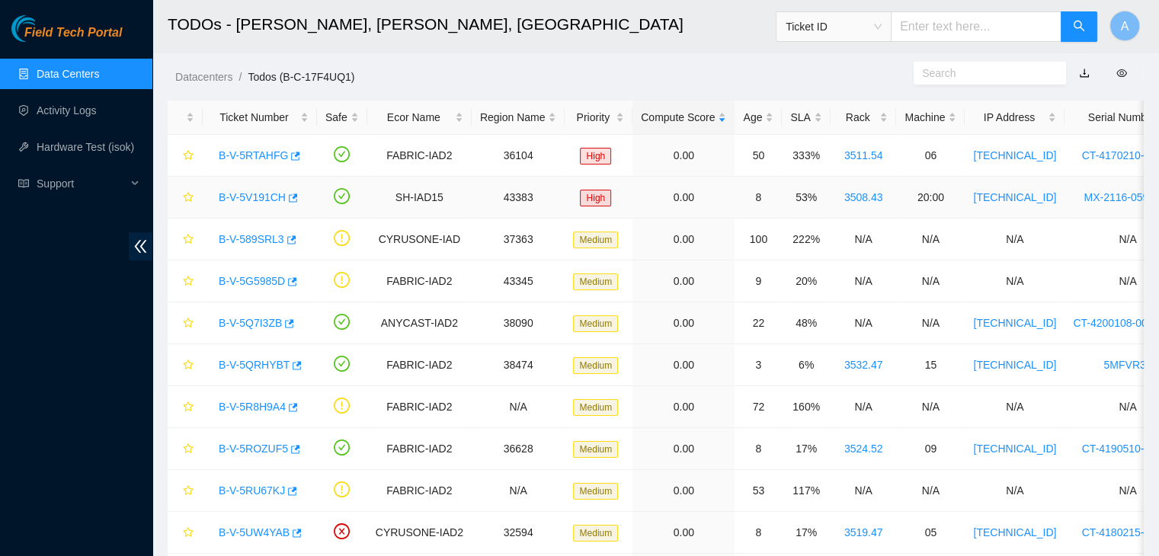
click at [261, 199] on link "B-V-5V191CH" at bounding box center [252, 197] width 67 height 12
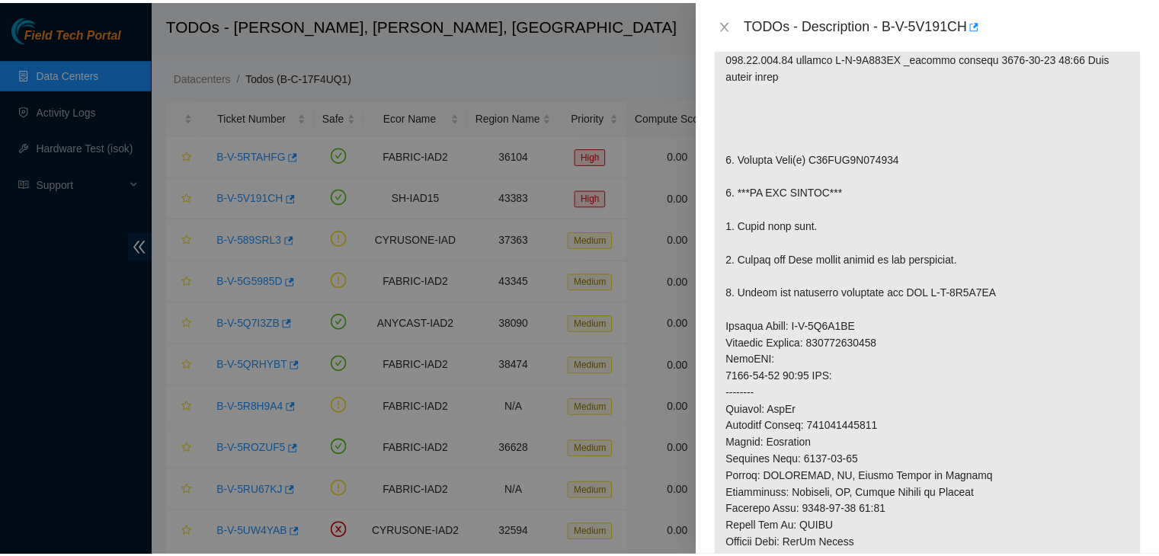
scroll to position [356, 0]
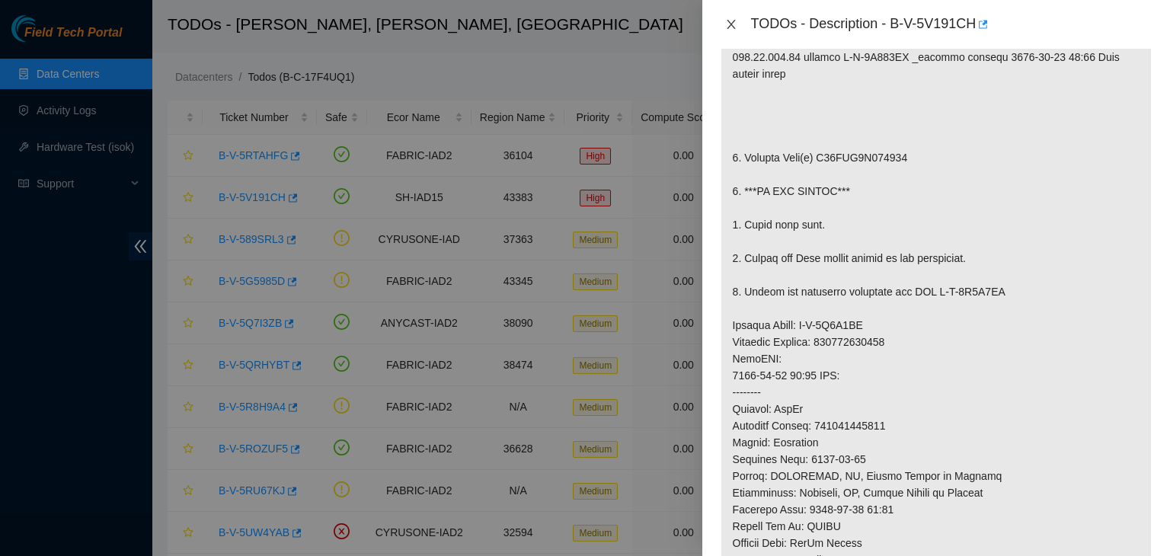
click at [734, 24] on icon "close" at bounding box center [731, 24] width 12 height 12
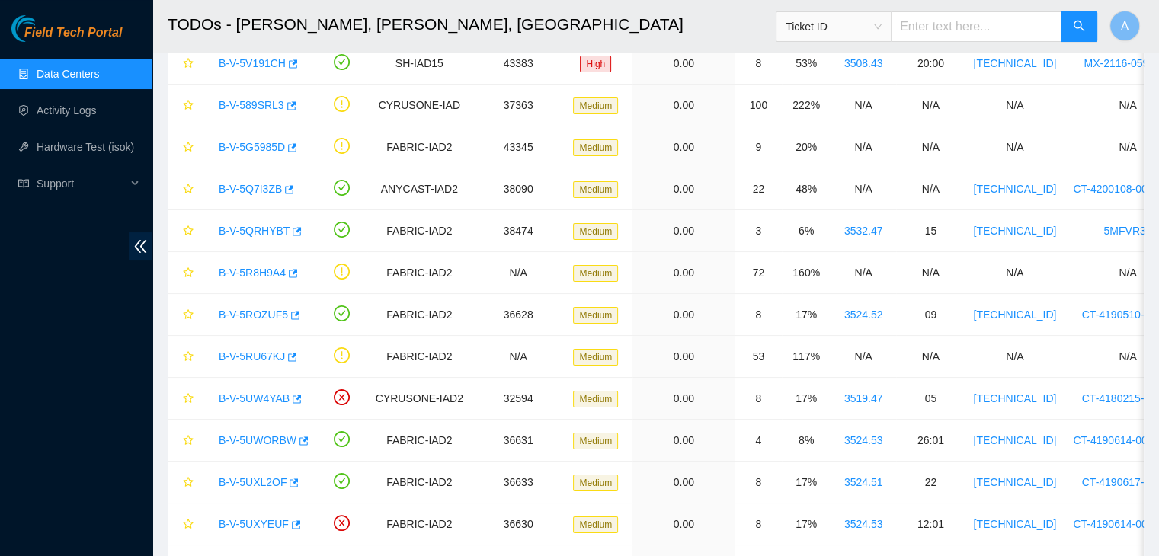
scroll to position [0, 0]
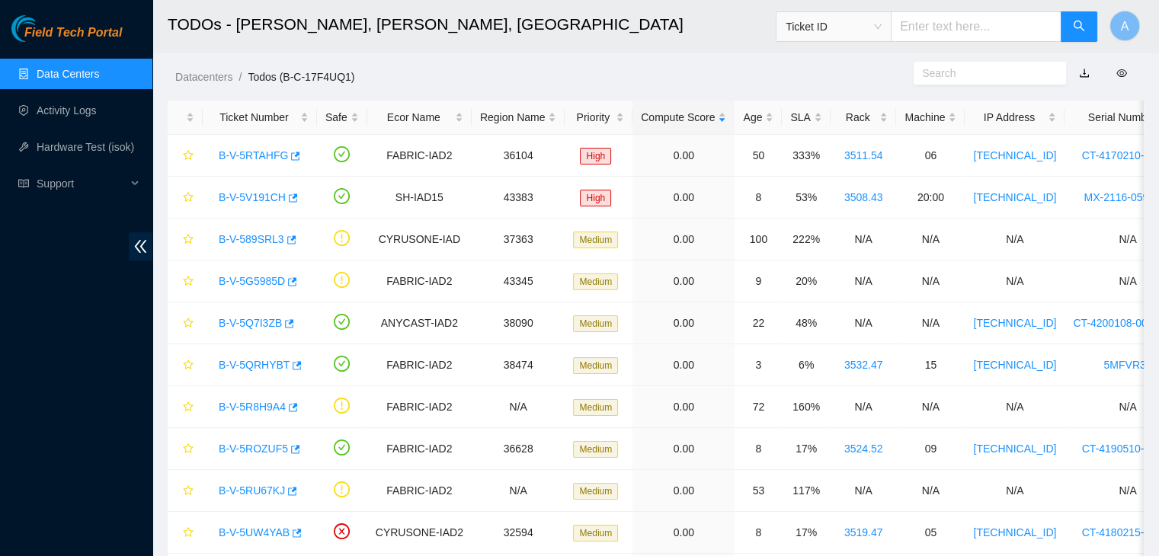
click at [99, 68] on link "Data Centers" at bounding box center [68, 74] width 62 height 12
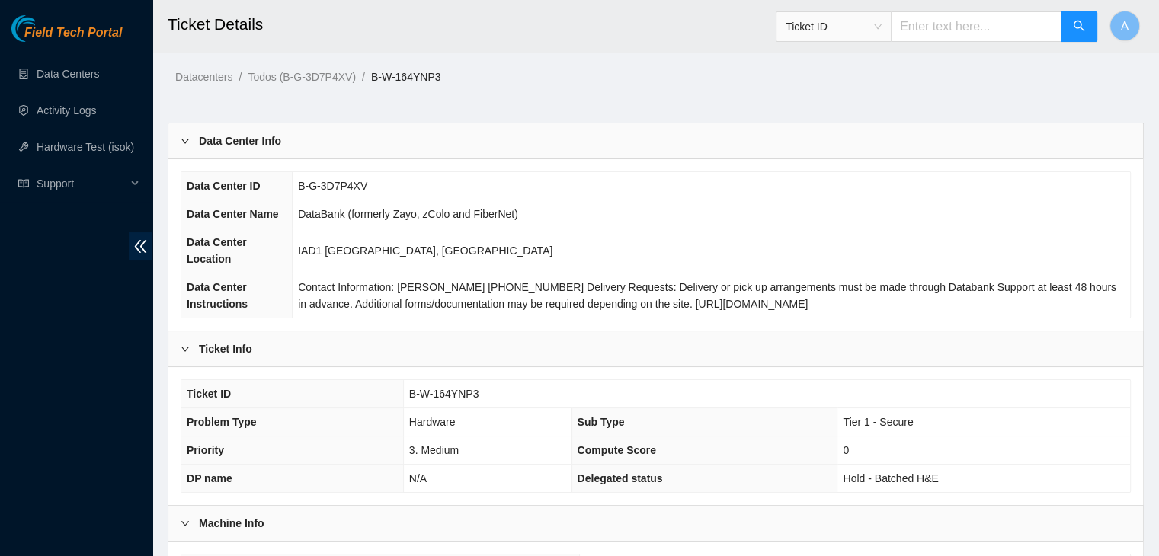
scroll to position [423, 0]
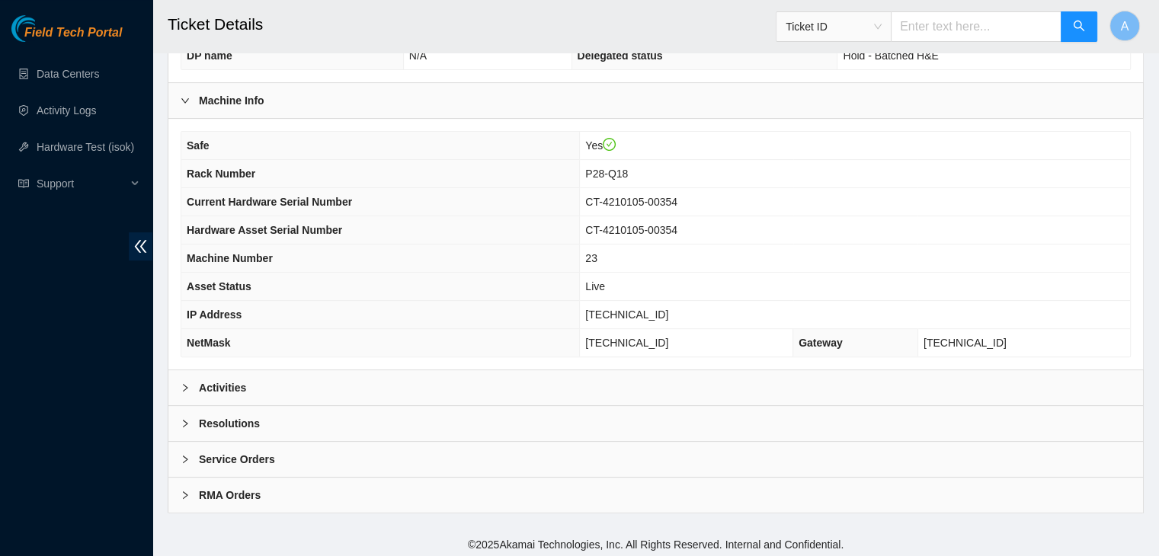
click at [680, 389] on div "Activities" at bounding box center [655, 387] width 974 height 35
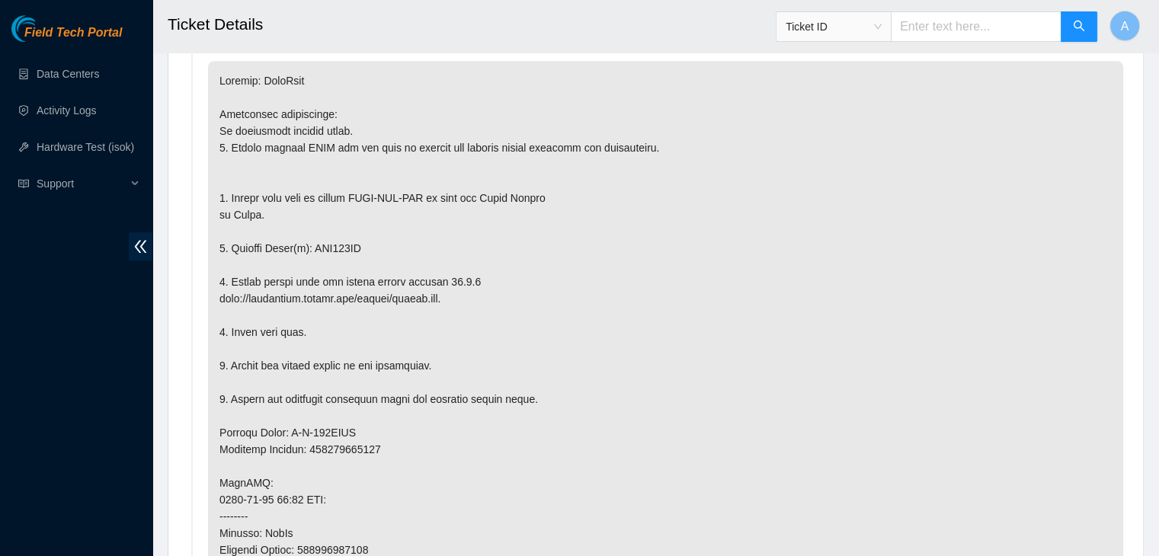
scroll to position [810, 0]
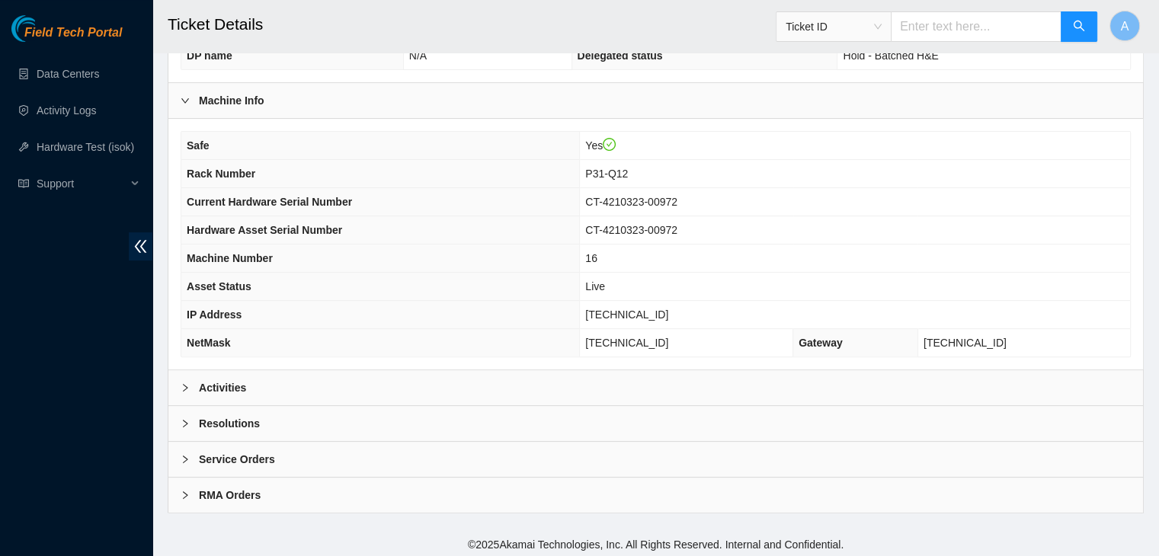
click at [718, 373] on div "Activities" at bounding box center [655, 387] width 974 height 35
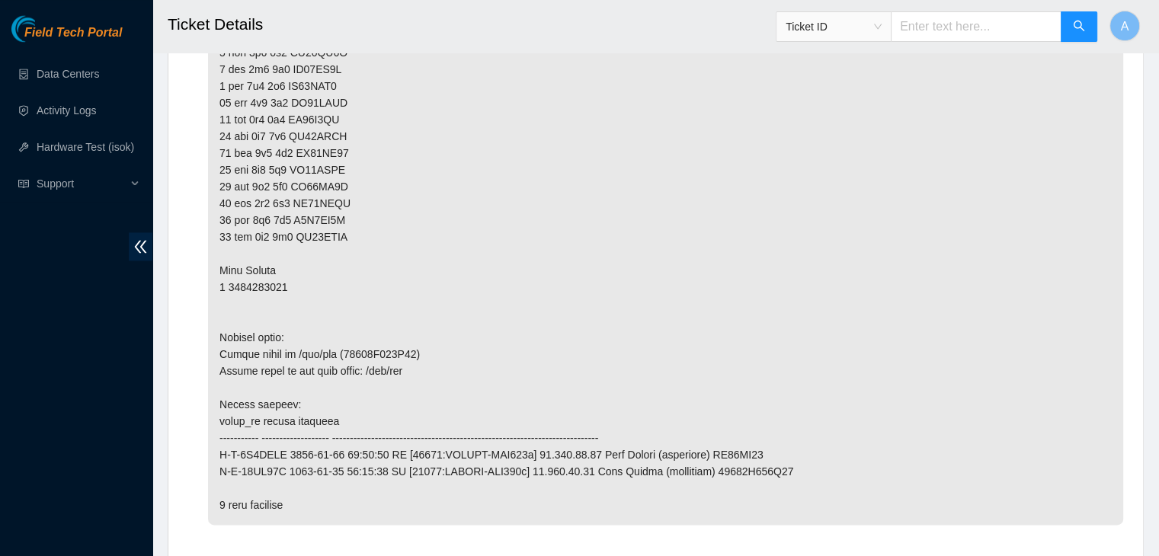
scroll to position [2418, 0]
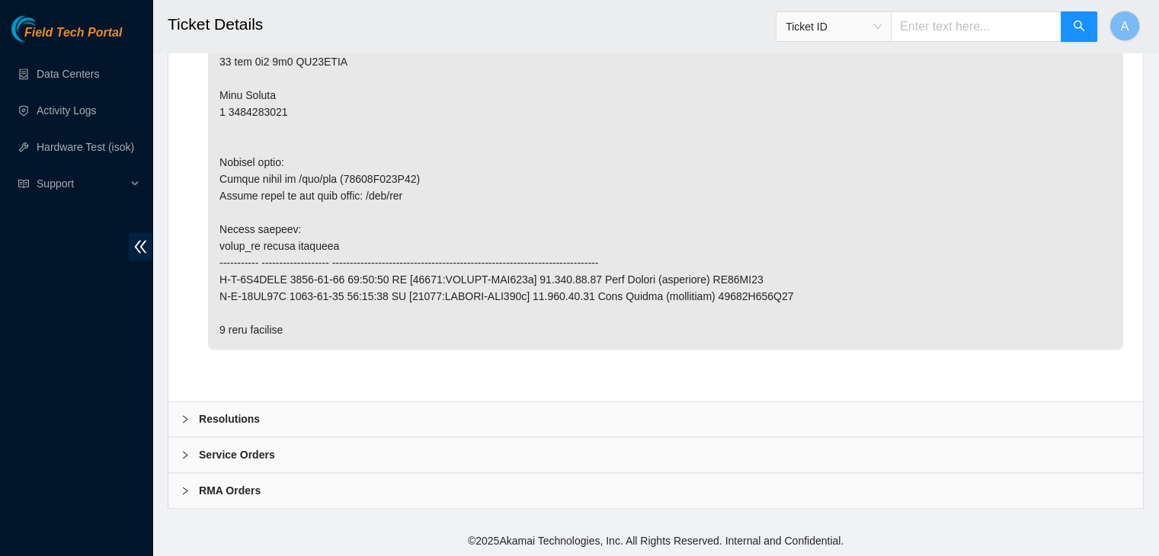
click at [579, 405] on div "Resolutions" at bounding box center [655, 419] width 974 height 35
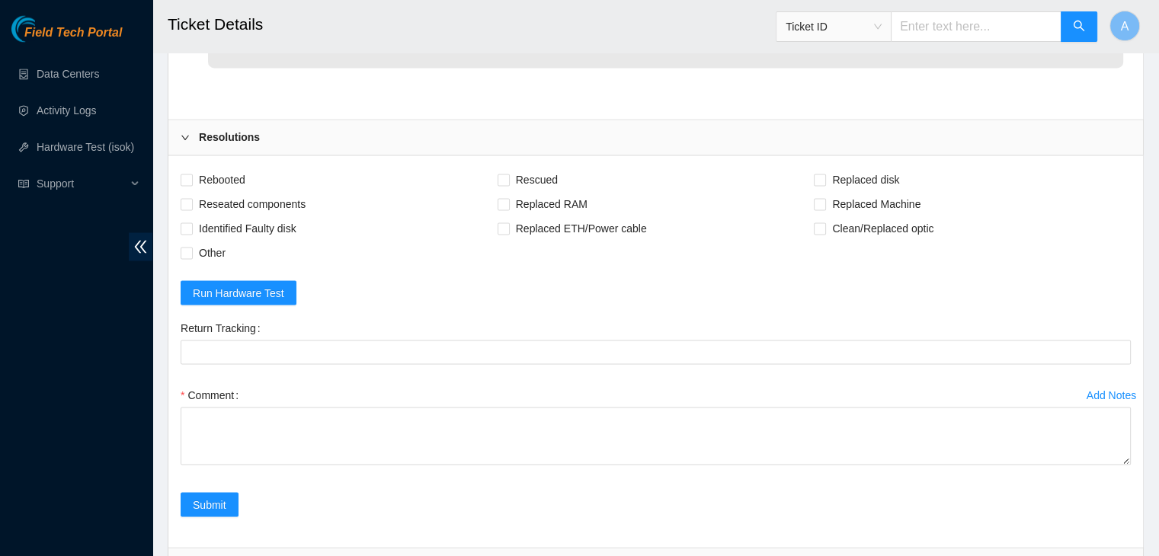
scroll to position [2639, 0]
click at [218, 191] on span "Rebooted" at bounding box center [222, 179] width 59 height 24
click at [191, 184] on input "Rebooted" at bounding box center [186, 178] width 11 height 11
checkbox input "true"
click at [232, 216] on span "Reseated components" at bounding box center [252, 203] width 119 height 24
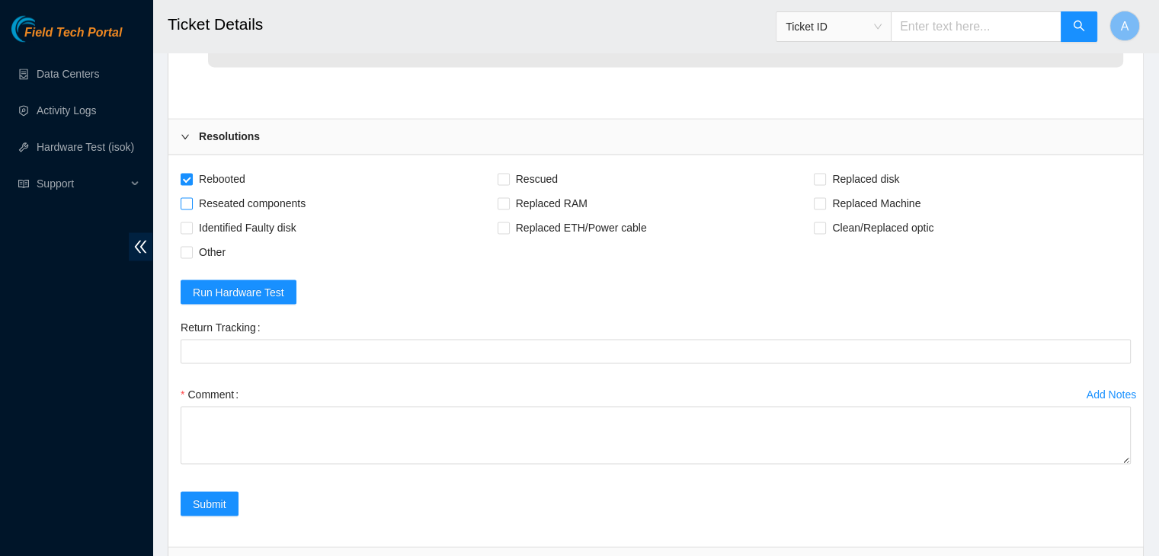
click at [191, 208] on input "Reseated components" at bounding box center [186, 202] width 11 height 11
checkbox input "true"
click at [536, 191] on span "Rescued" at bounding box center [537, 179] width 54 height 24
click at [508, 184] on input "Rescued" at bounding box center [503, 178] width 11 height 11
checkbox input "true"
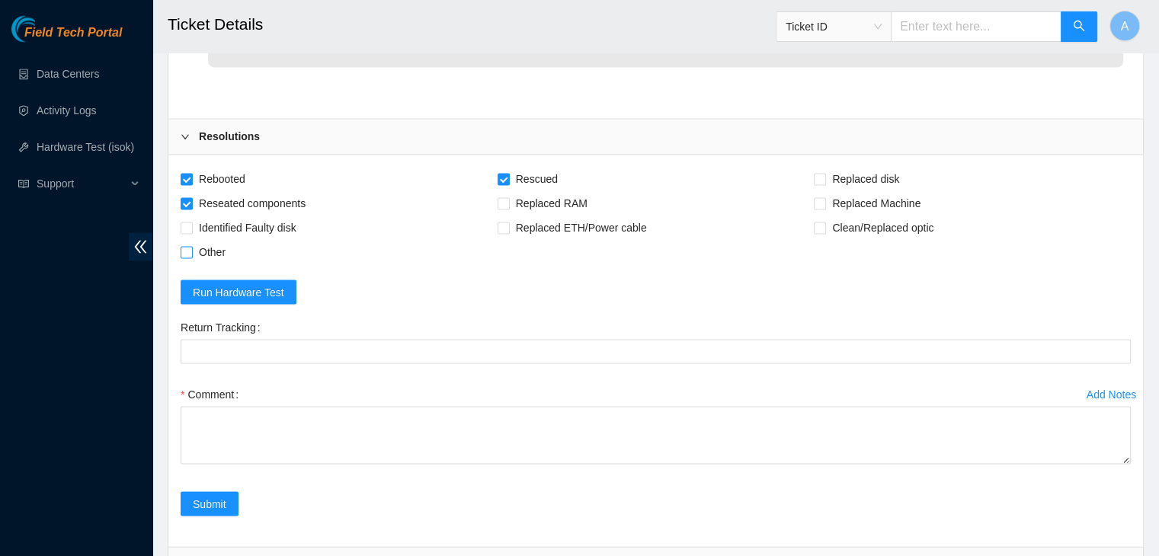
click at [214, 264] on span "Other" at bounding box center [212, 252] width 39 height 24
click at [191, 257] on input "Other" at bounding box center [186, 251] width 11 height 11
checkbox input "true"
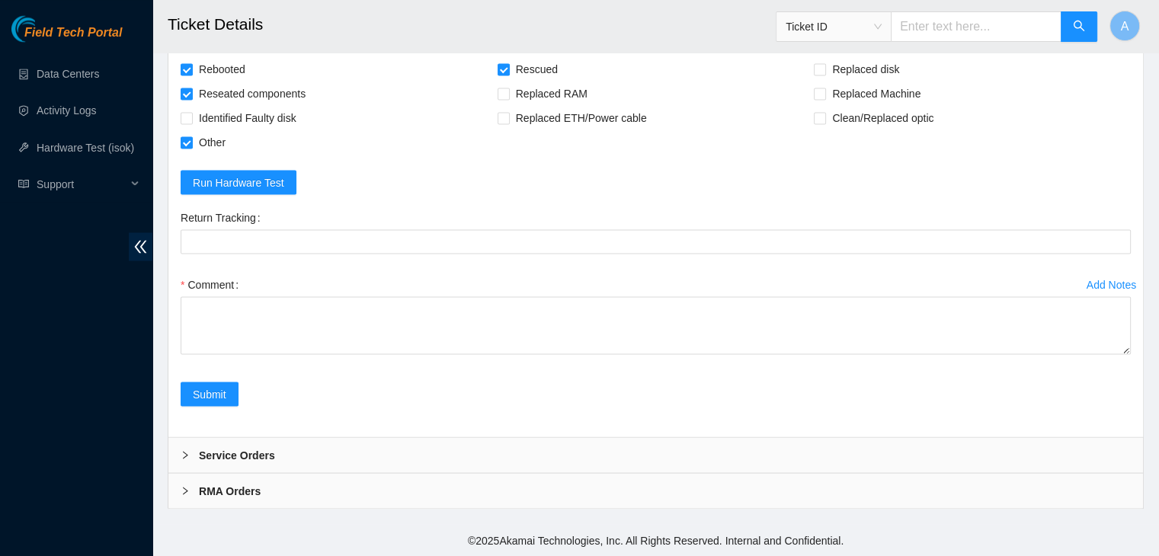
drag, startPoint x: 1127, startPoint y: 348, endPoint x: 1096, endPoint y: 589, distance: 242.8
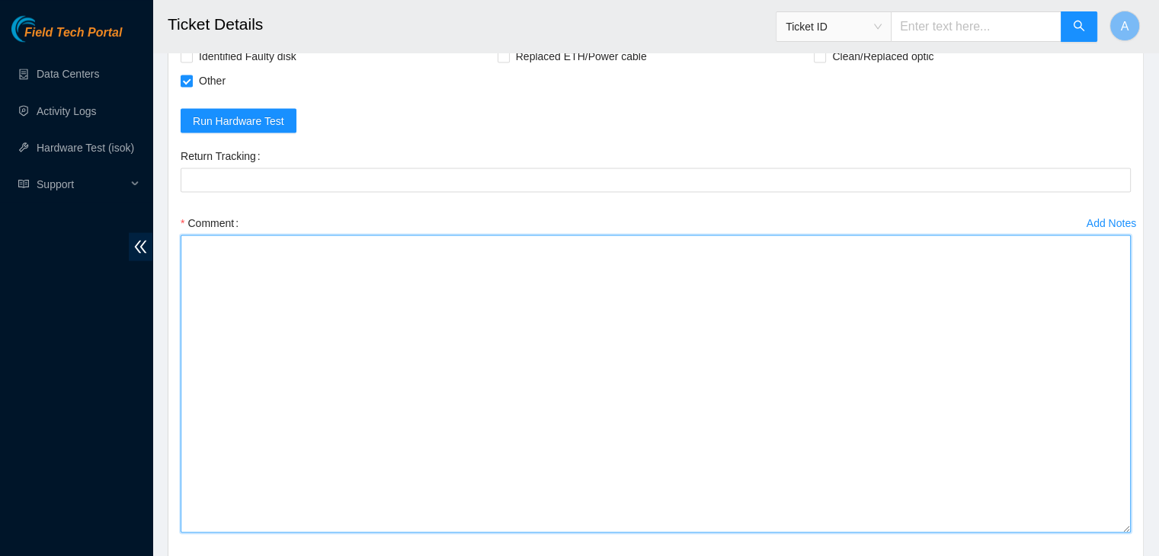
click at [1040, 482] on textarea "Comment" at bounding box center [656, 384] width 950 height 298
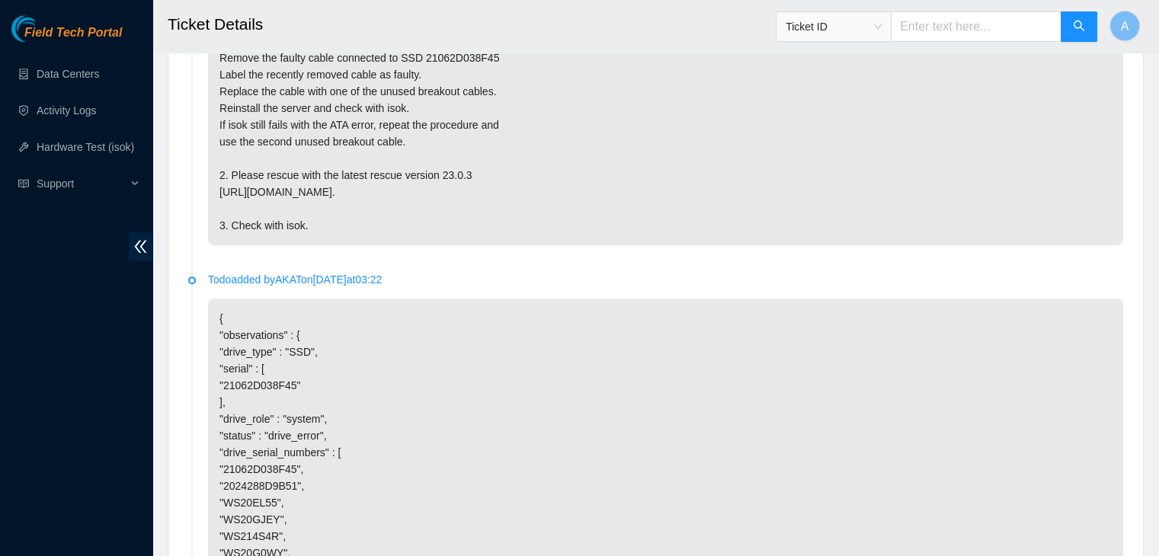
scroll to position [766, 0]
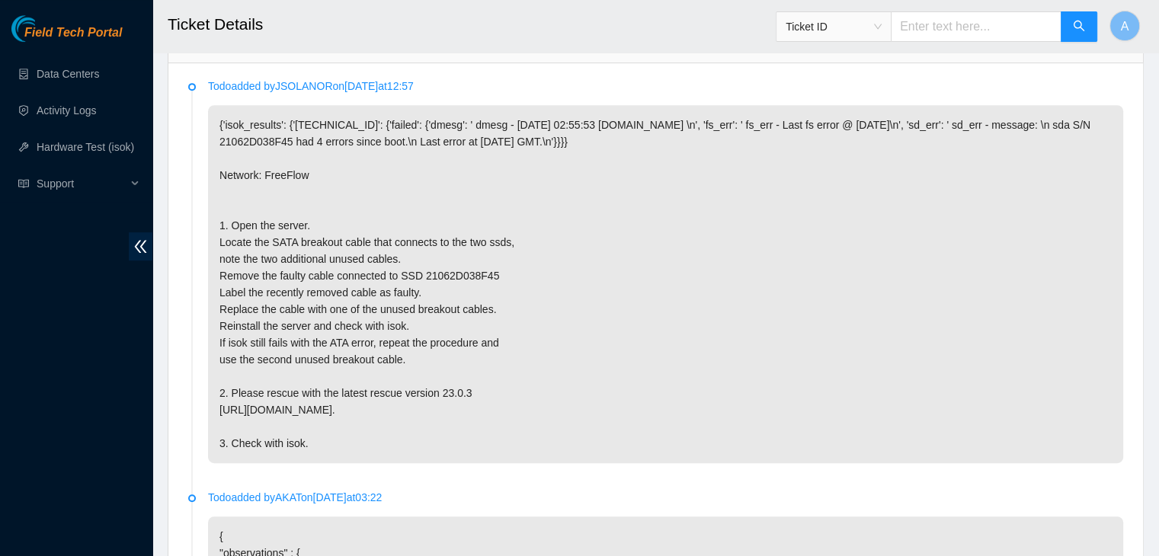
click at [471, 303] on p "{'isok_results': {'[TECHNICAL_ID]': {'failed': {'dmesg': ' dmesg - [DATE] 02:55…" at bounding box center [665, 284] width 915 height 358
copy p "21062D038F45"
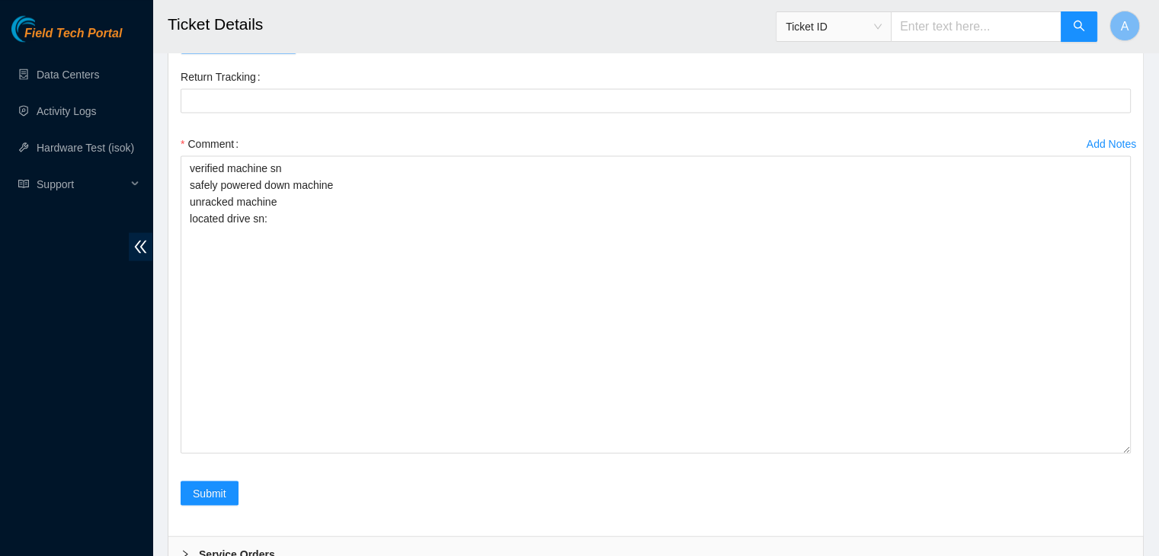
scroll to position [2893, 0]
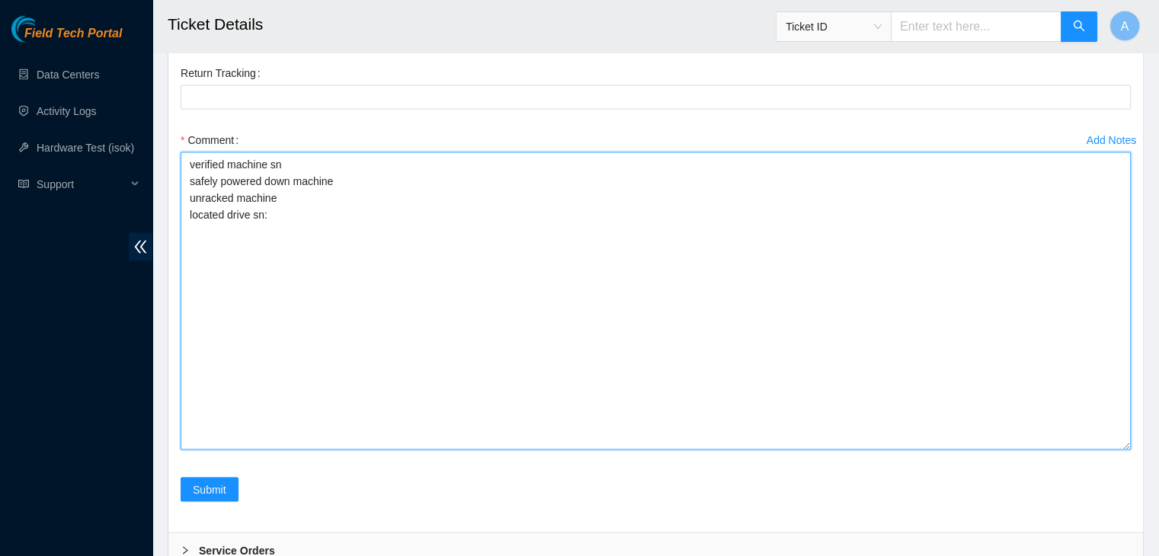
click at [493, 281] on textarea "verified machine sn safely powered down machine unracked machine located drive …" at bounding box center [656, 301] width 950 height 298
paste textarea "21062D038F45"
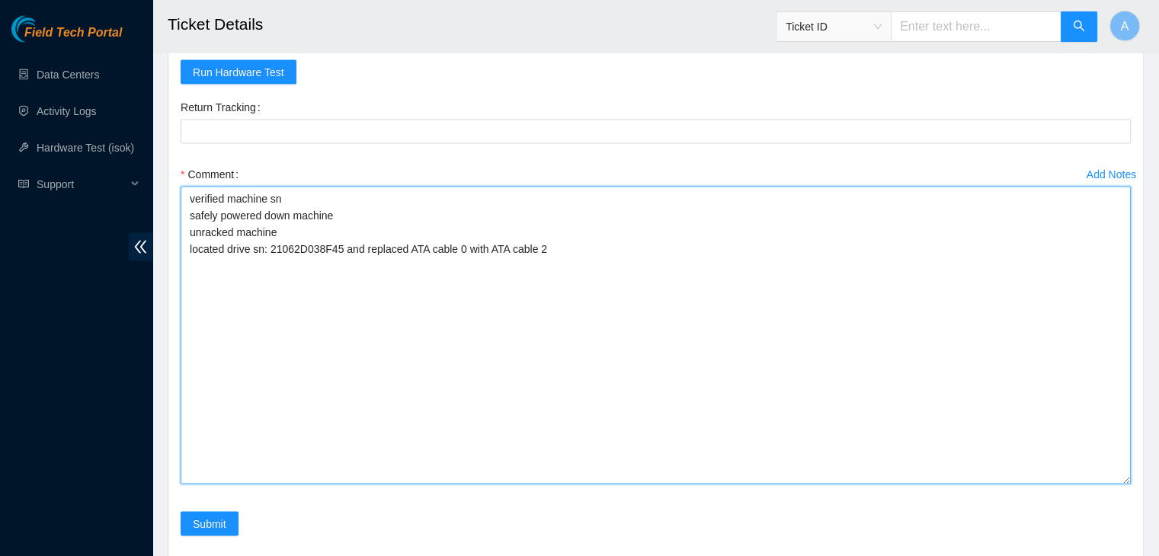
scroll to position [2859, 0]
click at [422, 291] on textarea "verified machine sn safely powered down machine unracked machine located drive …" at bounding box center [656, 334] width 950 height 298
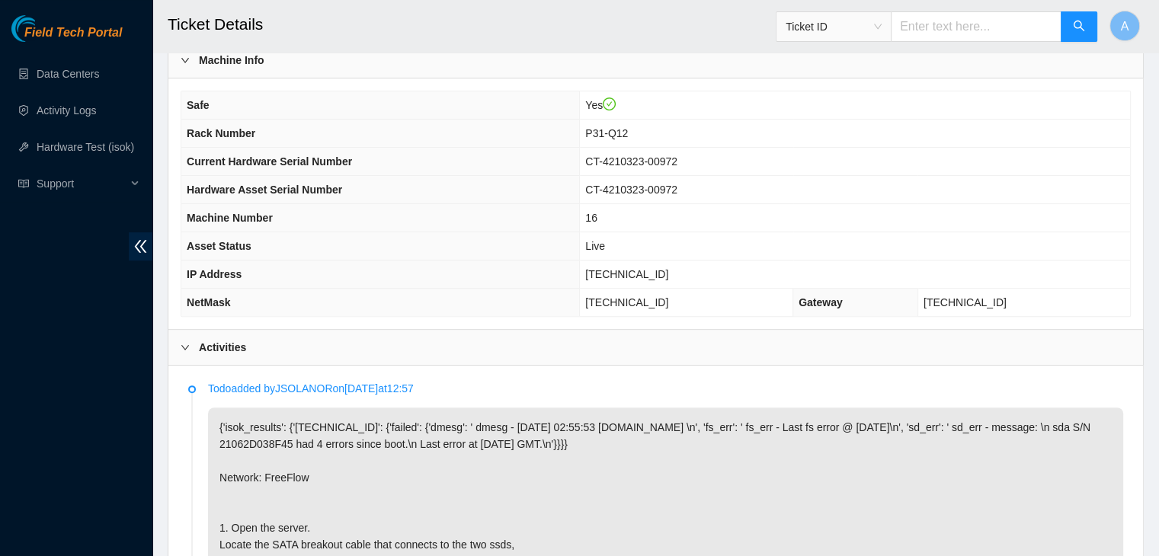
scroll to position [463, 0]
click at [658, 268] on span "[TECHNICAL_ID]" at bounding box center [626, 274] width 83 height 12
copy span "[TECHNICAL_ID]"
click at [658, 268] on span "[TECHNICAL_ID]" at bounding box center [626, 274] width 83 height 12
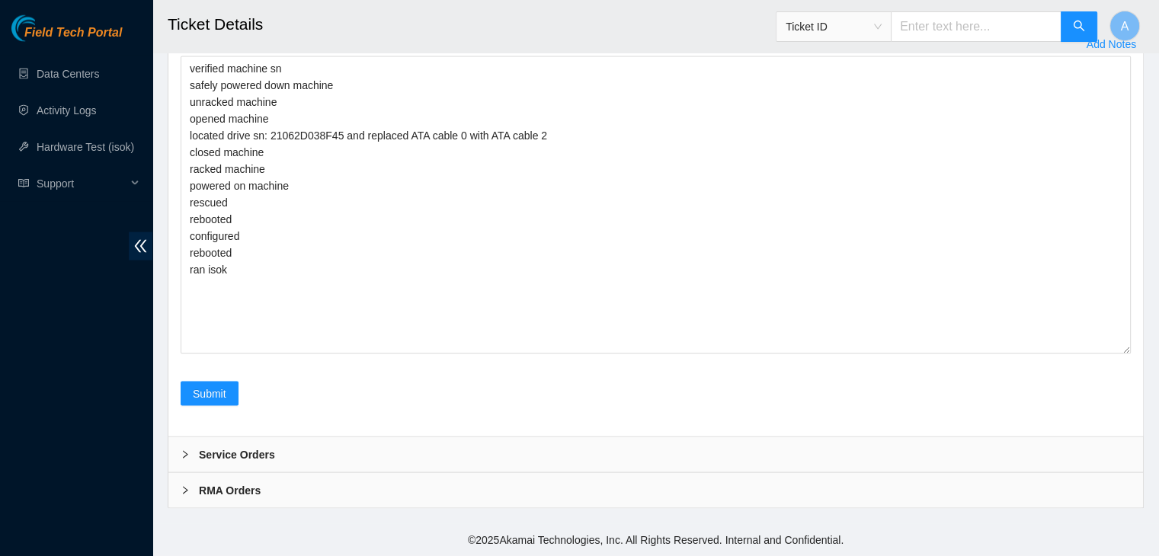
scroll to position [3051, 0]
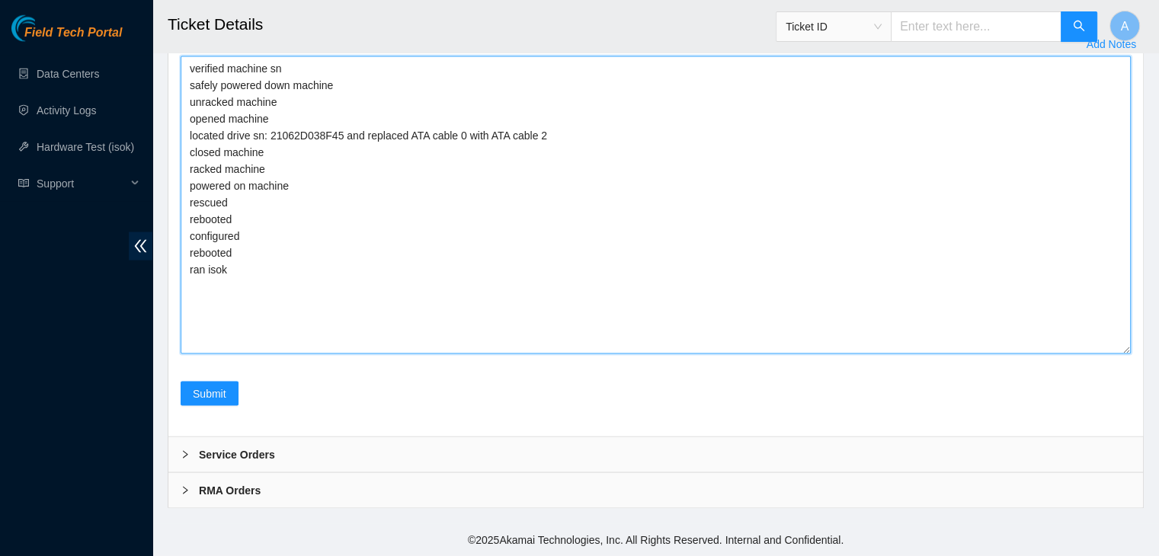
drag, startPoint x: 368, startPoint y: 291, endPoint x: 186, endPoint y: 66, distance: 289.9
click at [186, 66] on textarea "verified machine sn safely powered down machine unracked machine opened machine…" at bounding box center [656, 205] width 950 height 298
click at [309, 311] on textarea "verified machine sn safely powered down machine unracked machine opened machine…" at bounding box center [656, 205] width 950 height 298
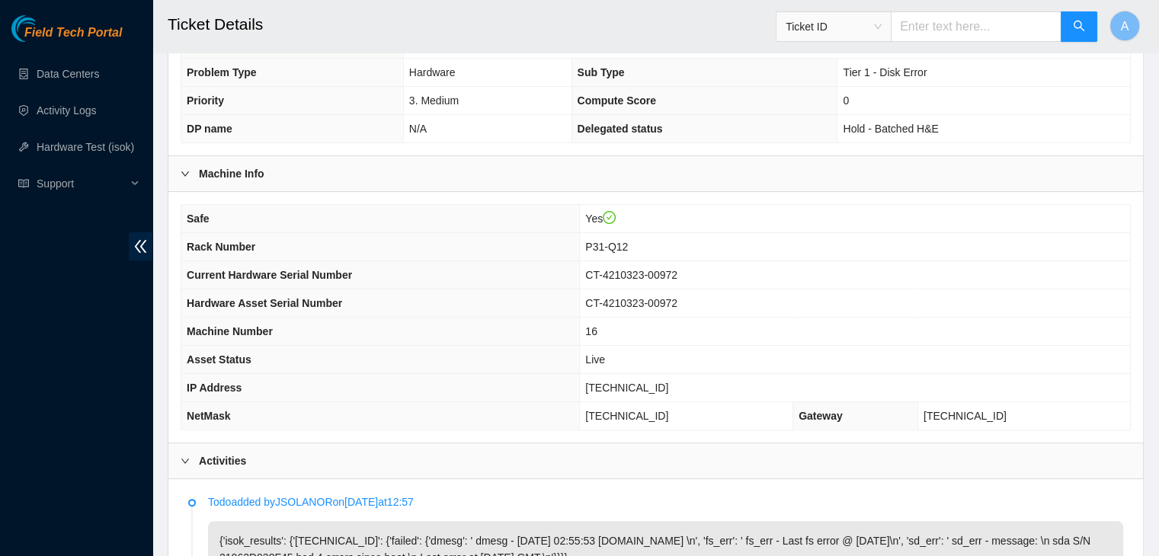
scroll to position [349, 0]
click at [661, 383] on span "[TECHNICAL_ID]" at bounding box center [626, 388] width 83 height 12
copy span "[TECHNICAL_ID]"
click at [661, 383] on span "[TECHNICAL_ID]" at bounding box center [626, 388] width 83 height 12
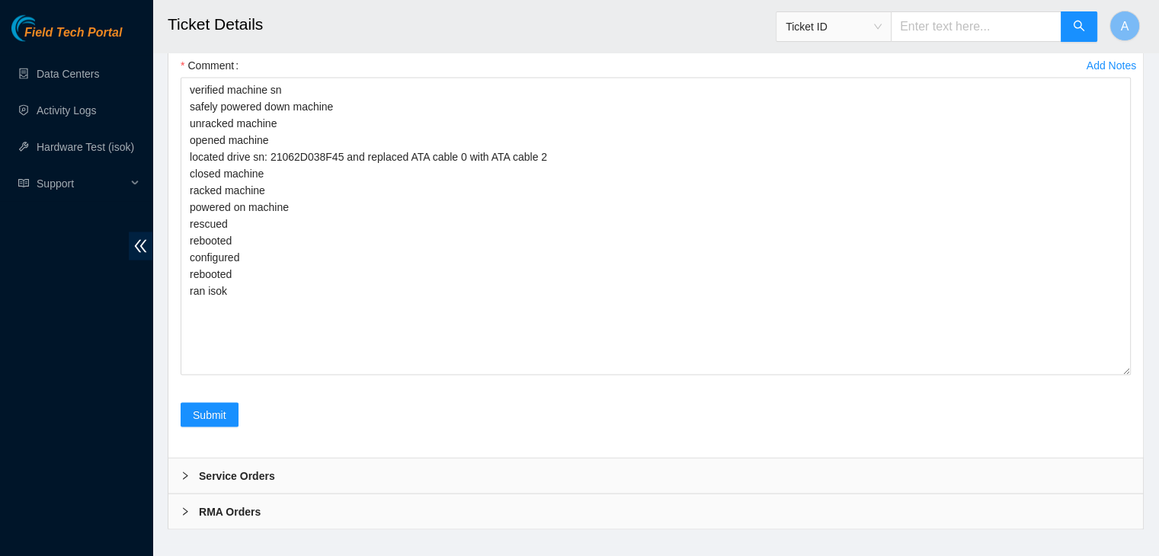
scroll to position [3051, 0]
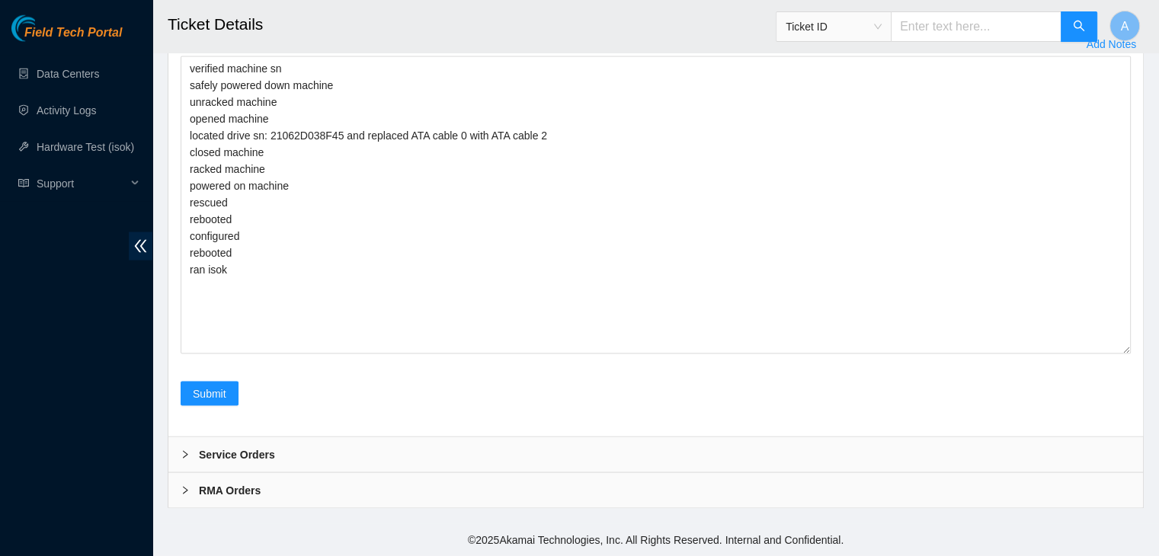
click at [630, 357] on div "Comment verified machine sn safely powered down machine unracked machine opened…" at bounding box center [656, 197] width 950 height 331
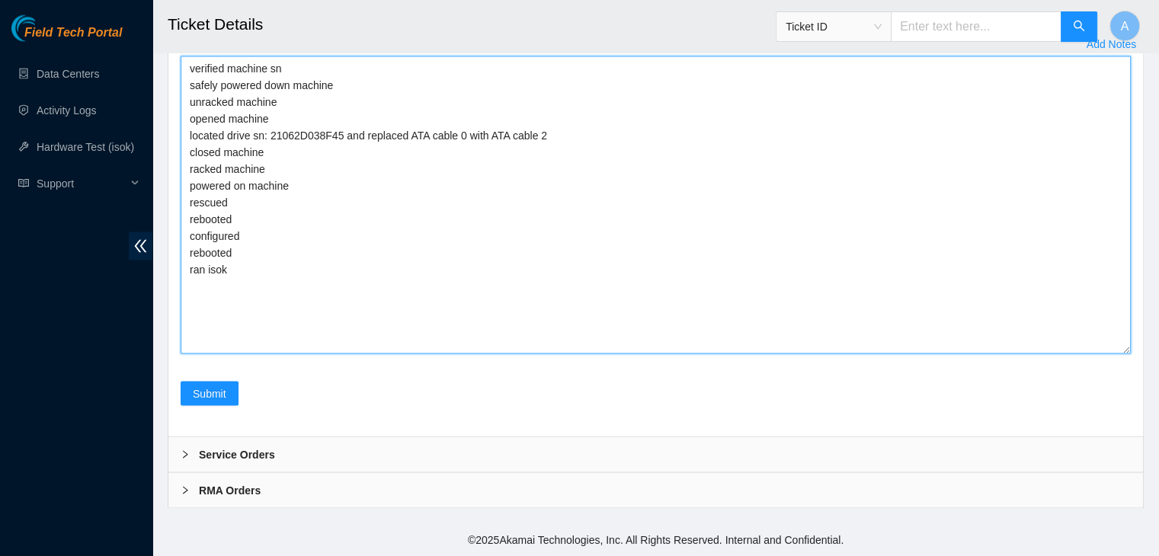
click at [652, 309] on textarea "verified machine sn safely powered down machine unracked machine opened machine…" at bounding box center [656, 205] width 950 height 298
paste textarea "339514 [DATE] 08:00:54 [TECHNICAL_ID] COMPLETE Result Detail Message Ticket ID …"
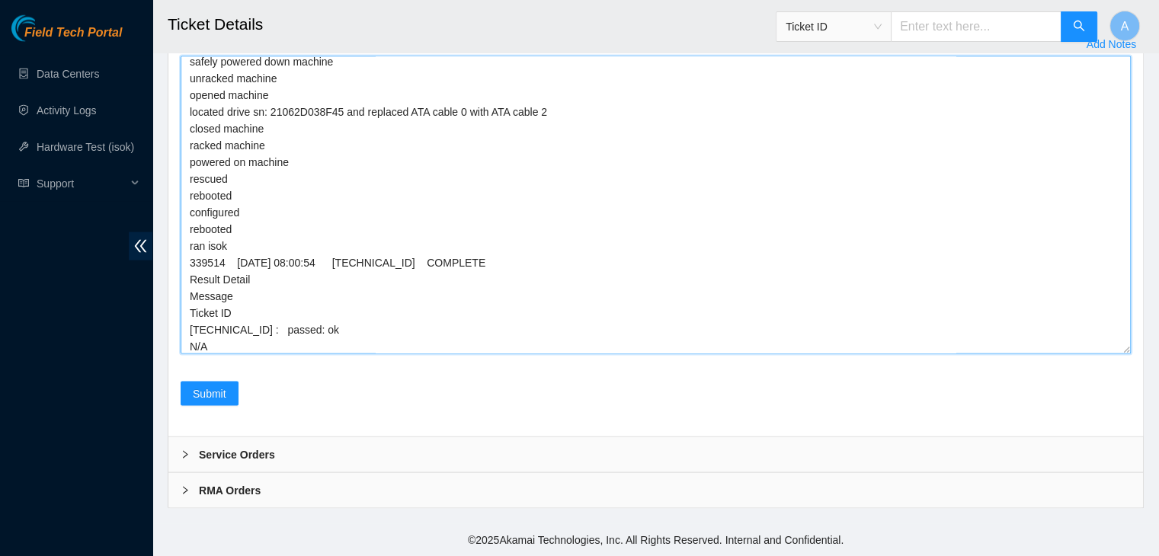
scroll to position [0, 0]
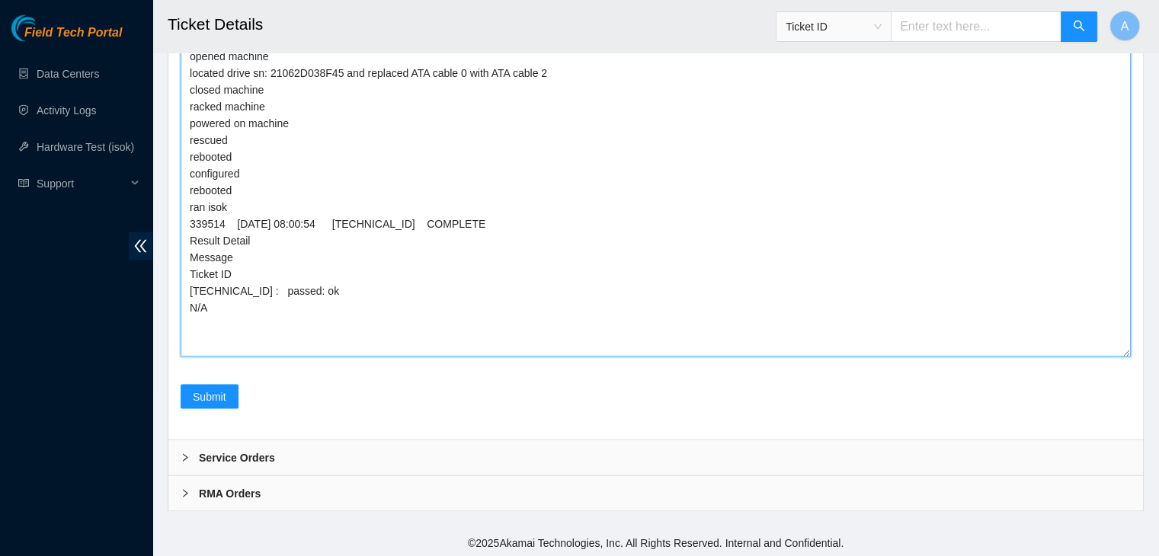
drag, startPoint x: 1122, startPoint y: 350, endPoint x: 1122, endPoint y: 426, distance: 76.2
click at [1122, 357] on textarea "verified machine sn safely powered down machine unracked machine opened machine…" at bounding box center [656, 175] width 950 height 363
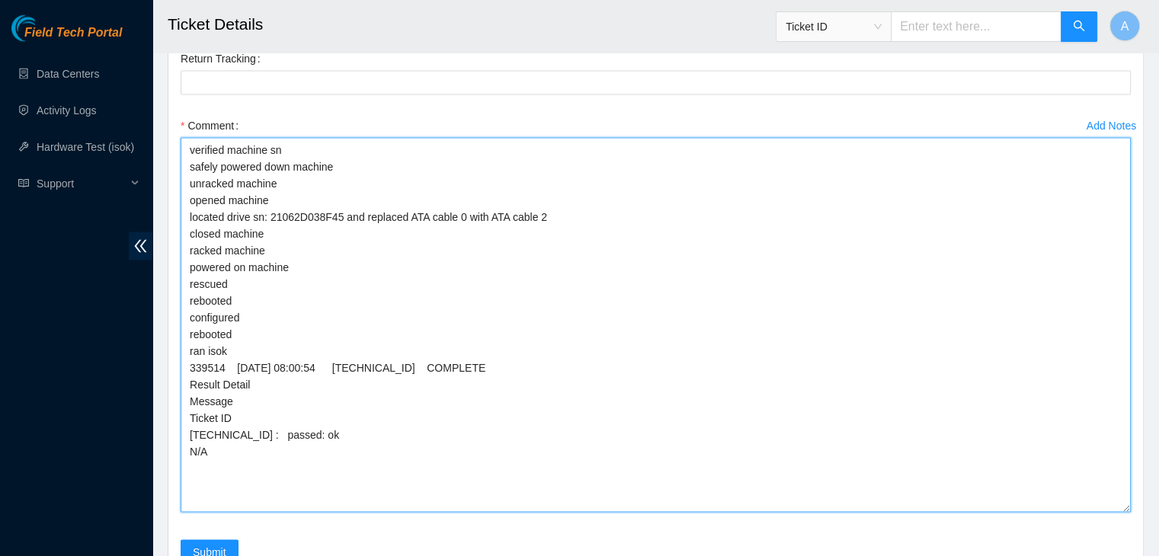
scroll to position [3127, 0]
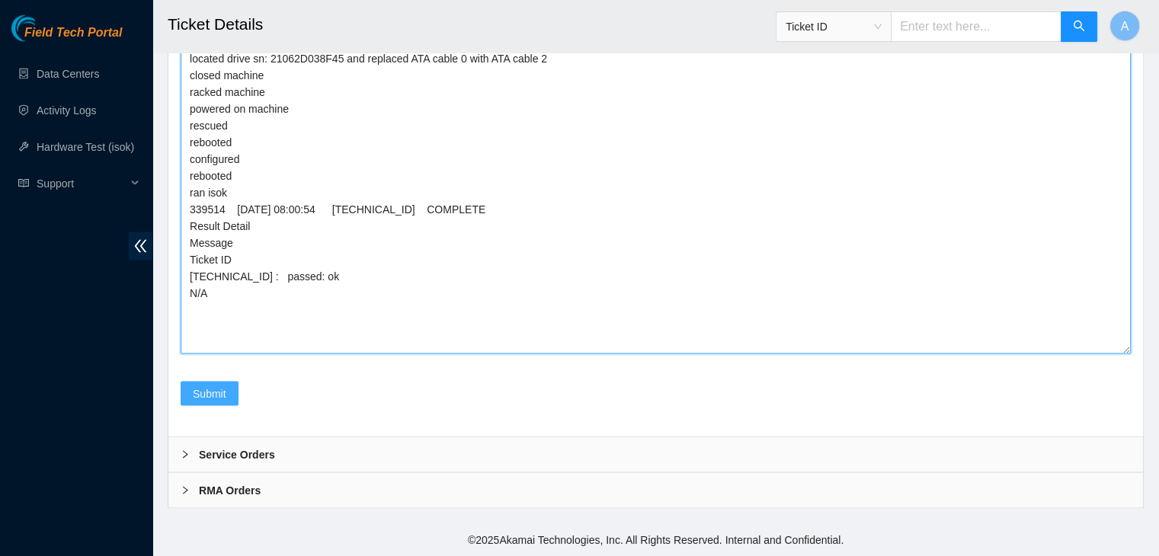
type textarea "verified machine sn safely powered down machine unracked machine opened machine…"
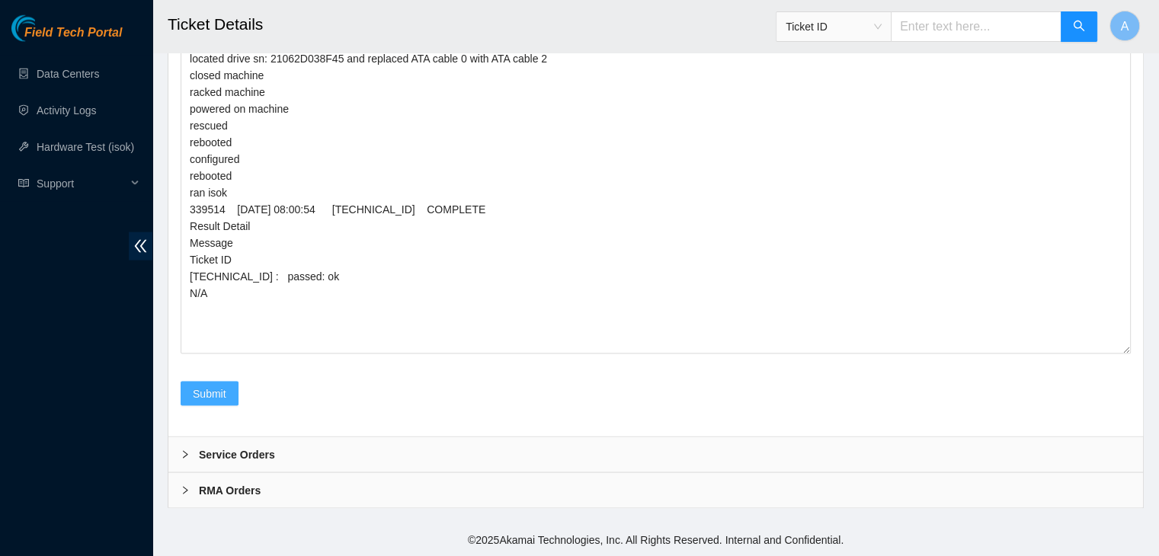
click at [202, 402] on span "Submit" at bounding box center [210, 394] width 34 height 17
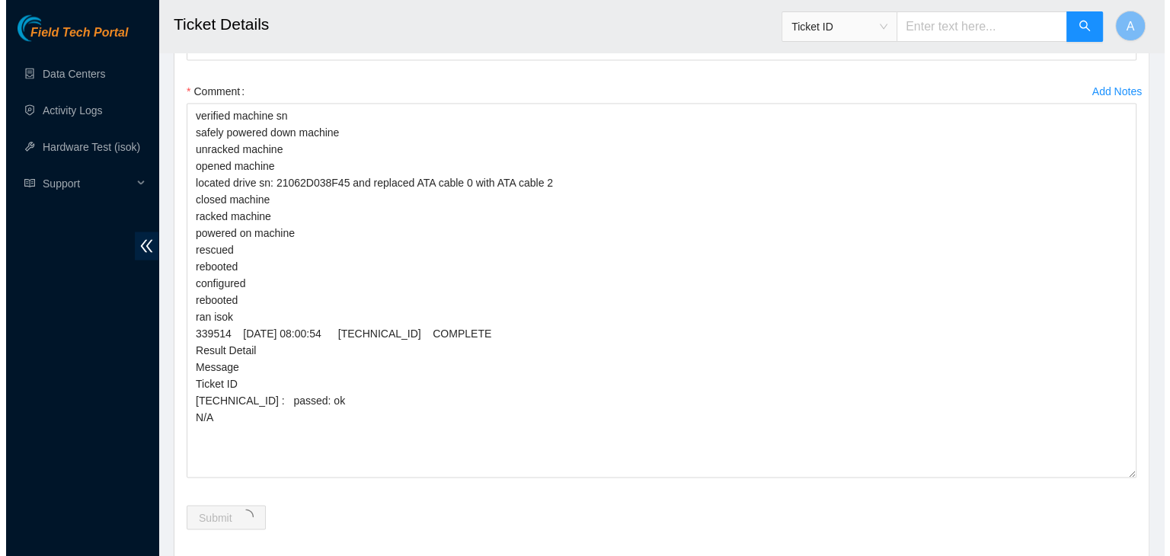
scroll to position [0, 0]
